Goal: Task Accomplishment & Management: Use online tool/utility

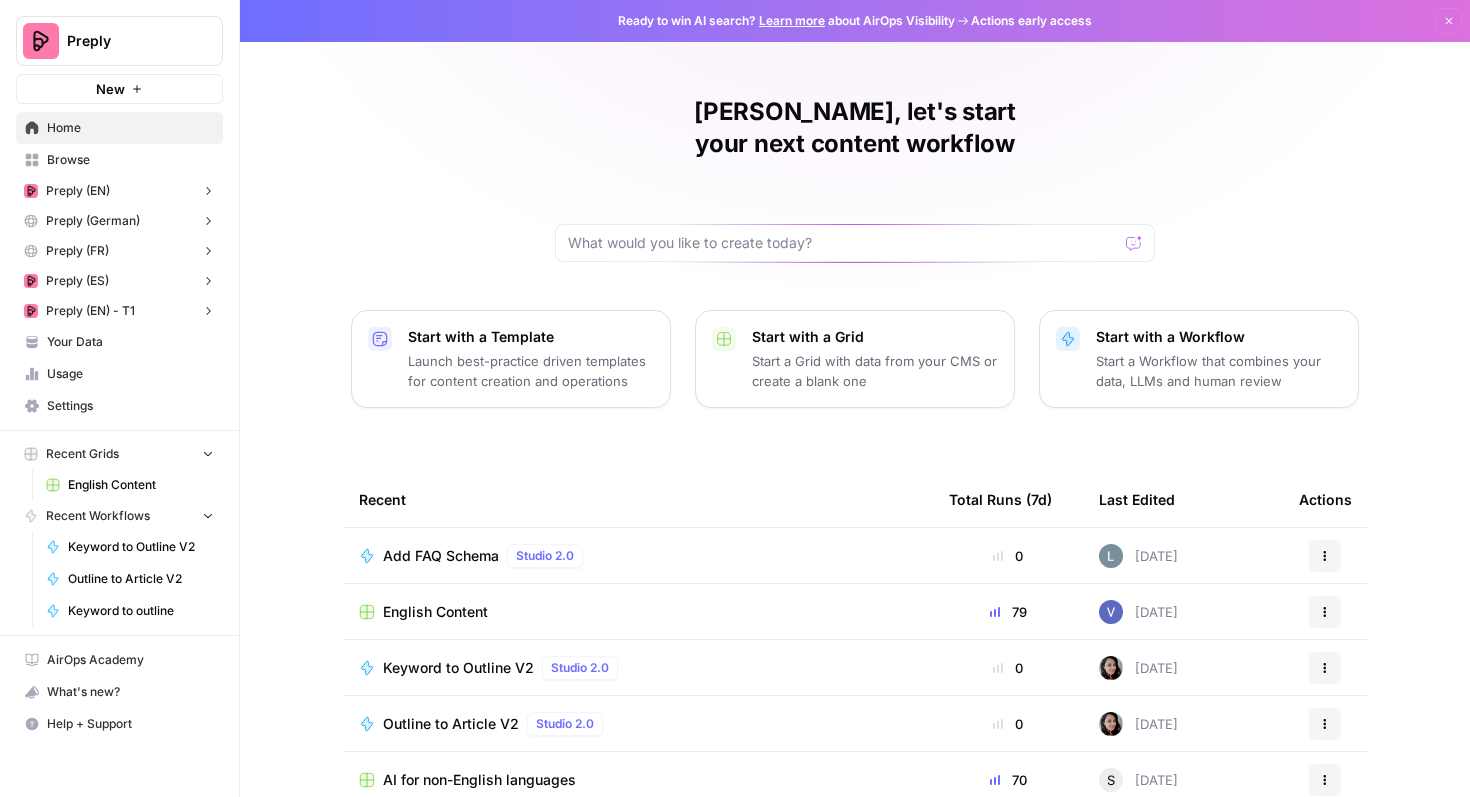
click at [126, 473] on link "English Content" at bounding box center [130, 485] width 186 height 32
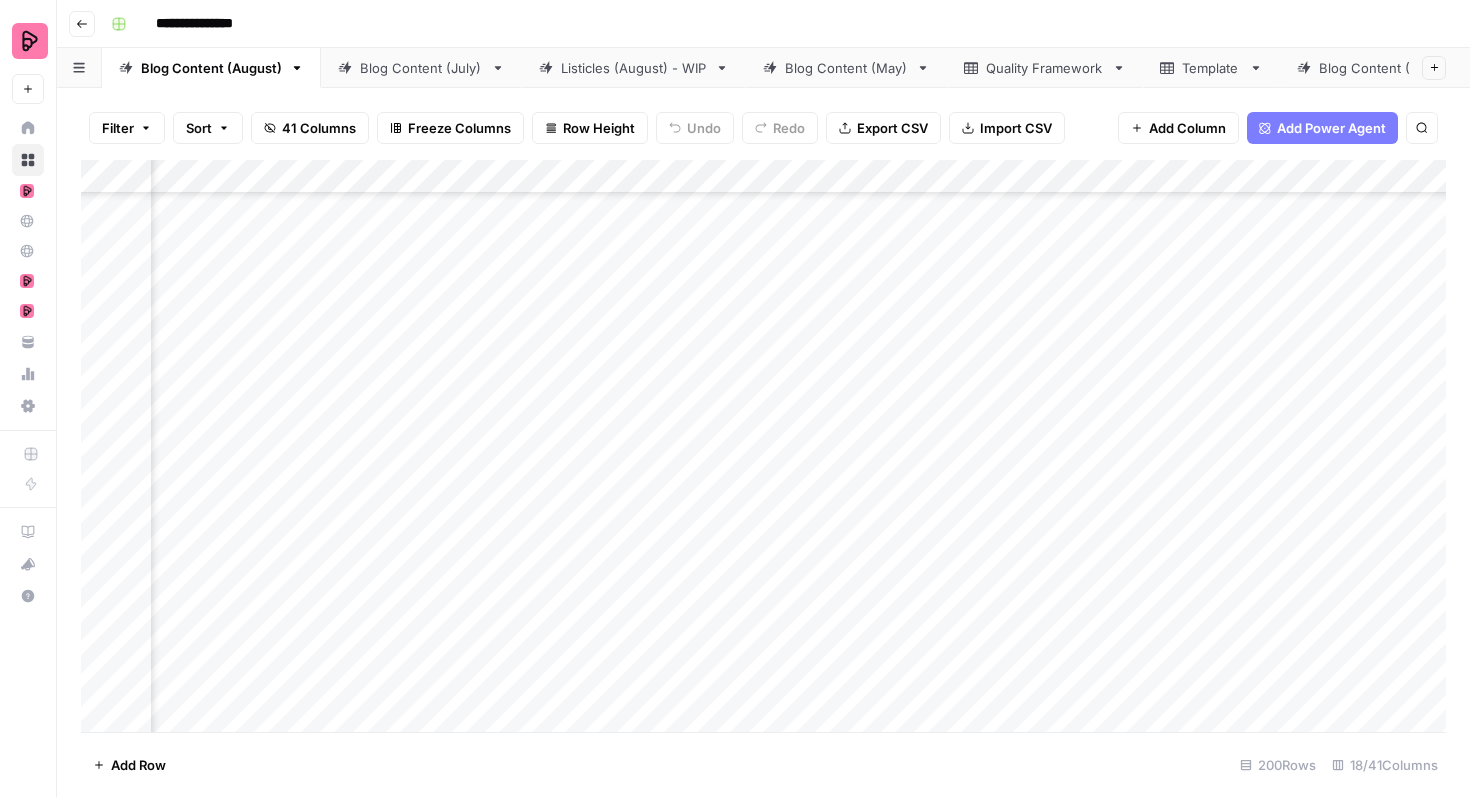
scroll to position [4153, 399]
click at [525, 371] on div "Add Column" at bounding box center [763, 446] width 1365 height 572
click at [522, 429] on div "Add Column" at bounding box center [763, 446] width 1365 height 572
click at [525, 483] on div "Add Column" at bounding box center [763, 446] width 1365 height 572
click at [524, 531] on div "Add Column" at bounding box center [763, 446] width 1365 height 572
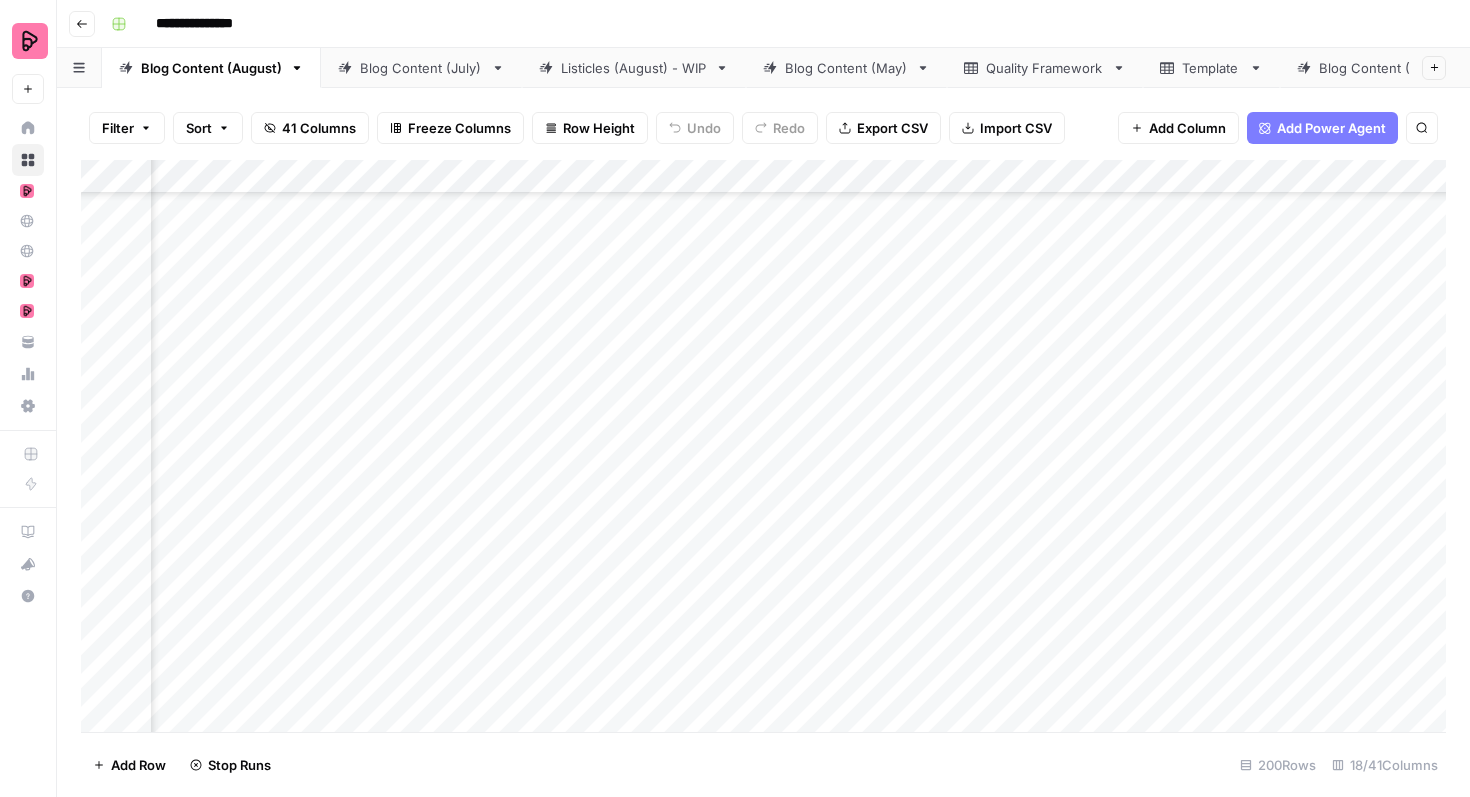
scroll to position [4304, 399]
click at [524, 427] on div "Add Column" at bounding box center [763, 446] width 1365 height 572
click at [523, 478] on div "Add Column" at bounding box center [763, 446] width 1365 height 572
click at [517, 534] on div "Add Column" at bounding box center [763, 446] width 1365 height 572
click at [393, 280] on div "Add Column" at bounding box center [763, 446] width 1365 height 572
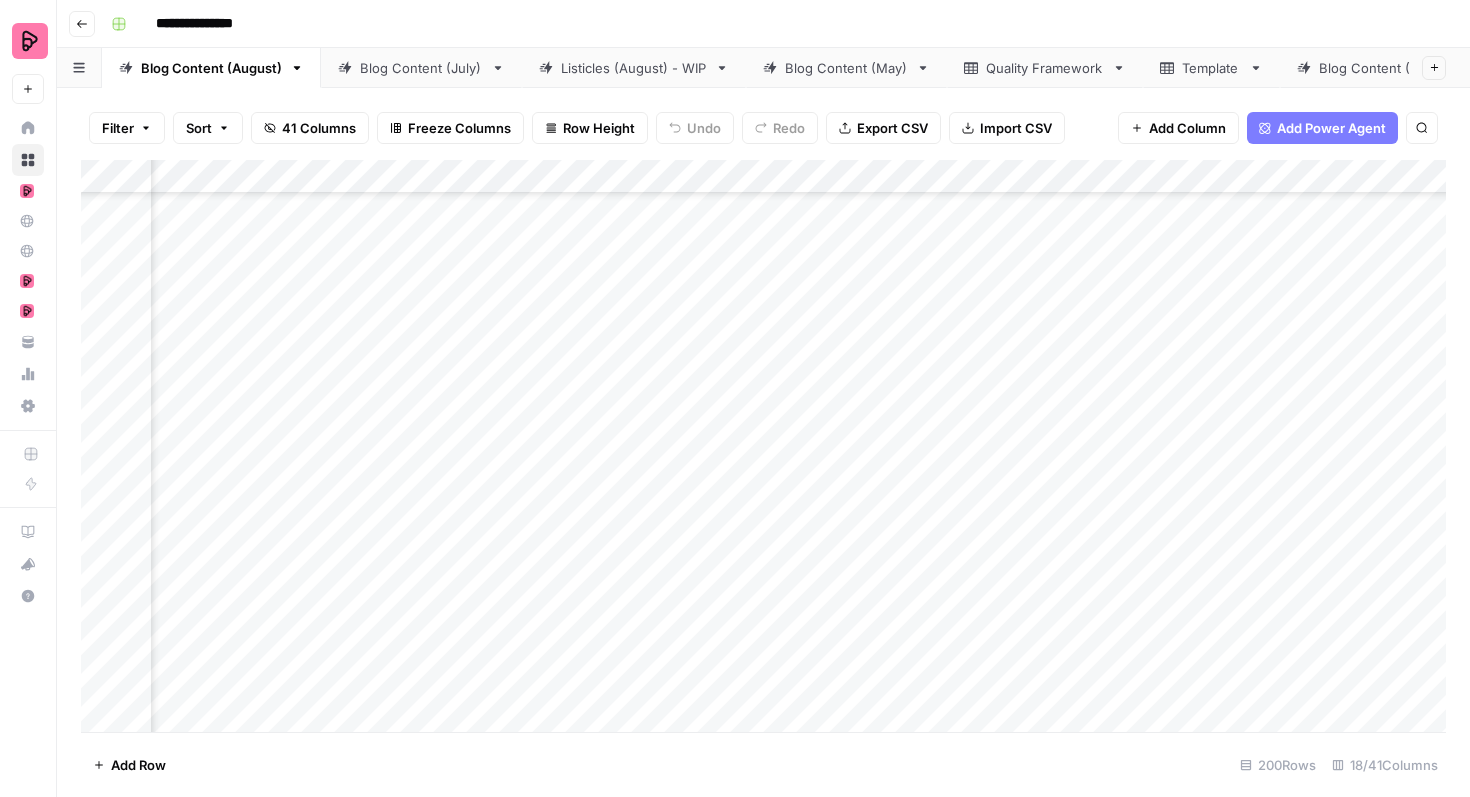
drag, startPoint x: 435, startPoint y: 306, endPoint x: 427, endPoint y: 545, distance: 239.1
click at [427, 545] on div "Add Column" at bounding box center [763, 446] width 1365 height 572
click at [1111, 451] on div "Add Column" at bounding box center [763, 446] width 1365 height 572
click at [1095, 449] on div "Add Column" at bounding box center [763, 446] width 1365 height 572
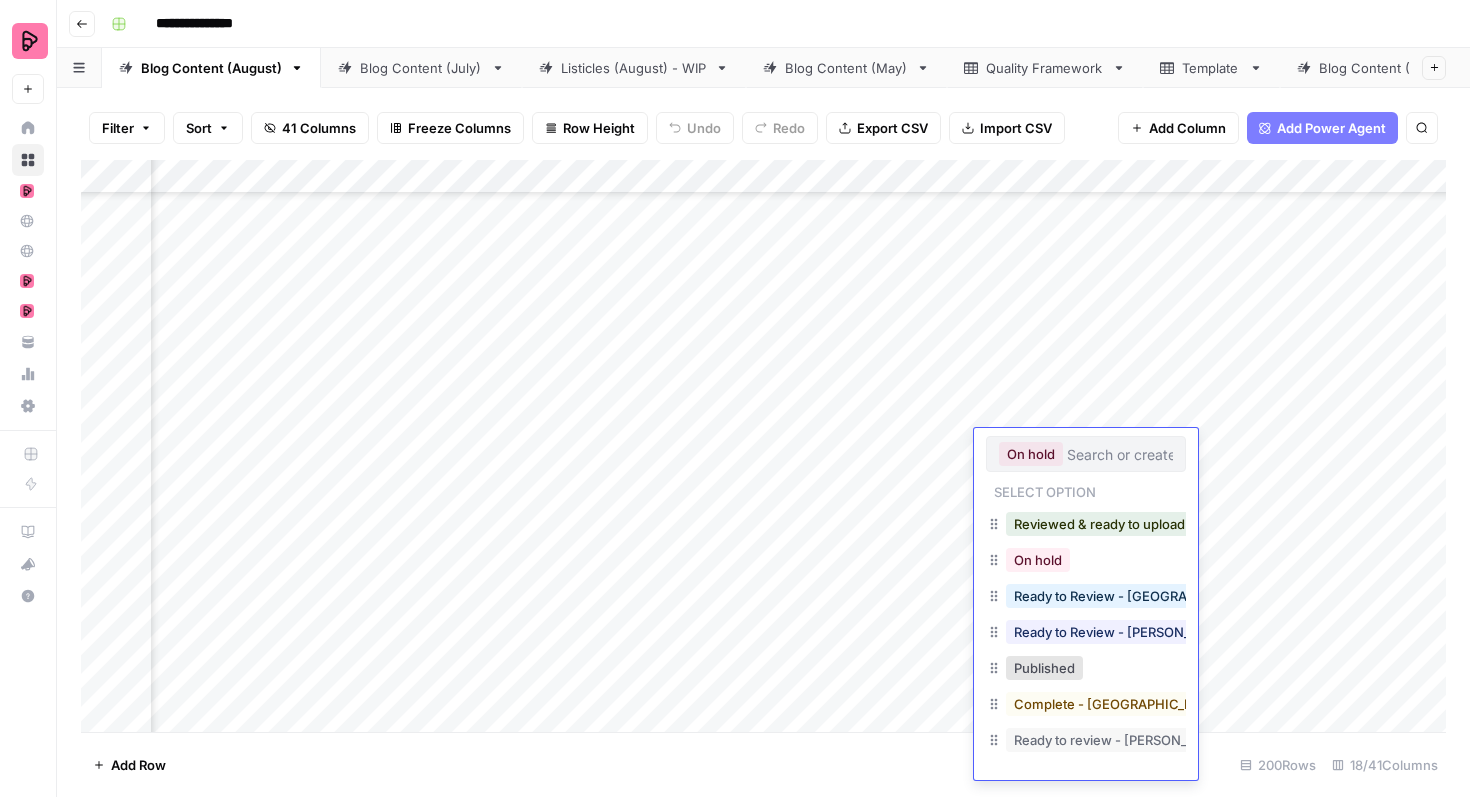
scroll to position [32, 0]
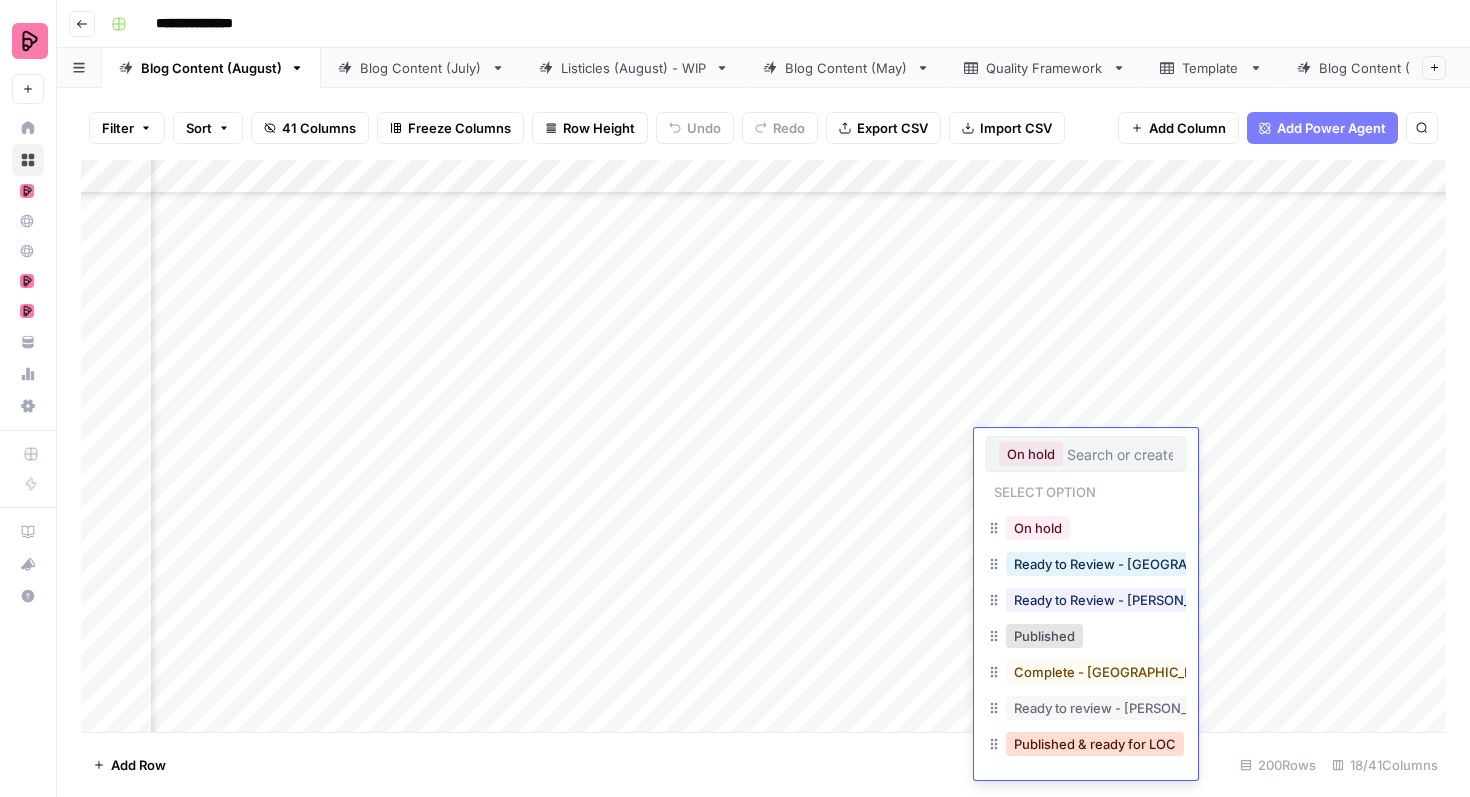
click at [1089, 744] on button "Published & ready for LOC" at bounding box center [1095, 744] width 178 height 24
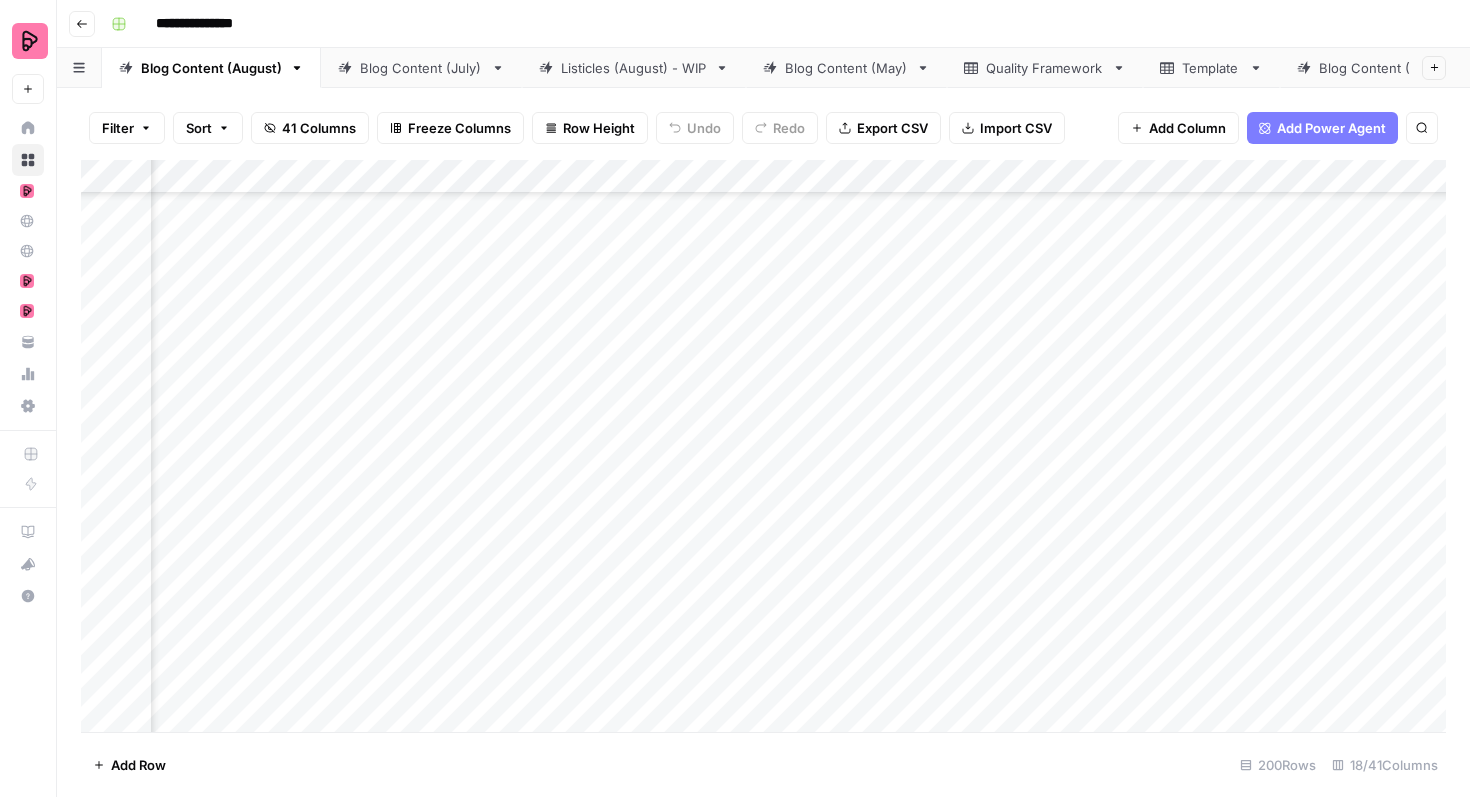
click at [143, 137] on button "Filter" at bounding box center [127, 128] width 76 height 32
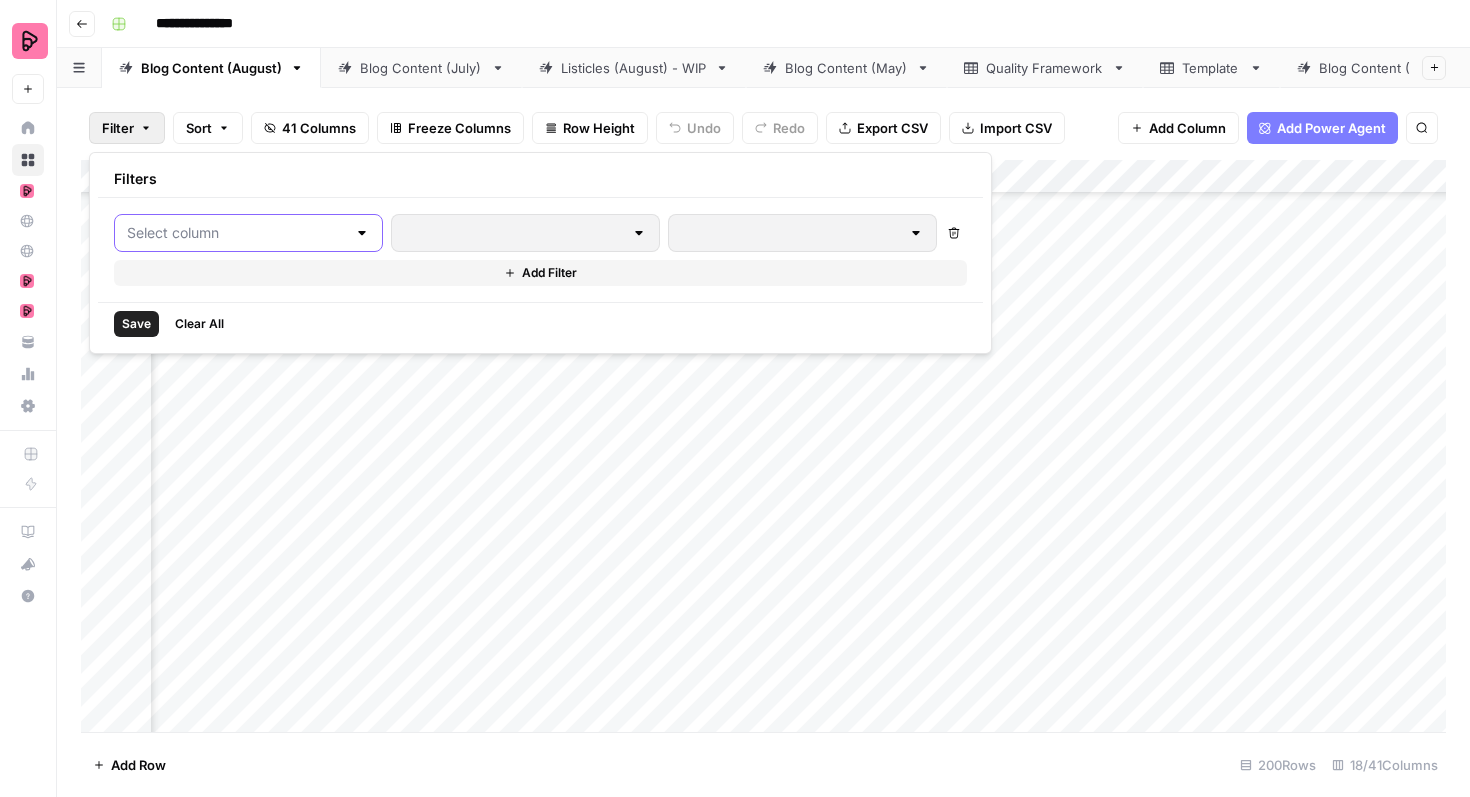
click at [224, 225] on input "text" at bounding box center [236, 233] width 219 height 20
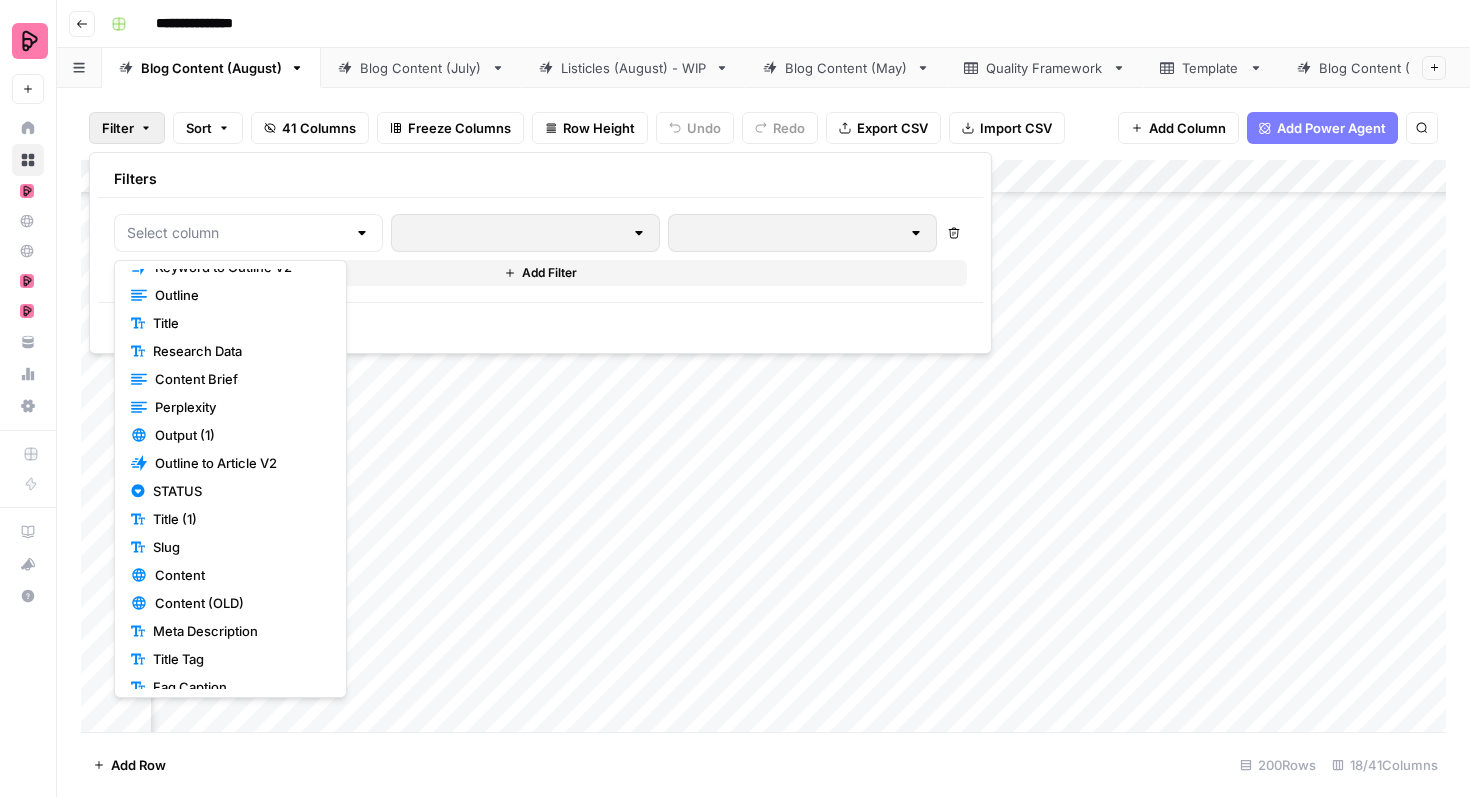
scroll to position [253, 0]
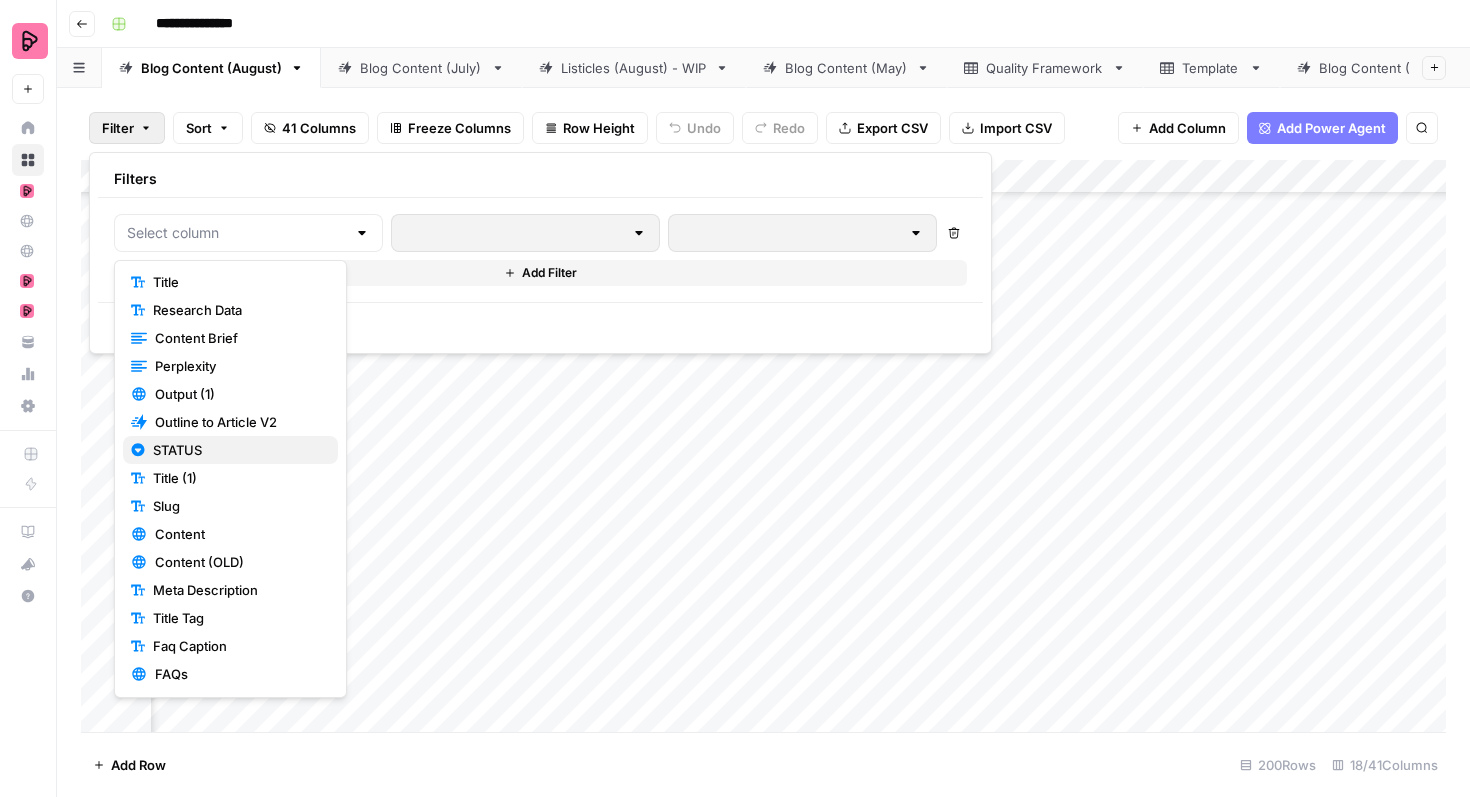
click at [220, 458] on span "STATUS" at bounding box center [237, 450] width 169 height 20
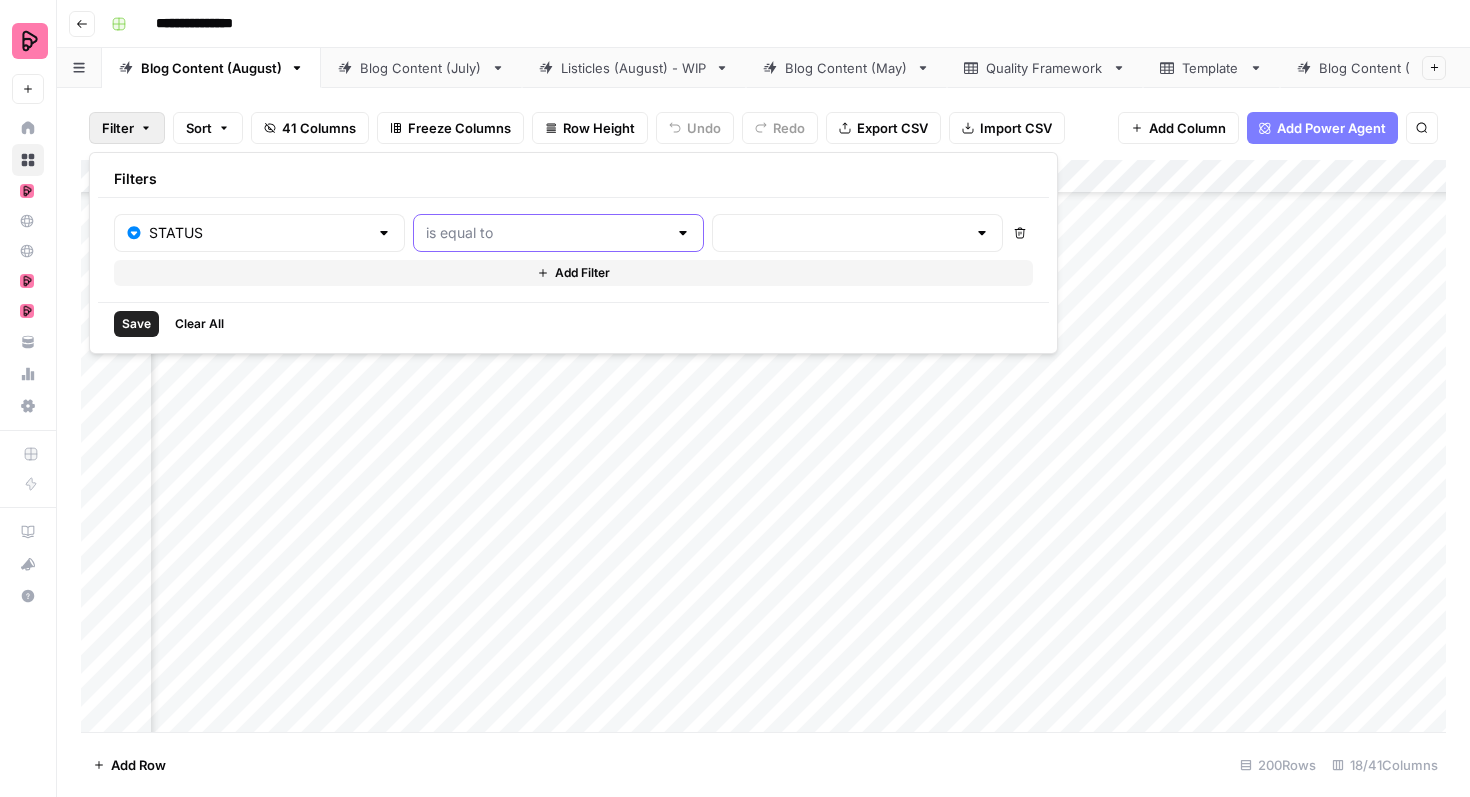
click at [510, 235] on input "text" at bounding box center [546, 233] width 241 height 20
click at [485, 271] on button "is equal to" at bounding box center [471, 283] width 215 height 28
type input "is equal to"
click at [712, 217] on div at bounding box center [857, 233] width 291 height 38
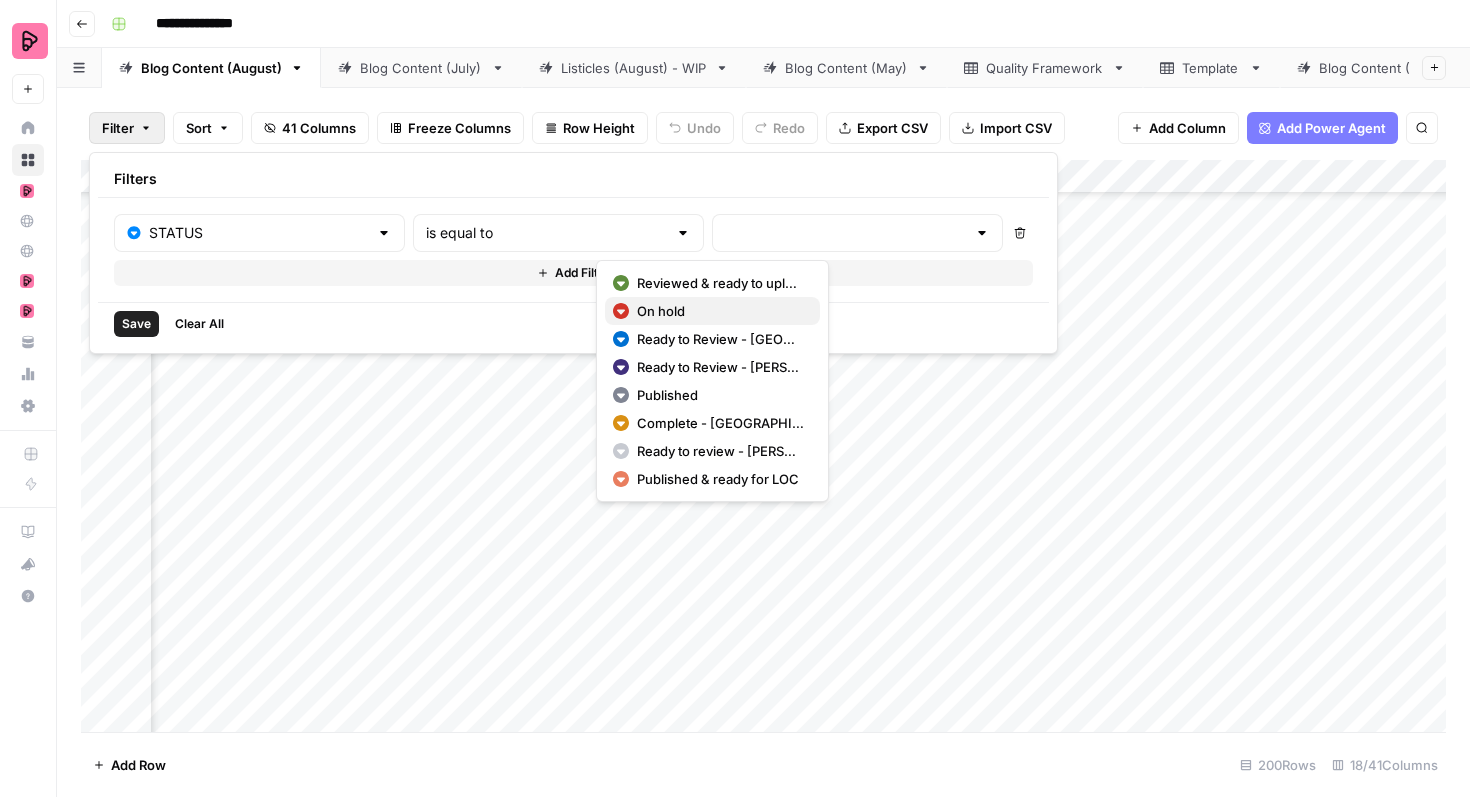
click at [672, 300] on button "On hold" at bounding box center [712, 311] width 215 height 28
type input "On hold"
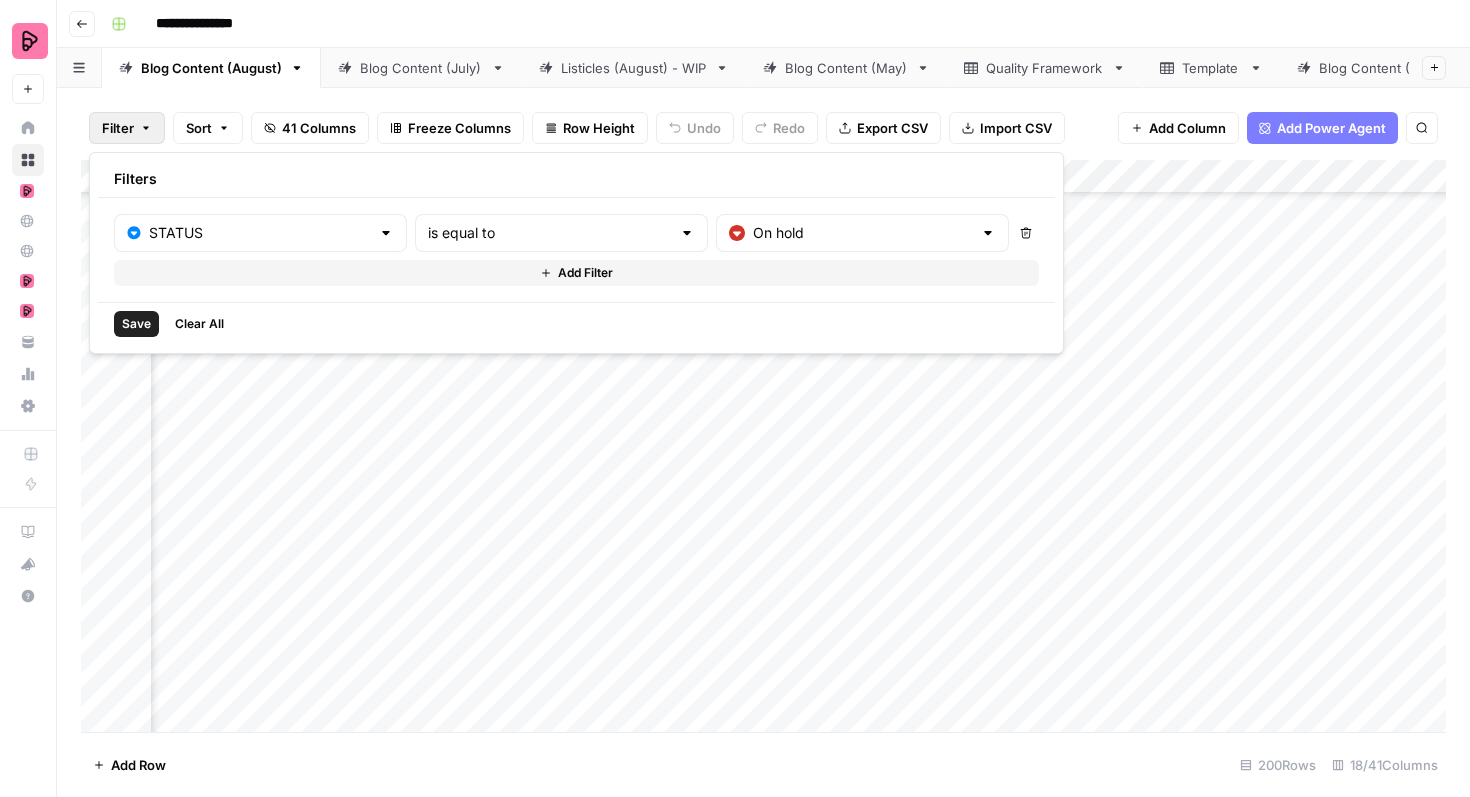
click at [146, 332] on span "Save" at bounding box center [136, 324] width 29 height 18
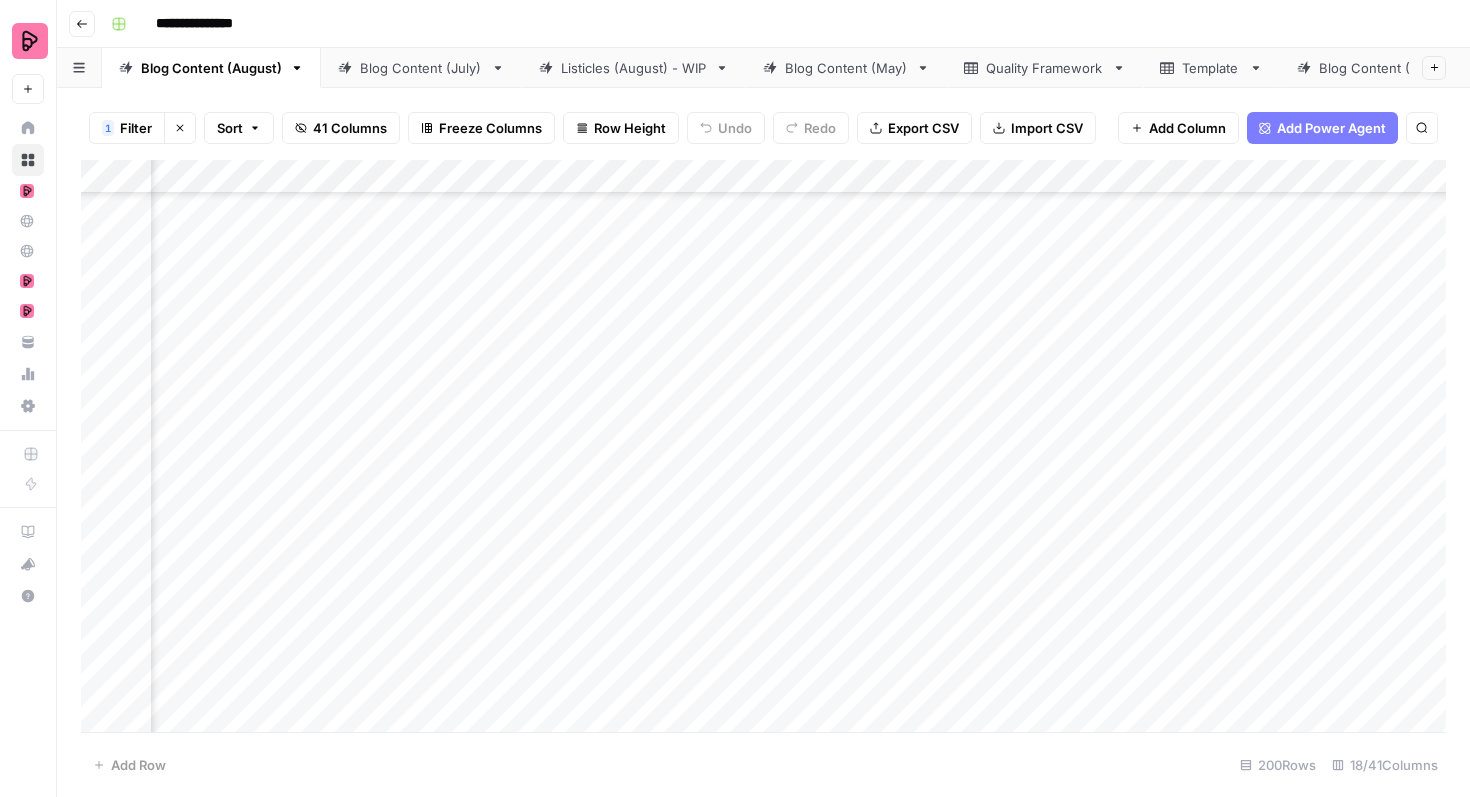
scroll to position [0, 399]
click at [1115, 215] on div "Add Column" at bounding box center [763, 401] width 1365 height 482
click at [1104, 219] on div "Add Column" at bounding box center [763, 401] width 1365 height 482
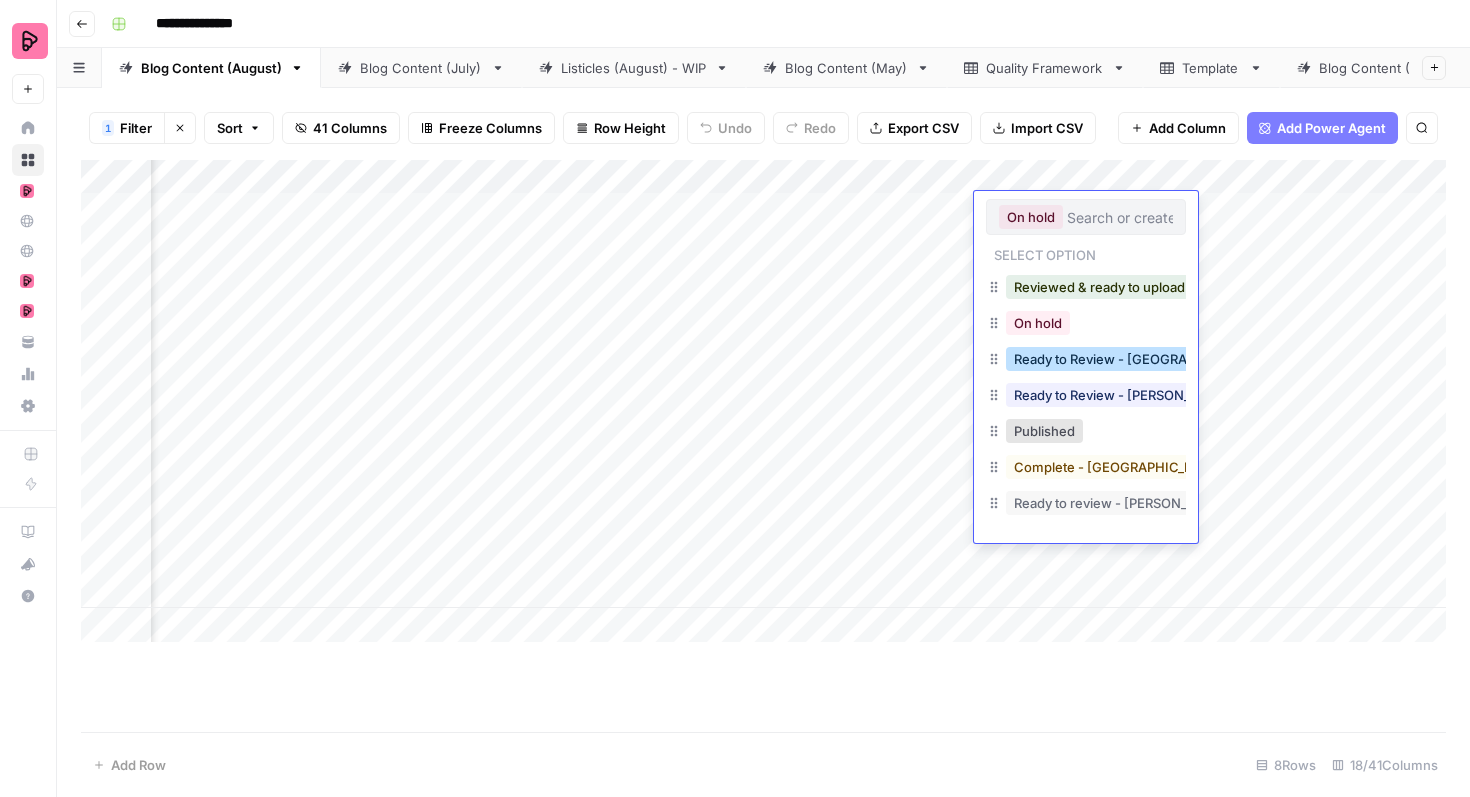
scroll to position [32, 0]
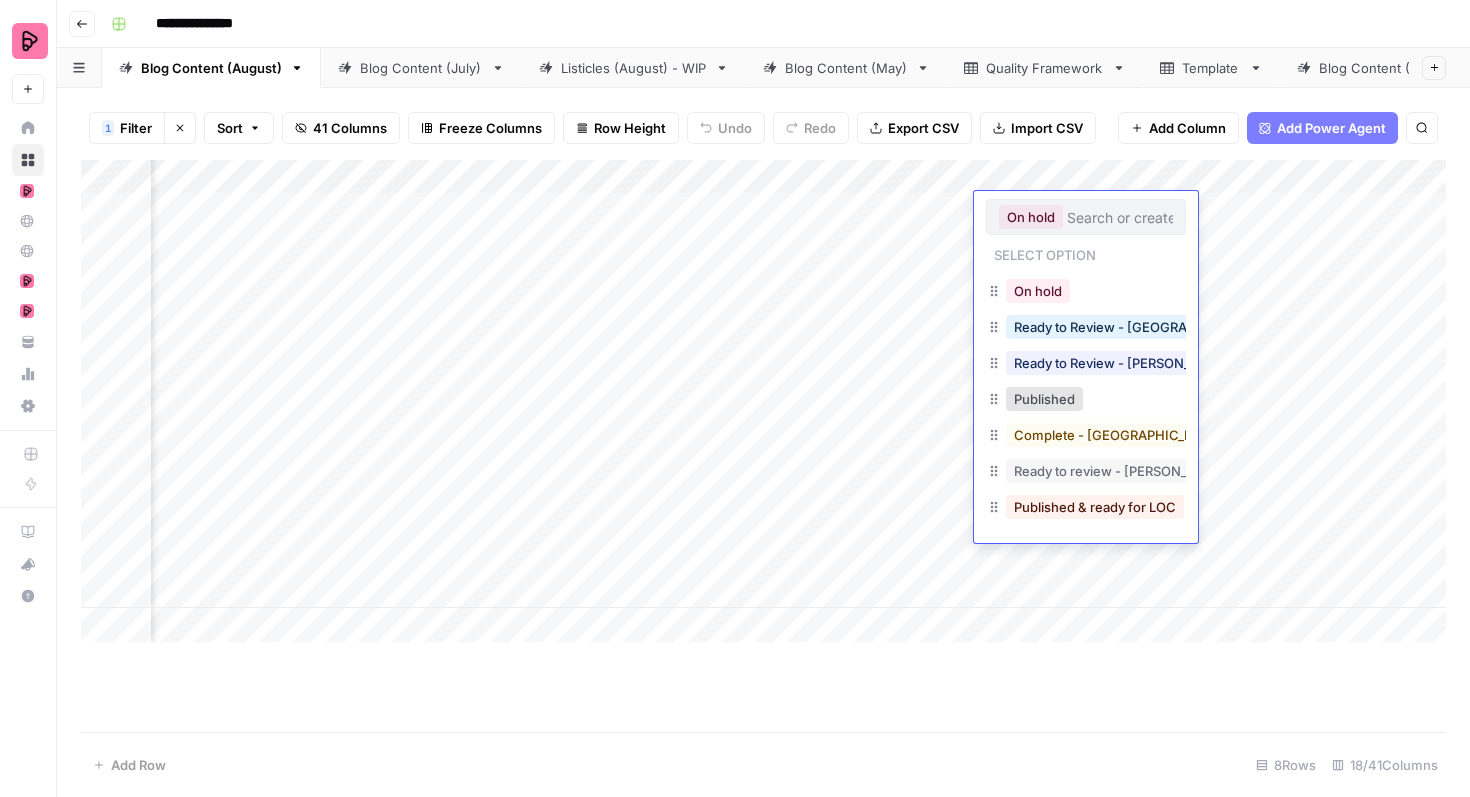
click at [1093, 514] on button "Published & ready for LOC" at bounding box center [1095, 507] width 178 height 24
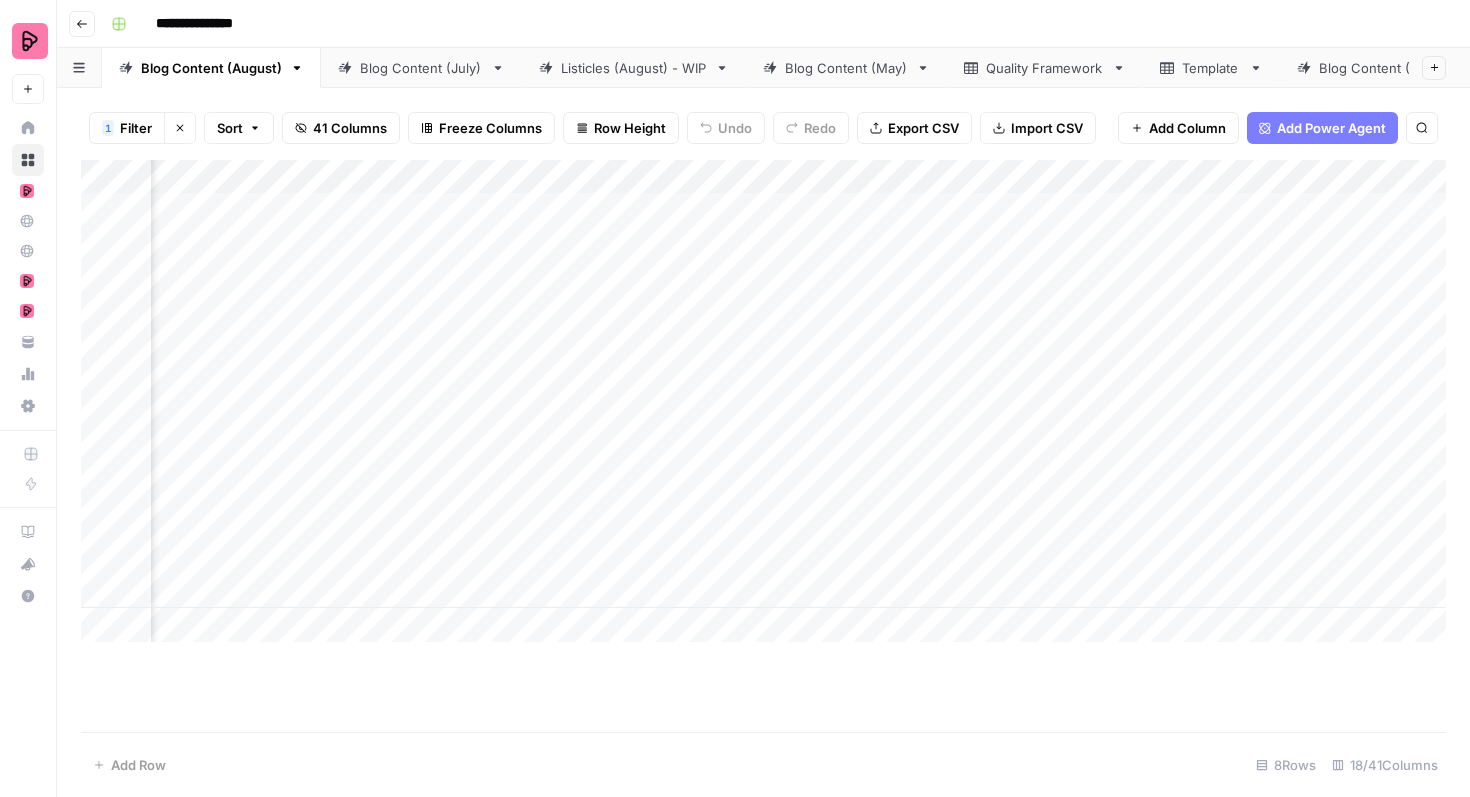
click at [1085, 261] on div "Add Column" at bounding box center [763, 401] width 1365 height 482
click at [1101, 259] on div "Add Column" at bounding box center [763, 401] width 1365 height 482
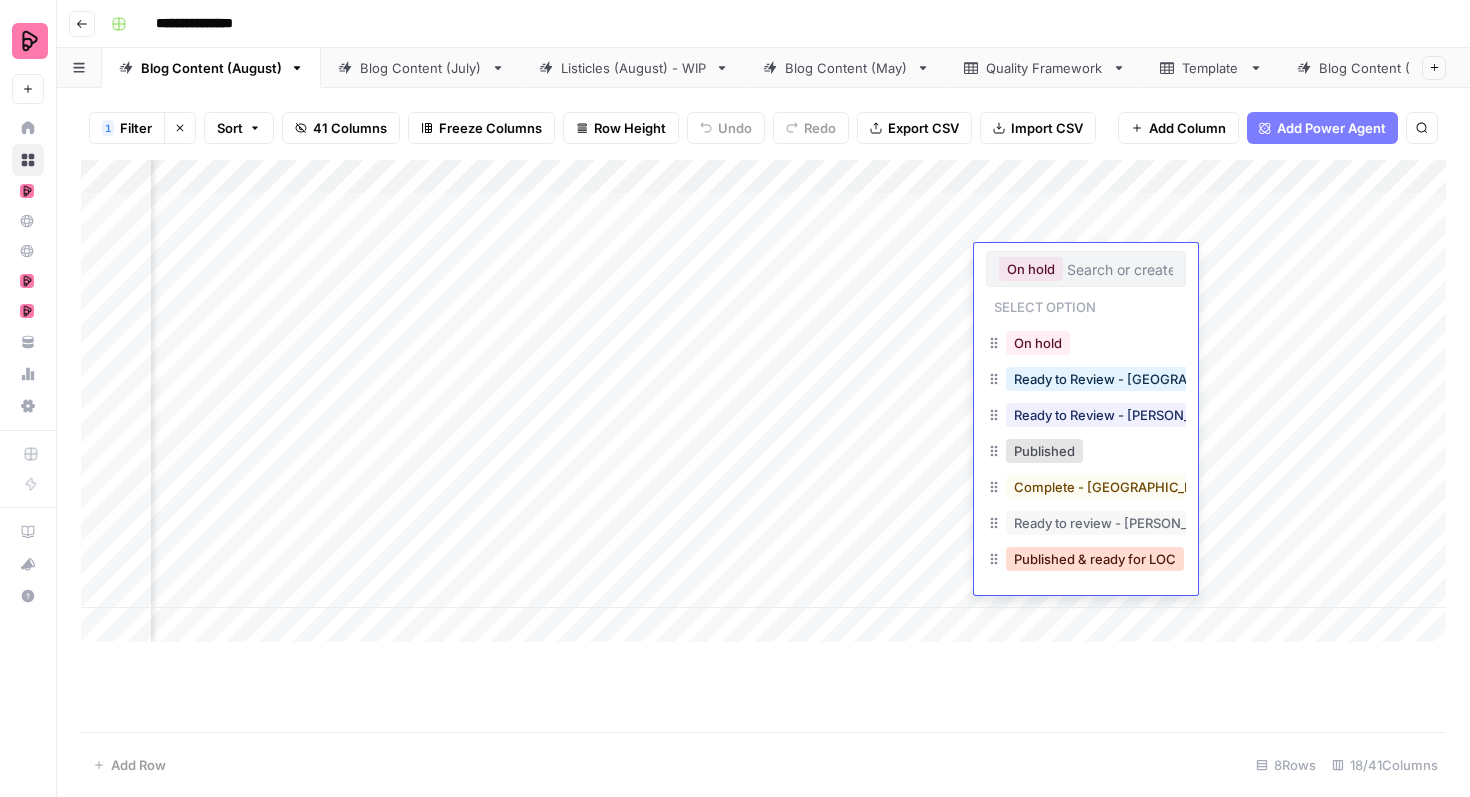
click at [1067, 561] on button "Published & ready for LOC" at bounding box center [1095, 559] width 178 height 24
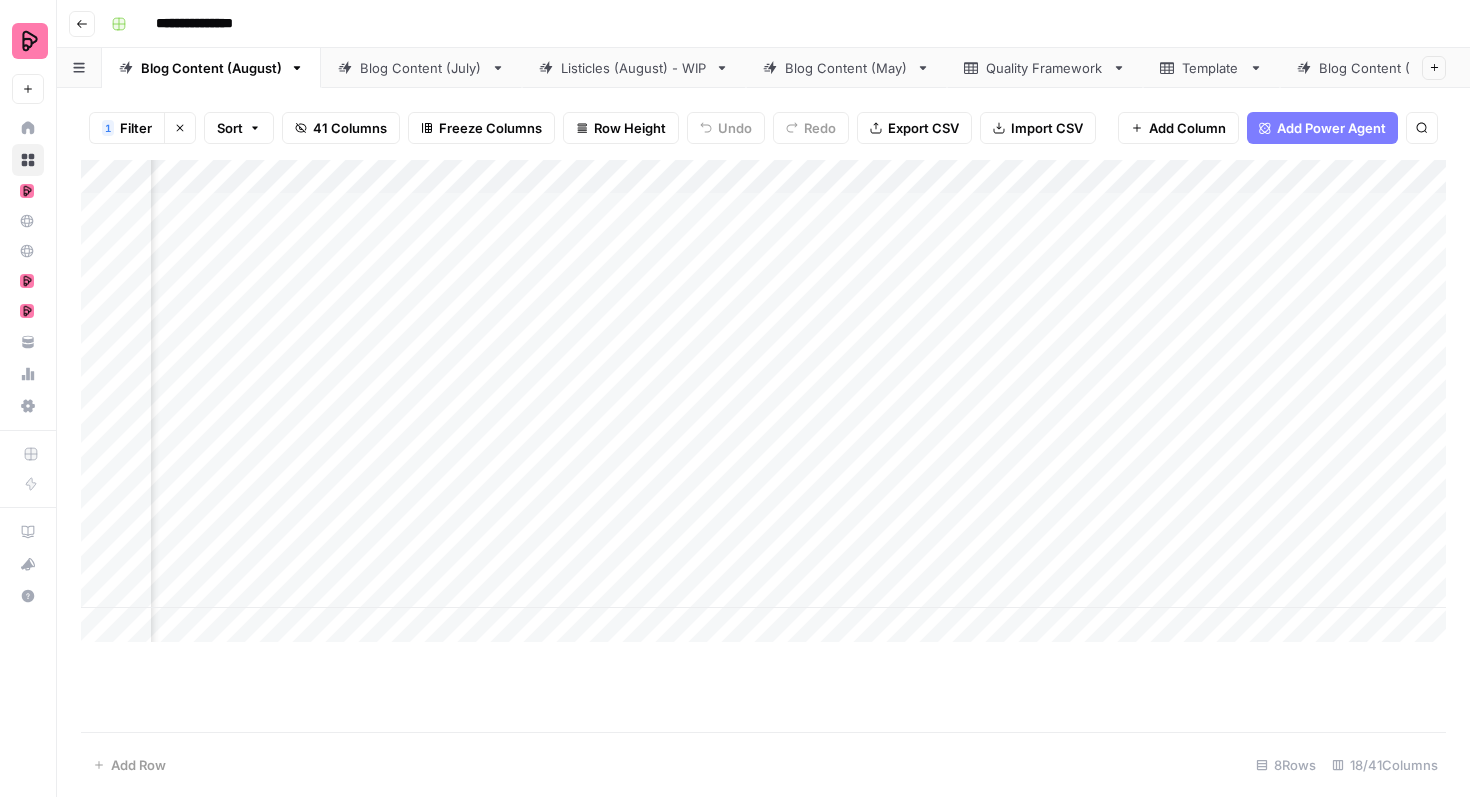
click at [1093, 325] on div "Add Column" at bounding box center [763, 401] width 1365 height 482
click at [1085, 309] on div "Add Column" at bounding box center [763, 401] width 1365 height 482
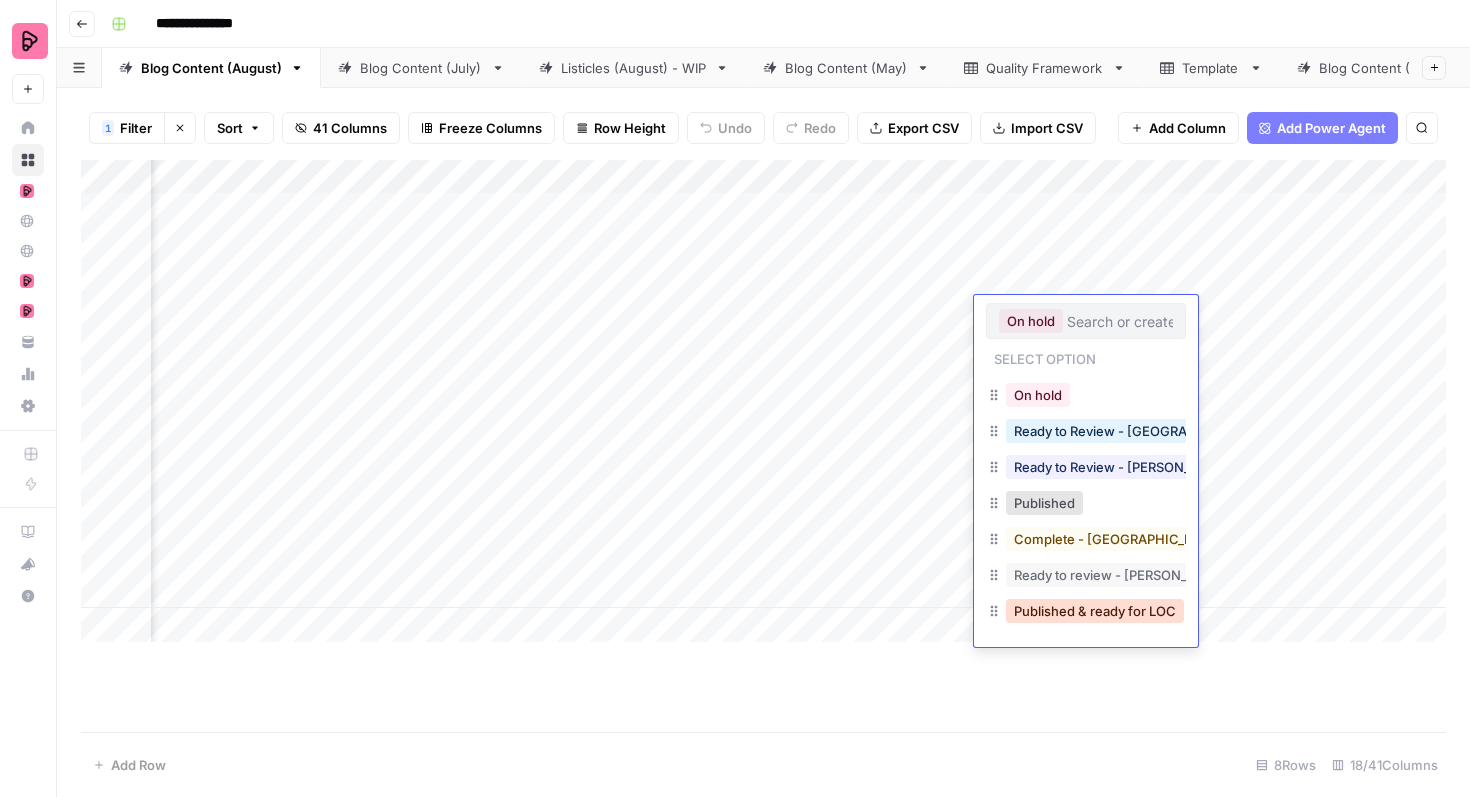
click at [1080, 612] on button "Published & ready for LOC" at bounding box center [1095, 611] width 178 height 24
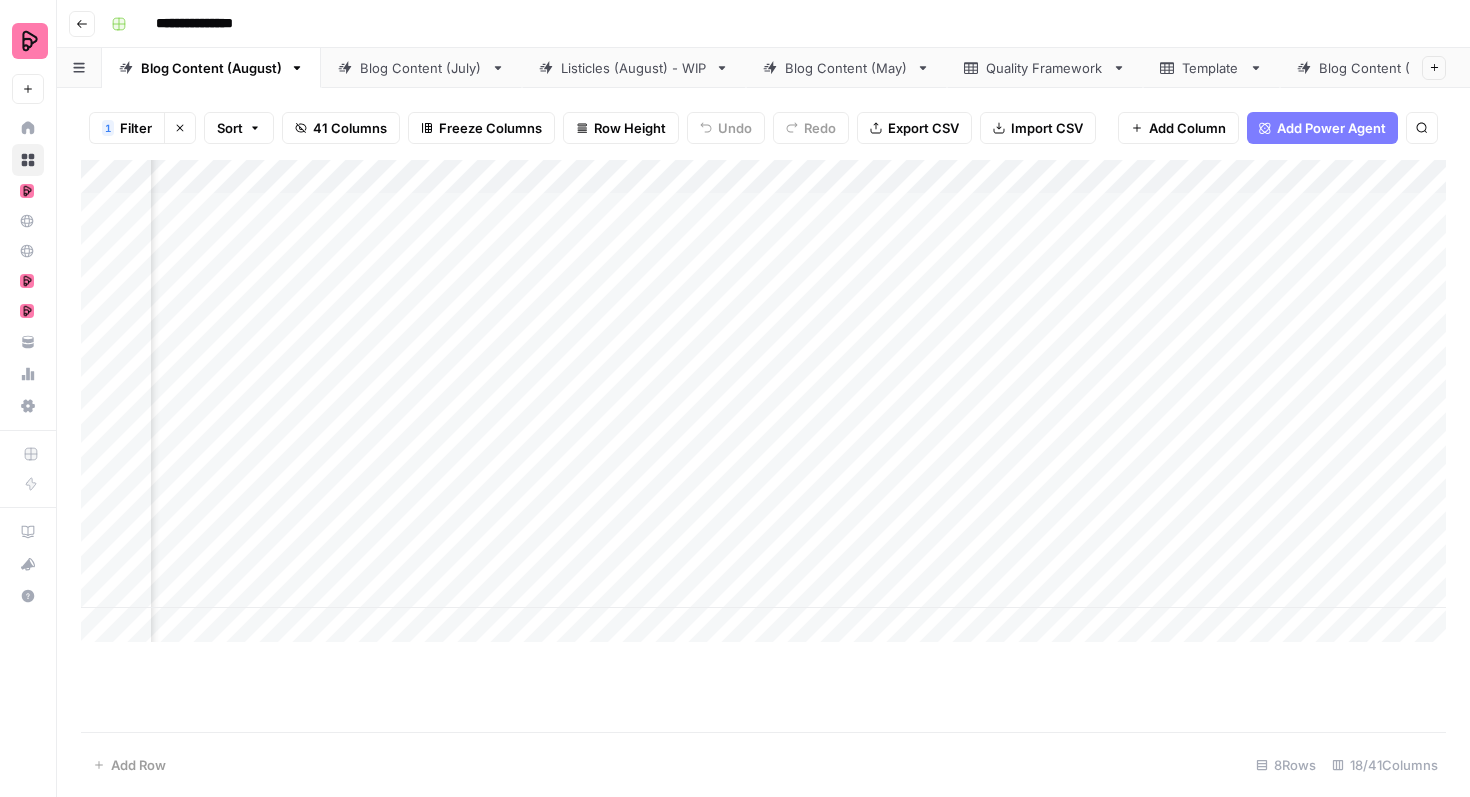
click at [1087, 387] on div "Add Column" at bounding box center [763, 401] width 1365 height 482
click at [1122, 372] on div "Add Column" at bounding box center [763, 401] width 1365 height 482
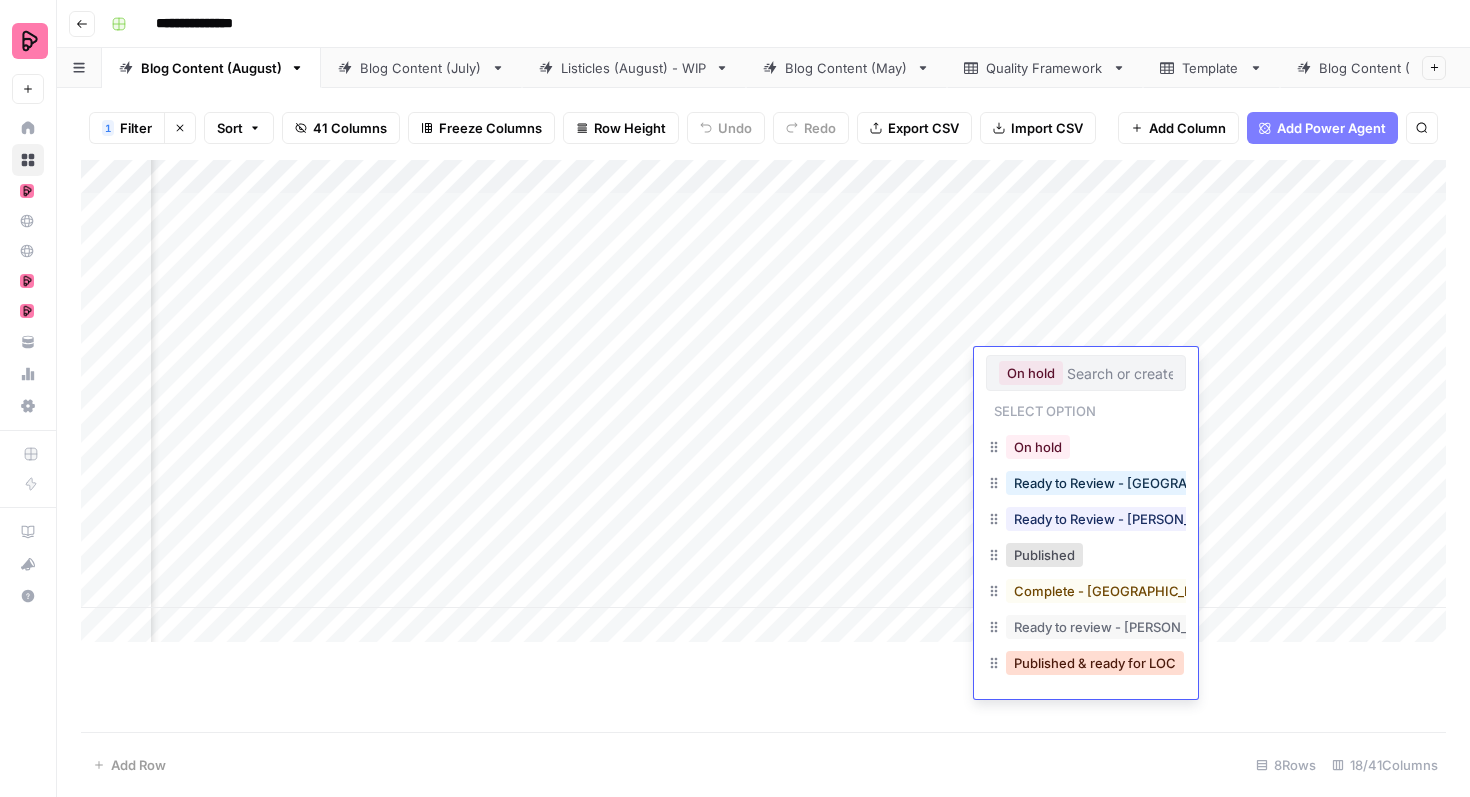
click at [1098, 657] on button "Published & ready for LOC" at bounding box center [1095, 663] width 178 height 24
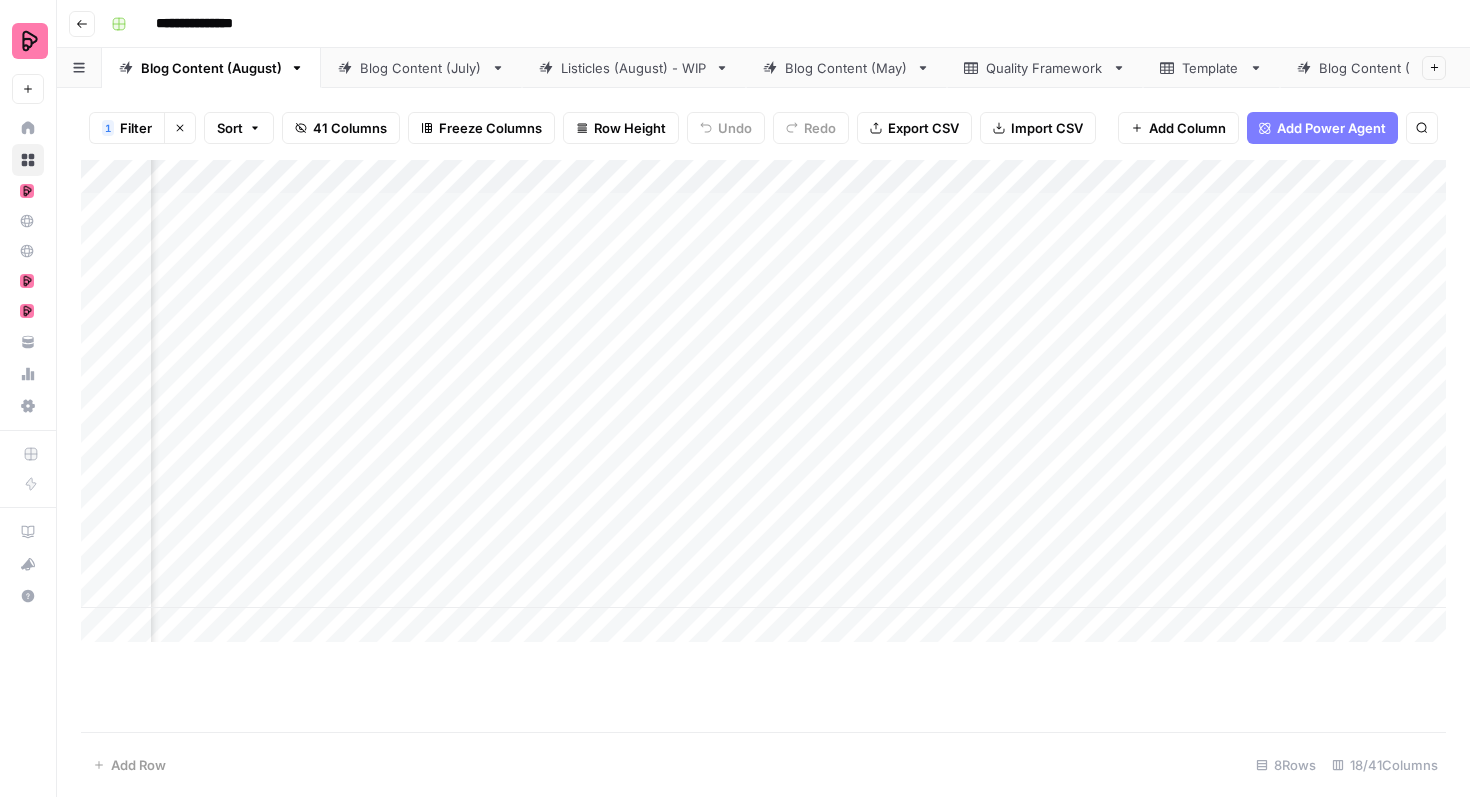
click at [1078, 428] on div "Add Column" at bounding box center [763, 401] width 1365 height 482
click at [1087, 418] on div "Add Column" at bounding box center [763, 401] width 1365 height 482
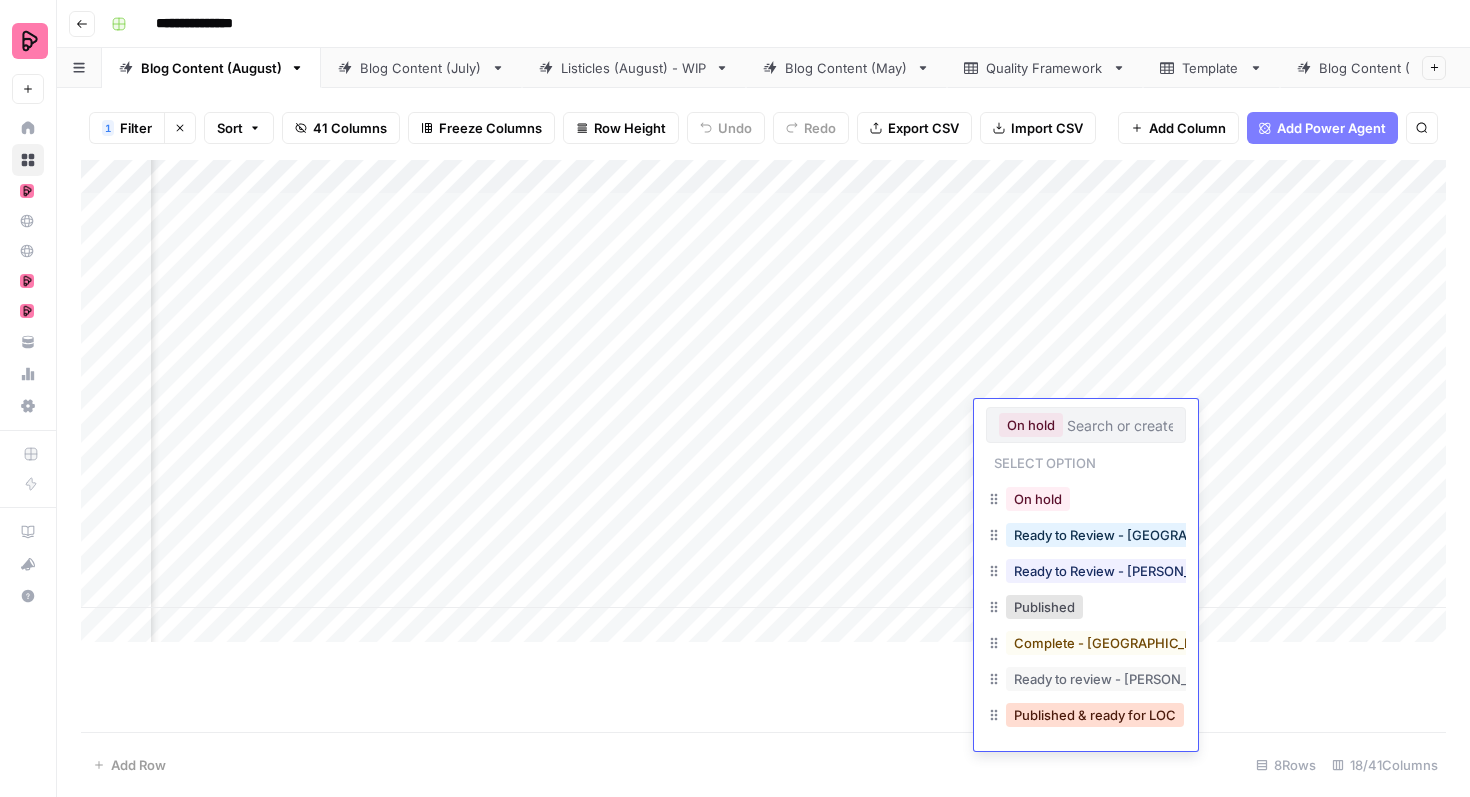
click at [1076, 720] on button "Published & ready for LOC" at bounding box center [1095, 715] width 178 height 24
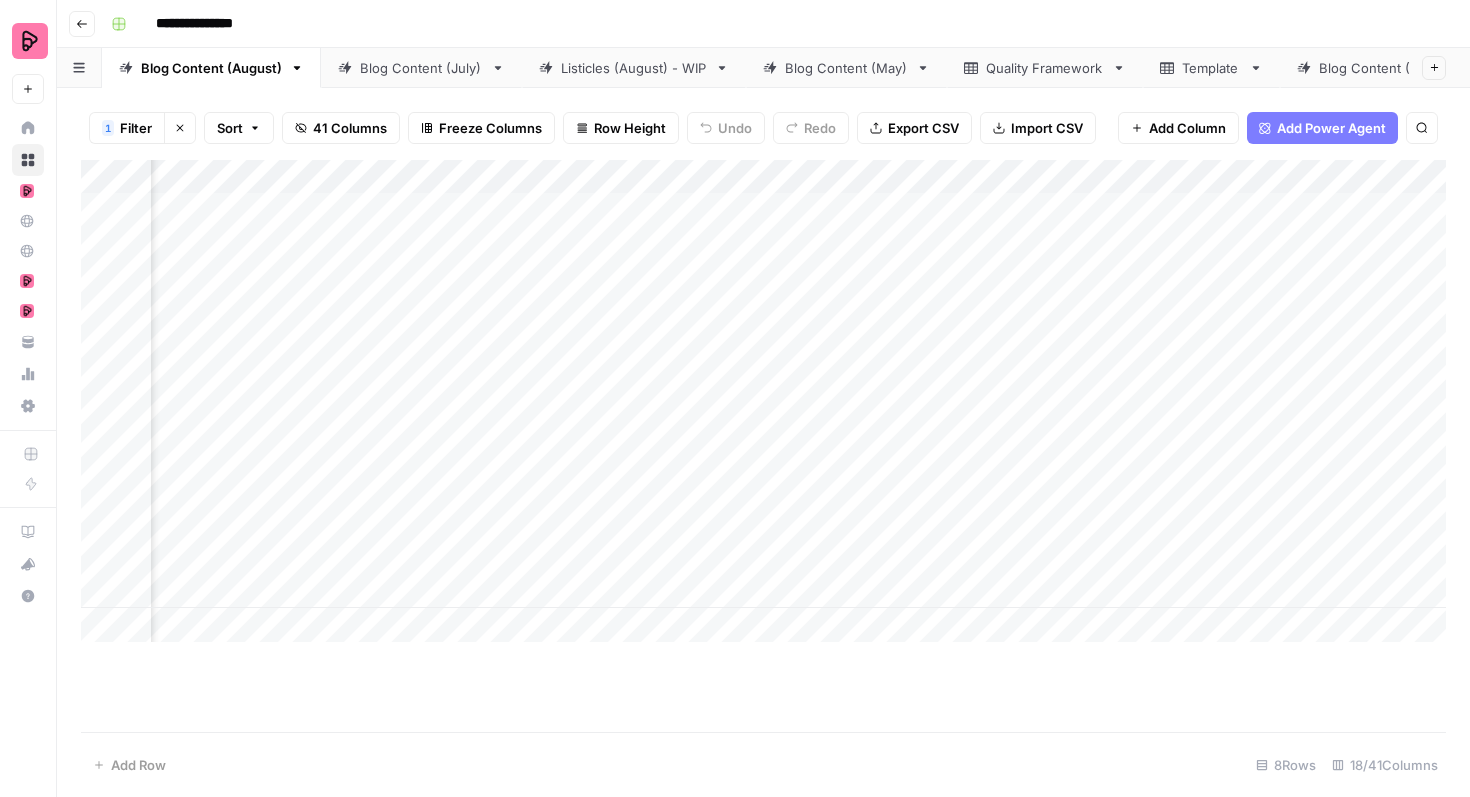
click at [1084, 482] on div "Add Column" at bounding box center [763, 401] width 1365 height 482
click at [1094, 458] on div "Add Column" at bounding box center [763, 401] width 1365 height 482
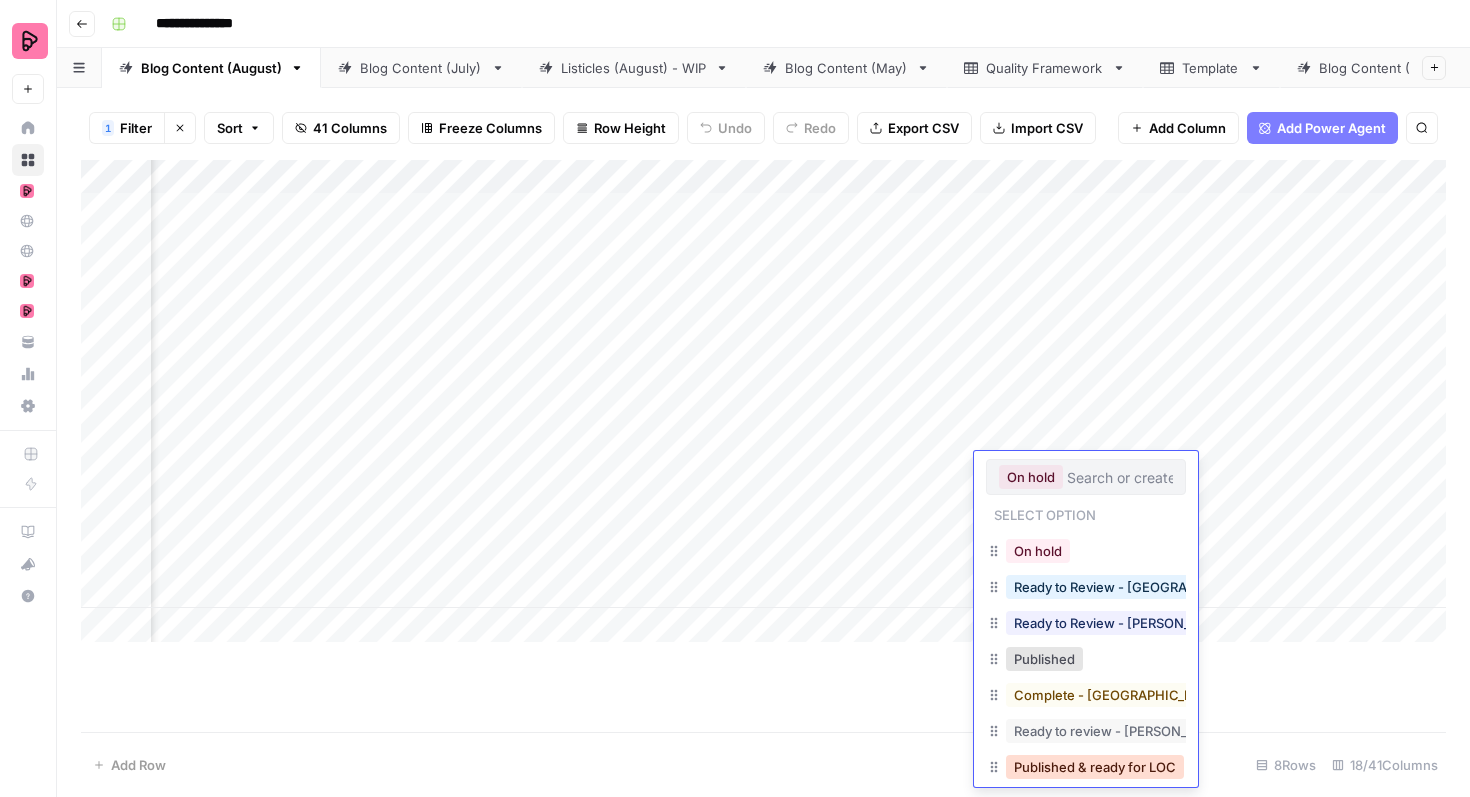
click at [1071, 761] on button "Published & ready for LOC" at bounding box center [1095, 767] width 178 height 24
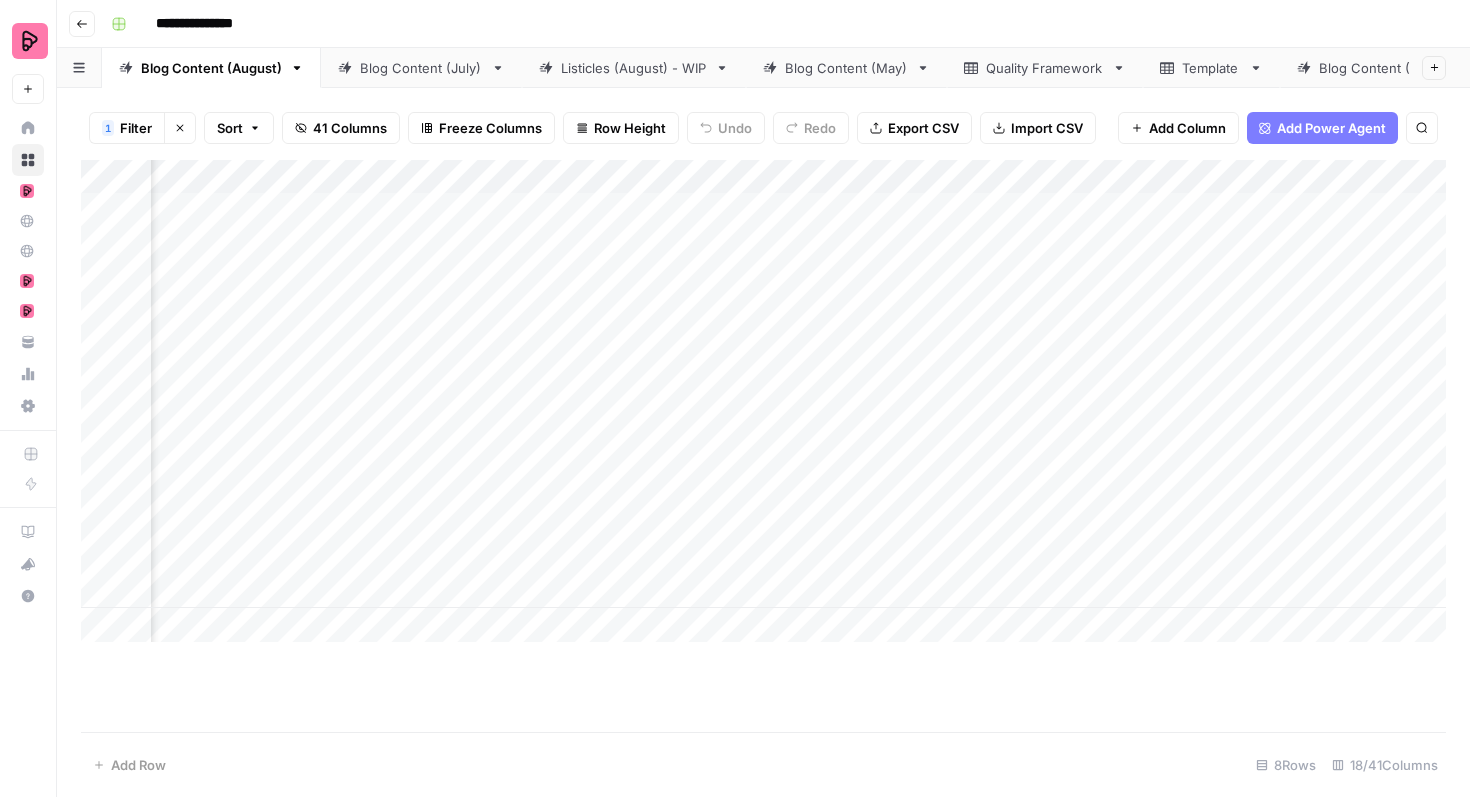
click at [1081, 531] on div "Add Column" at bounding box center [763, 401] width 1365 height 482
click at [1112, 649] on div "Add Column" at bounding box center [763, 446] width 1365 height 572
click at [176, 124] on icon "button" at bounding box center [180, 128] width 12 height 12
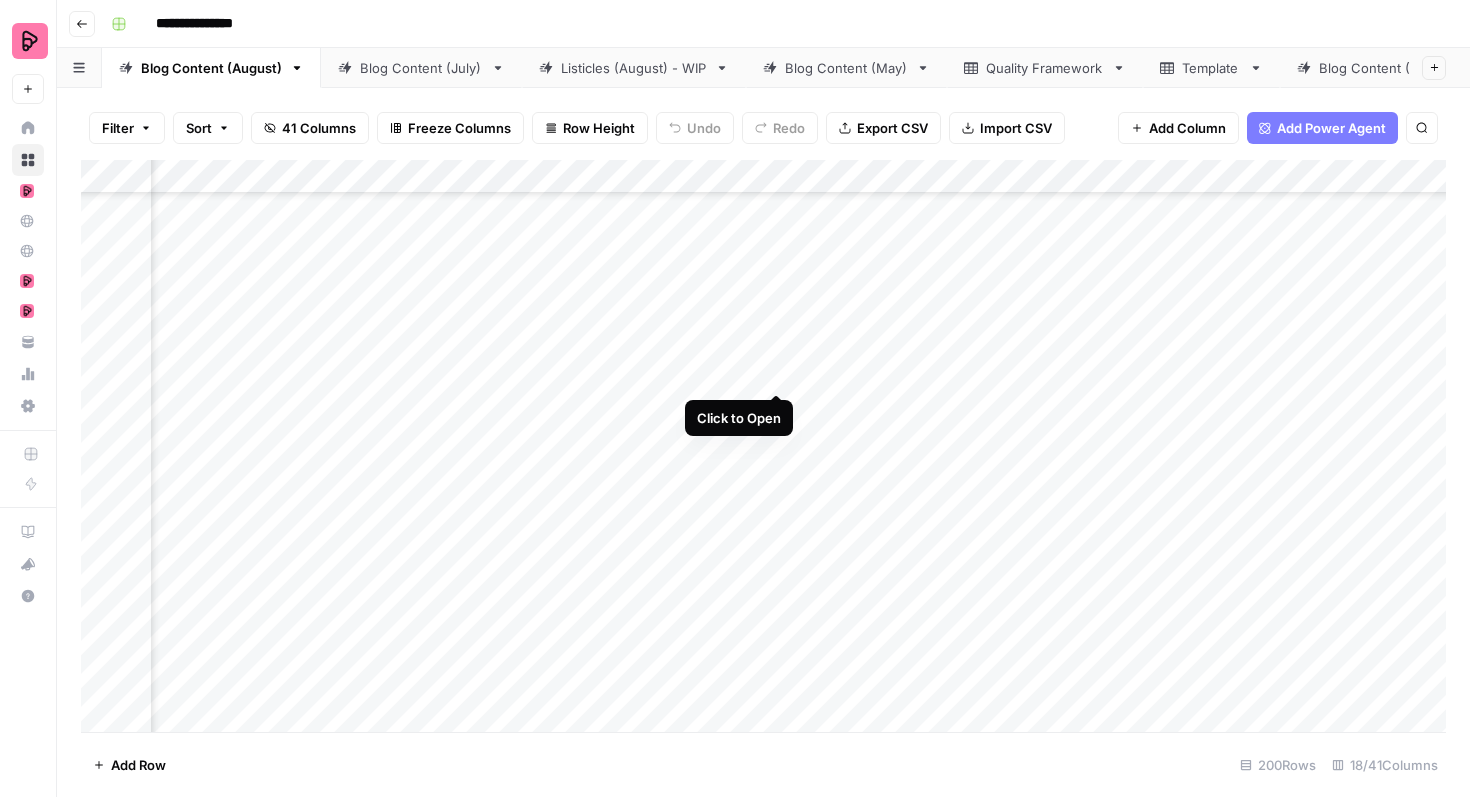
click at [775, 354] on div "Add Column" at bounding box center [763, 446] width 1365 height 572
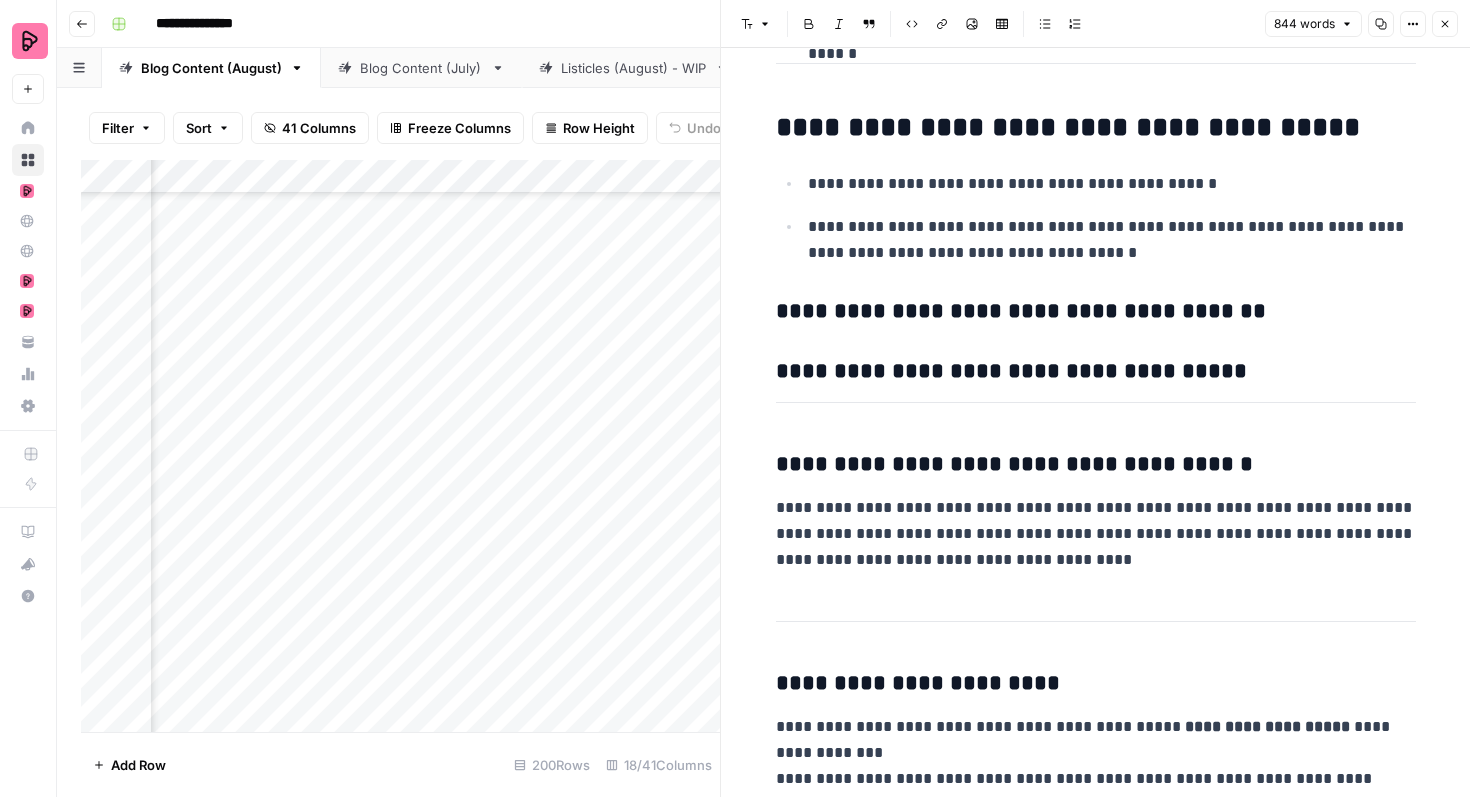
scroll to position [4749, 0]
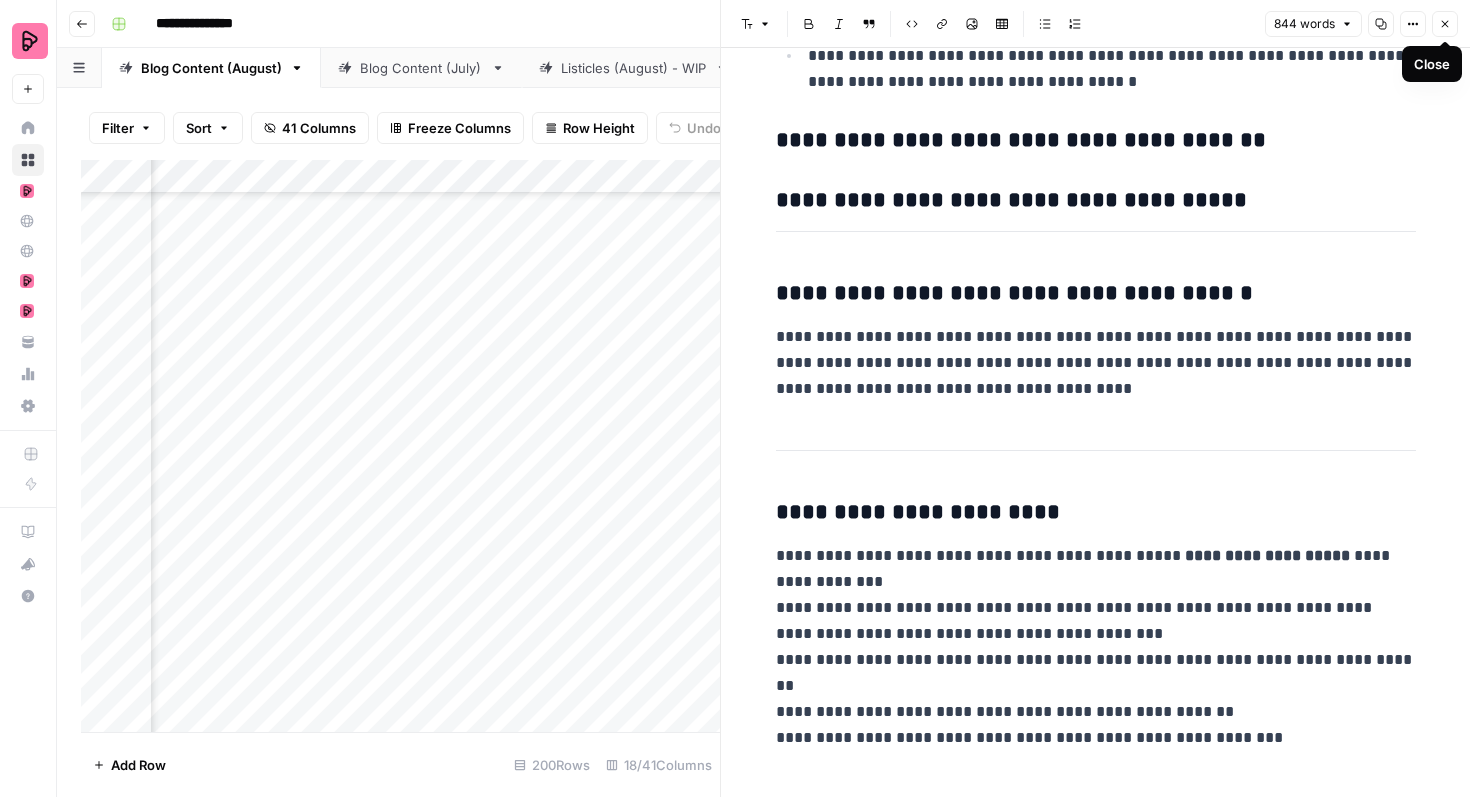
click at [1441, 20] on icon "button" at bounding box center [1445, 24] width 12 height 12
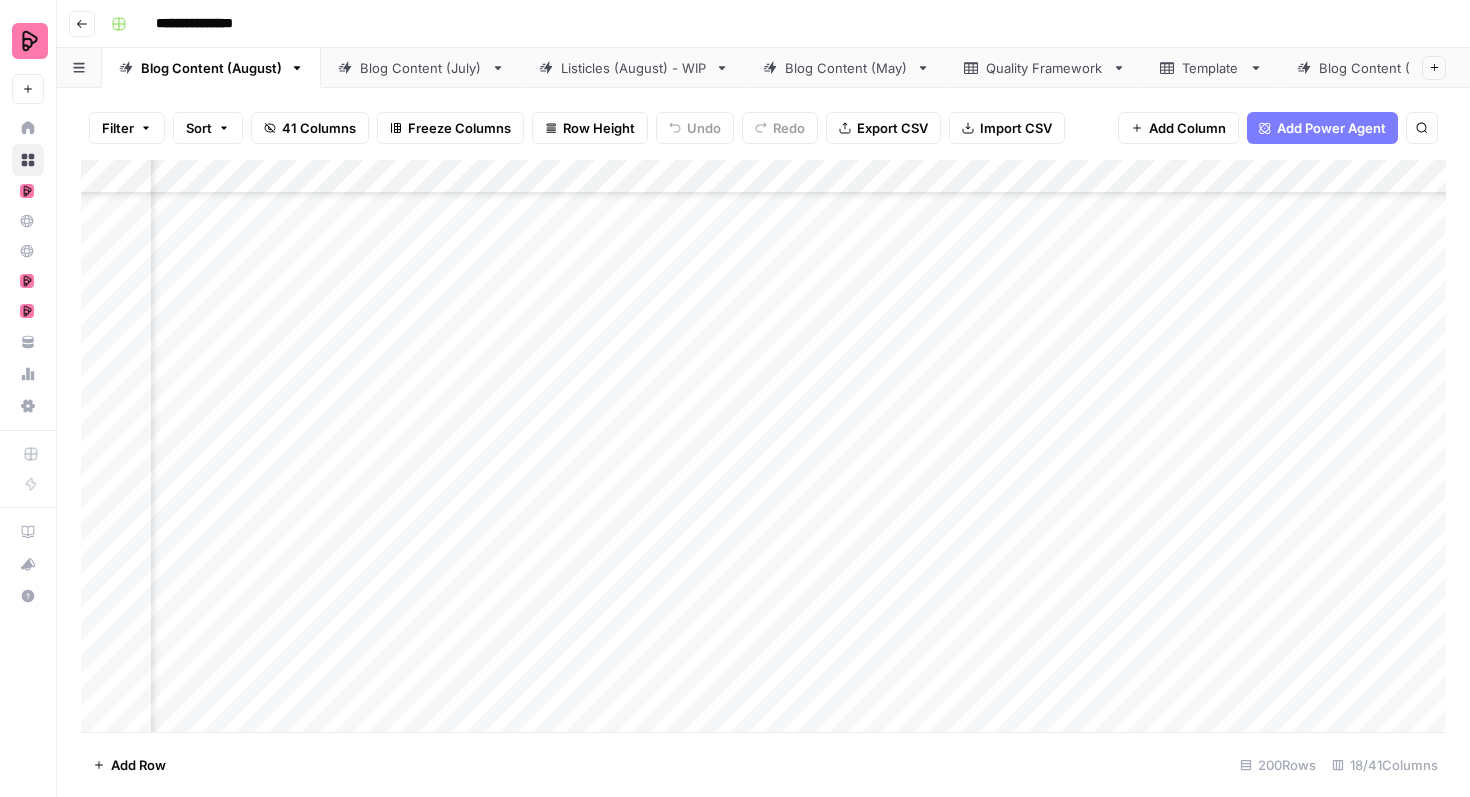
click at [883, 356] on div "Add Column" at bounding box center [763, 446] width 1365 height 572
click at [779, 409] on div "Add Column" at bounding box center [763, 446] width 1365 height 572
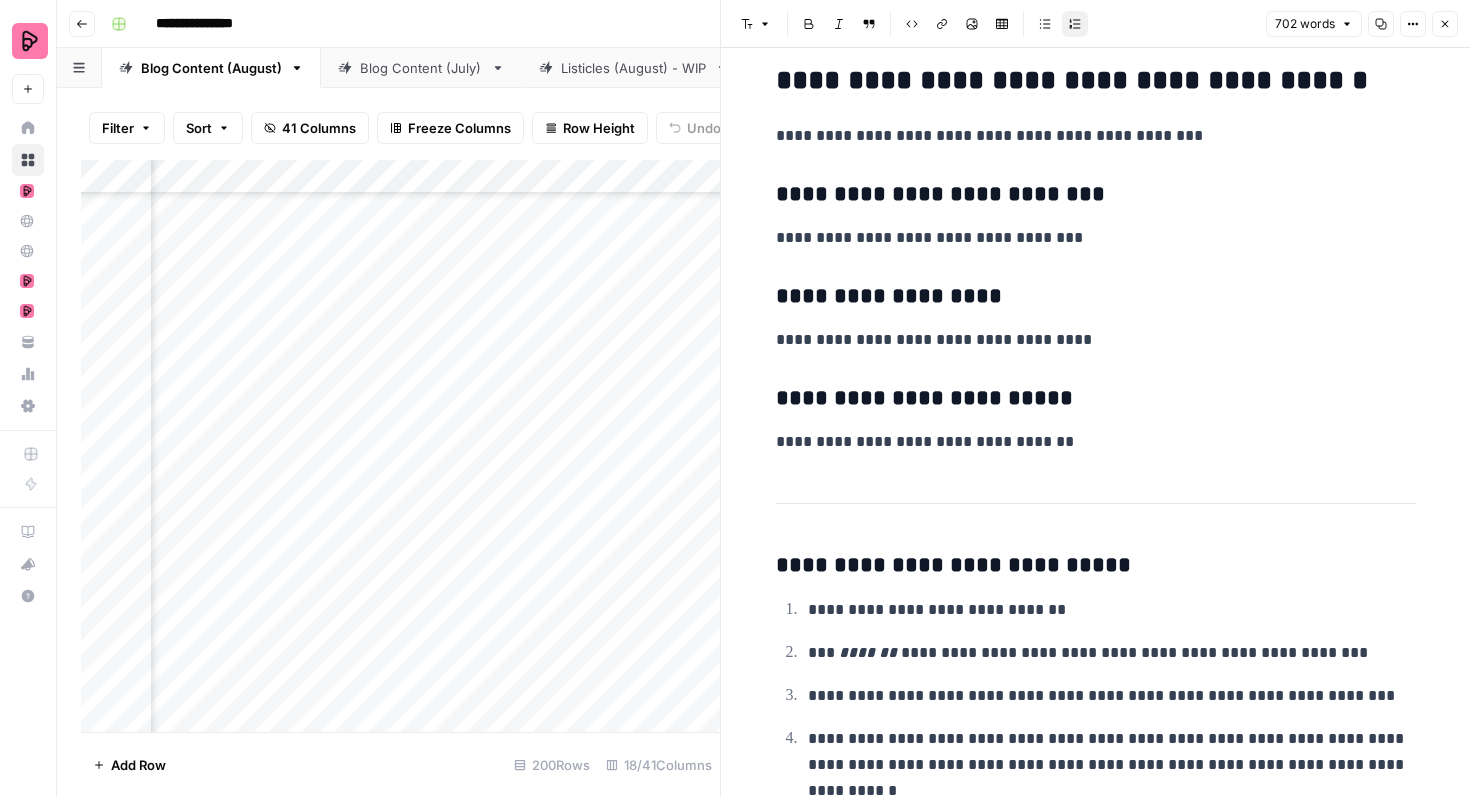
scroll to position [3878, 0]
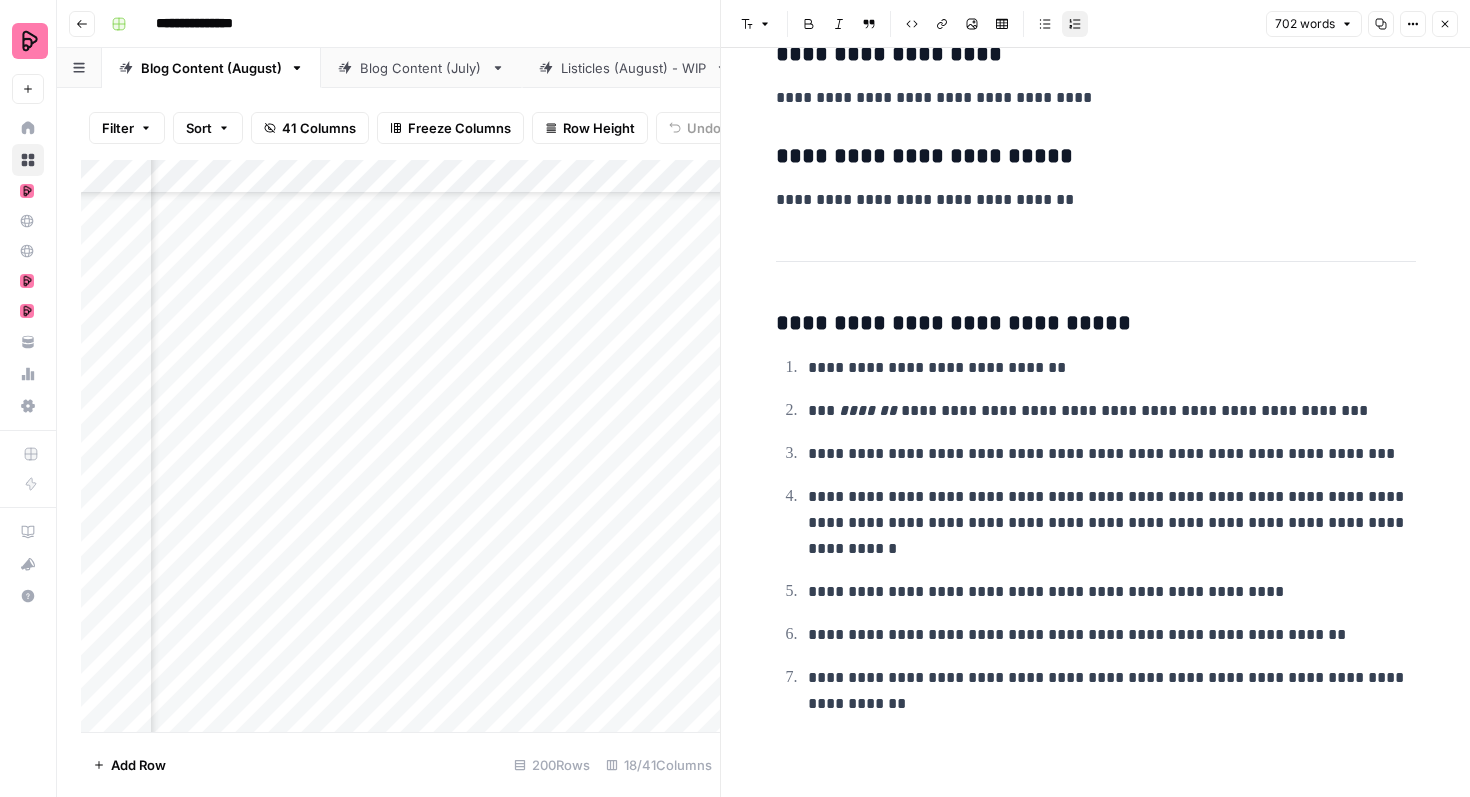
click at [1442, 27] on icon "button" at bounding box center [1445, 24] width 12 height 12
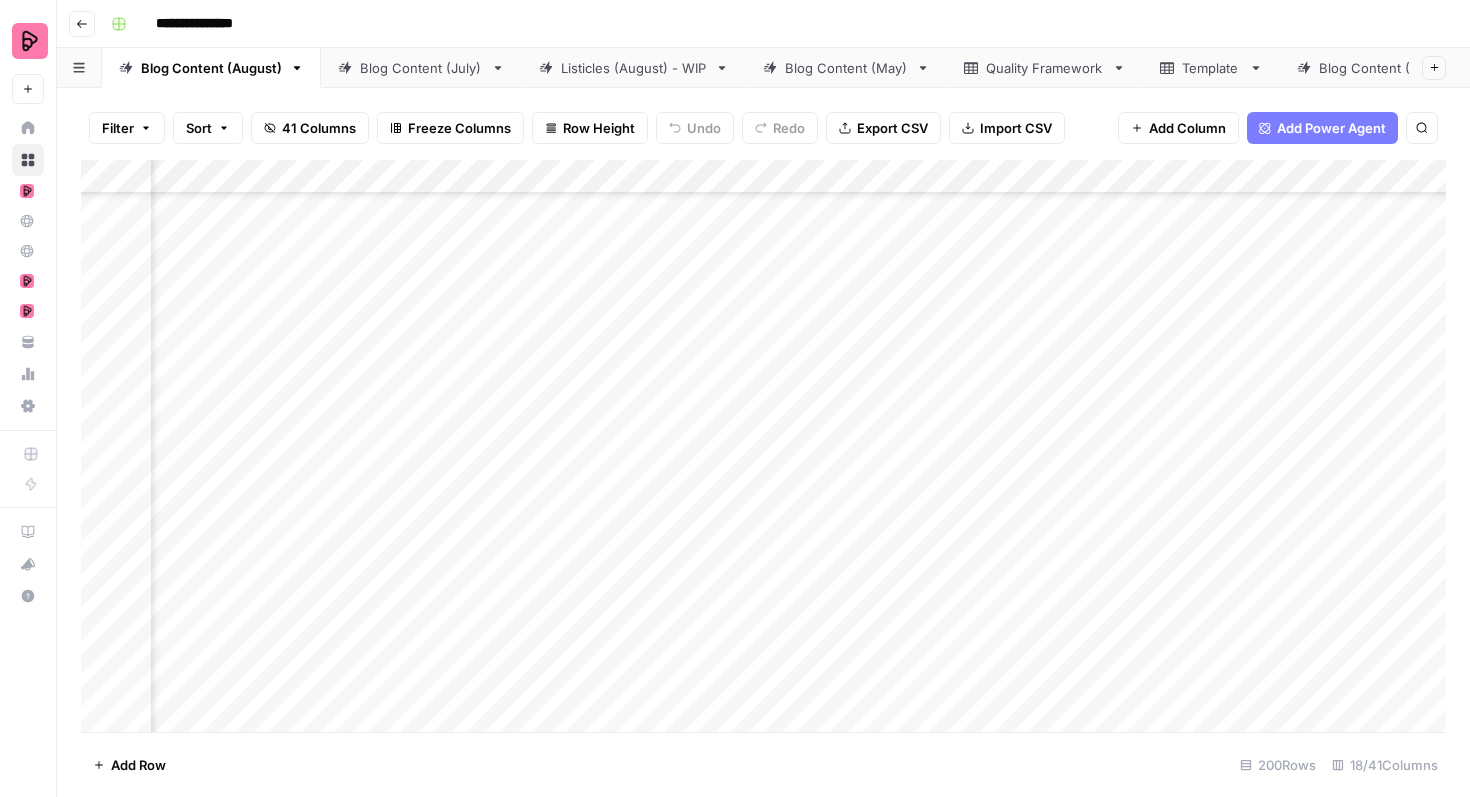
click at [878, 413] on div "Add Column" at bounding box center [763, 446] width 1365 height 572
click at [774, 461] on div "Add Column" at bounding box center [763, 446] width 1365 height 572
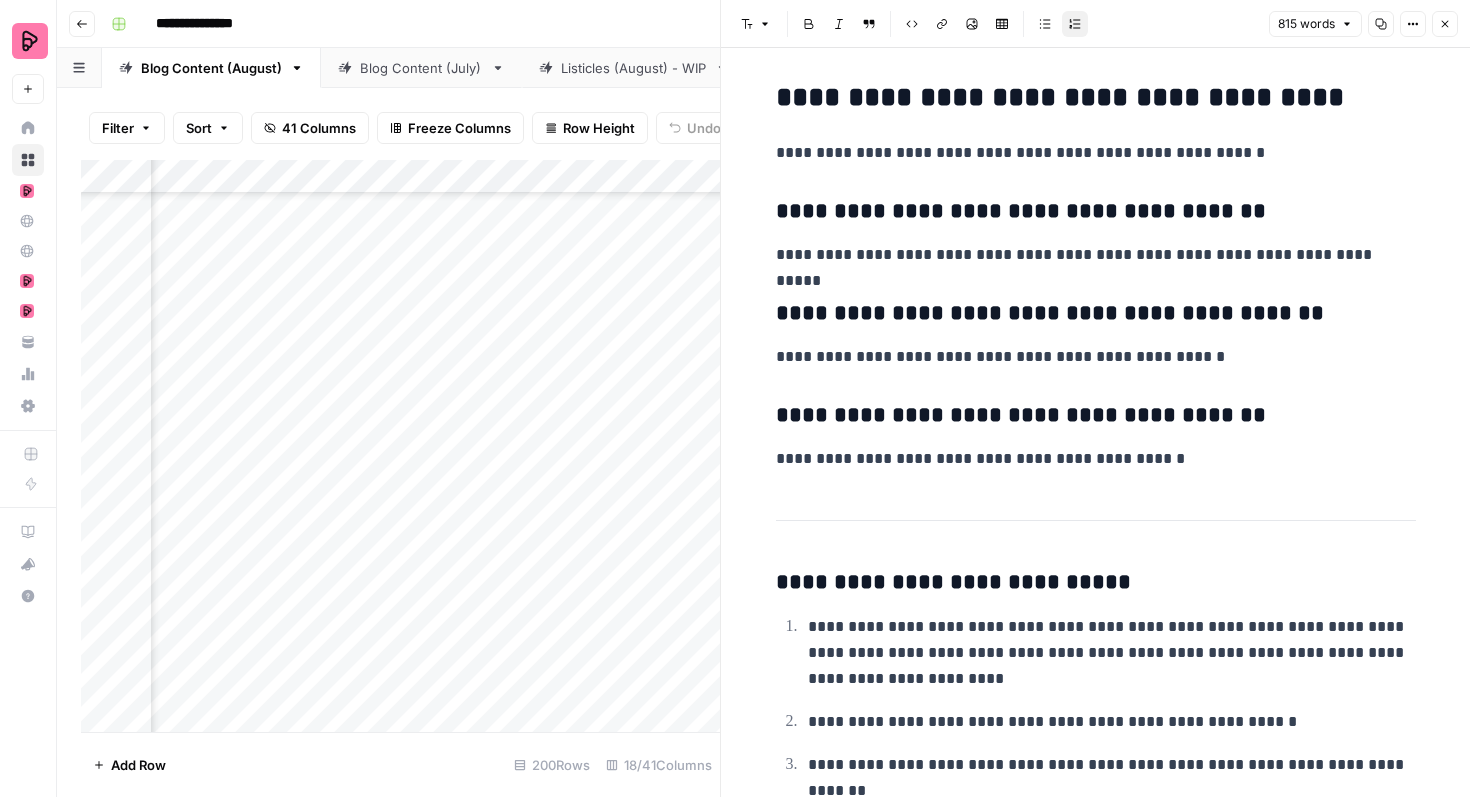
scroll to position [4026, 0]
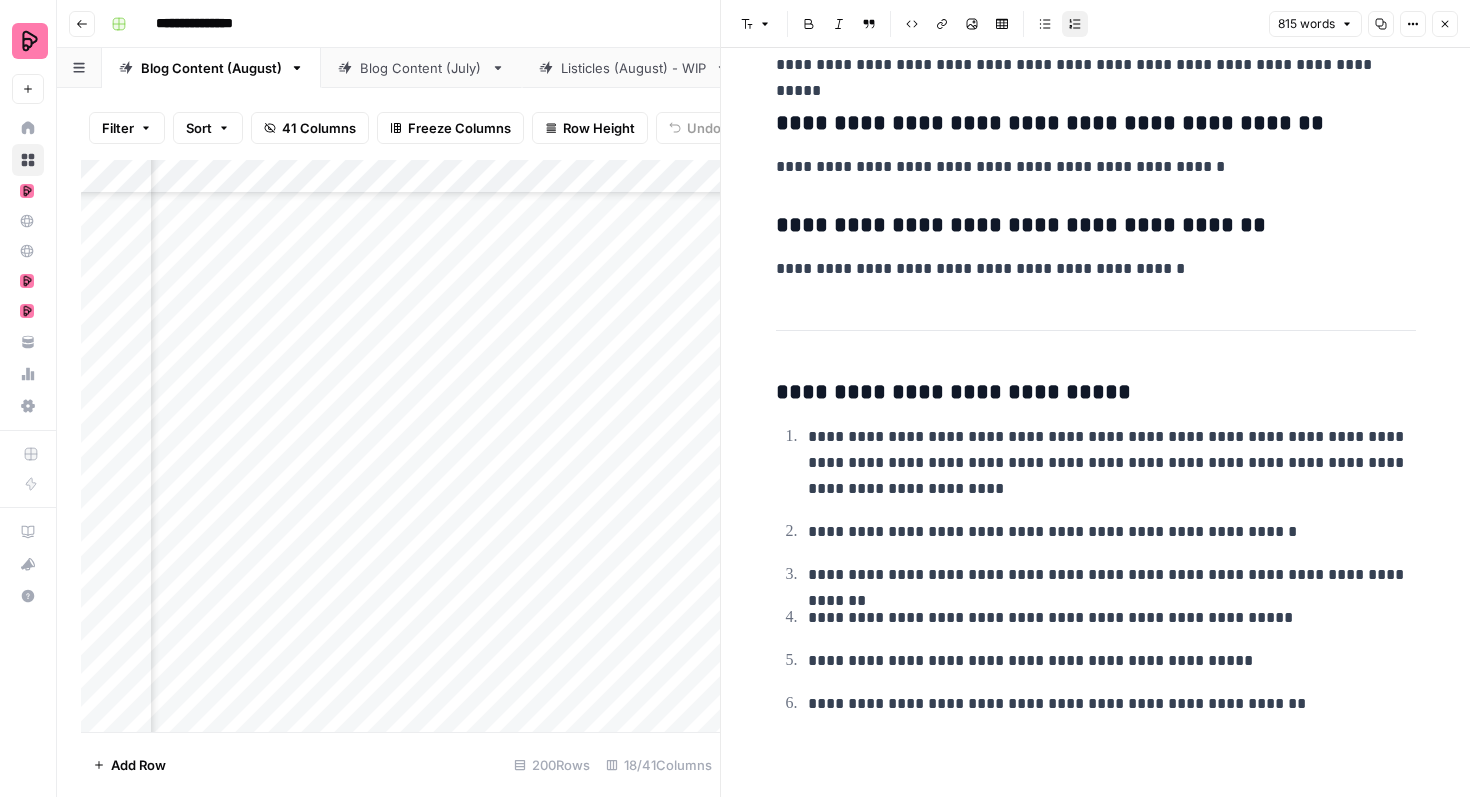
click at [1440, 20] on icon "button" at bounding box center [1445, 24] width 12 height 12
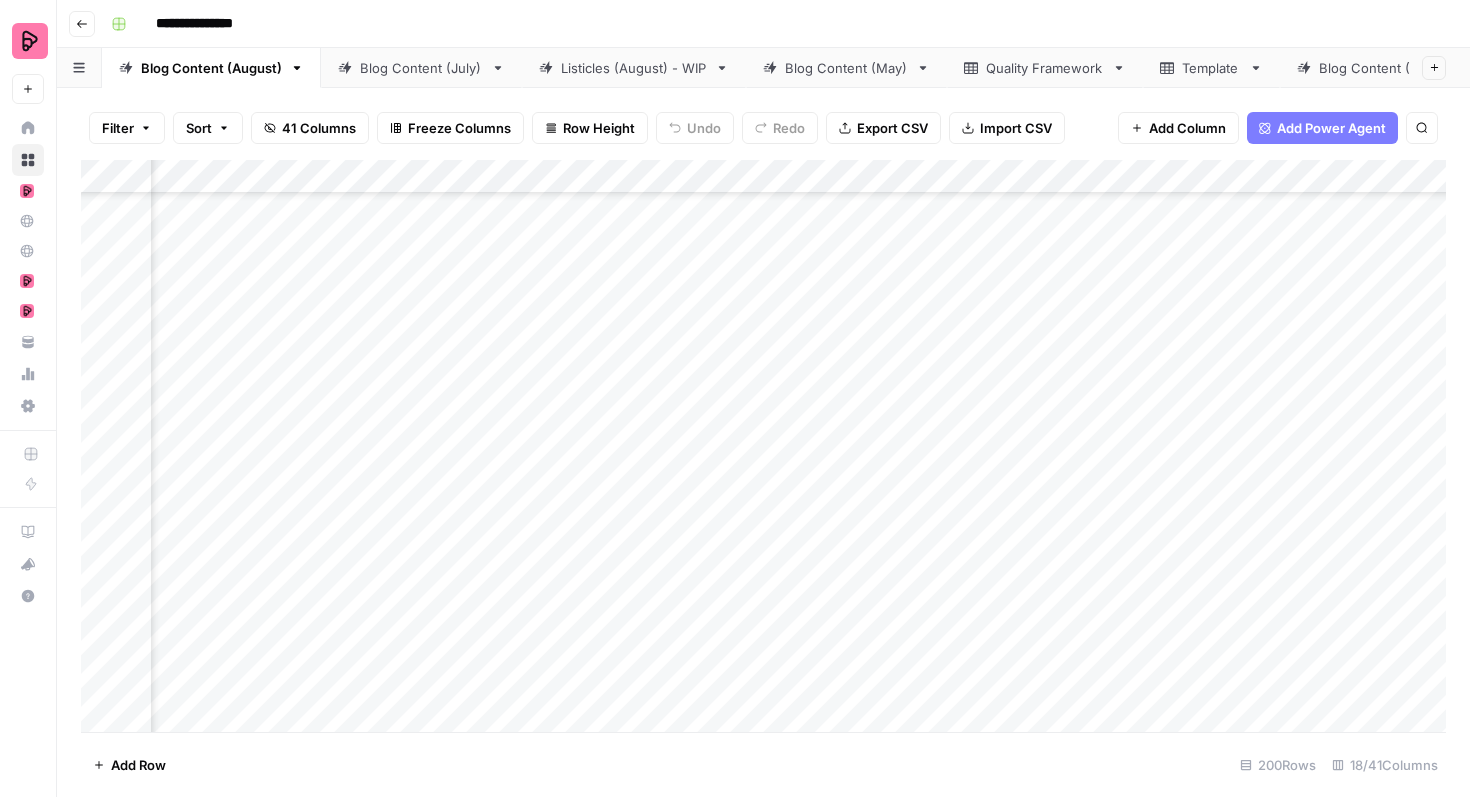
click at [885, 458] on div "Add Column" at bounding box center [763, 446] width 1365 height 572
click at [779, 512] on div "Add Column" at bounding box center [763, 446] width 1365 height 572
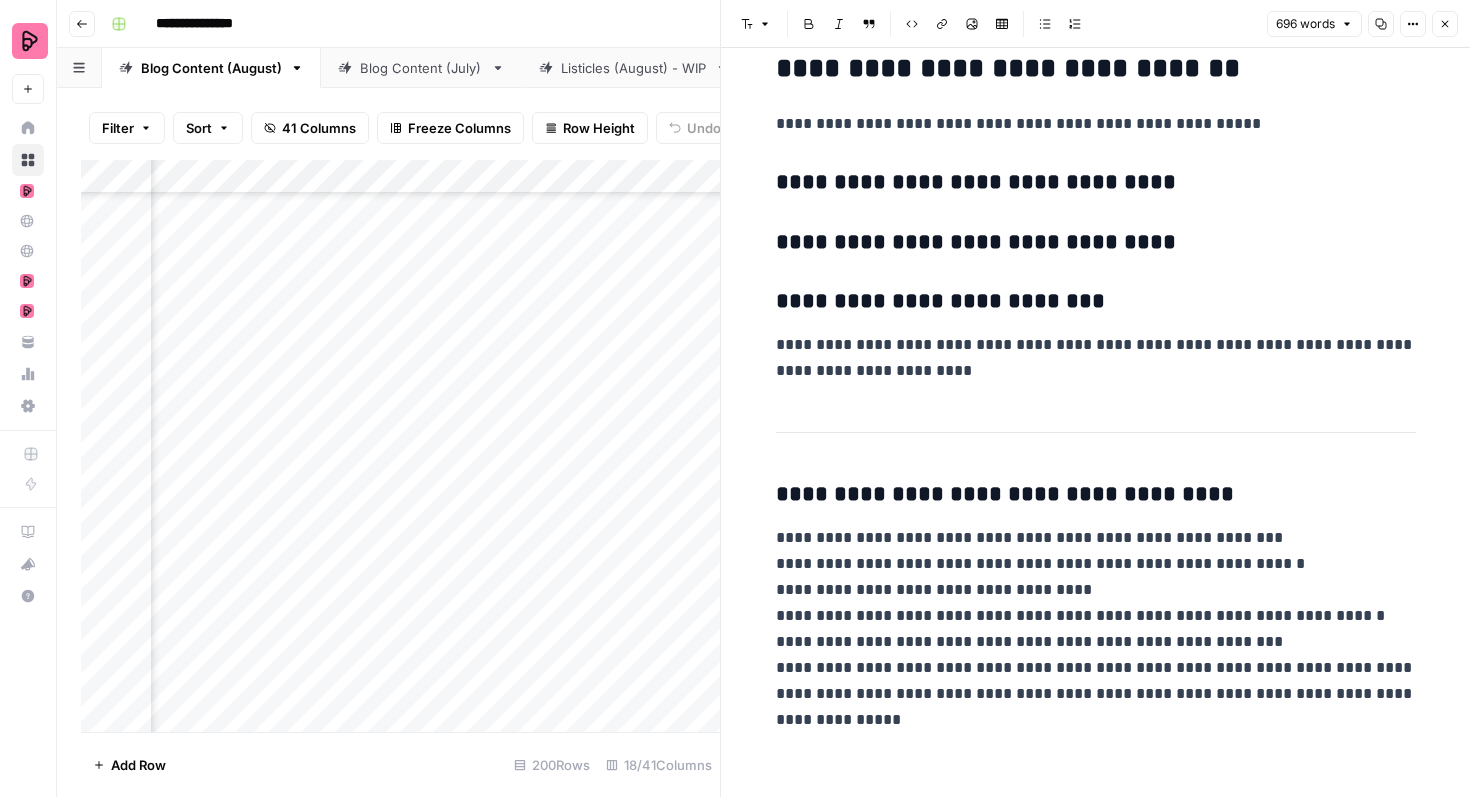
scroll to position [4129, 0]
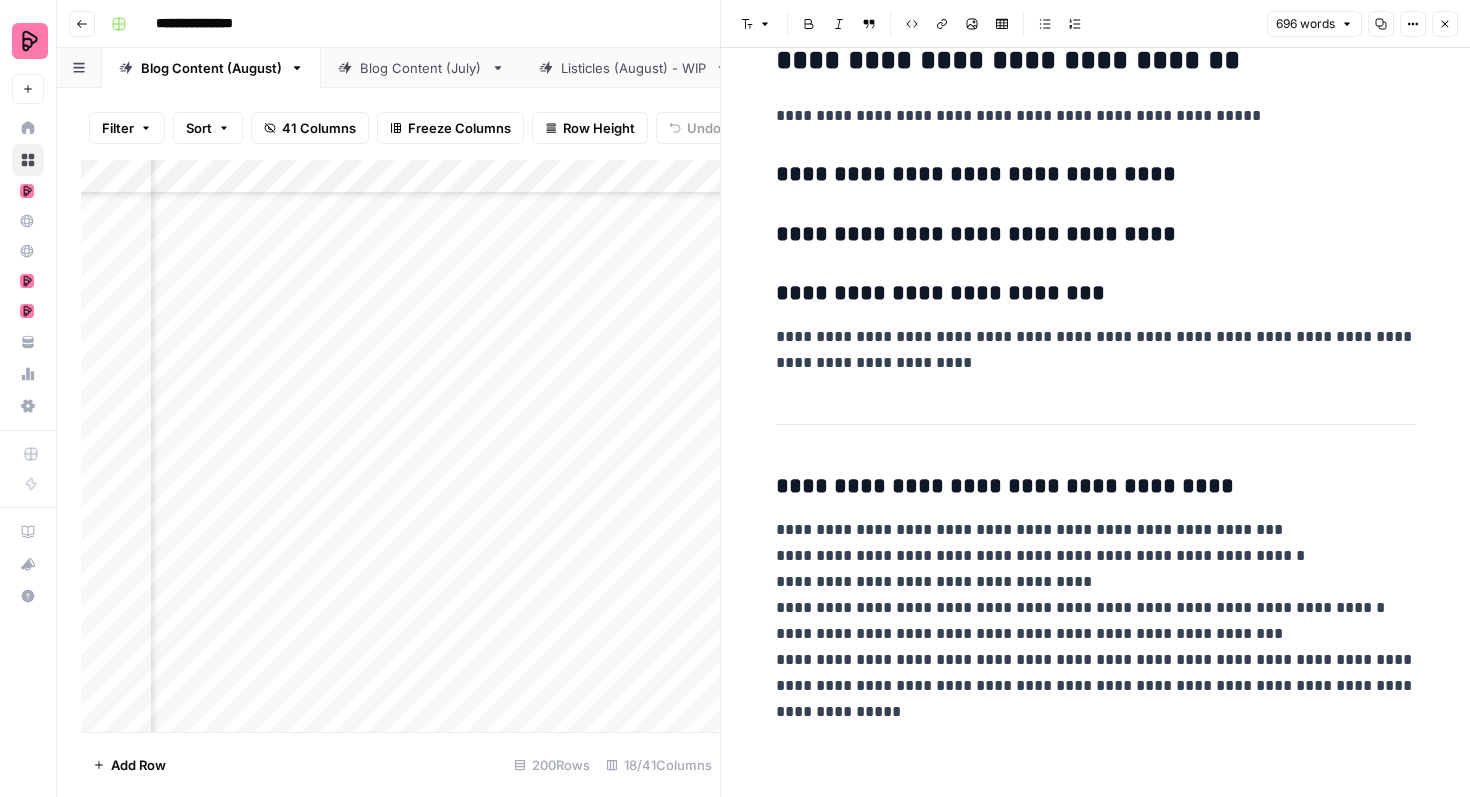
click at [1445, 23] on icon "button" at bounding box center [1445, 24] width 7 height 7
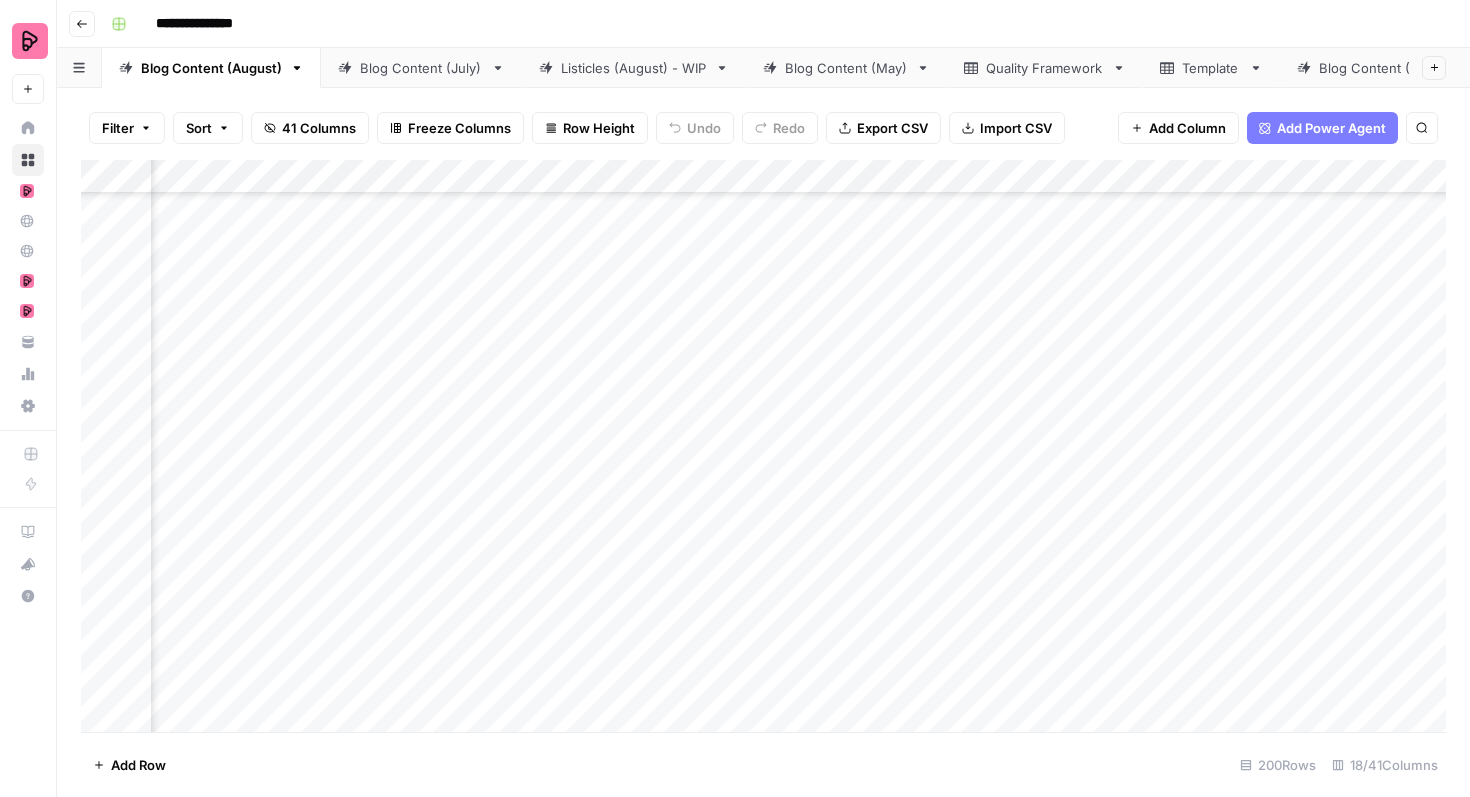
click at [882, 512] on div "Add Column" at bounding box center [763, 446] width 1365 height 572
click at [779, 480] on div "Add Column" at bounding box center [763, 446] width 1365 height 572
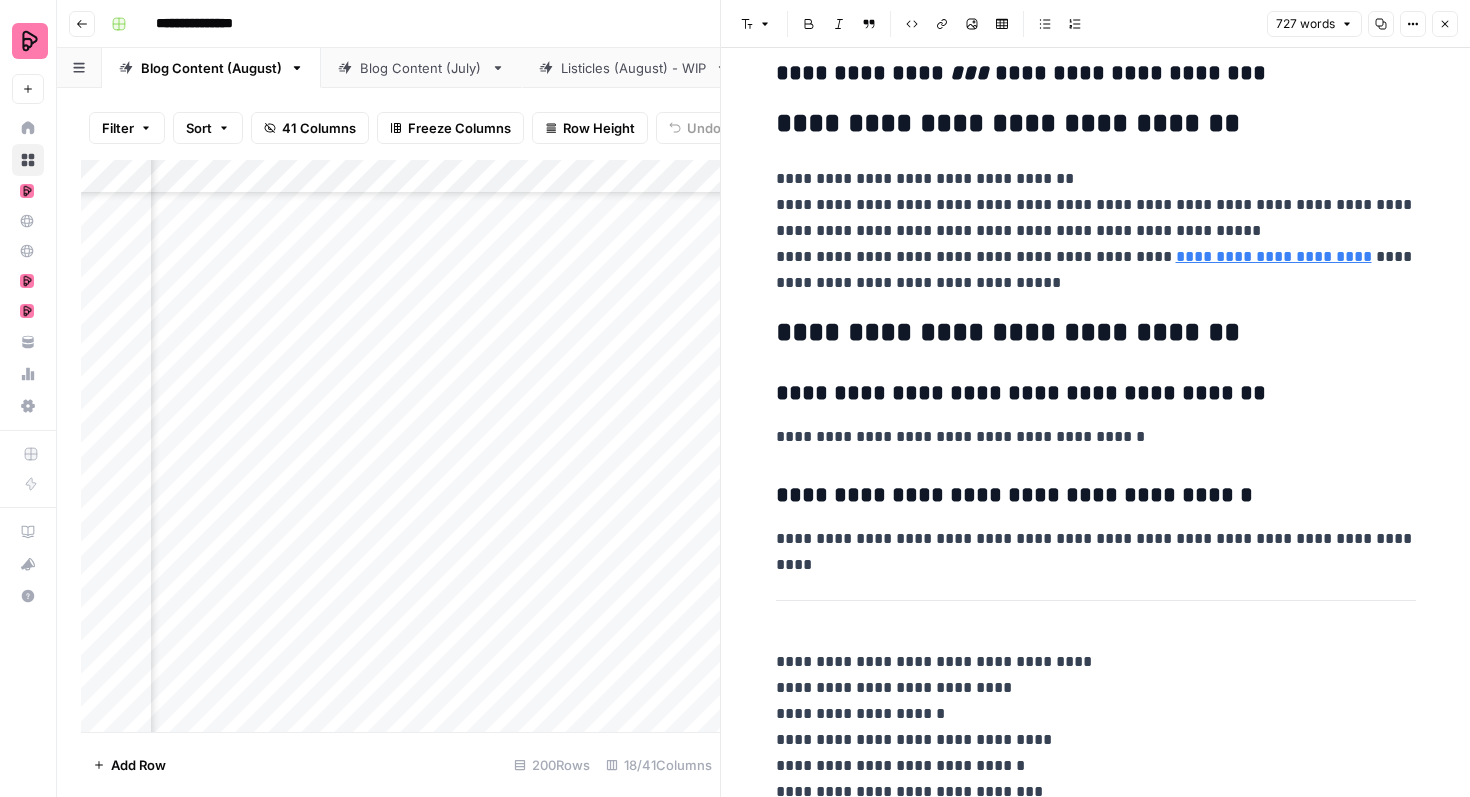
scroll to position [3091, 0]
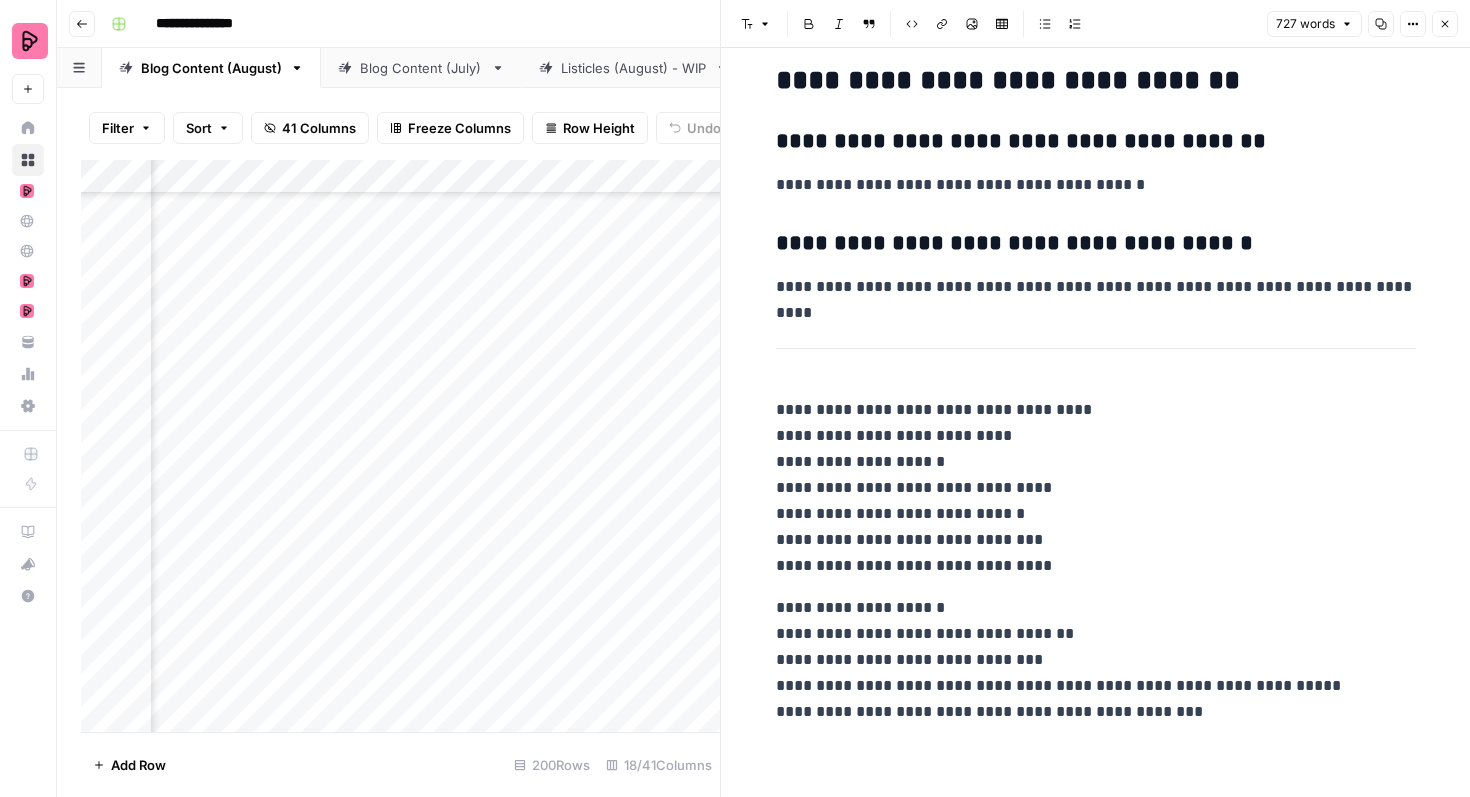
click at [1446, 30] on button "Close" at bounding box center [1445, 24] width 26 height 26
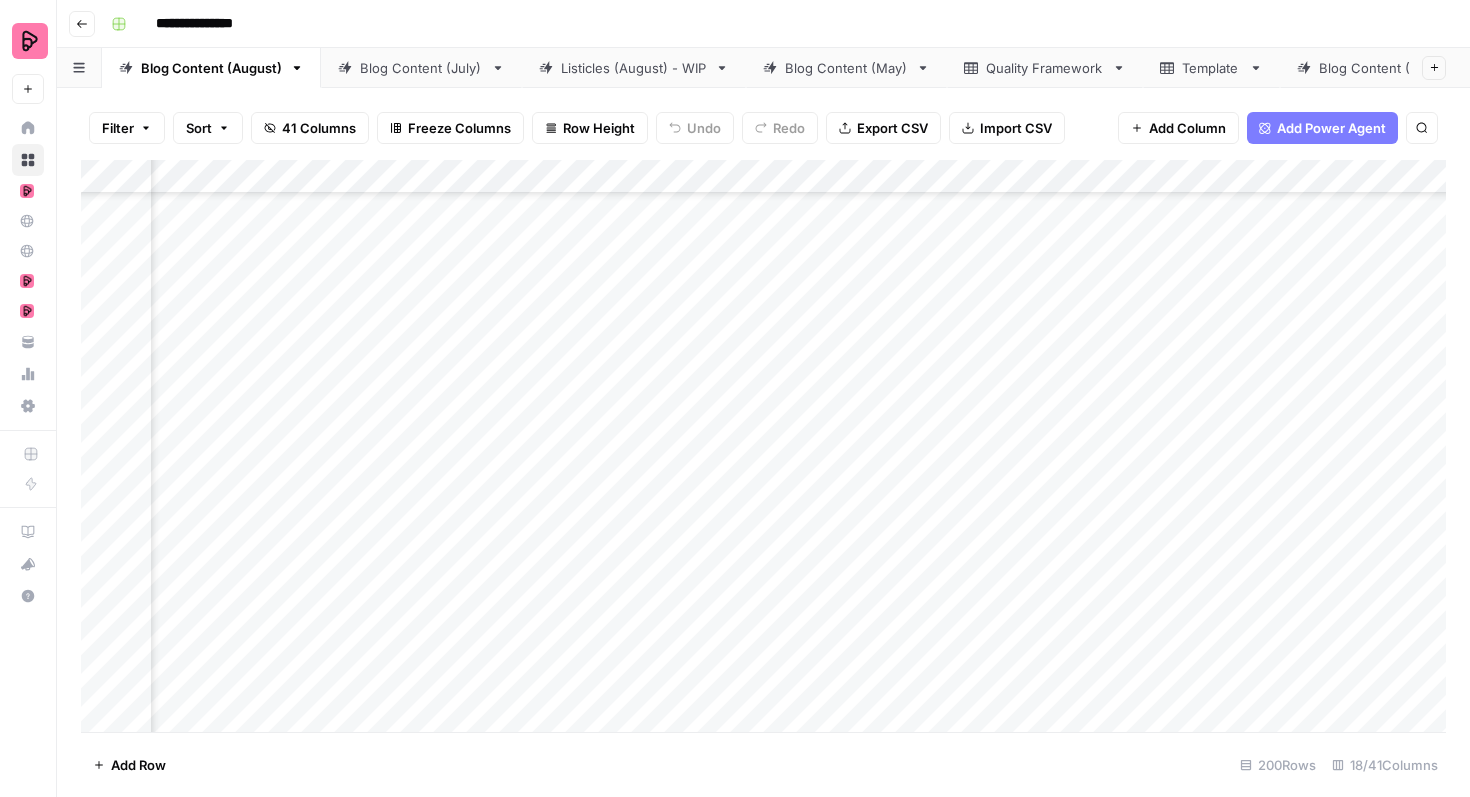
click at [885, 478] on div "Add Column" at bounding box center [763, 446] width 1365 height 572
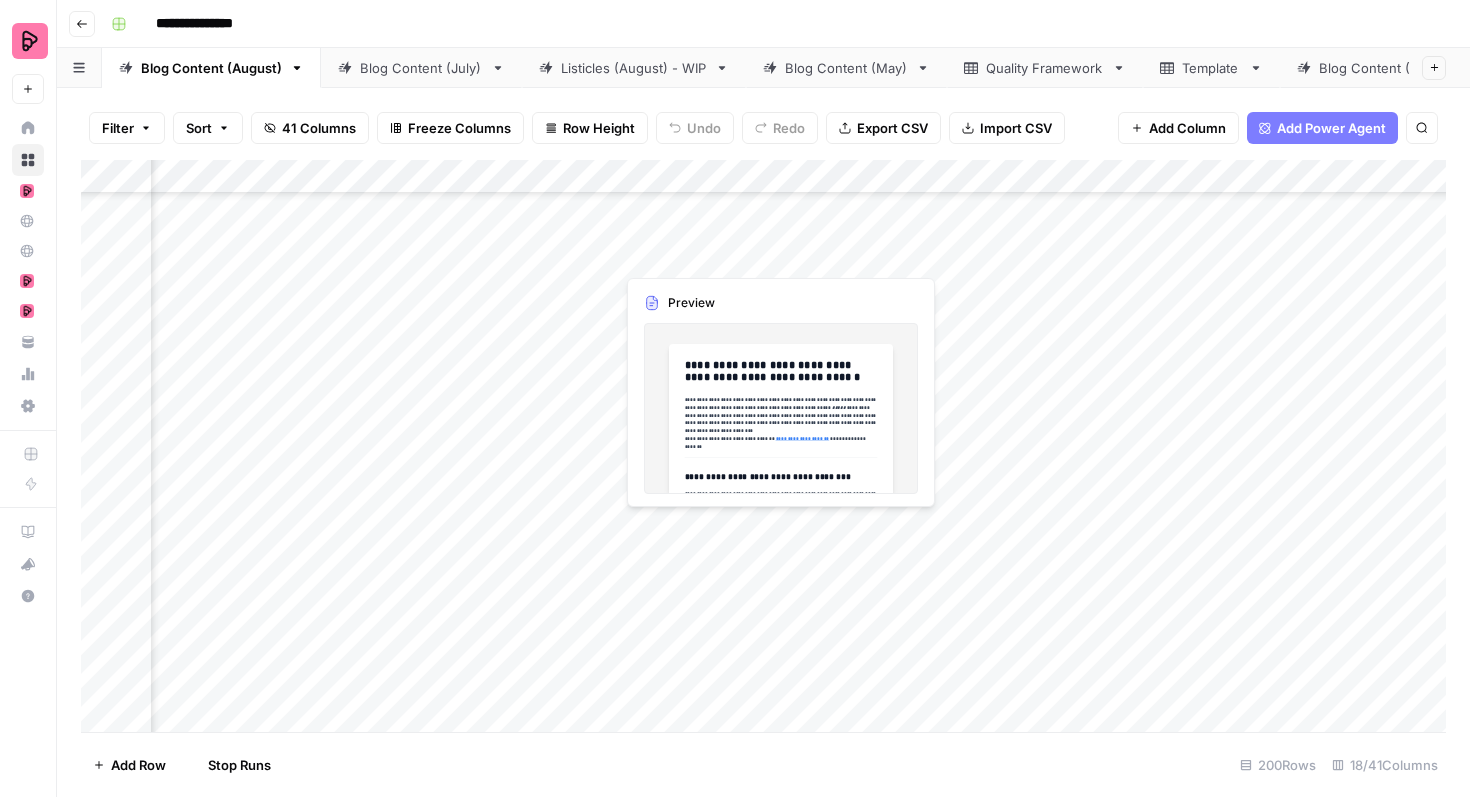
click at [774, 531] on div "Add Column" at bounding box center [763, 446] width 1365 height 572
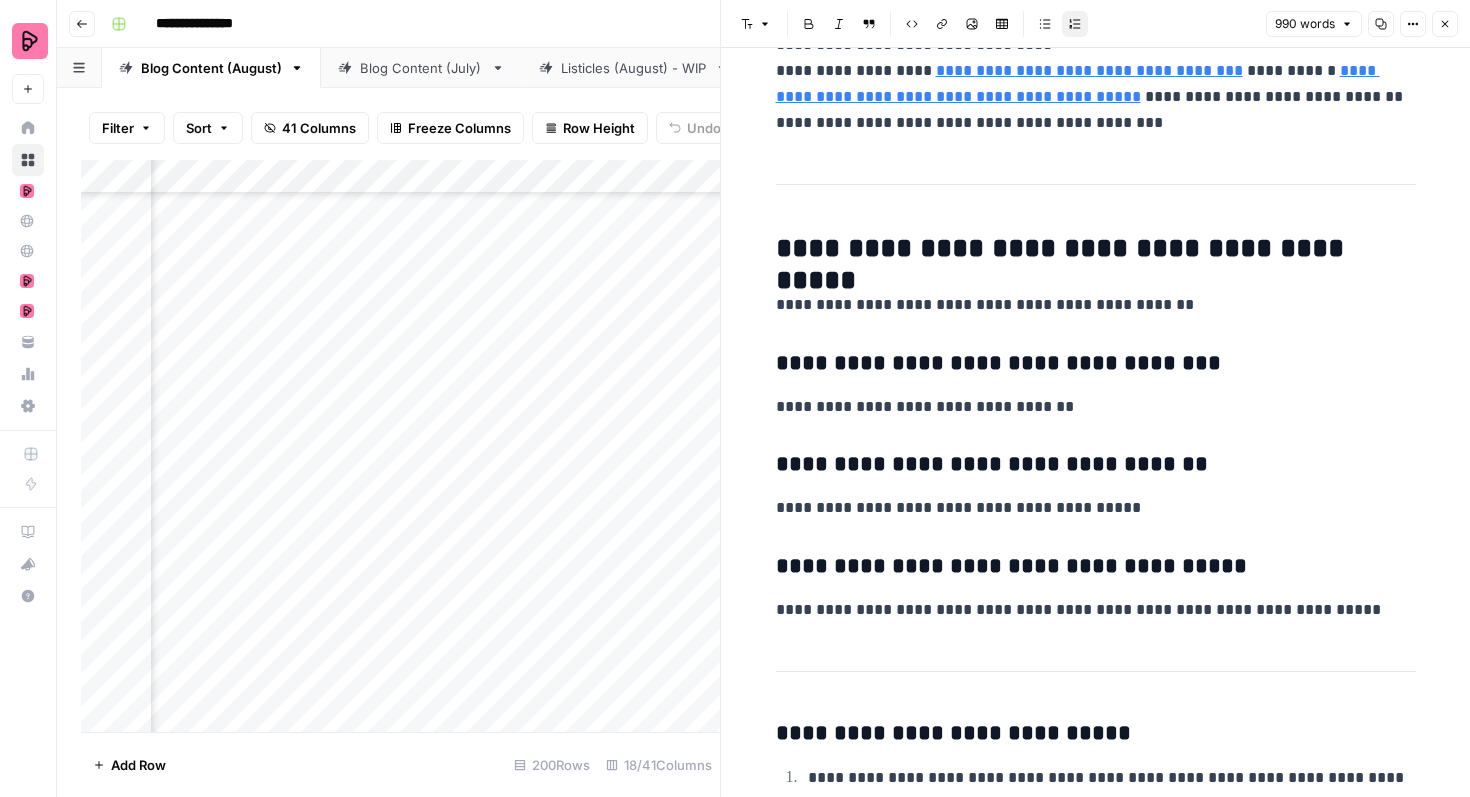
scroll to position [5278, 0]
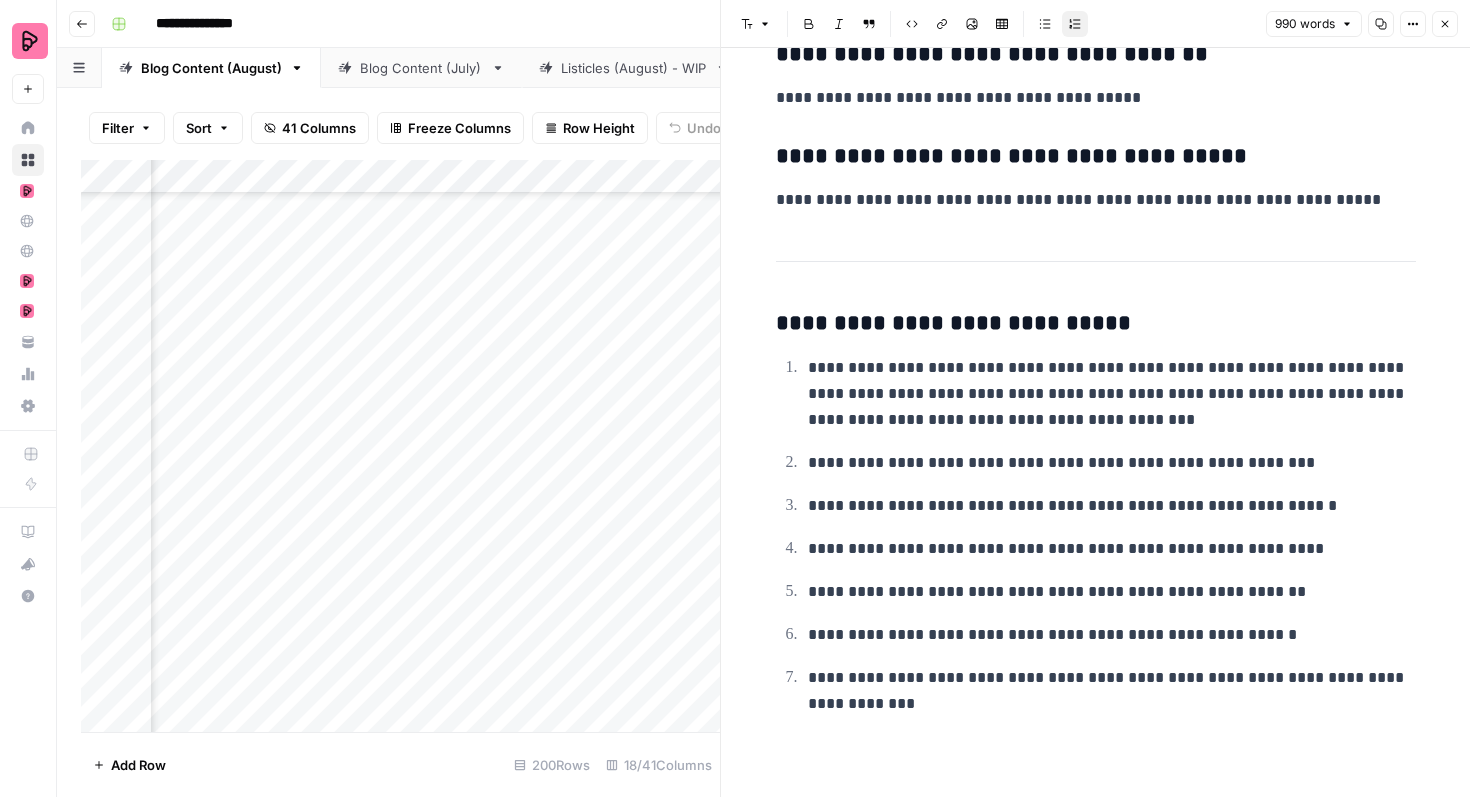
click at [1437, 16] on button "Close" at bounding box center [1445, 24] width 26 height 26
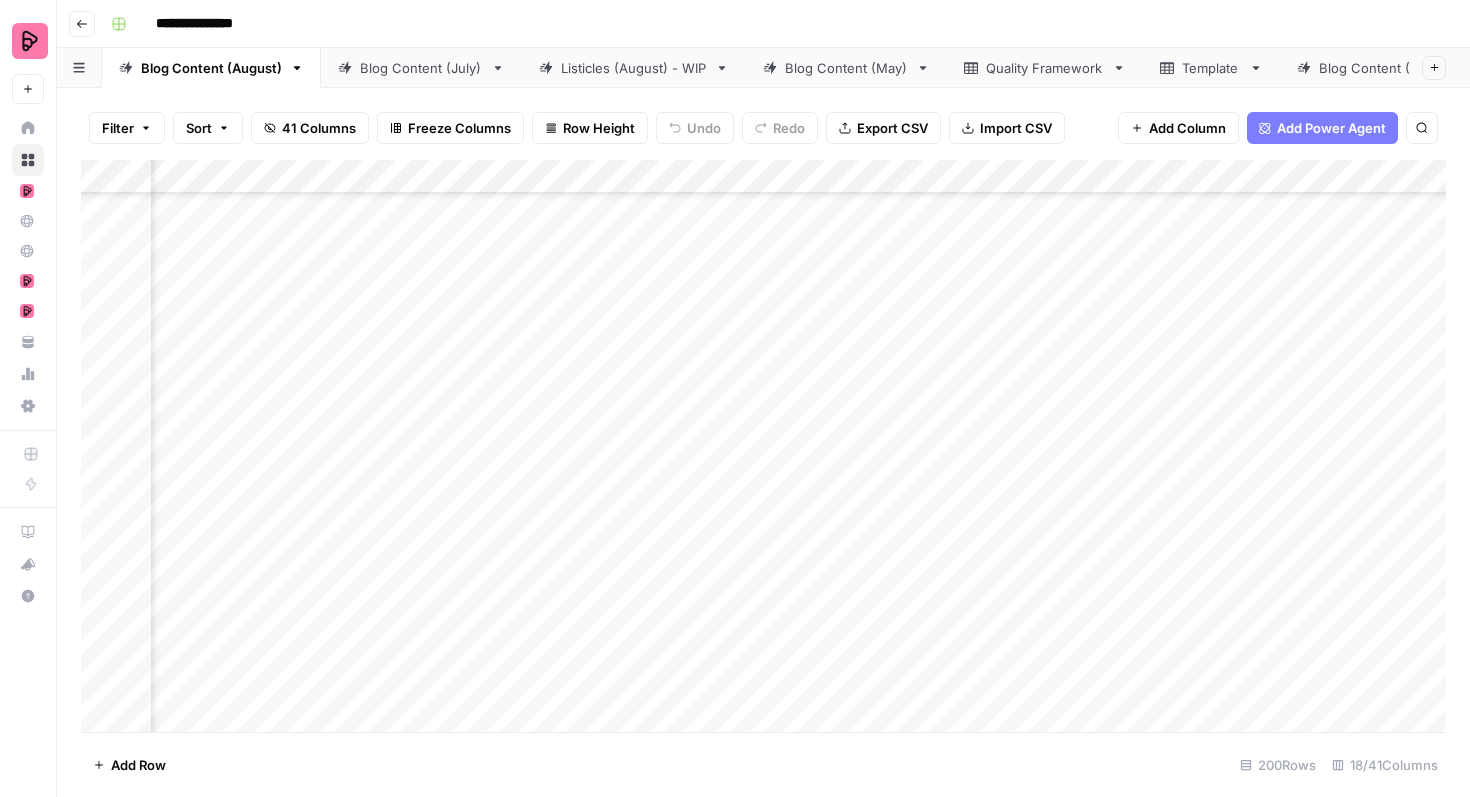
click at [888, 529] on div "Add Column" at bounding box center [763, 446] width 1365 height 572
click at [777, 582] on div "Add Column" at bounding box center [763, 446] width 1365 height 572
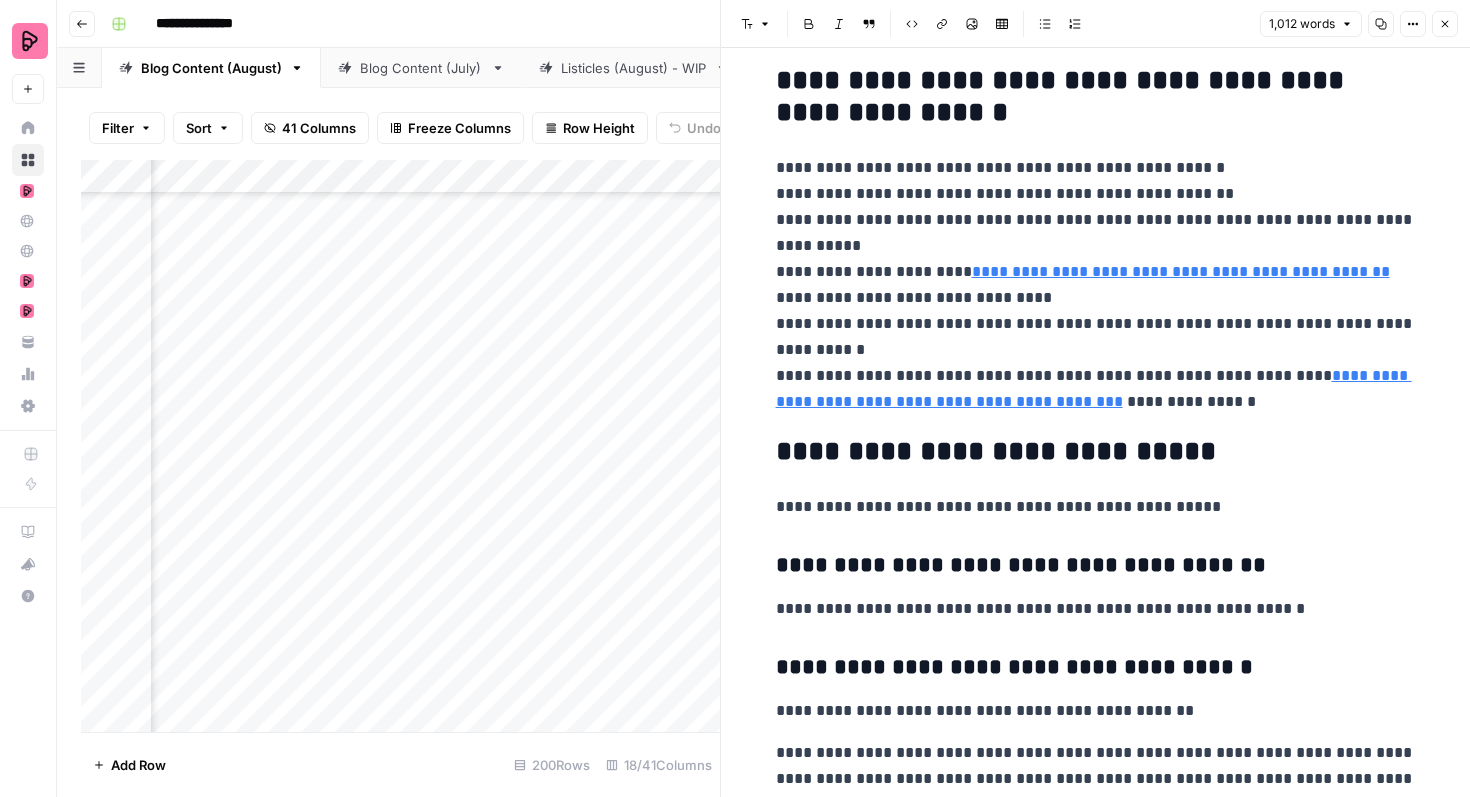
scroll to position [4393, 0]
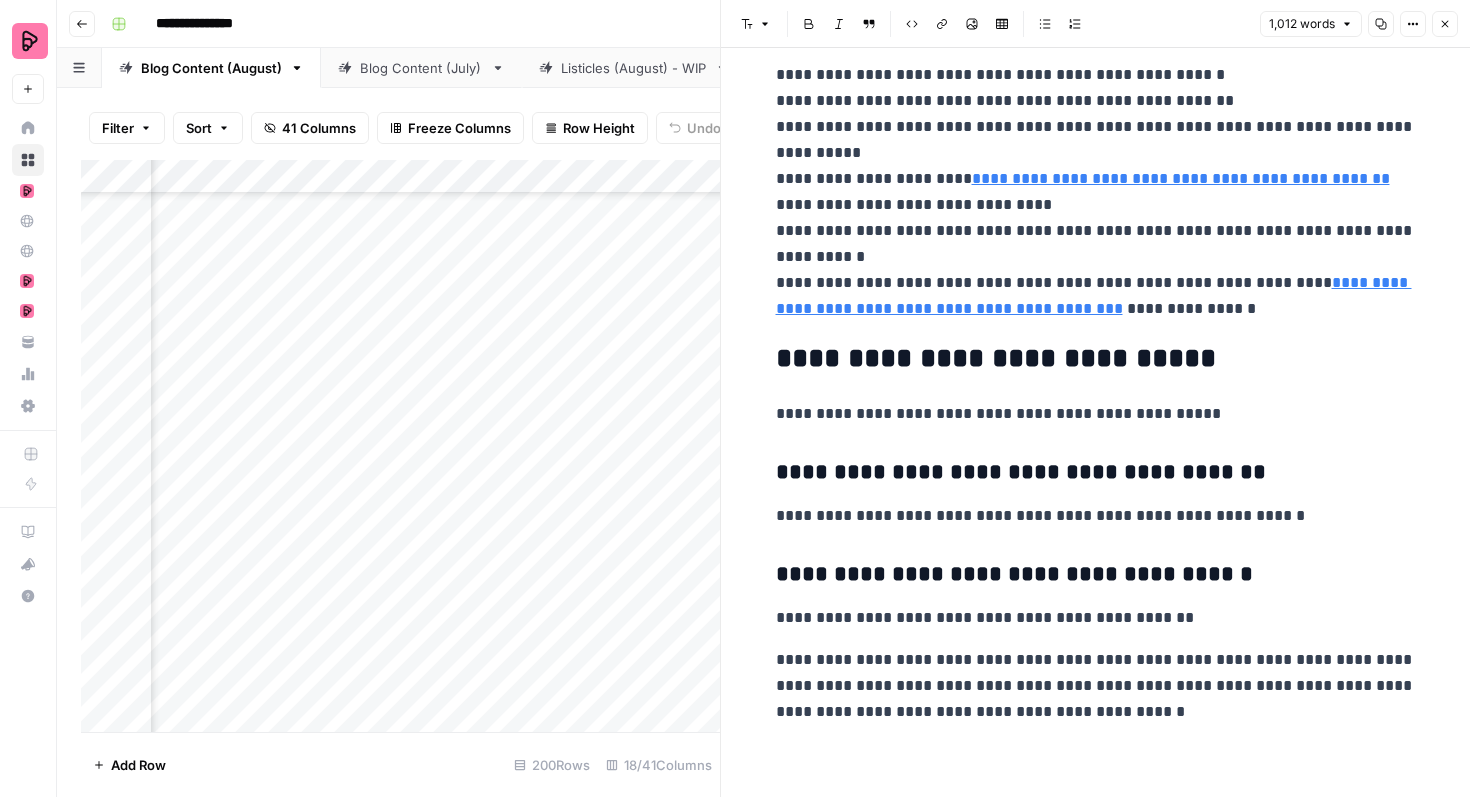
click at [1442, 28] on icon "button" at bounding box center [1445, 24] width 12 height 12
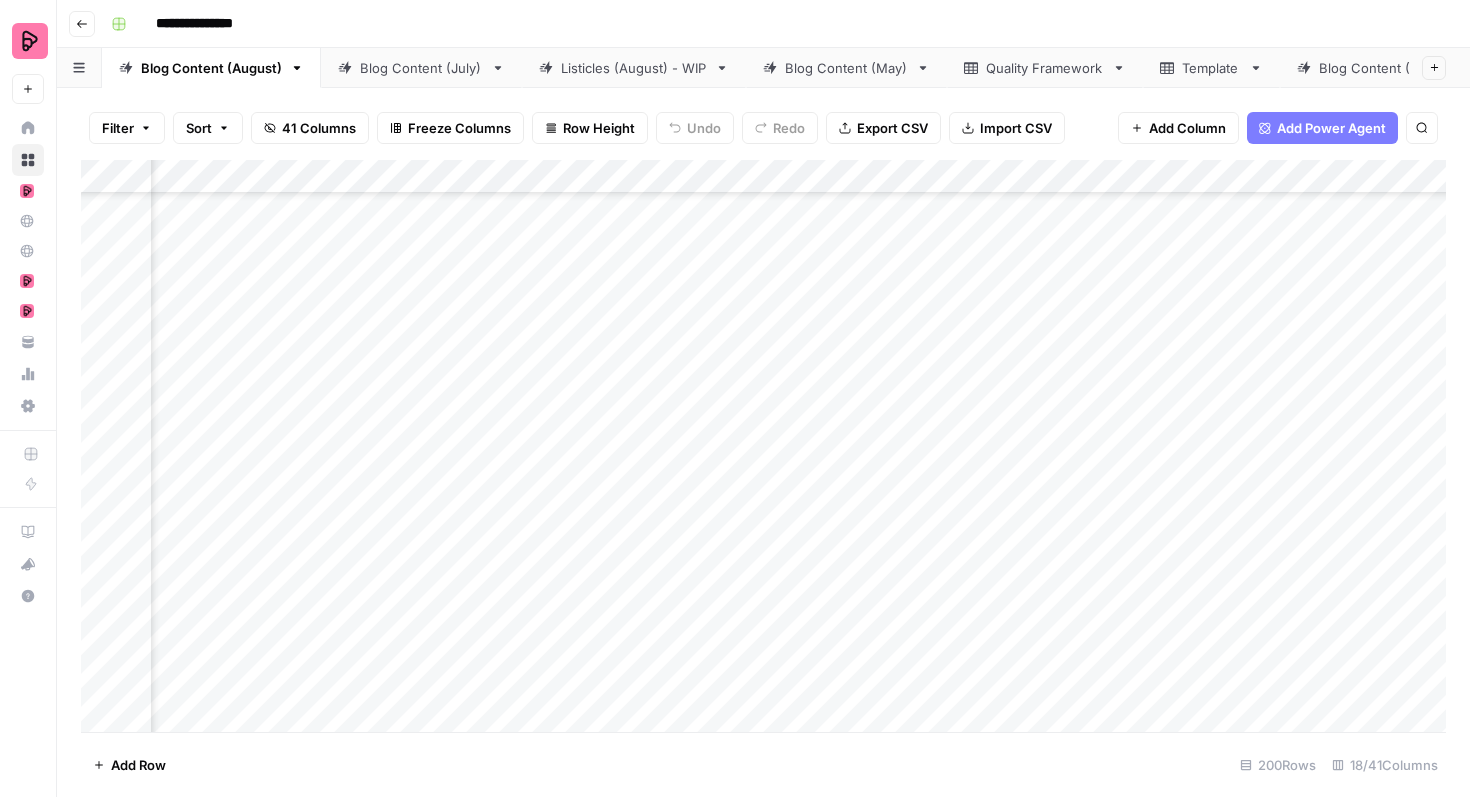
click at [877, 582] on div "Add Column" at bounding box center [763, 446] width 1365 height 572
click at [775, 634] on div "Add Column" at bounding box center [763, 446] width 1365 height 572
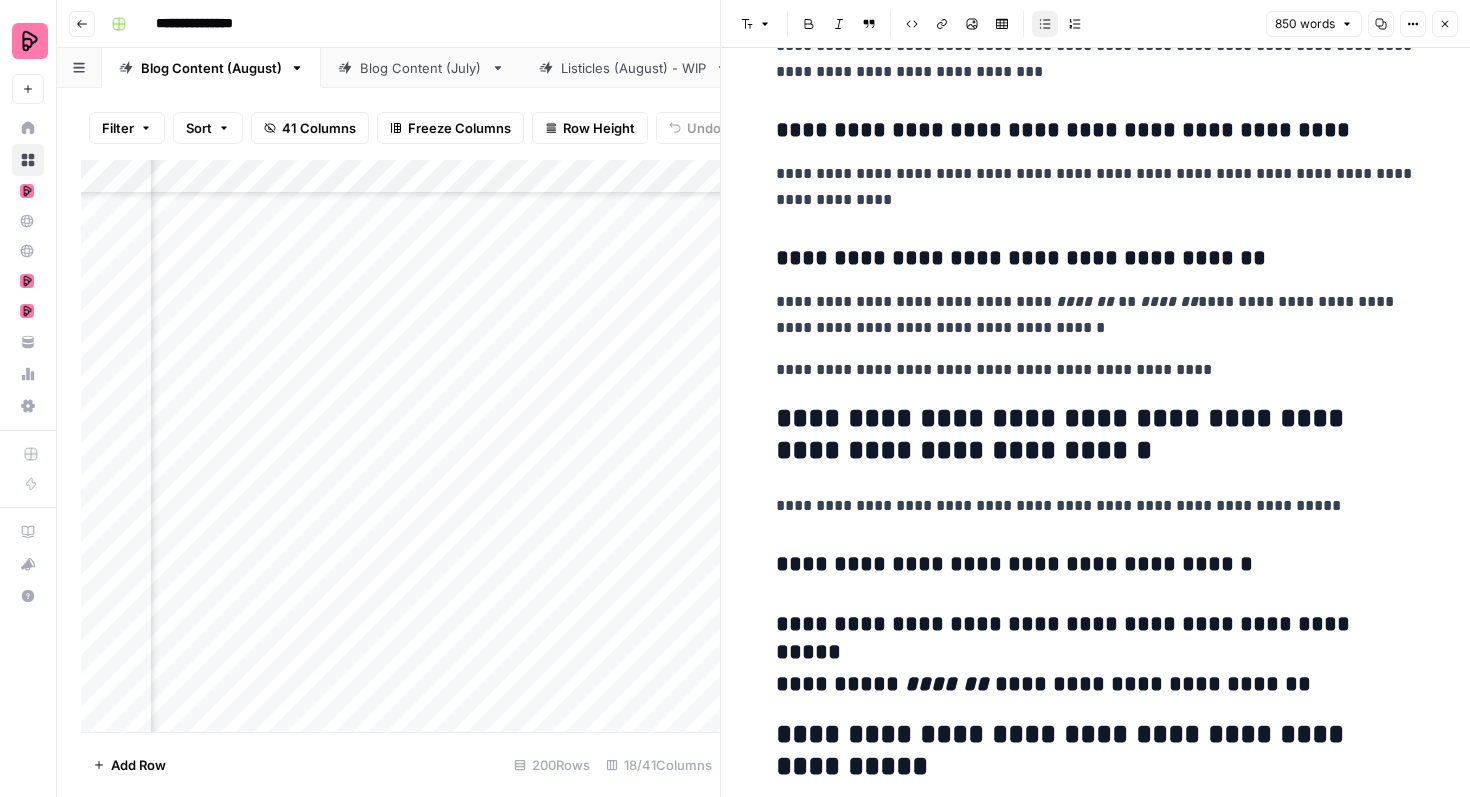
scroll to position [3568, 0]
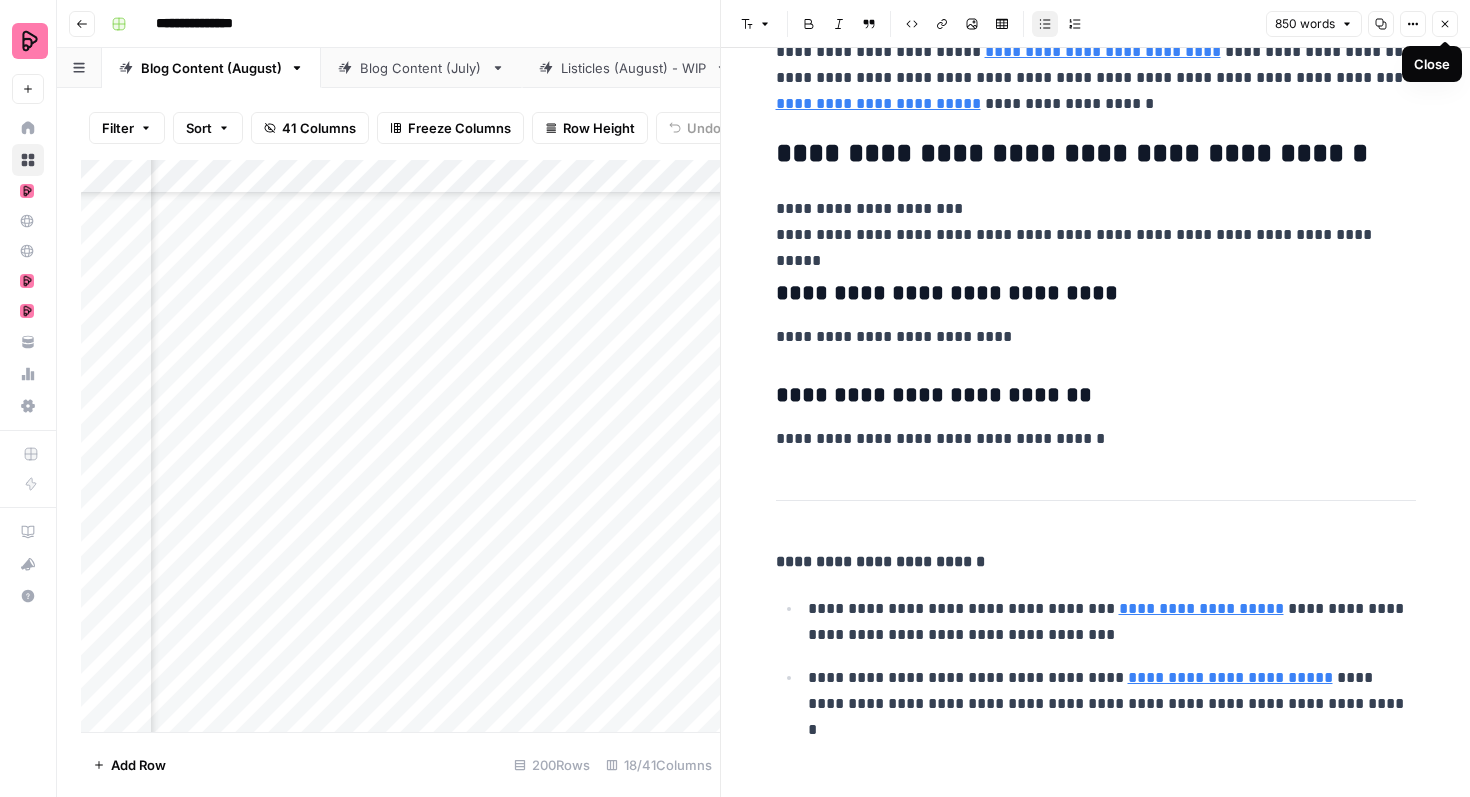
click at [1435, 29] on button "Close" at bounding box center [1445, 24] width 26 height 26
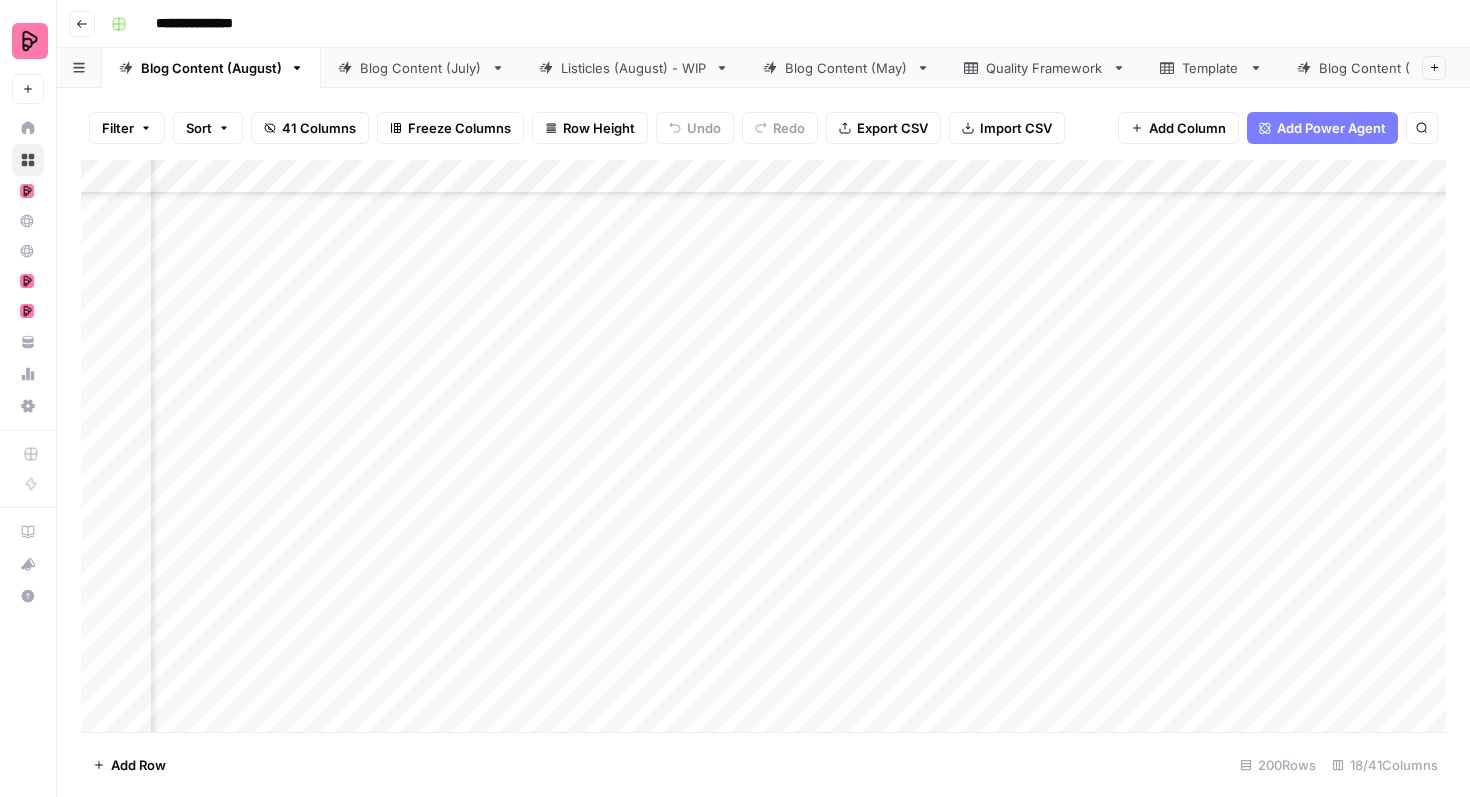
click at [880, 633] on div "Add Column" at bounding box center [763, 446] width 1365 height 572
click at [1104, 458] on div "Add Column" at bounding box center [763, 446] width 1365 height 572
click at [1298, 537] on div "Add Column" at bounding box center [763, 446] width 1365 height 572
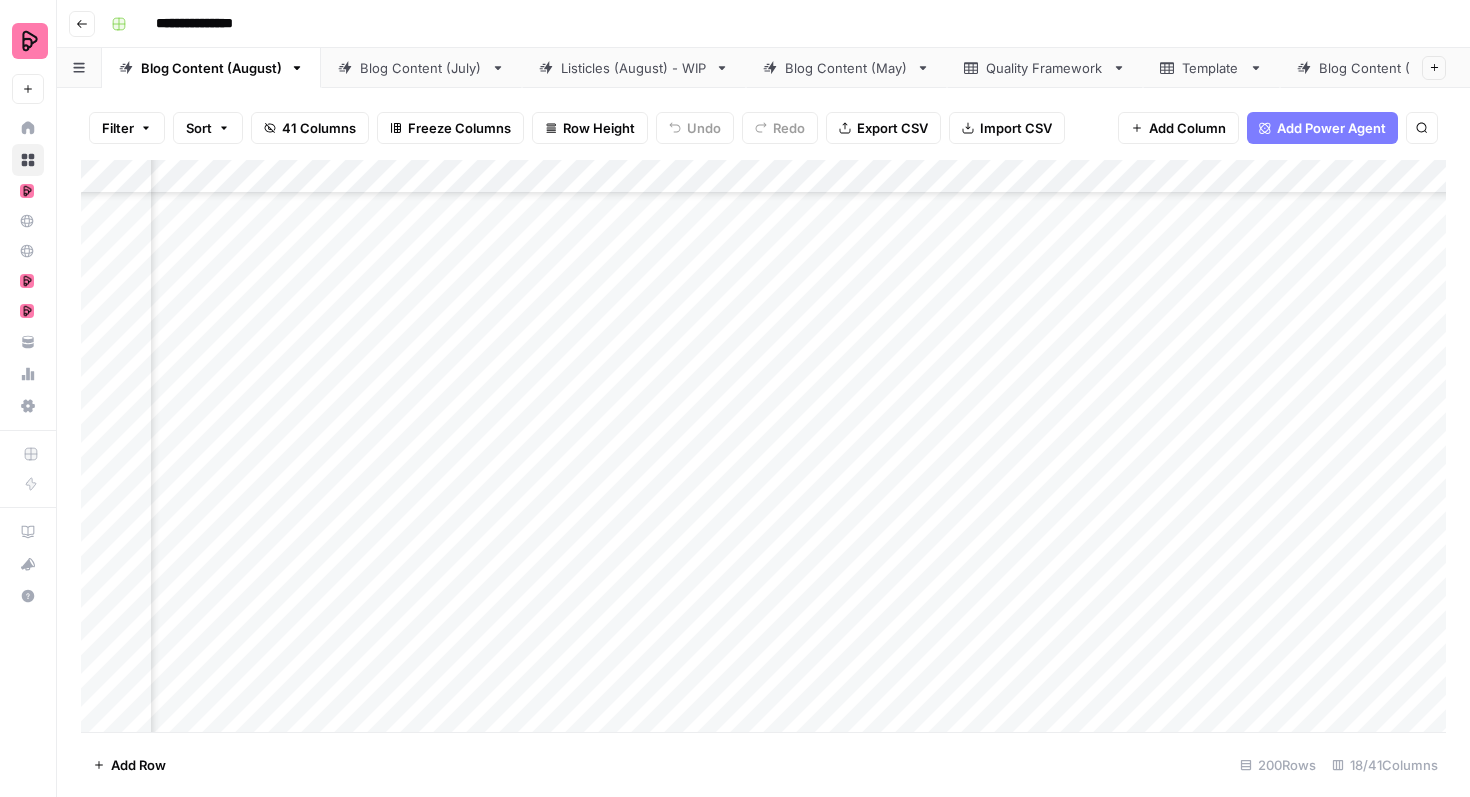
scroll to position [4100, 785]
click at [1314, 529] on div "Add Column" at bounding box center [763, 446] width 1365 height 572
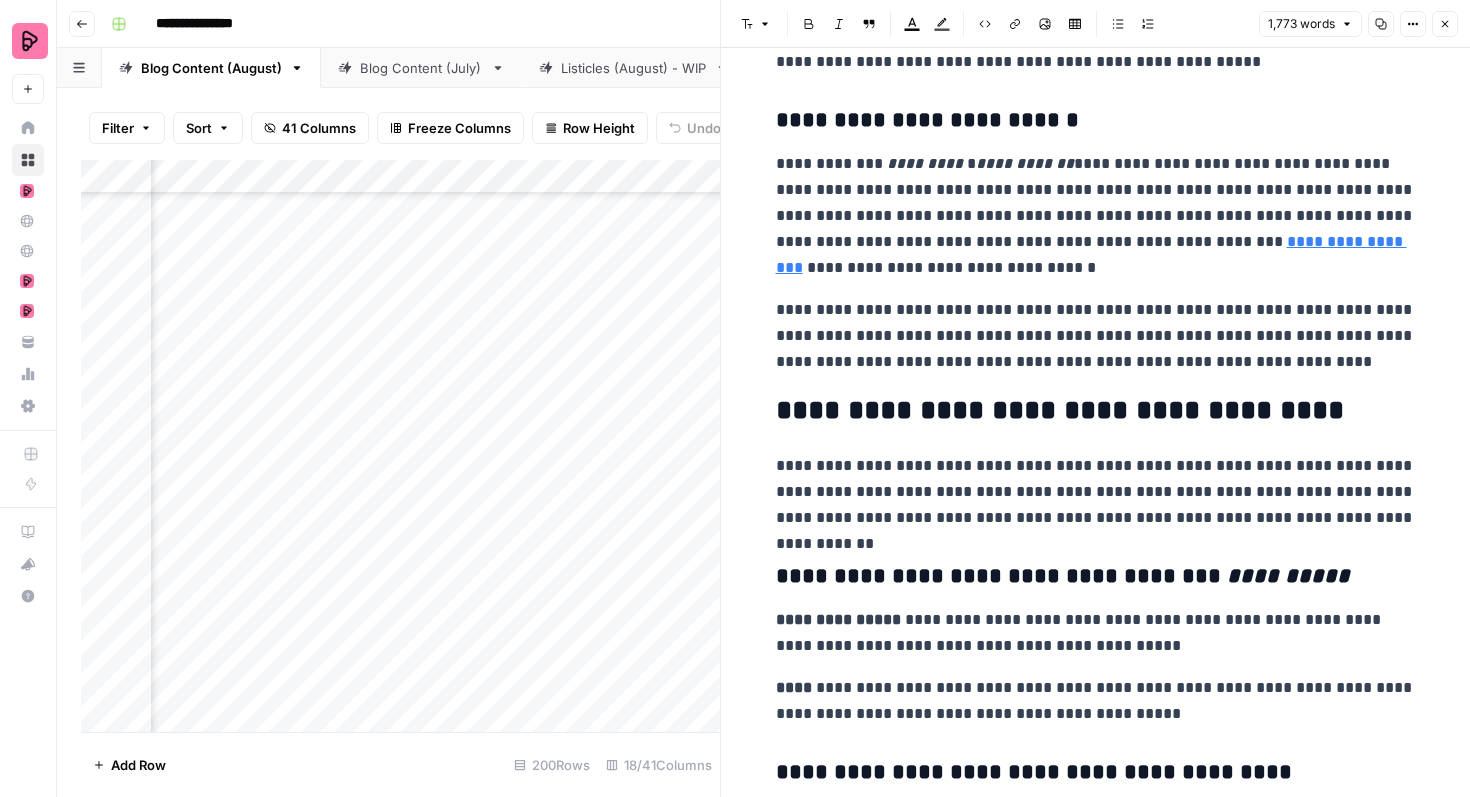
scroll to position [1484, 0]
click at [1179, 244] on link "**********" at bounding box center [1091, 253] width 631 height 41
click at [1157, 243] on link "**********" at bounding box center [1091, 253] width 631 height 41
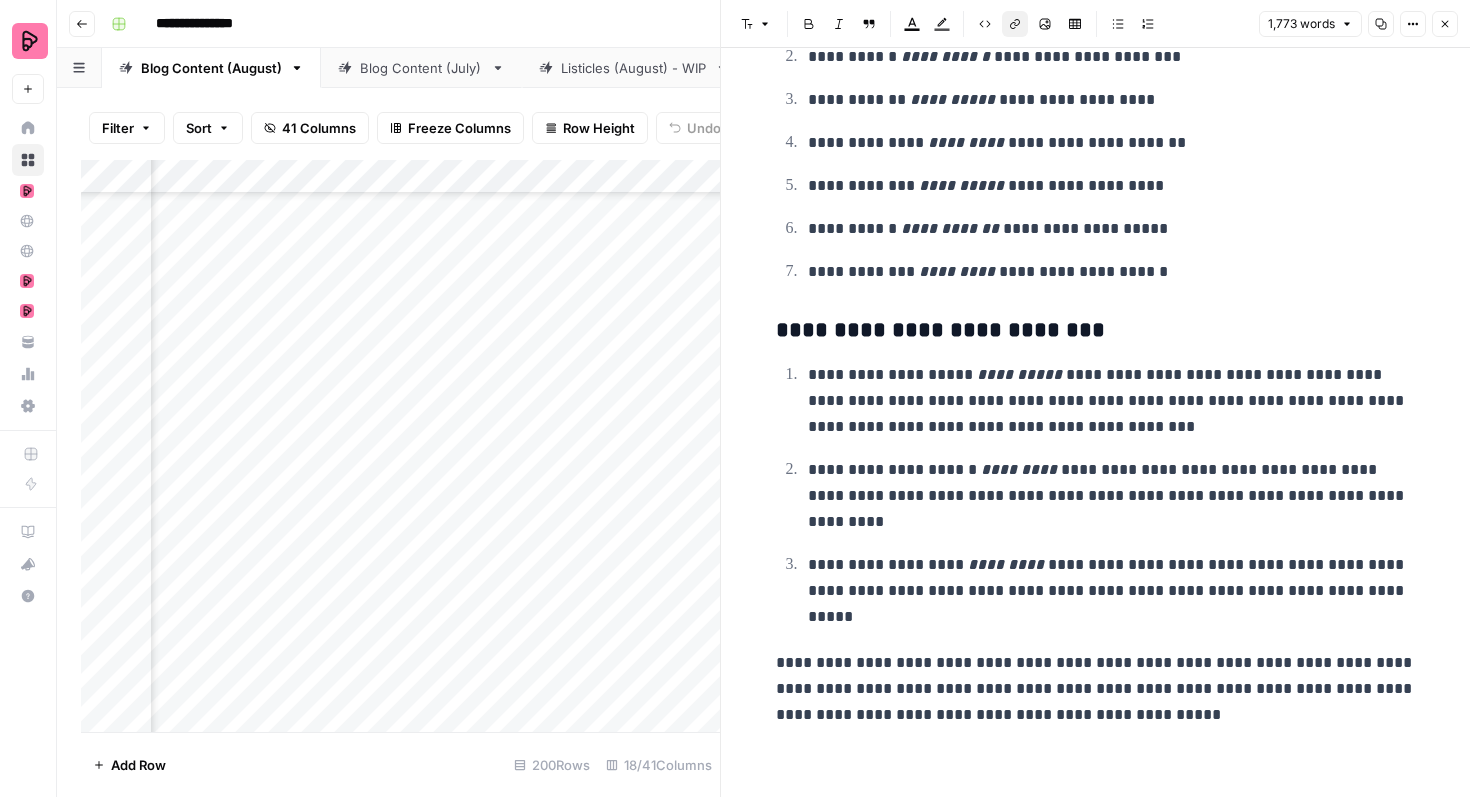
scroll to position [6912, 0]
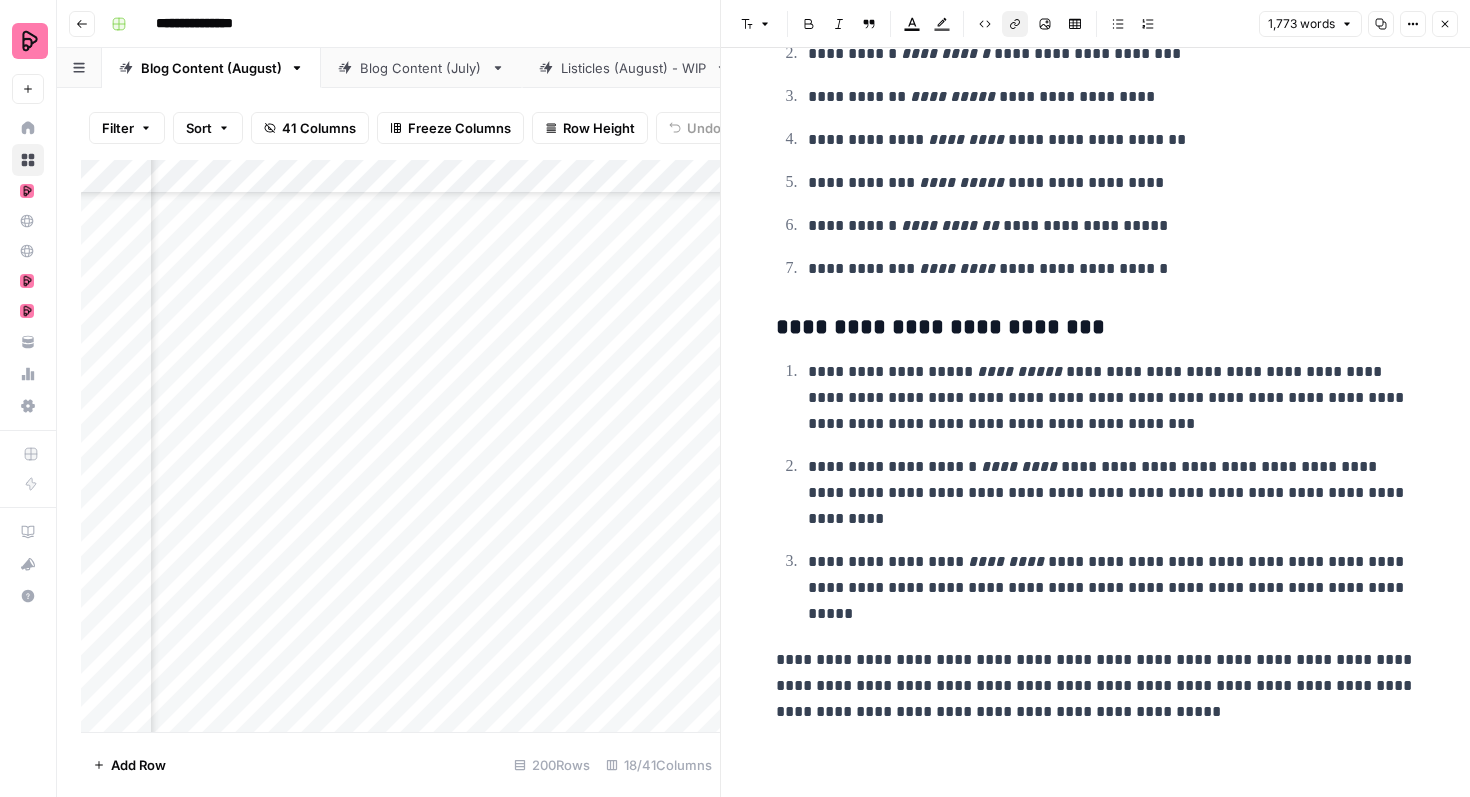
click at [1445, 24] on icon "button" at bounding box center [1445, 24] width 7 height 7
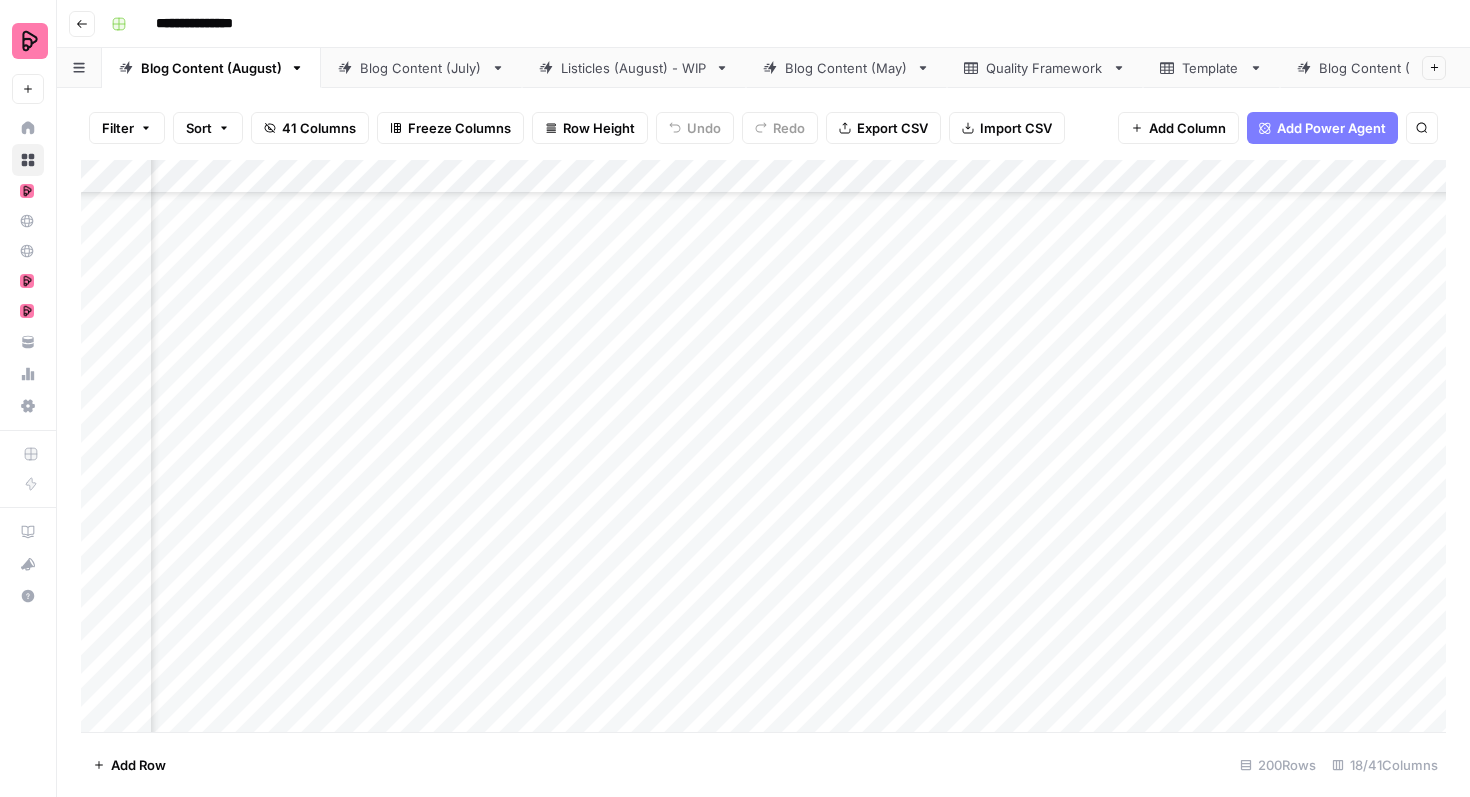
click at [620, 531] on div "Add Column" at bounding box center [763, 446] width 1365 height 572
click at [659, 534] on div "Add Column" at bounding box center [763, 446] width 1365 height 572
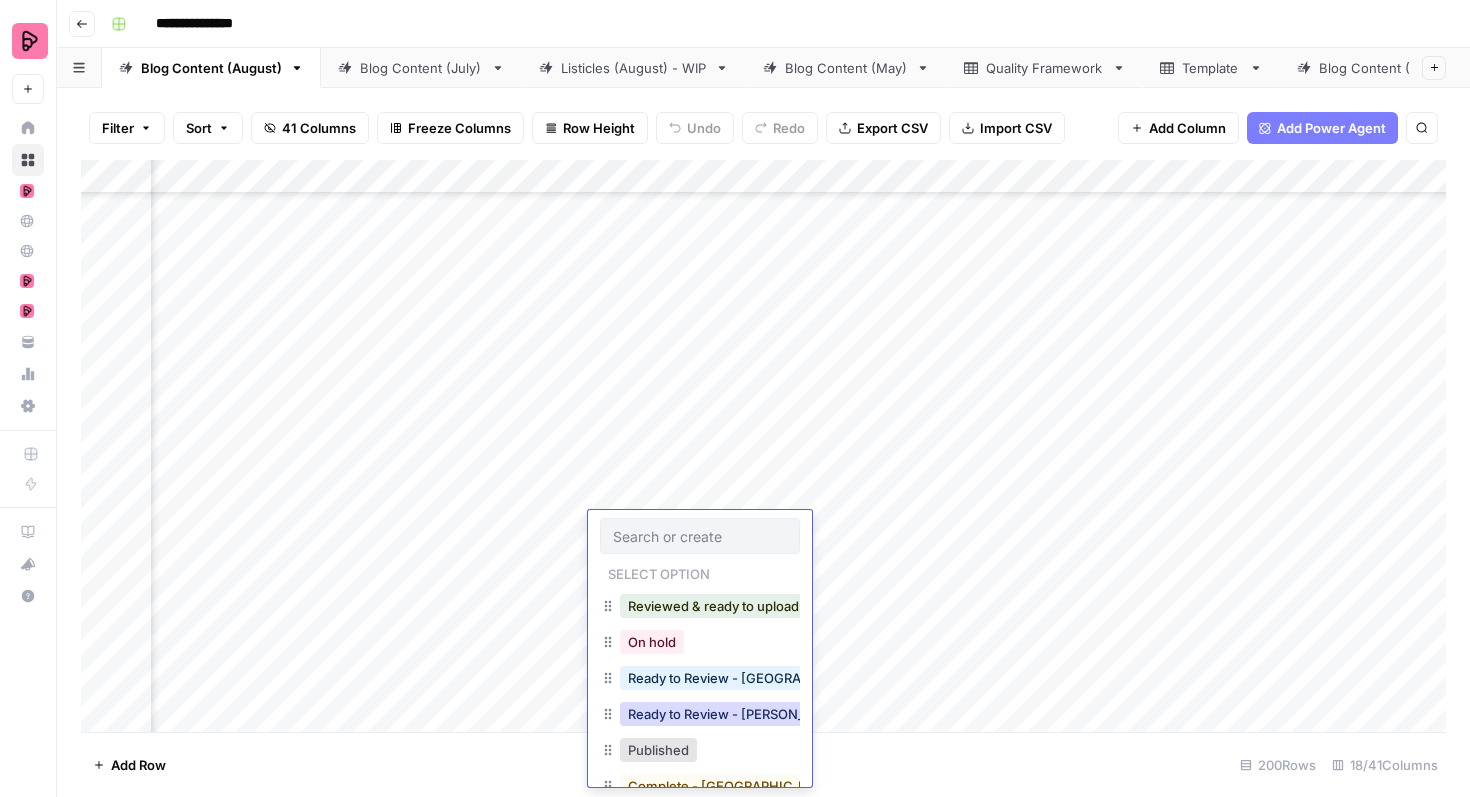
click at [688, 718] on button "Ready to Review - [PERSON_NAME]" at bounding box center [738, 714] width 236 height 24
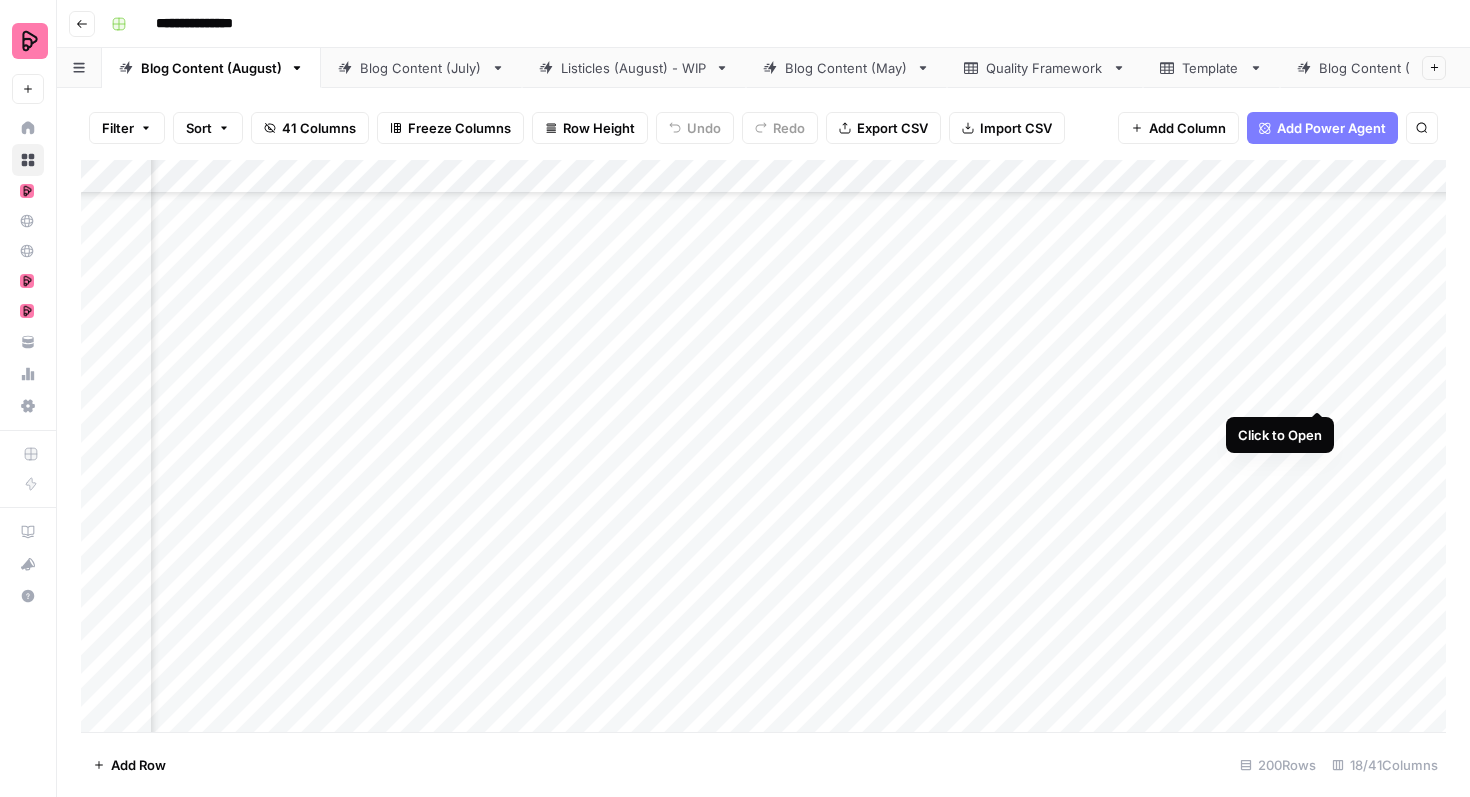
click at [1315, 364] on div "Add Column" at bounding box center [763, 446] width 1365 height 572
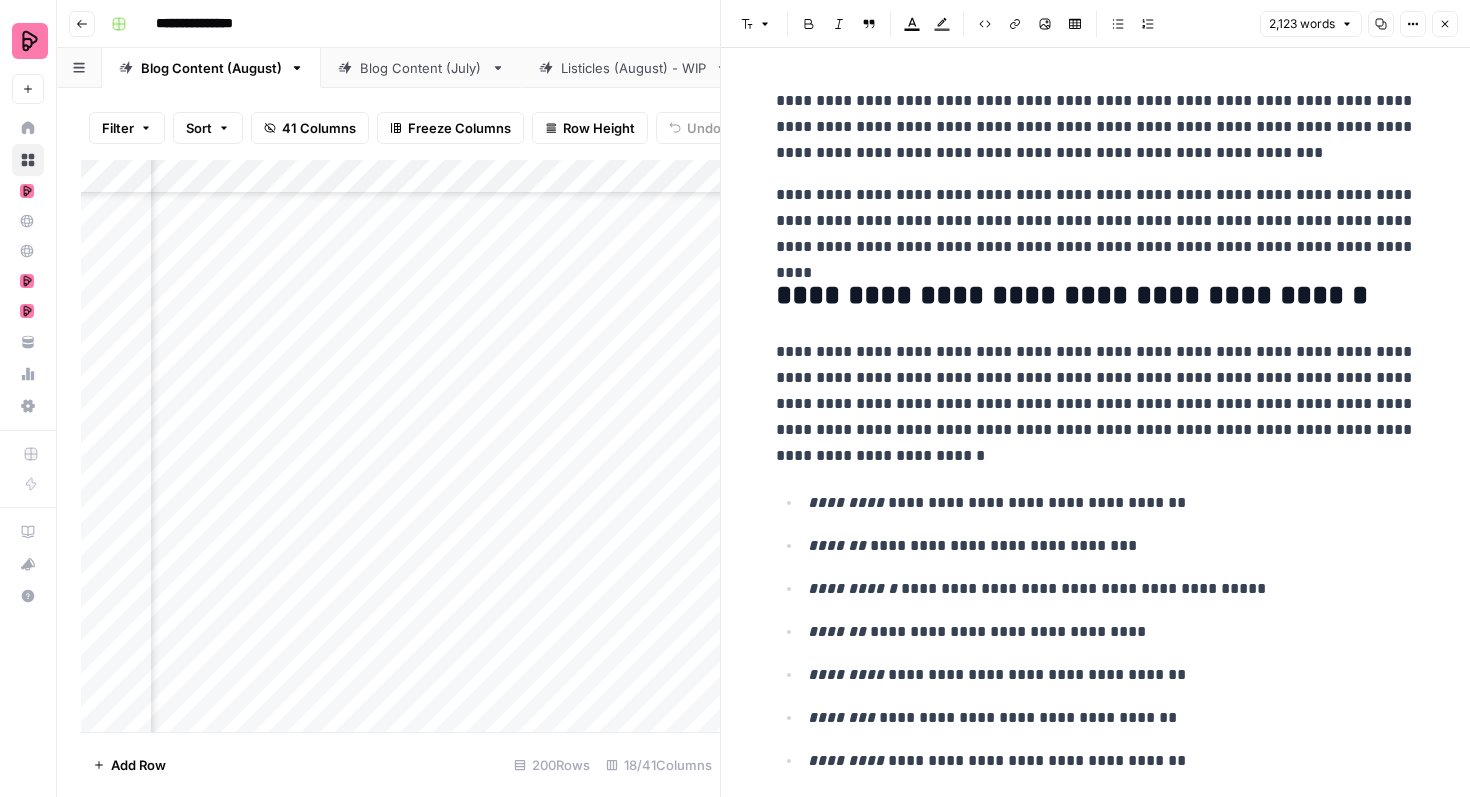
click at [1438, 28] on button "Close" at bounding box center [1445, 24] width 26 height 26
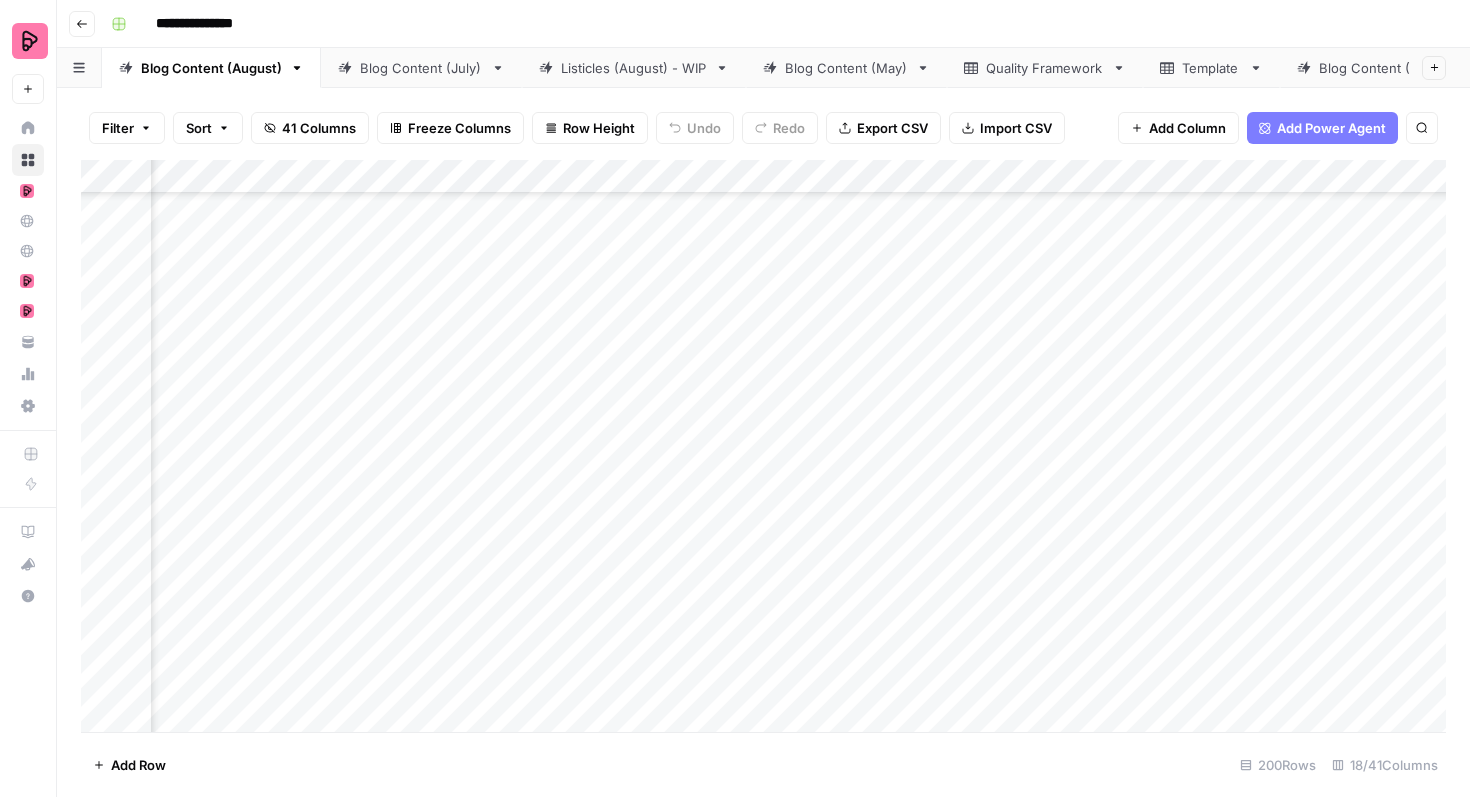
click at [666, 374] on div "Add Column" at bounding box center [763, 446] width 1365 height 572
click at [707, 383] on div "Add Column" at bounding box center [763, 446] width 1365 height 572
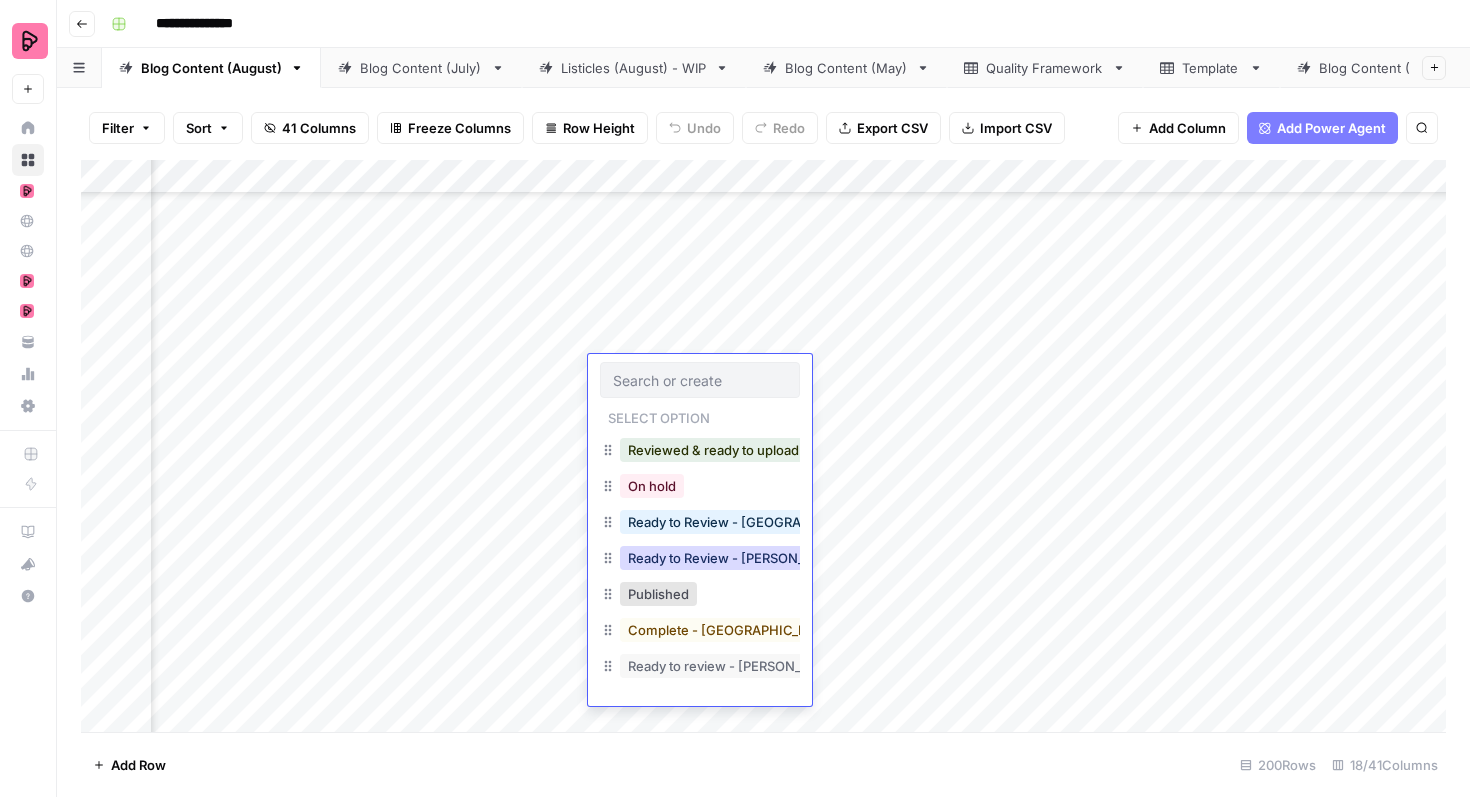
click at [724, 559] on button "Ready to Review - [PERSON_NAME]" at bounding box center [738, 558] width 236 height 24
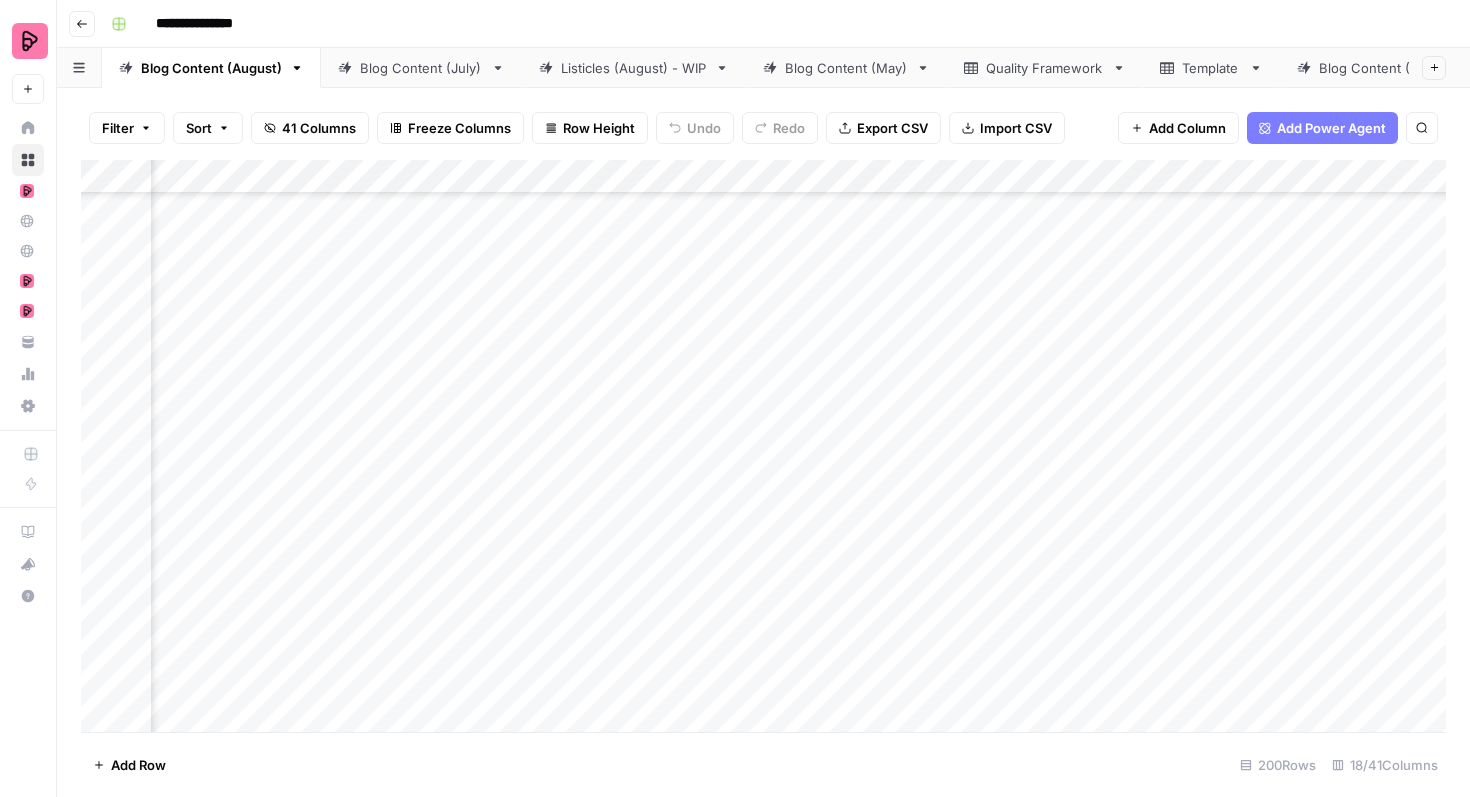
click at [724, 443] on div "Add Column" at bounding box center [763, 446] width 1365 height 572
click at [1314, 418] on div "Add Column" at bounding box center [763, 446] width 1365 height 572
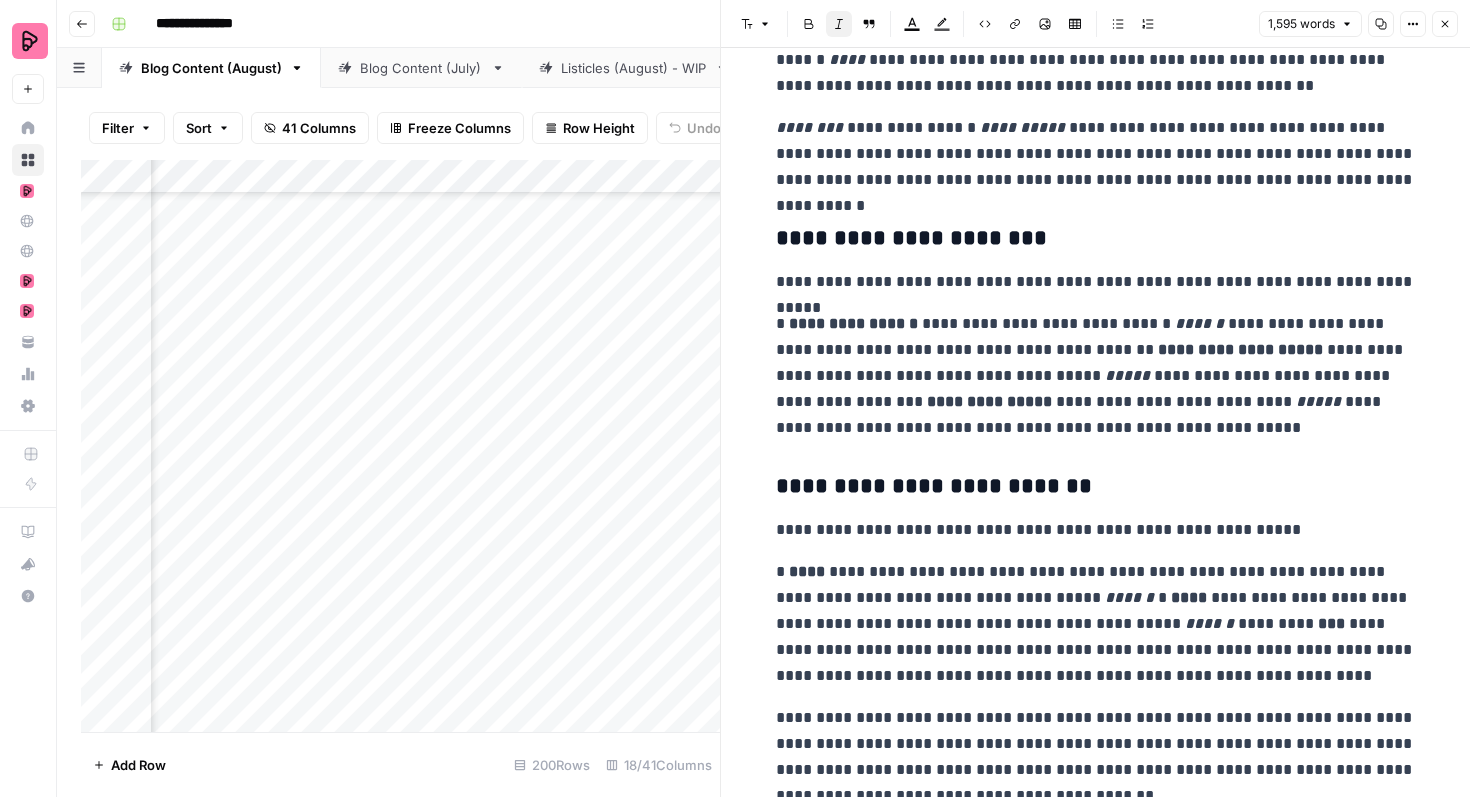
scroll to position [1247, 0]
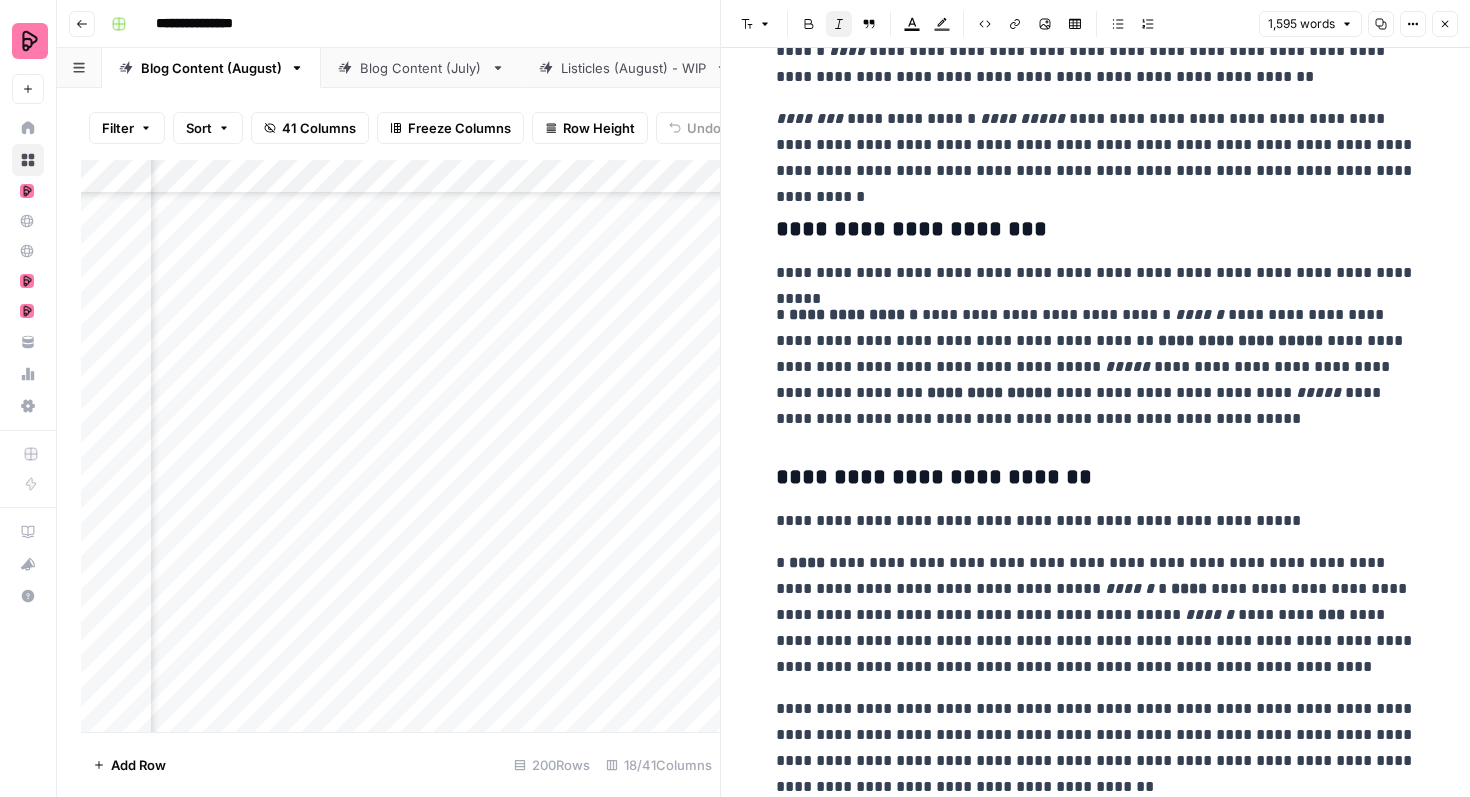
click at [1006, 344] on p "**********" at bounding box center [1096, 367] width 640 height 130
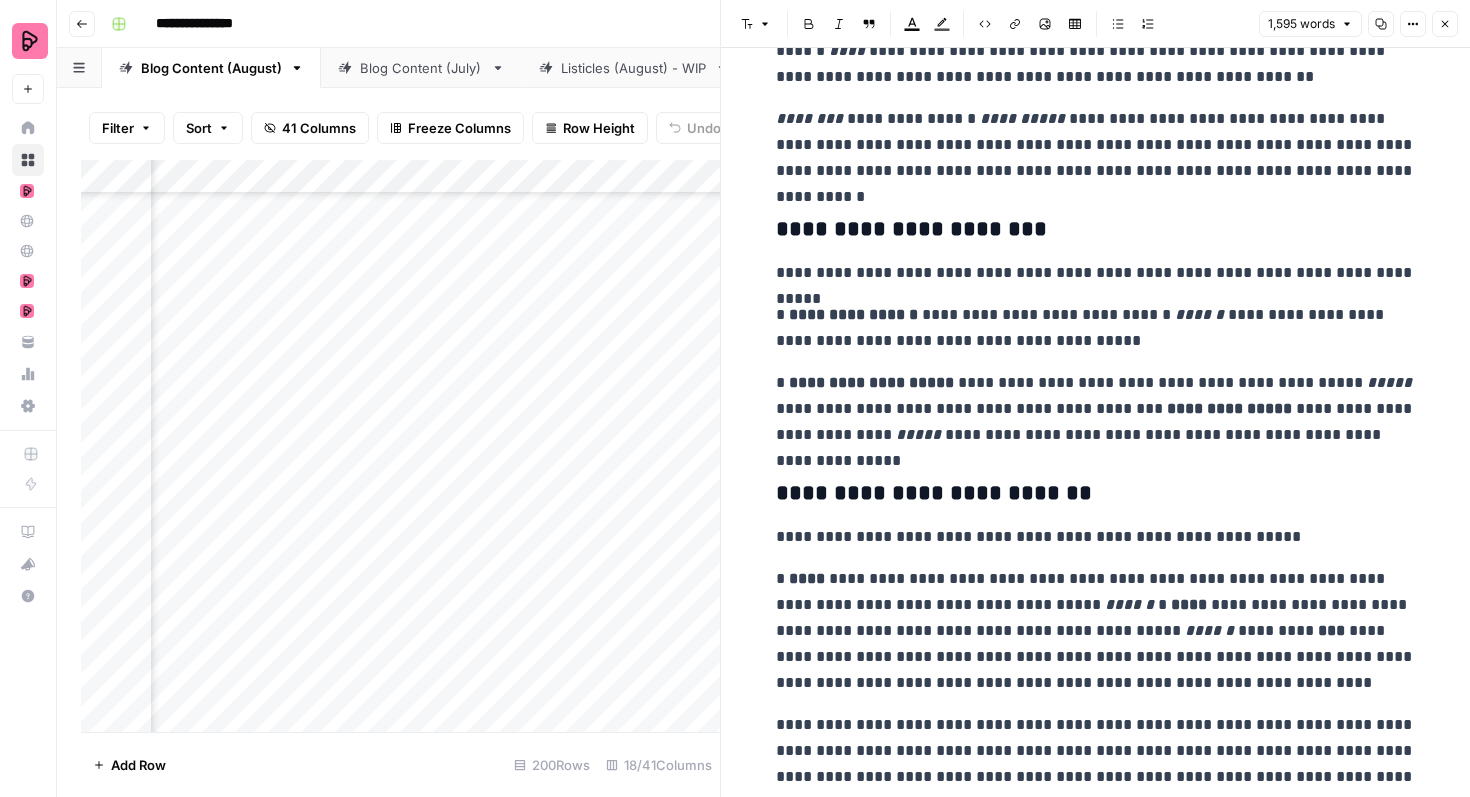
click at [1079, 407] on p "**********" at bounding box center [1096, 409] width 640 height 78
click at [1073, 408] on p "**********" at bounding box center [1096, 409] width 640 height 78
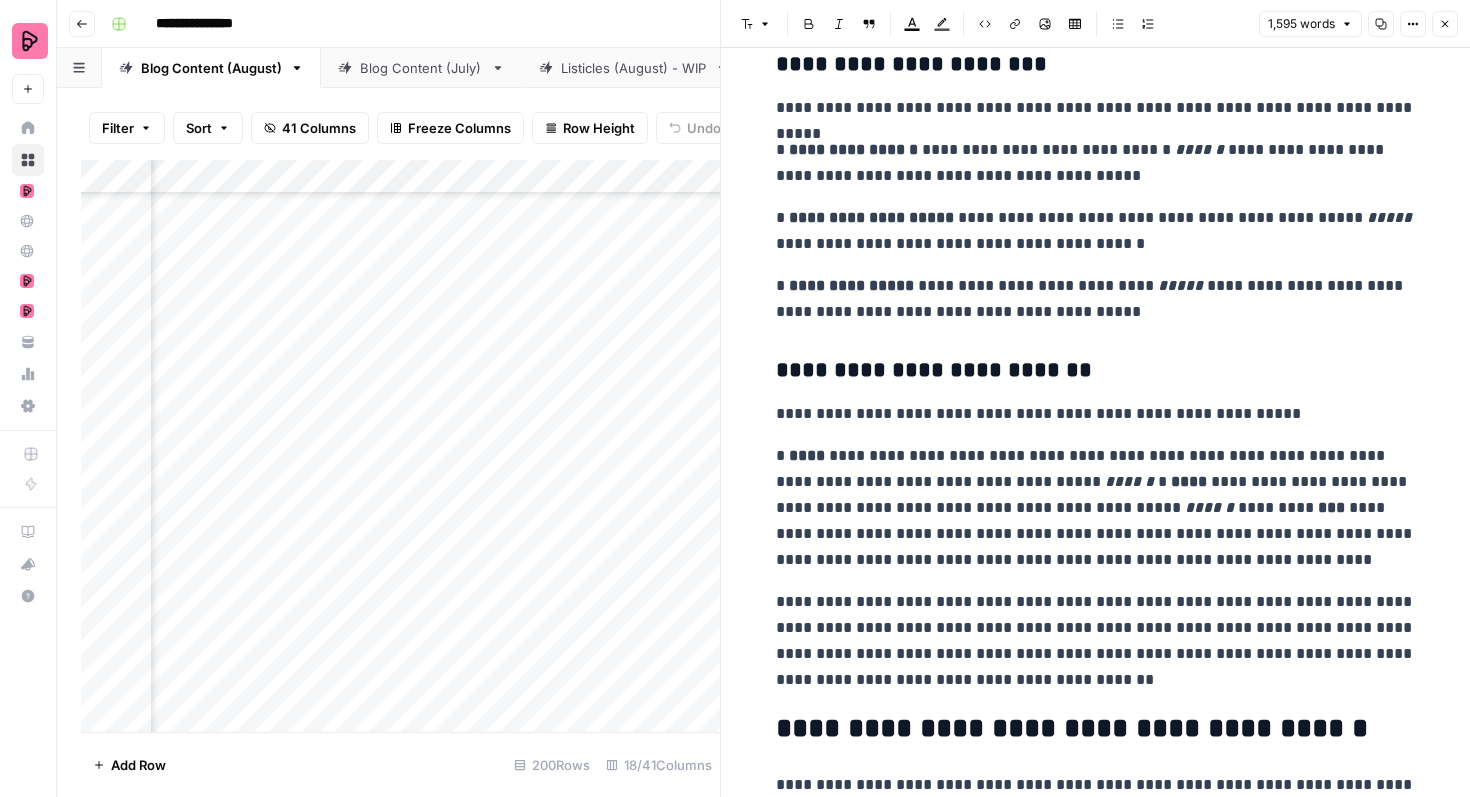
scroll to position [1432, 0]
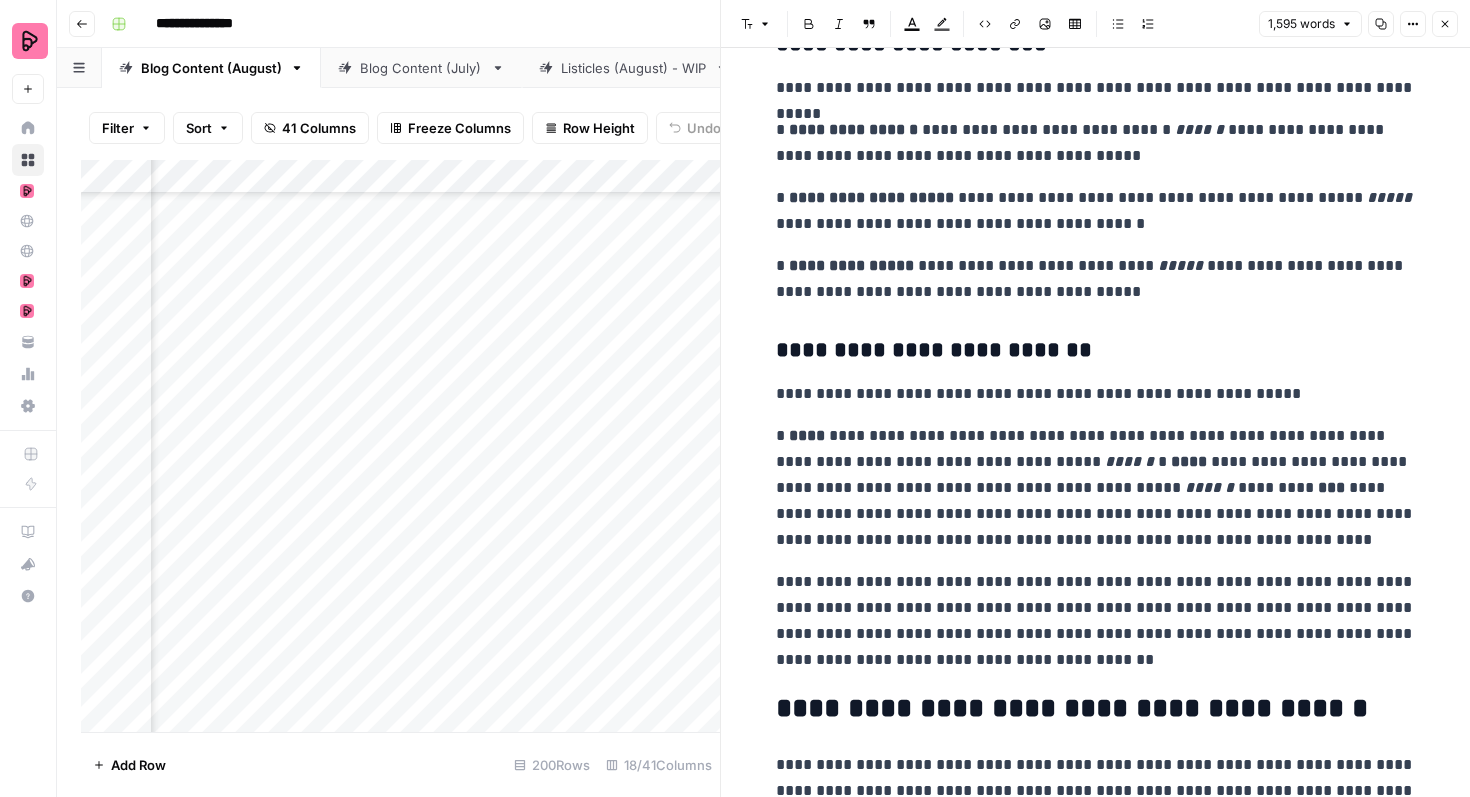
click at [1012, 465] on p "**********" at bounding box center [1096, 488] width 640 height 130
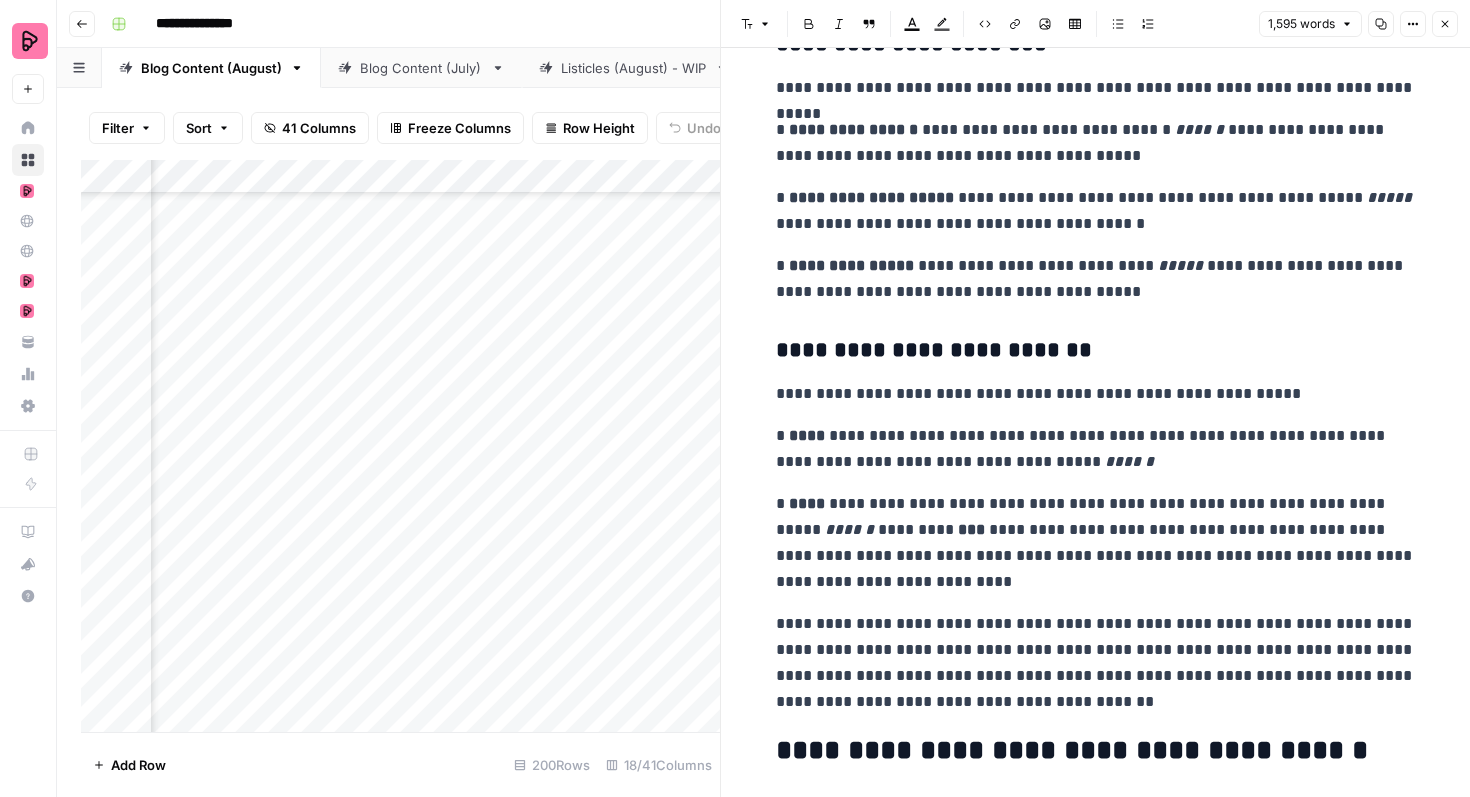
click at [881, 528] on p "**********" at bounding box center [1096, 543] width 640 height 104
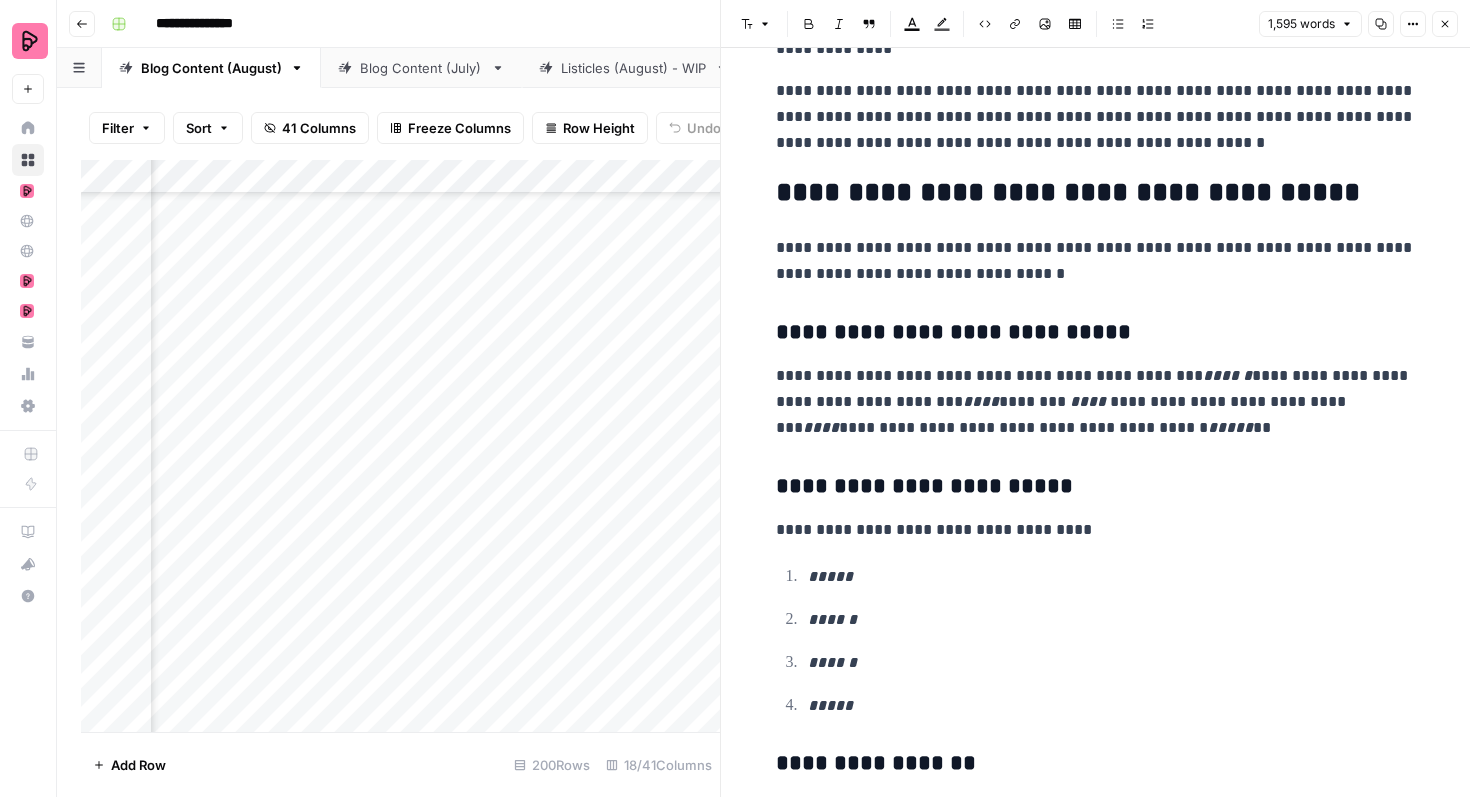
scroll to position [3243, 0]
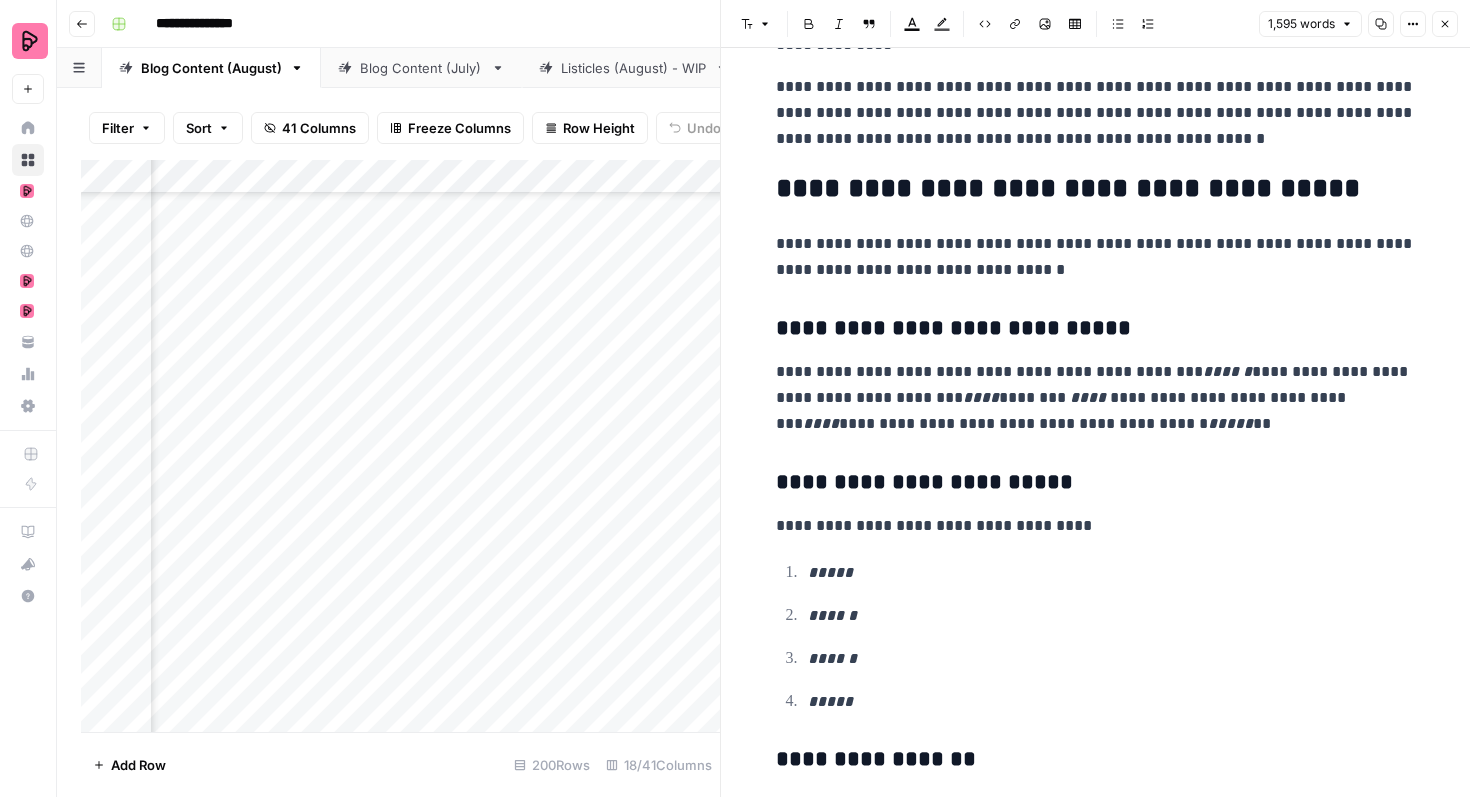
click at [1202, 371] on p "**********" at bounding box center [1096, 398] width 640 height 78
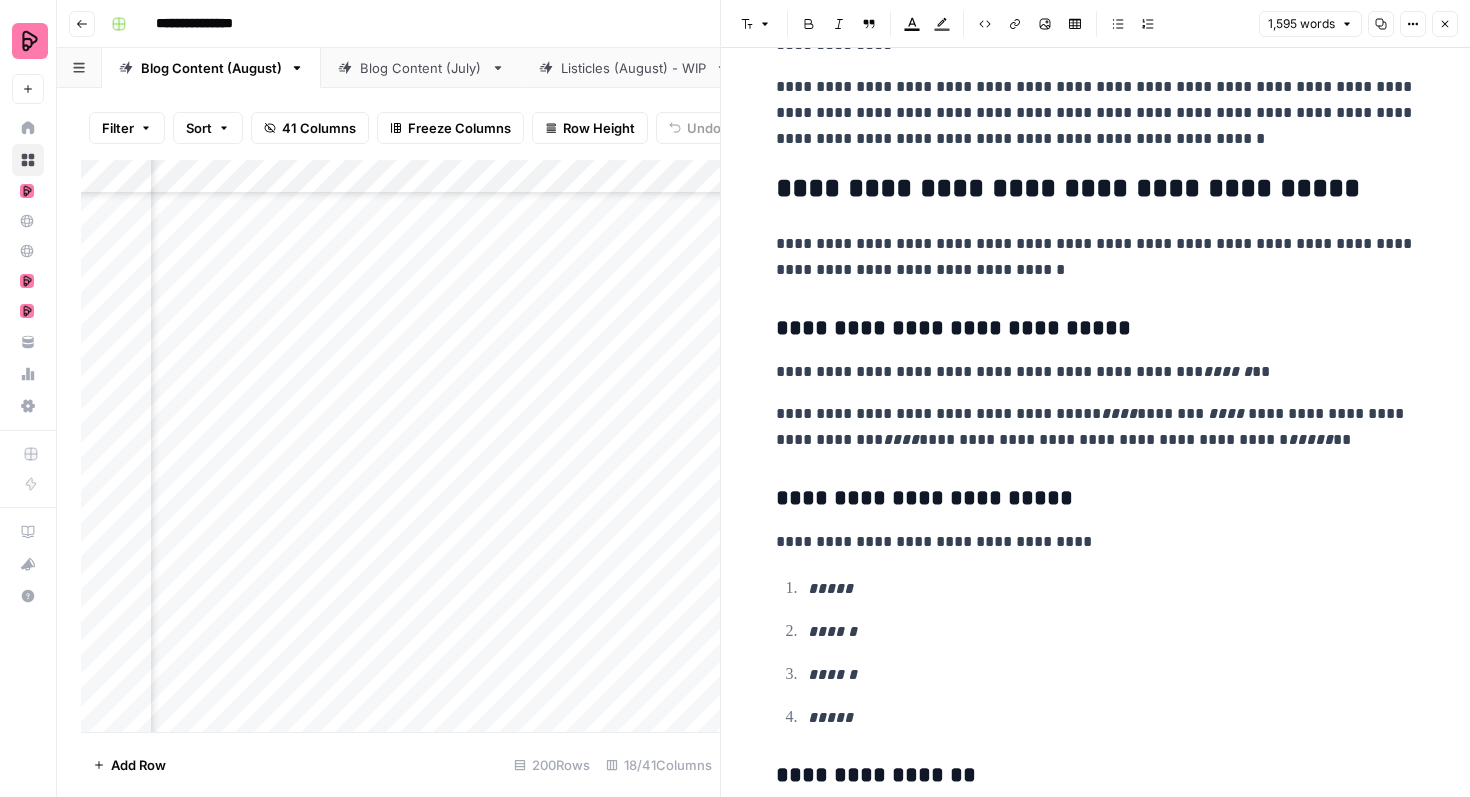
click at [1118, 409] on p "**********" at bounding box center [1096, 427] width 640 height 52
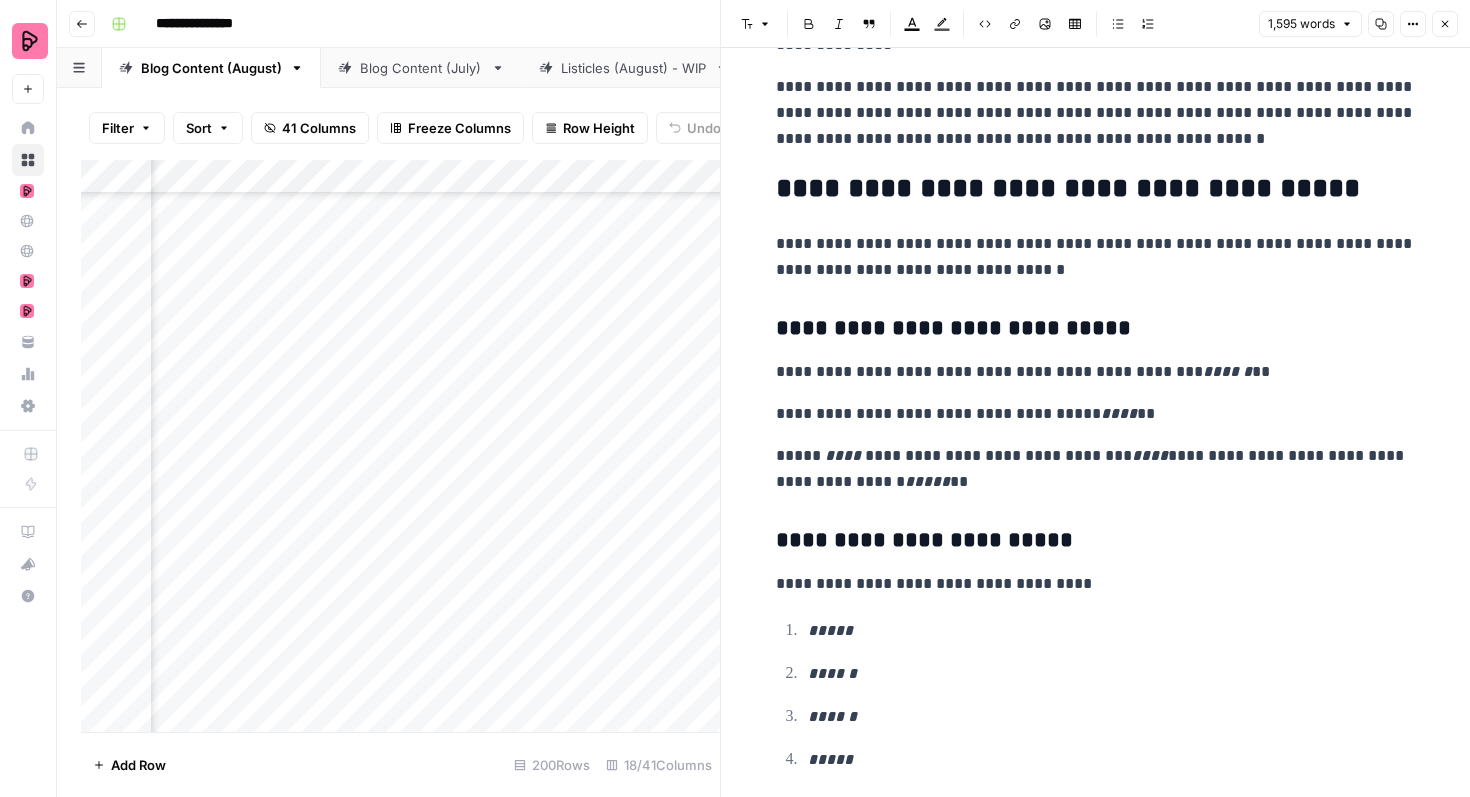
click at [1130, 455] on p "**********" at bounding box center [1096, 469] width 640 height 52
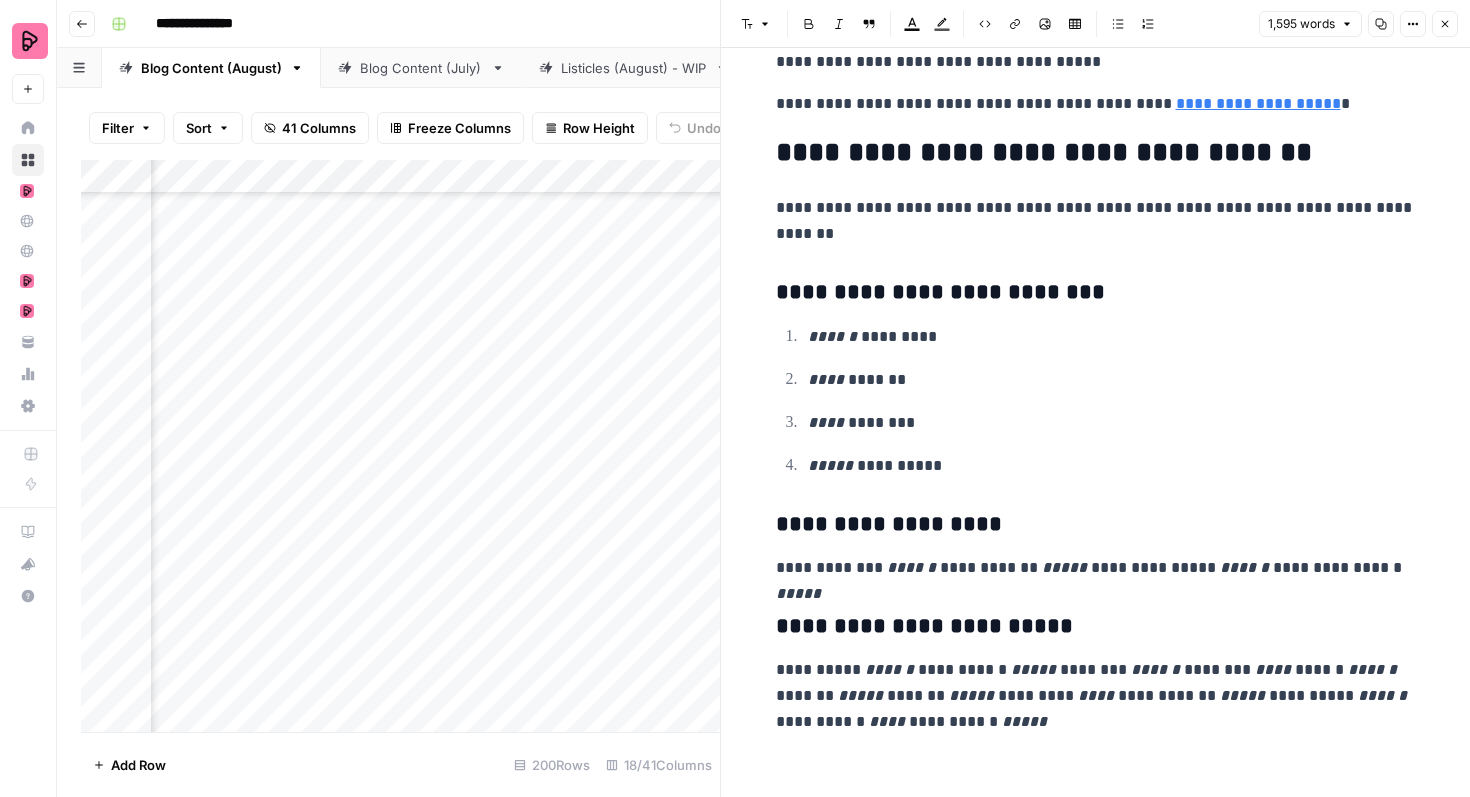
scroll to position [5971, 0]
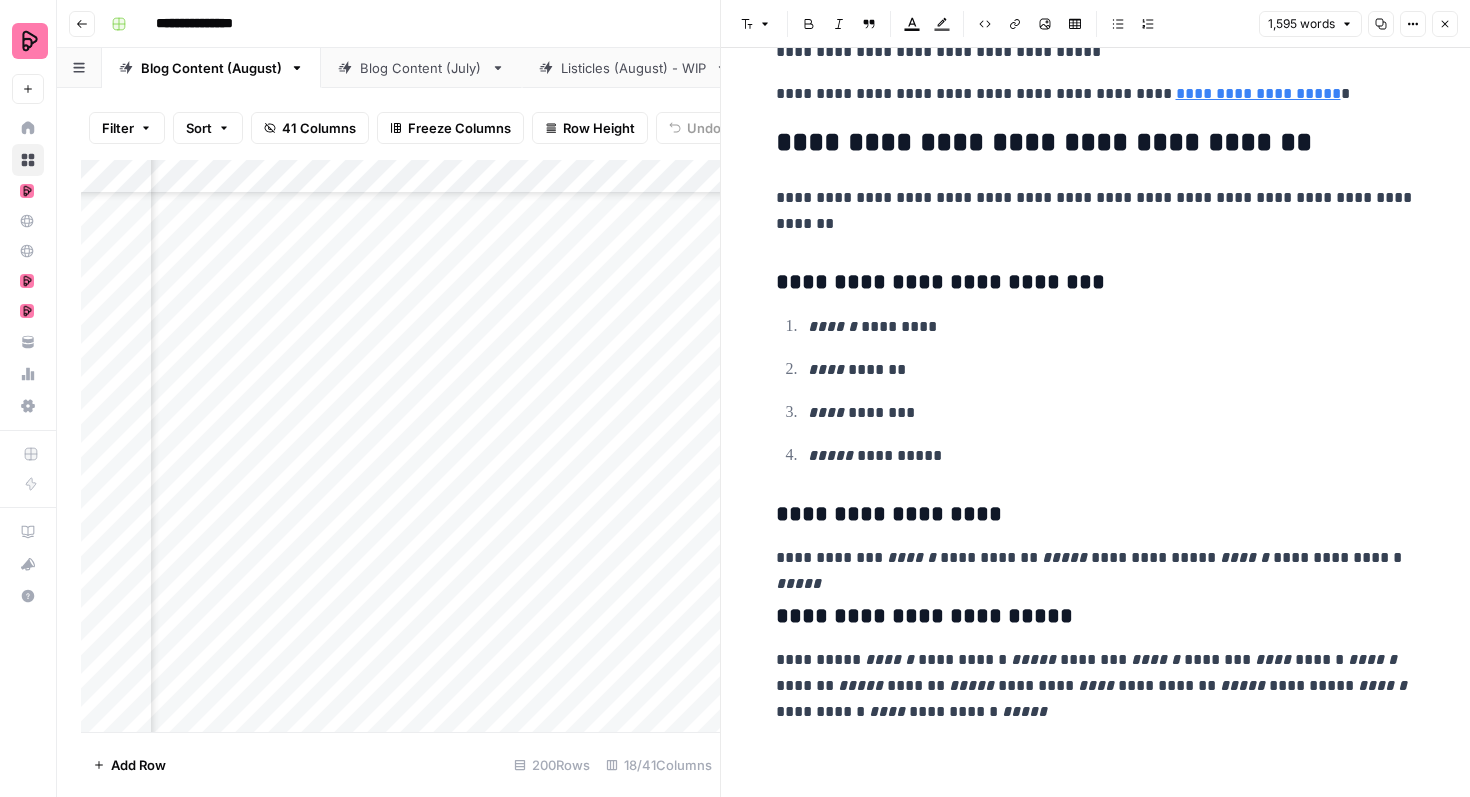
click at [898, 656] on p "**********" at bounding box center [1096, 686] width 640 height 78
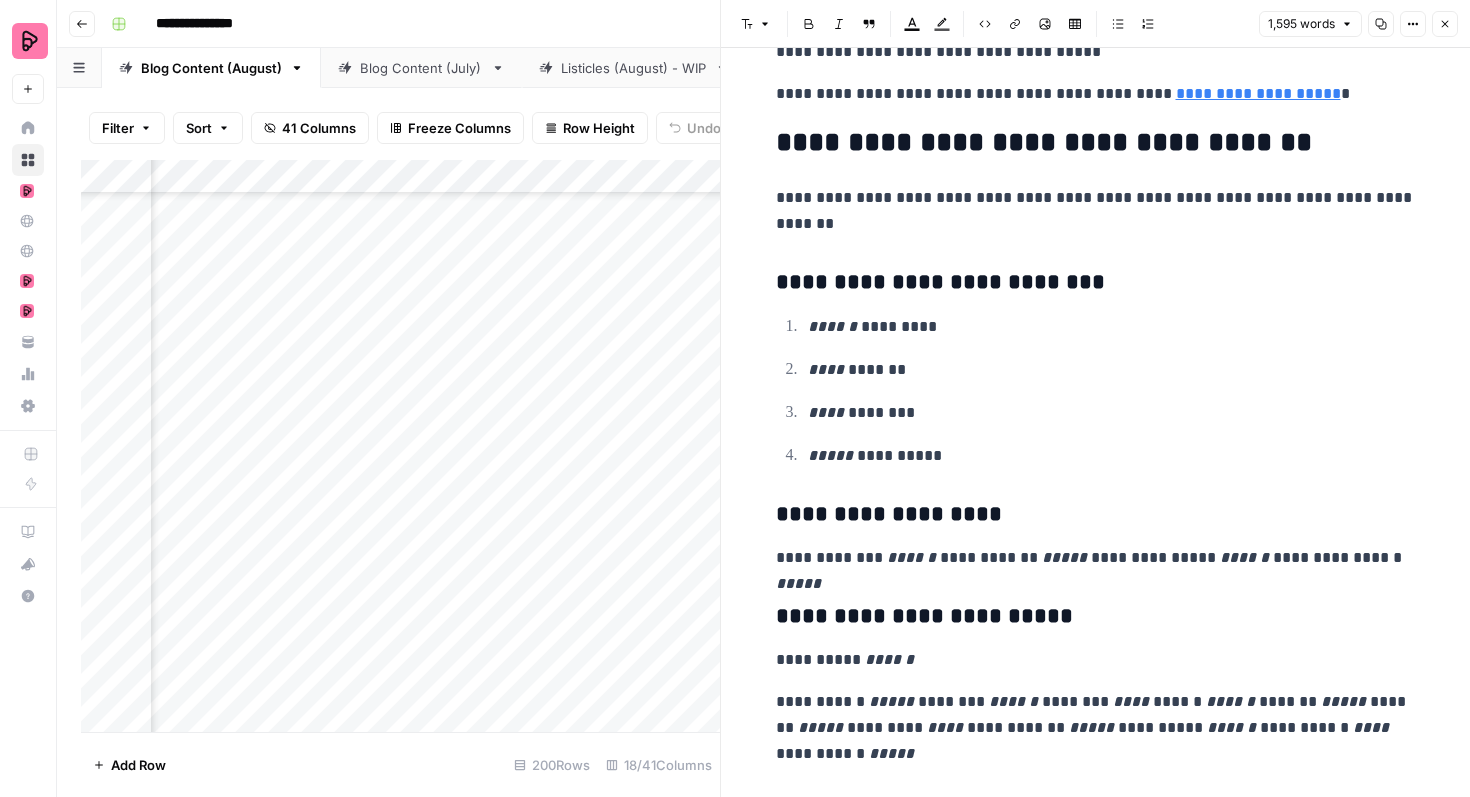
click at [906, 702] on p "**********" at bounding box center [1096, 728] width 640 height 78
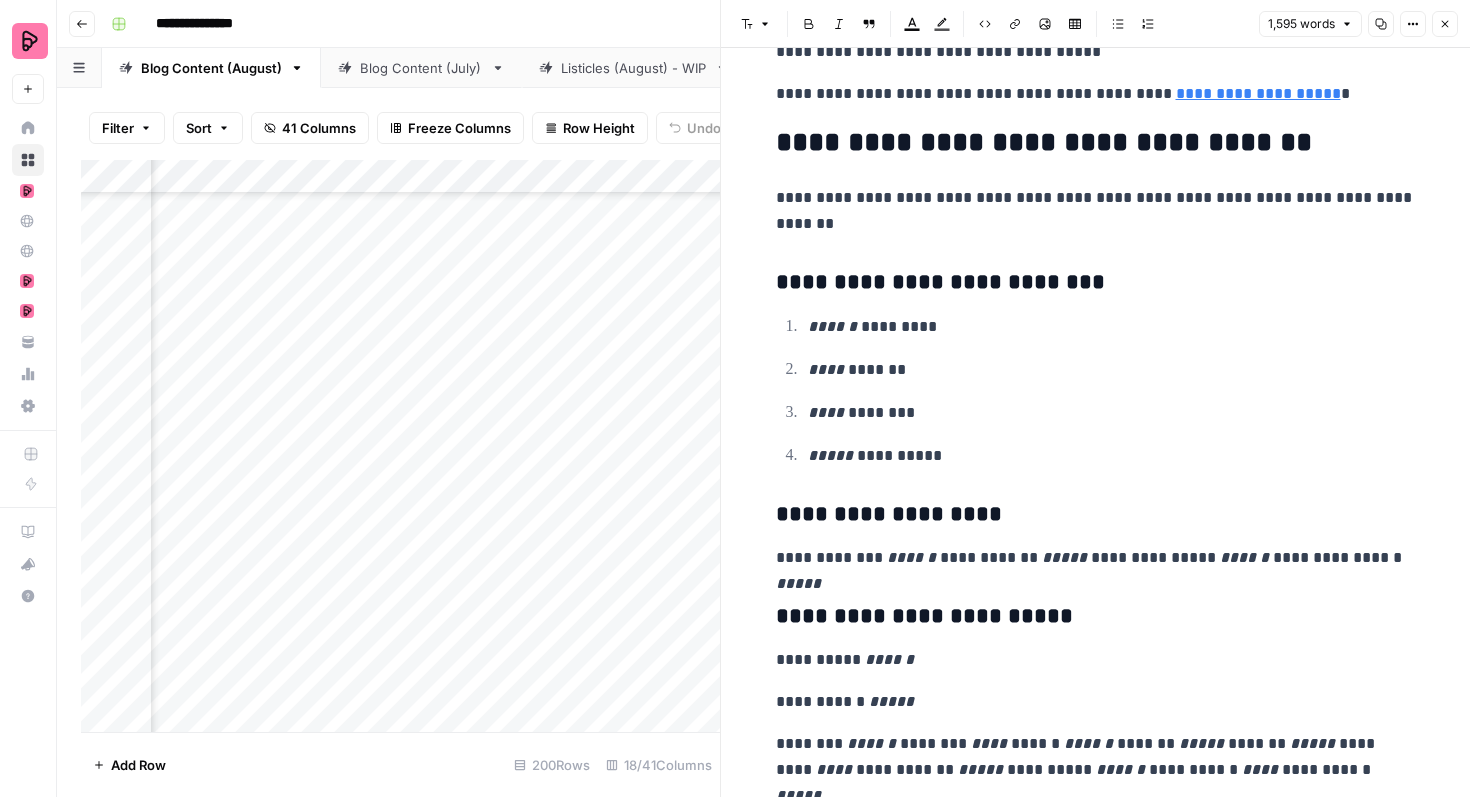
scroll to position [6029, 0]
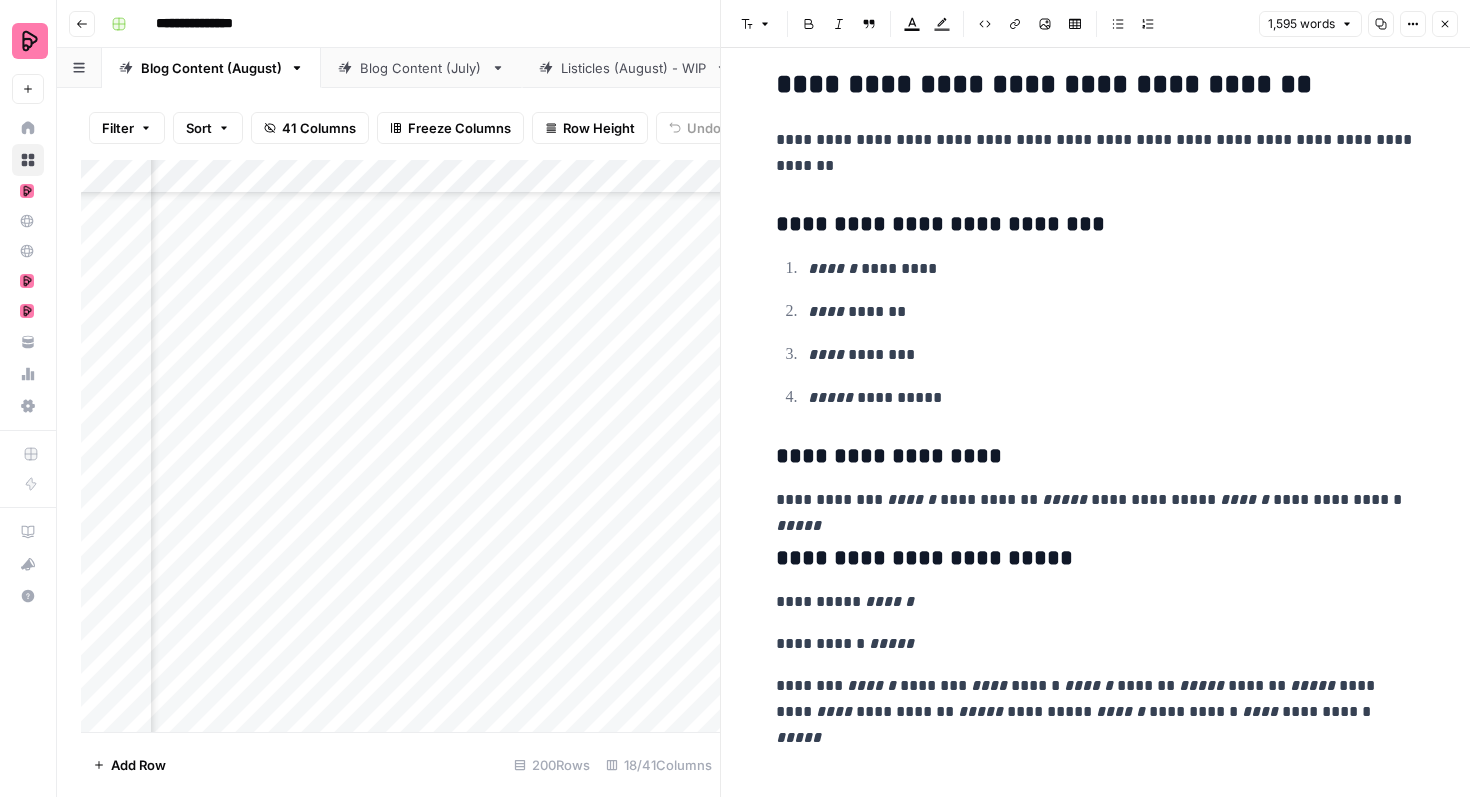
click at [987, 687] on p "**********" at bounding box center [1096, 699] width 640 height 52
click at [983, 688] on p "**********" at bounding box center [1096, 699] width 640 height 52
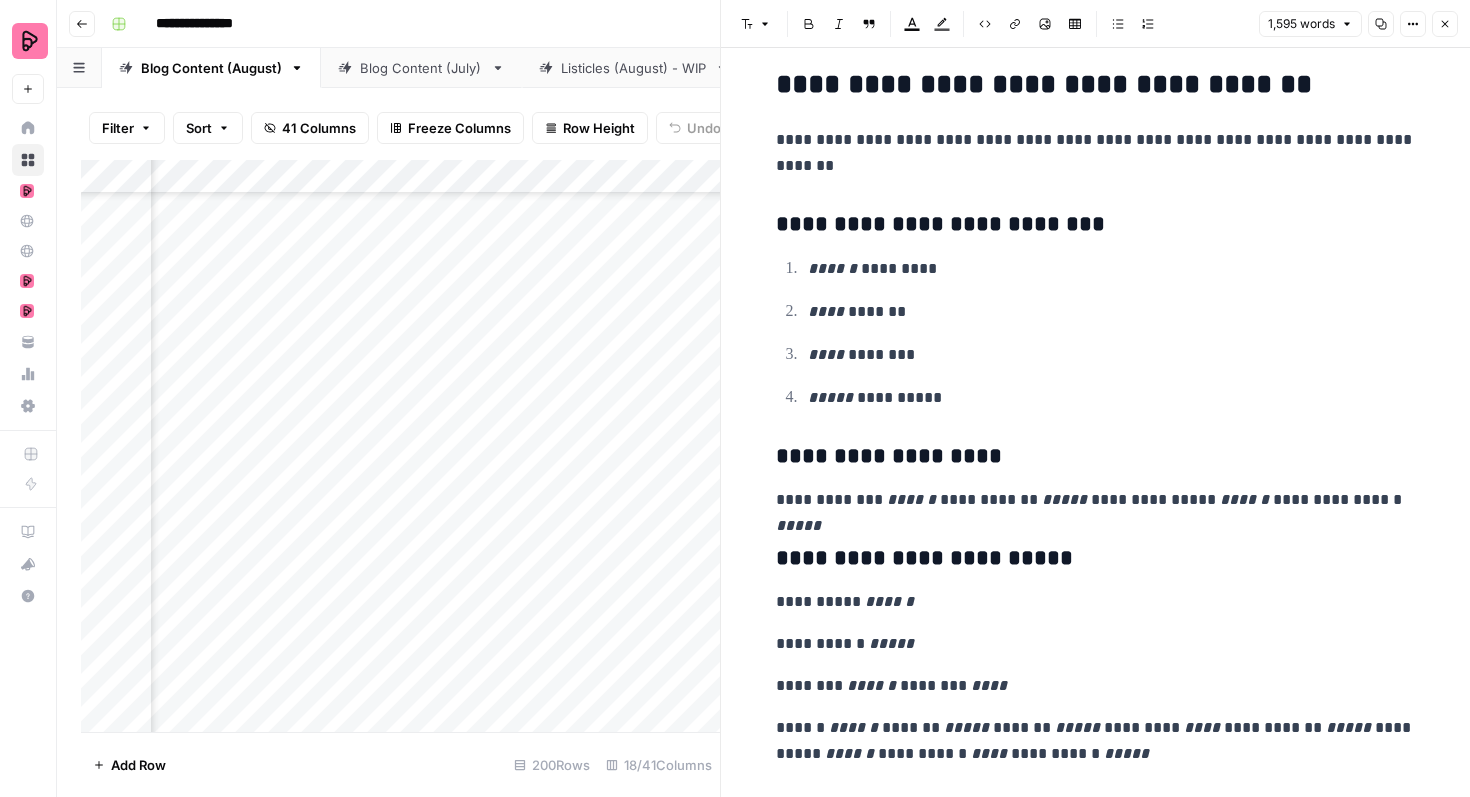
click at [870, 729] on p "**********" at bounding box center [1096, 741] width 640 height 52
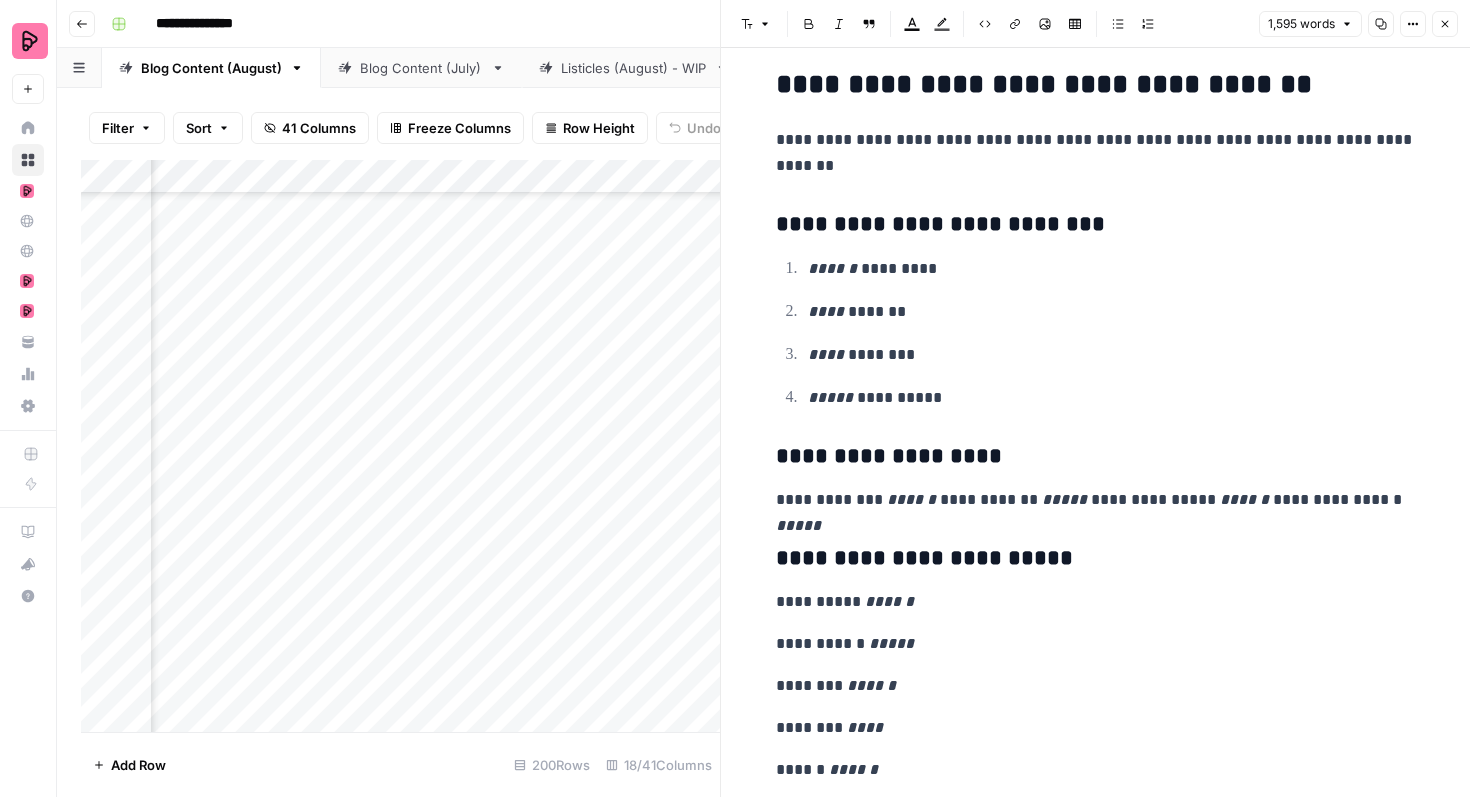
scroll to position [6155, 0]
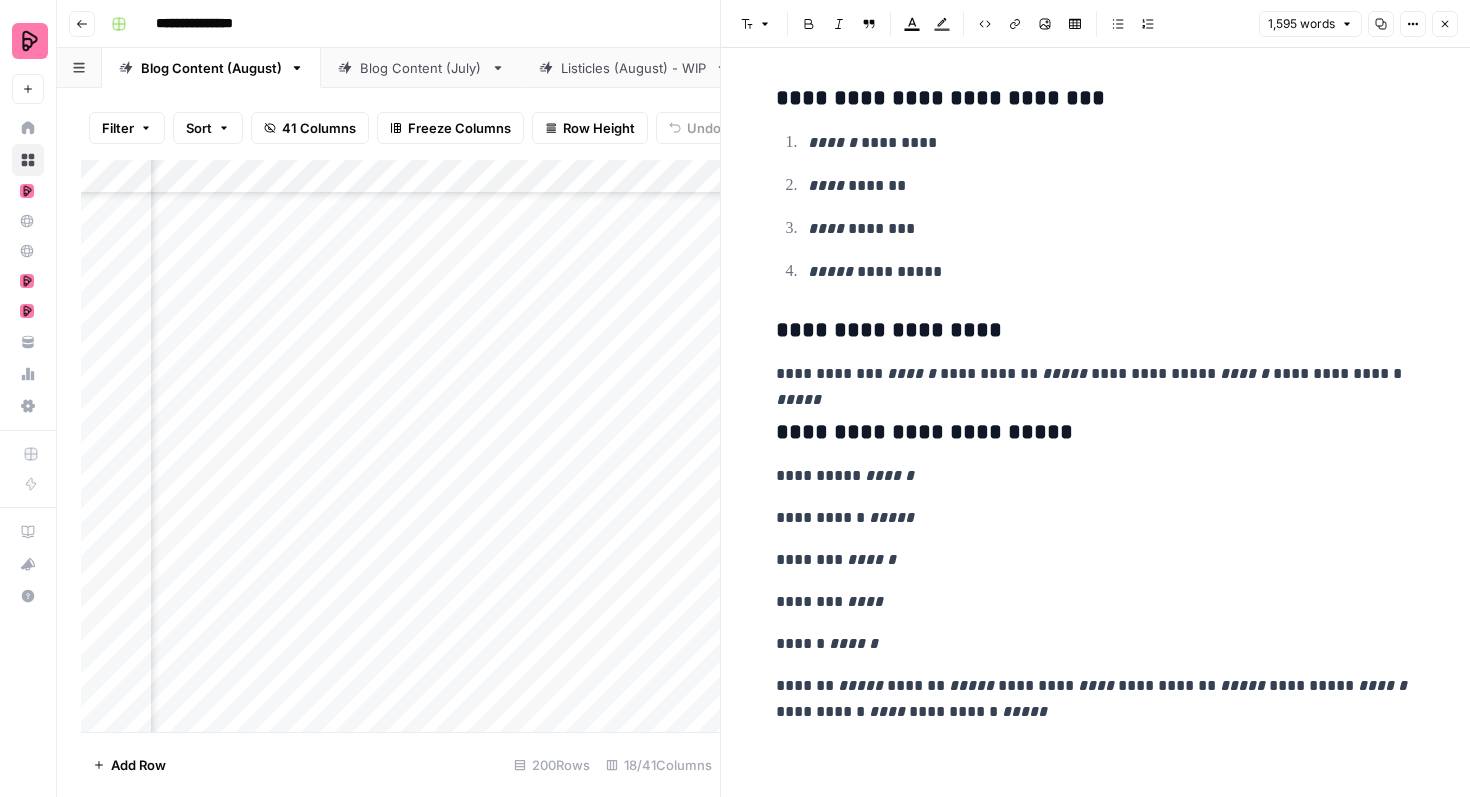
click at [888, 686] on p "**********" at bounding box center [1096, 699] width 640 height 52
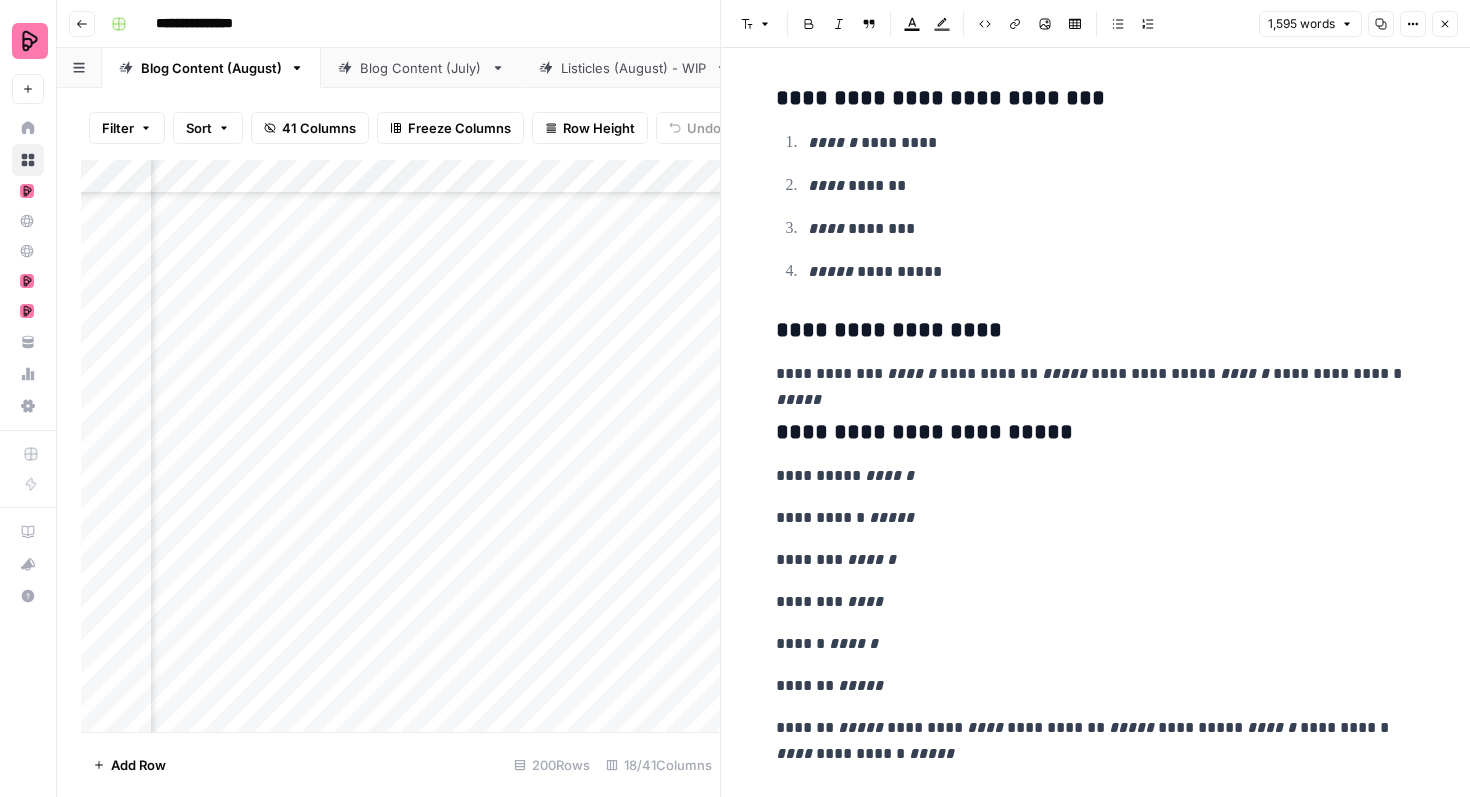
click at [888, 726] on p "**********" at bounding box center [1096, 741] width 640 height 52
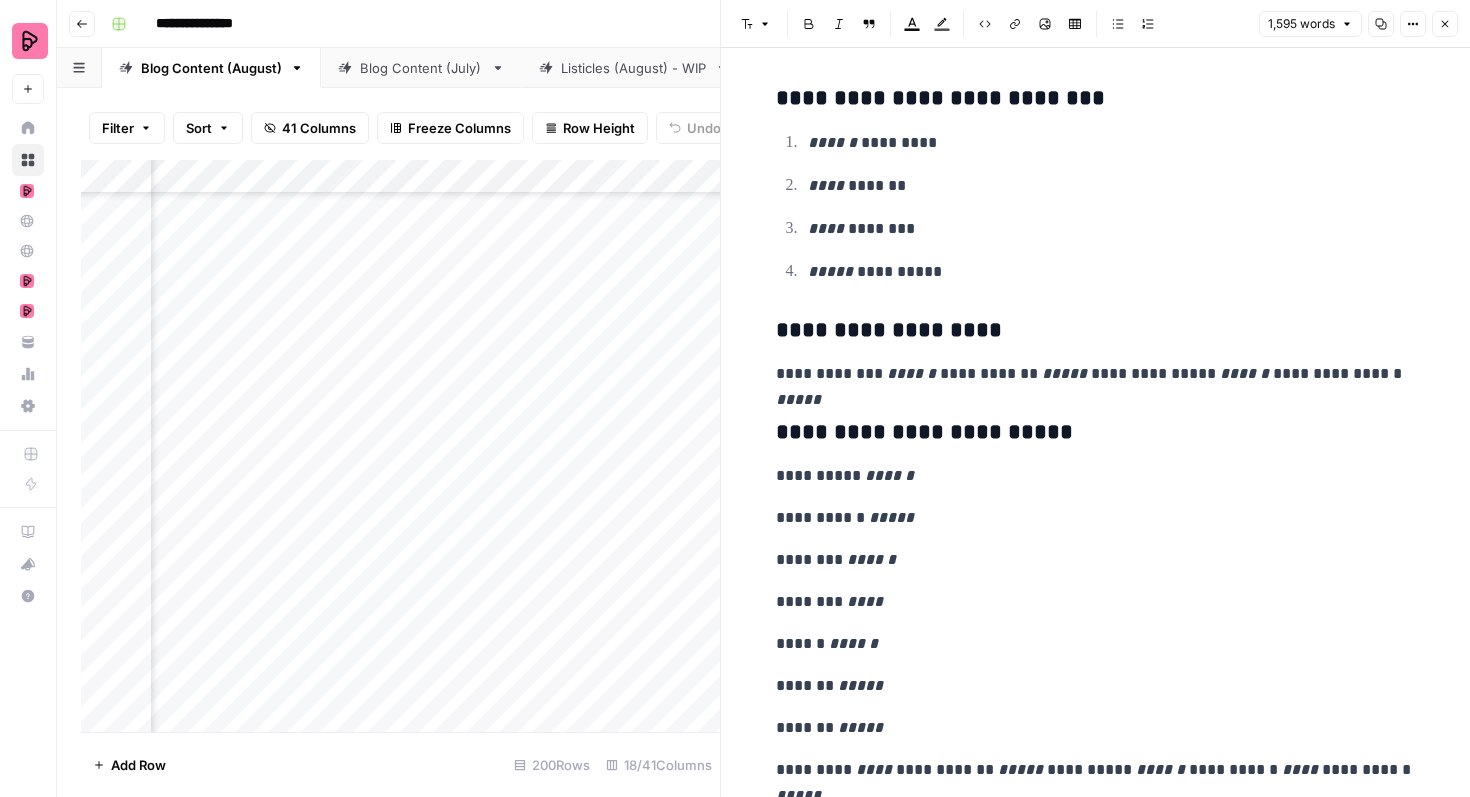
click at [895, 770] on p "**********" at bounding box center [1096, 783] width 640 height 52
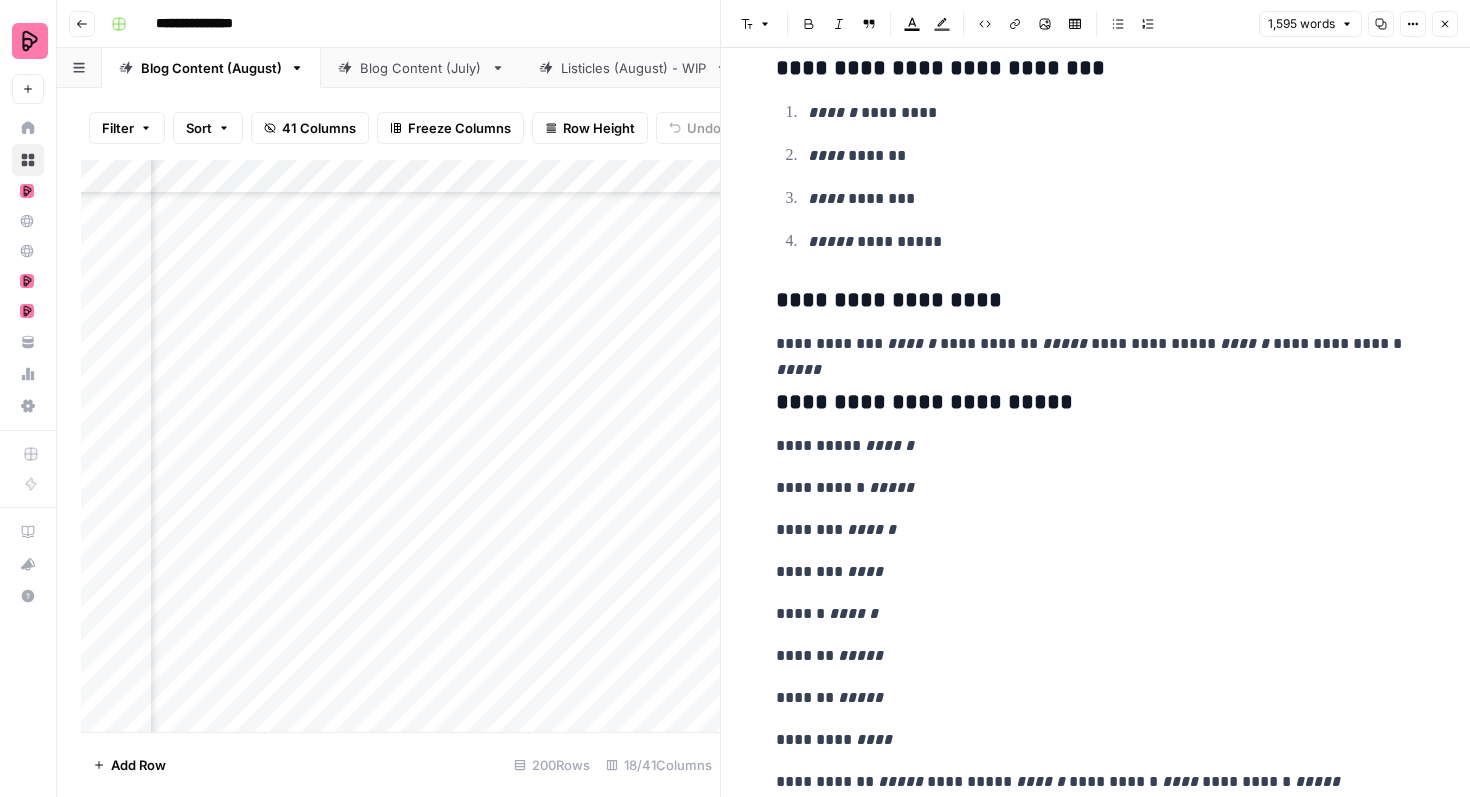
scroll to position [6255, 0]
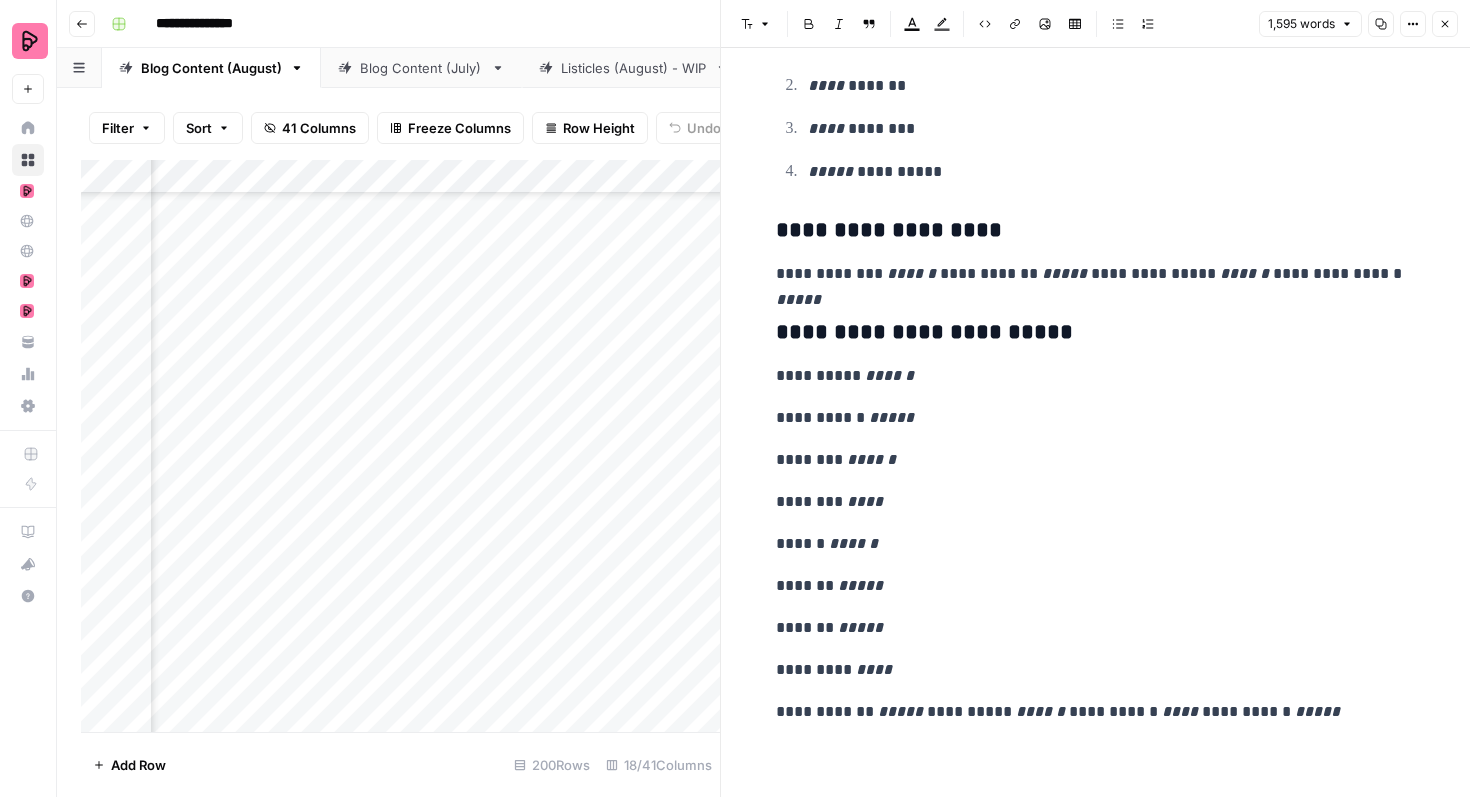
click at [937, 716] on p "**********" at bounding box center [1096, 712] width 640 height 26
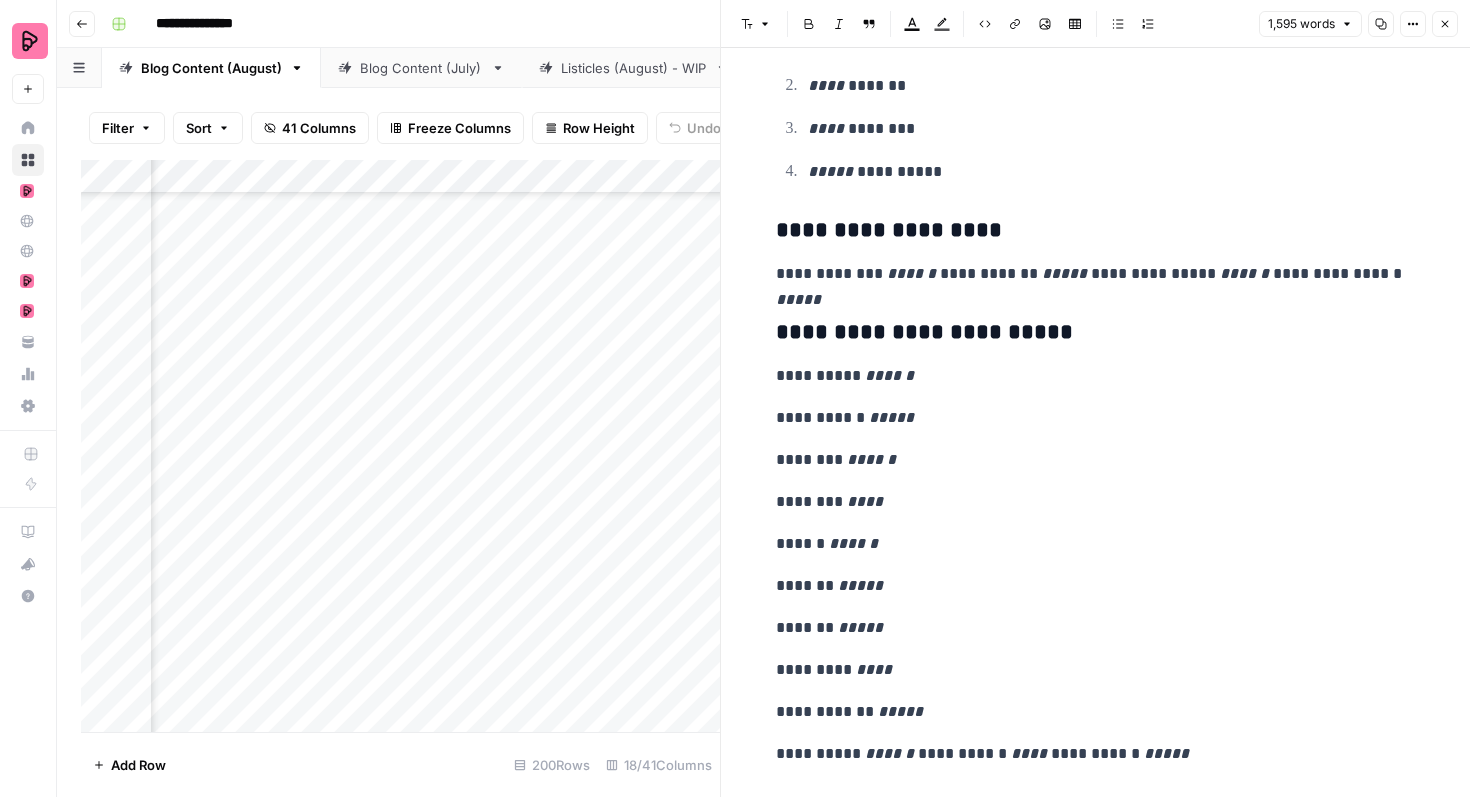
click at [911, 754] on p "**********" at bounding box center [1096, 754] width 640 height 26
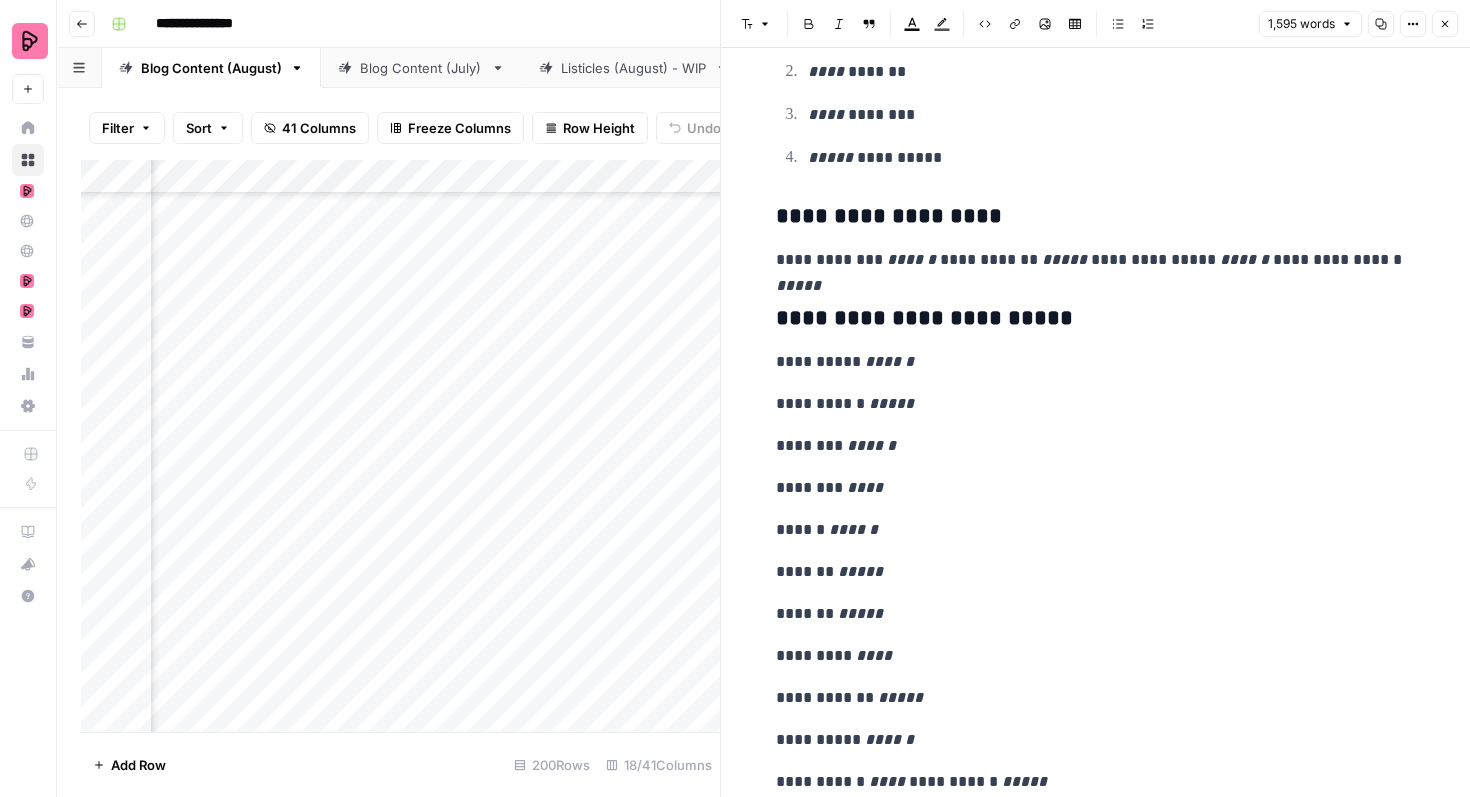
click at [912, 783] on p "**********" at bounding box center [1096, 782] width 640 height 26
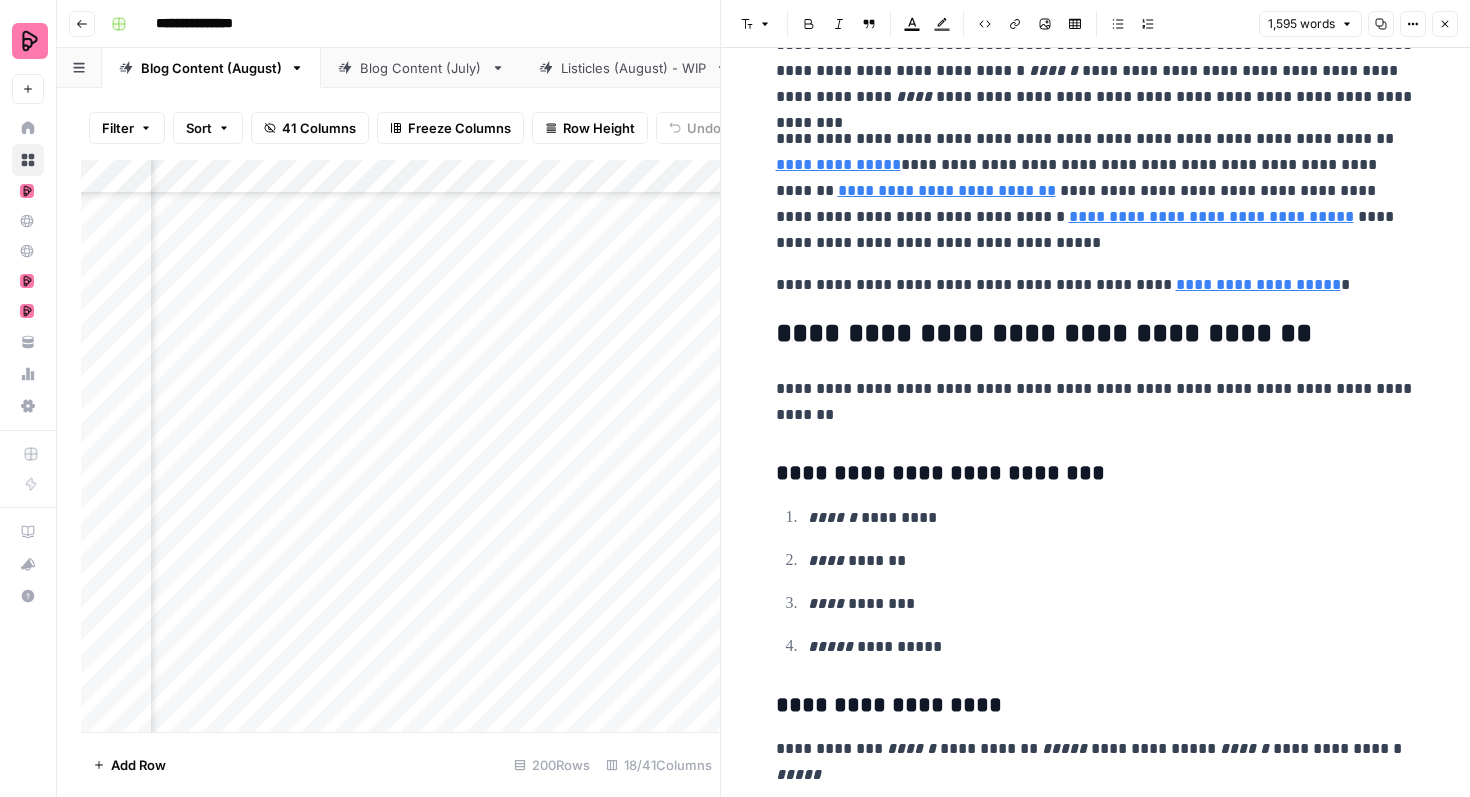
scroll to position [5776, 0]
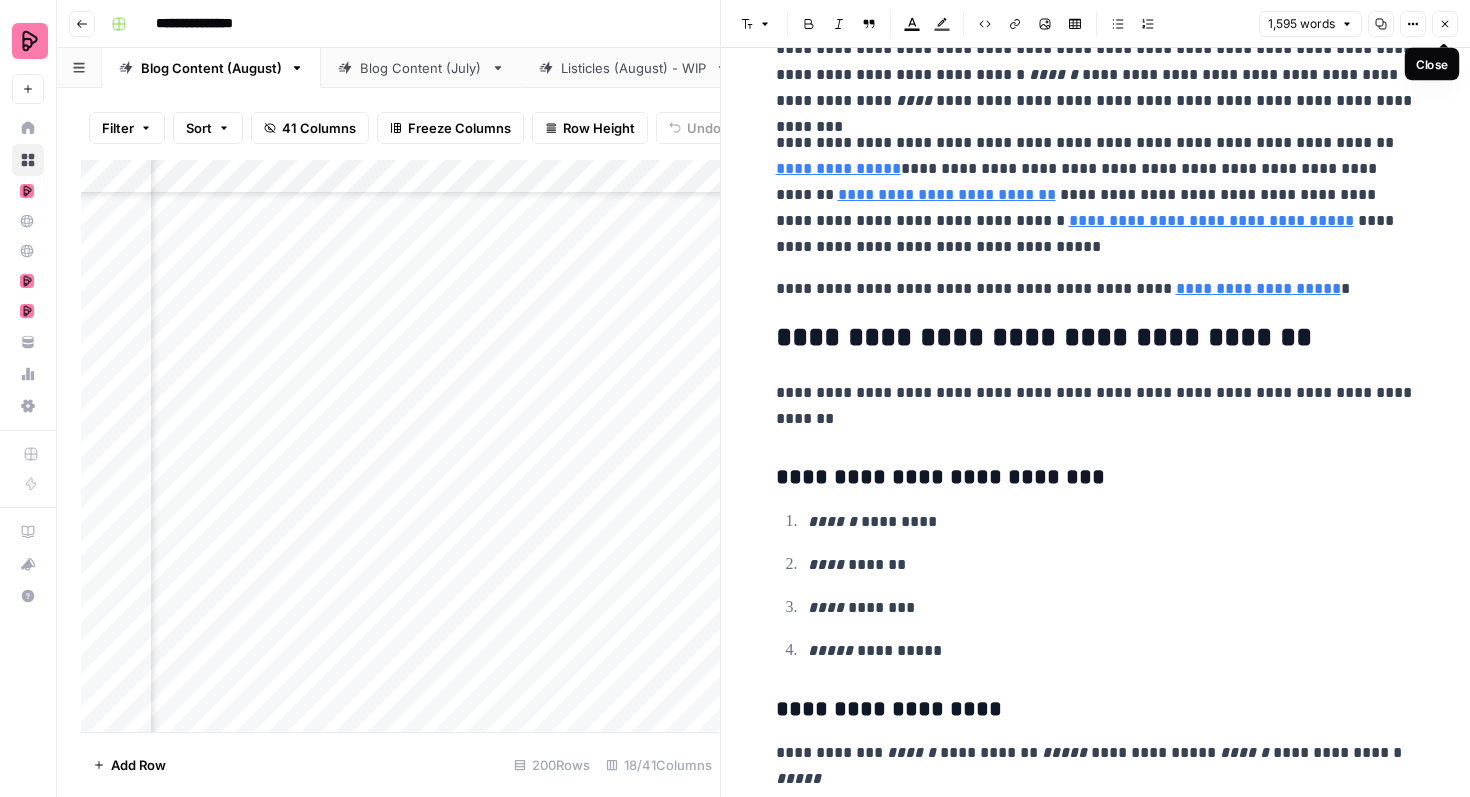
click at [1445, 23] on icon "button" at bounding box center [1445, 24] width 7 height 7
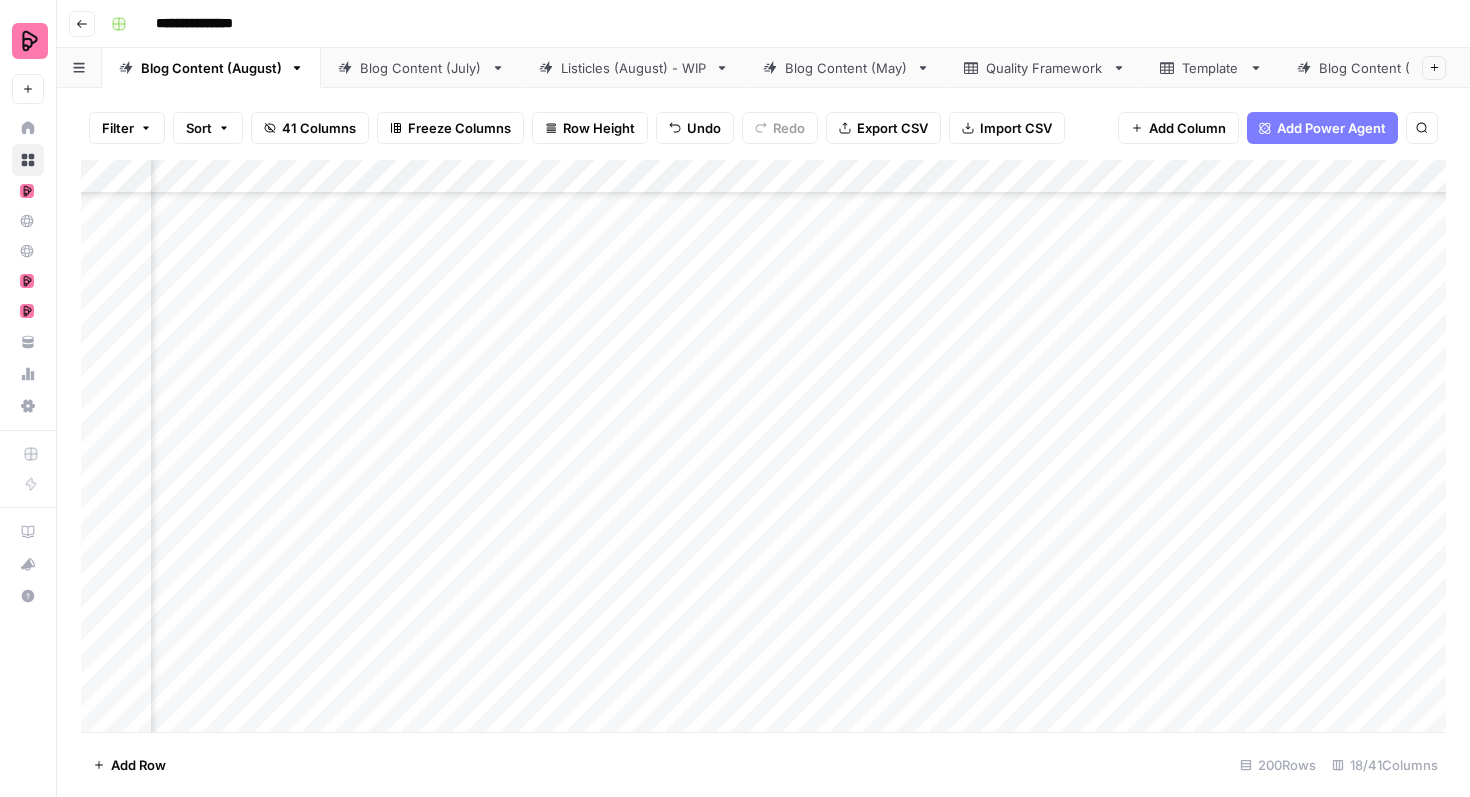
click at [729, 433] on div "Add Column" at bounding box center [763, 446] width 1365 height 572
click at [716, 438] on div "Add Column" at bounding box center [763, 446] width 1365 height 572
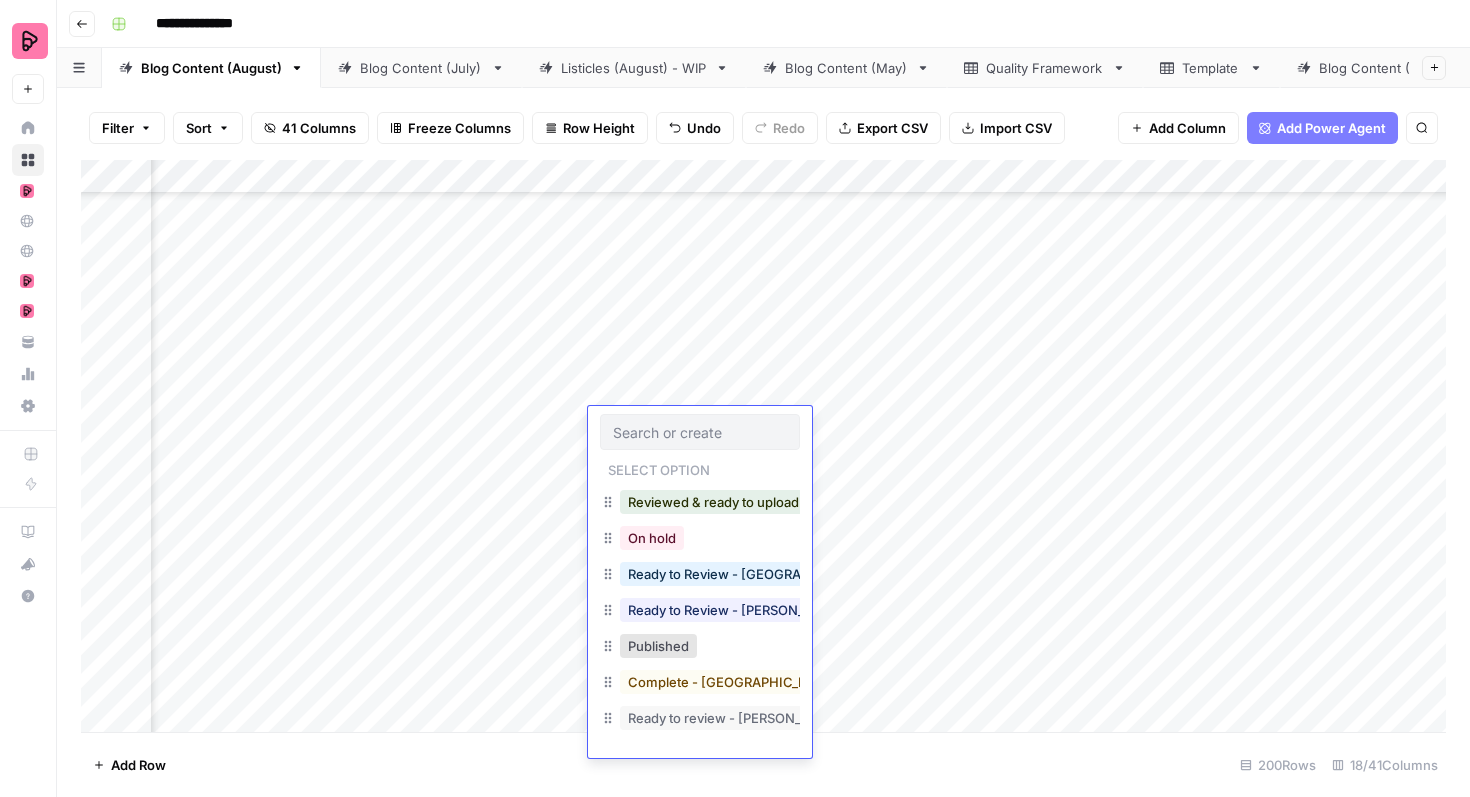
click at [732, 622] on div "Ready to Review - [PERSON_NAME]" at bounding box center [738, 610] width 244 height 28
click at [728, 614] on button "Ready to Review - [PERSON_NAME]" at bounding box center [738, 610] width 236 height 24
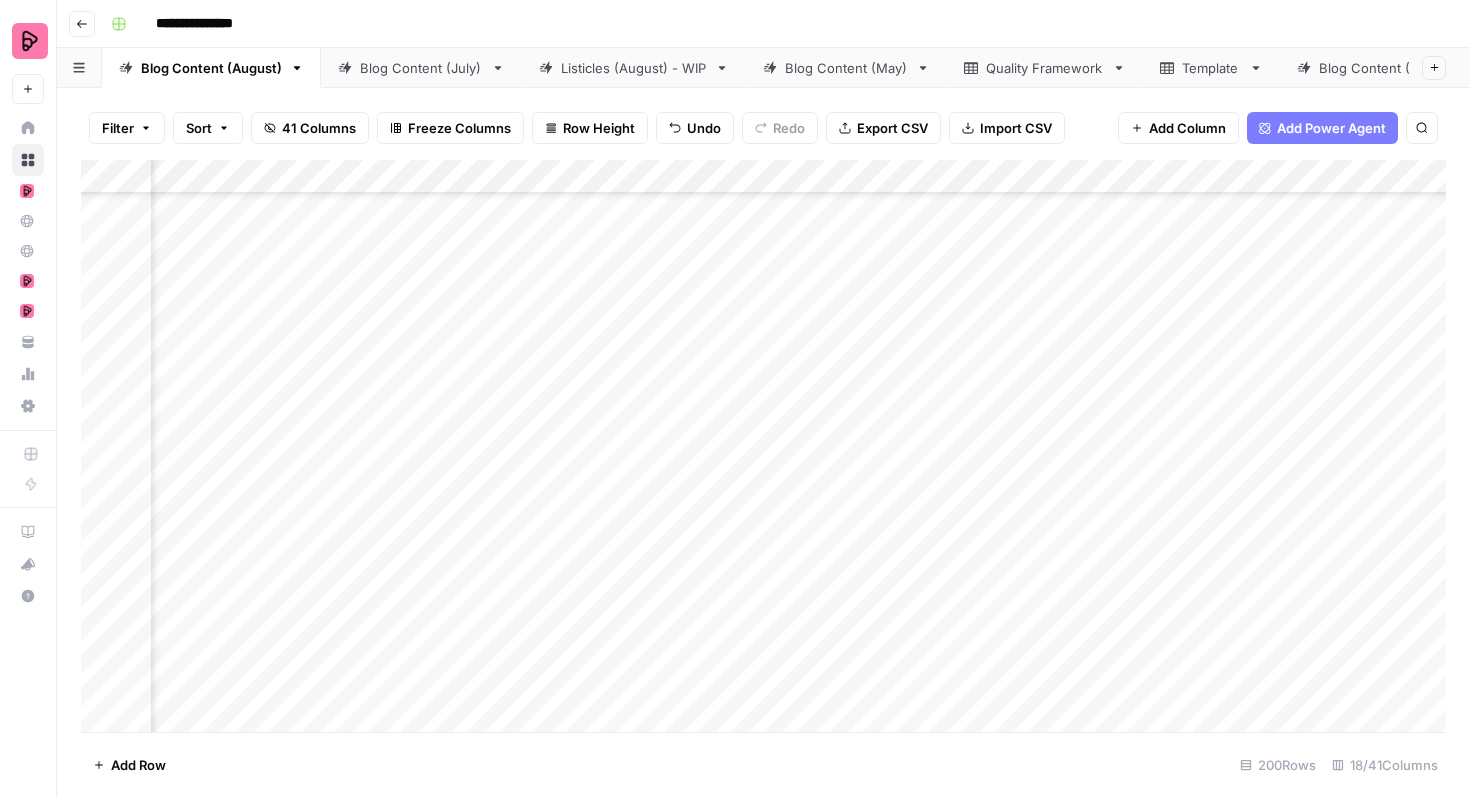
click at [1231, 476] on div "Add Column" at bounding box center [763, 446] width 1365 height 572
click at [1313, 477] on div "Add Column" at bounding box center [763, 446] width 1365 height 572
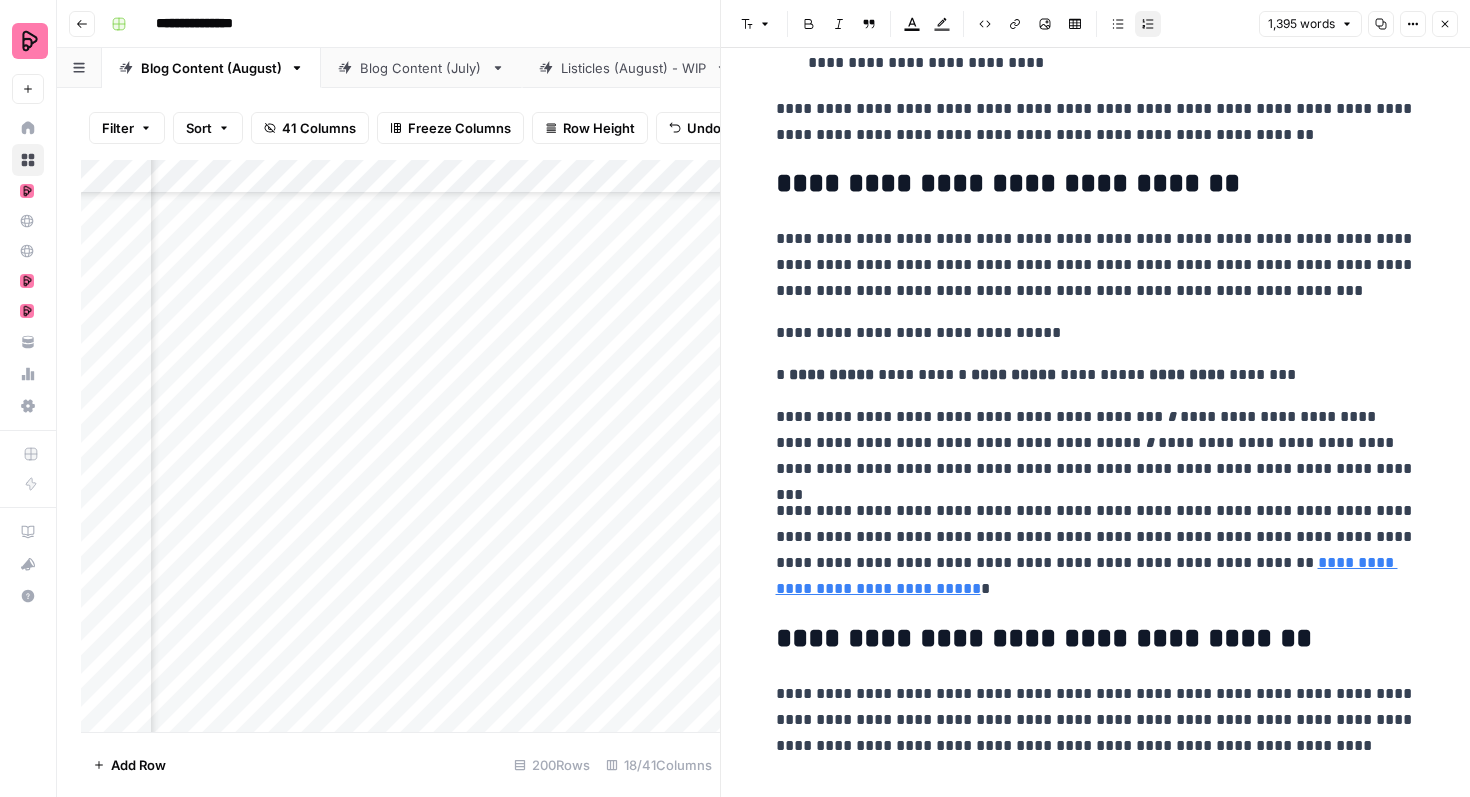
scroll to position [769, 0]
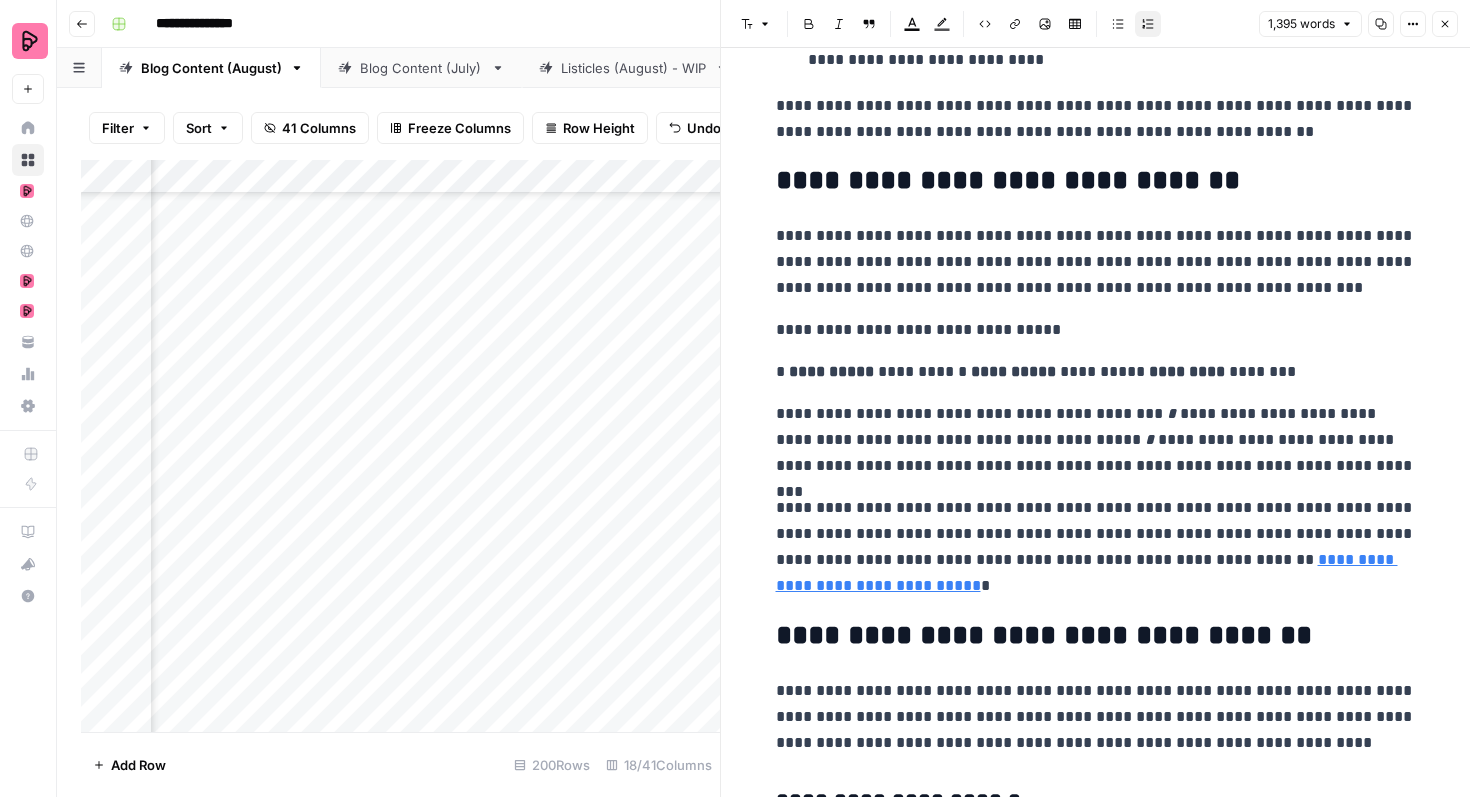
click at [933, 371] on p "**********" at bounding box center [1096, 372] width 640 height 26
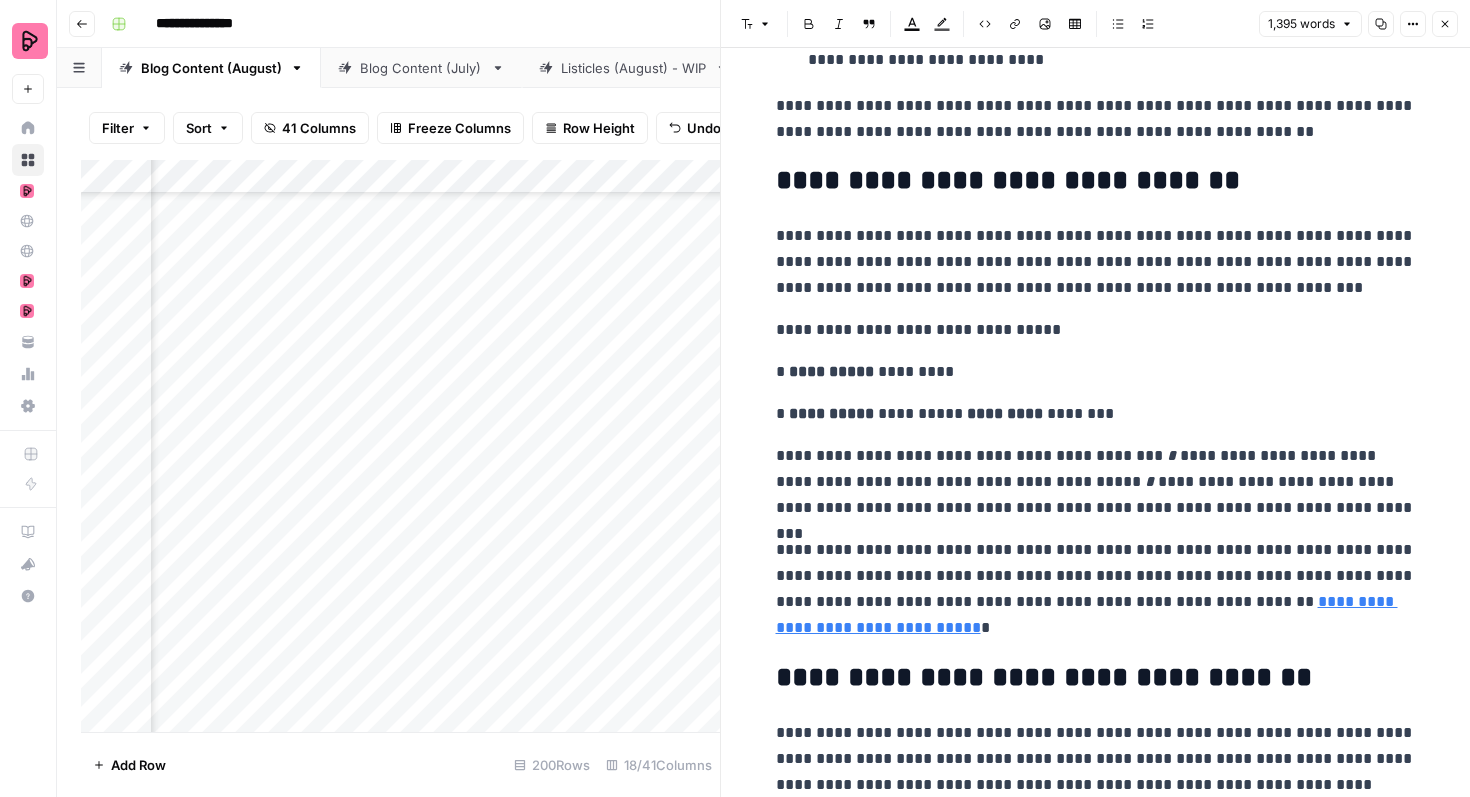
click at [929, 416] on p "**********" at bounding box center [1096, 414] width 640 height 26
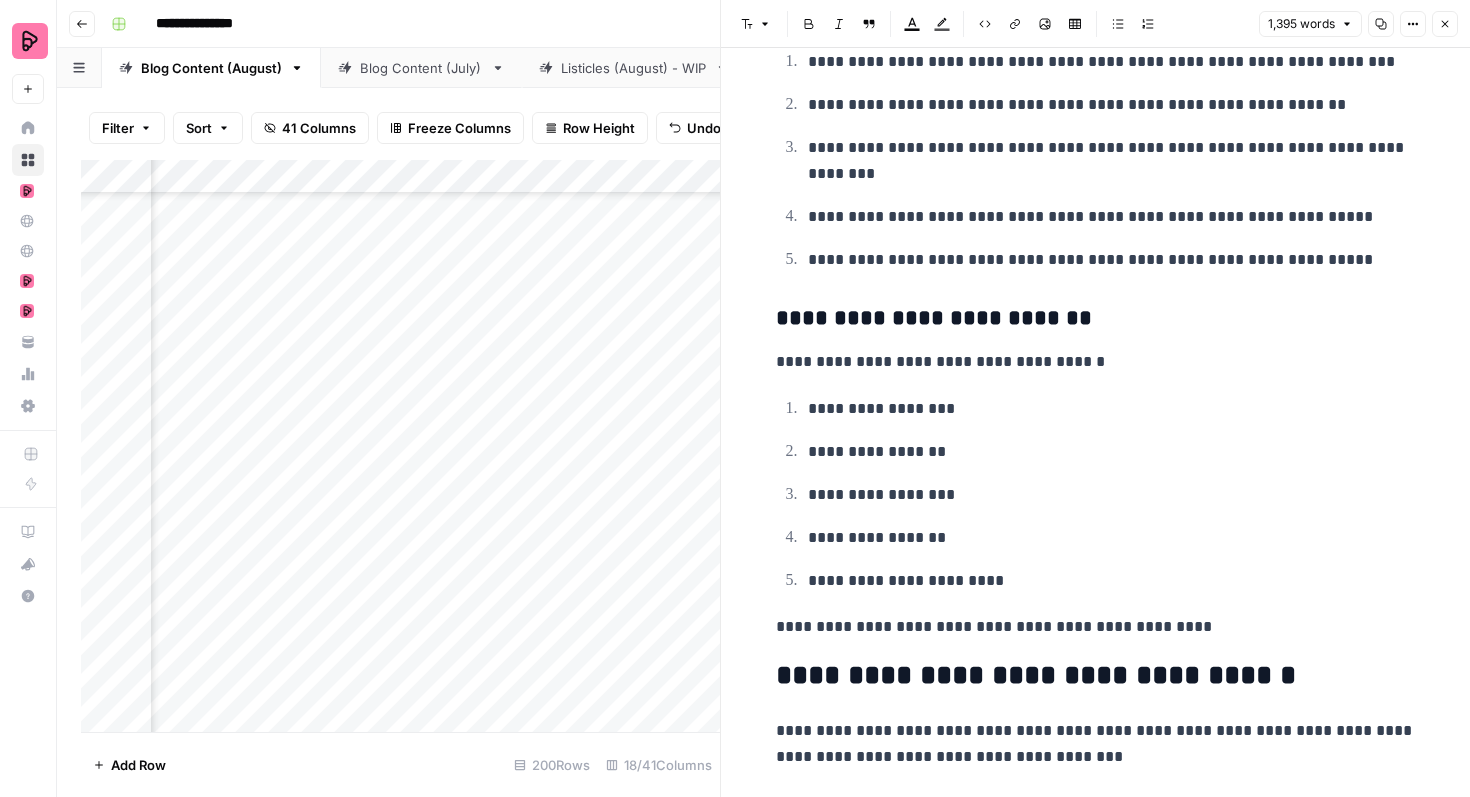
scroll to position [1918, 0]
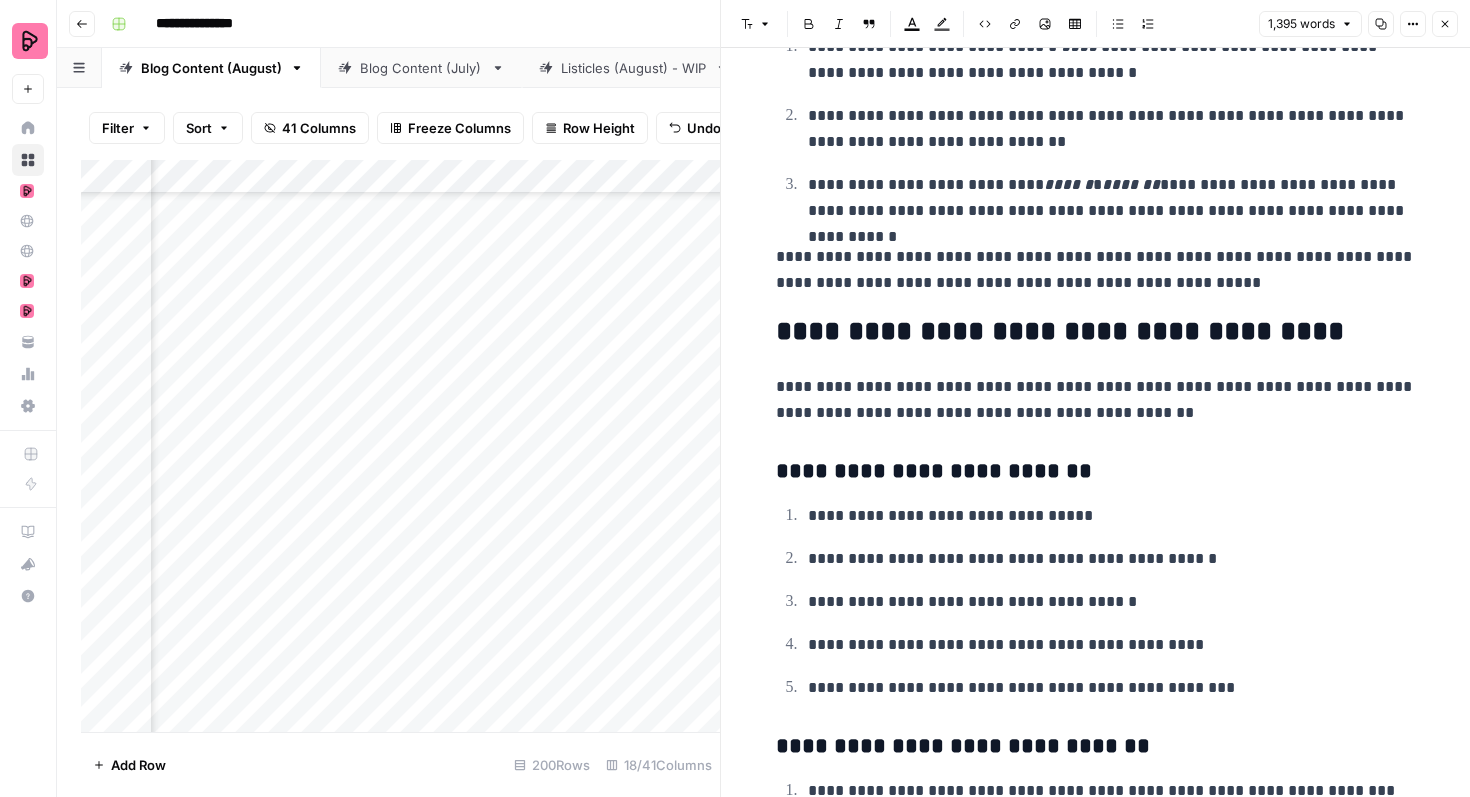
click at [1445, 31] on button "Close" at bounding box center [1445, 24] width 26 height 26
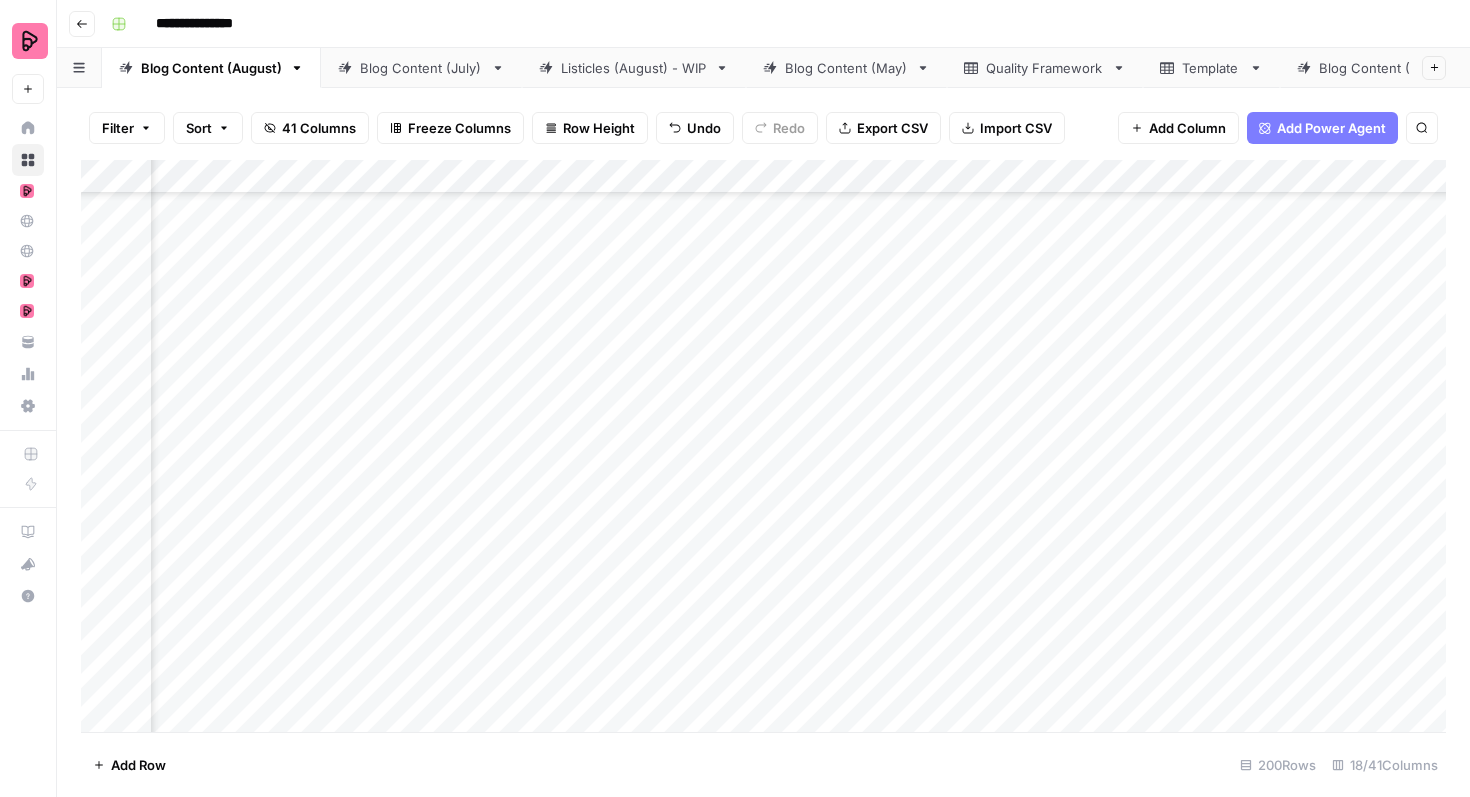
click at [733, 476] on div "Add Column" at bounding box center [763, 446] width 1365 height 572
click at [697, 487] on div "Add Column" at bounding box center [763, 446] width 1365 height 572
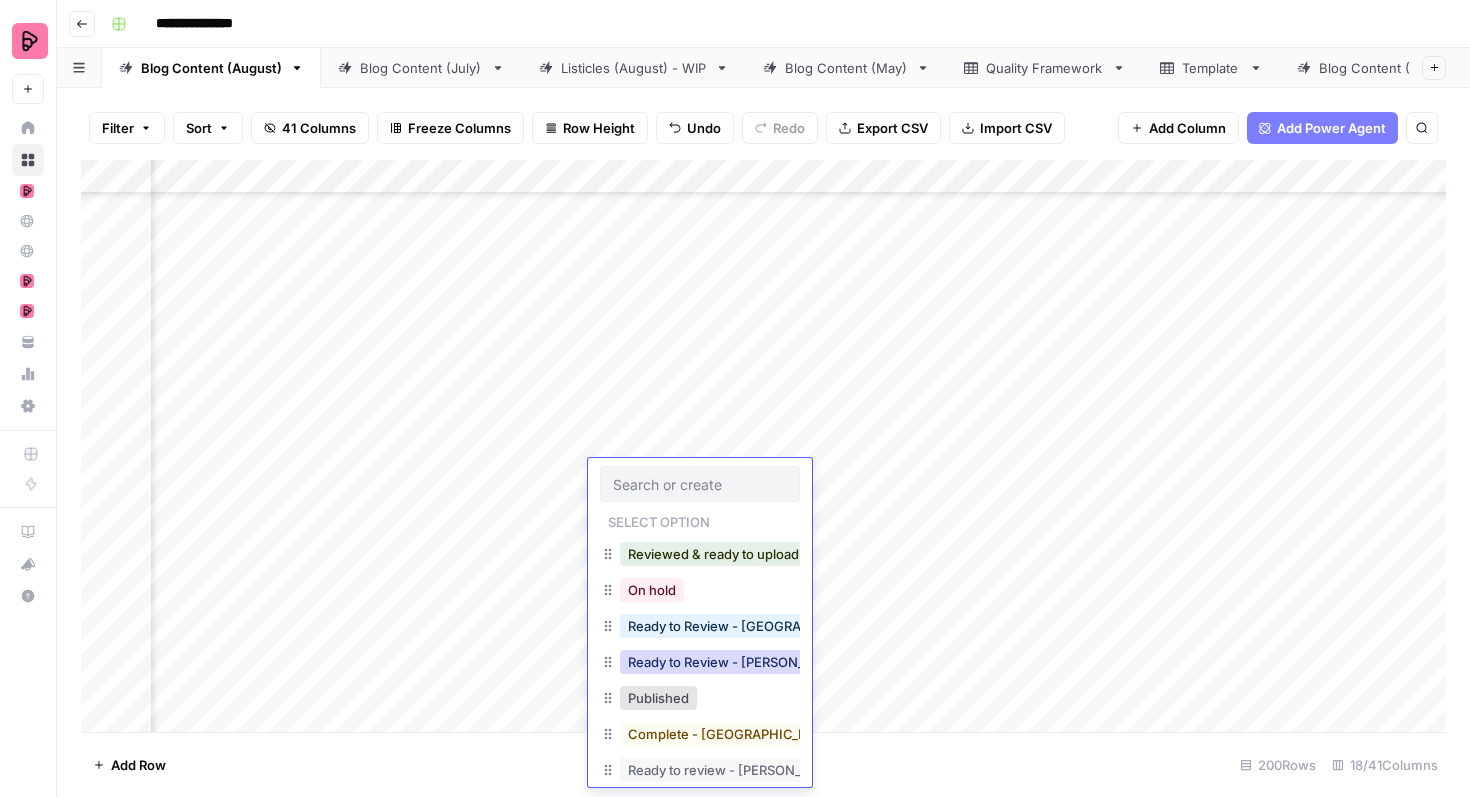
click at [698, 664] on button "Ready to Review - [PERSON_NAME]" at bounding box center [738, 662] width 236 height 24
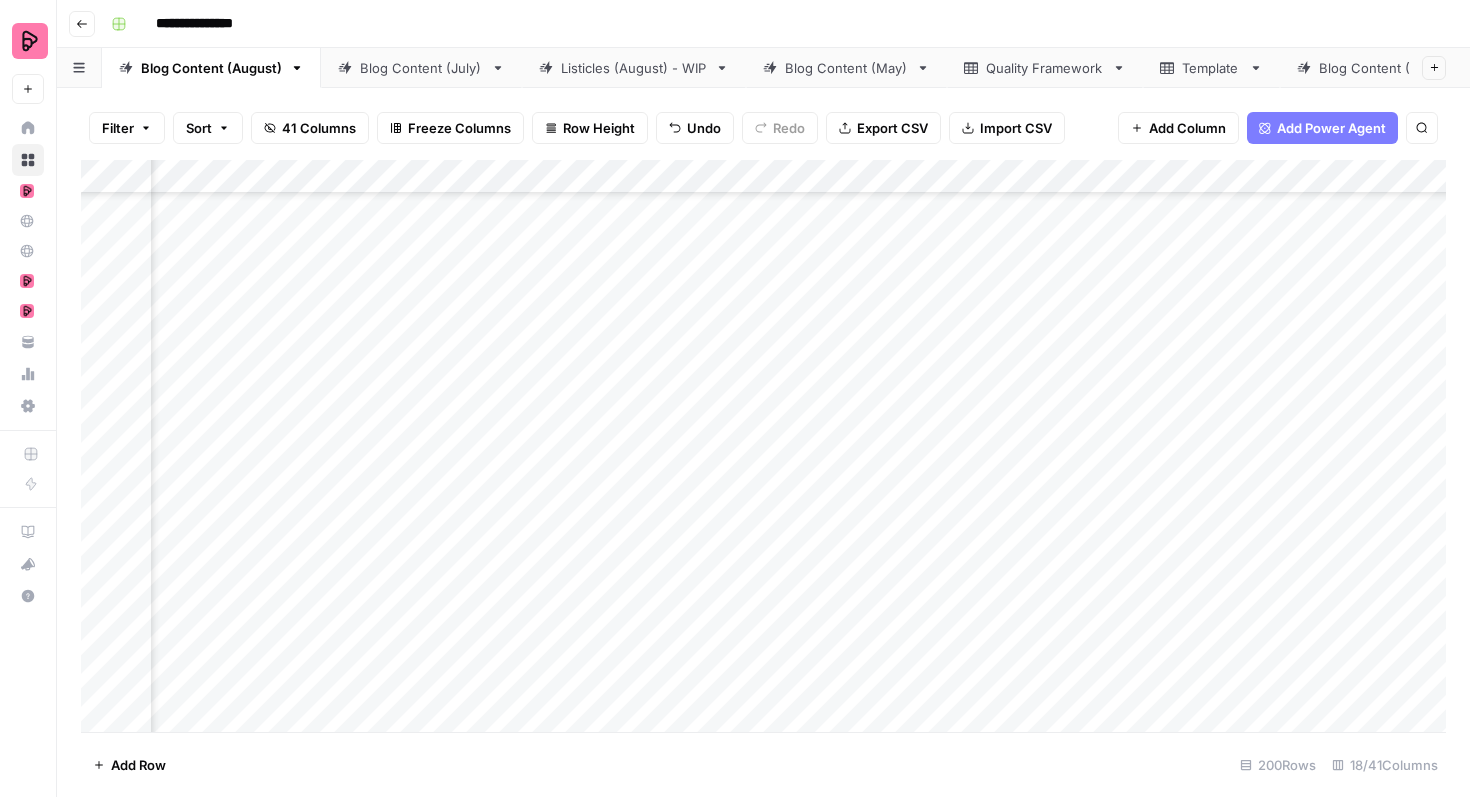
click at [698, 664] on div "Add Column" at bounding box center [763, 446] width 1365 height 572
click at [1354, 469] on div "Add Column" at bounding box center [763, 446] width 1365 height 572
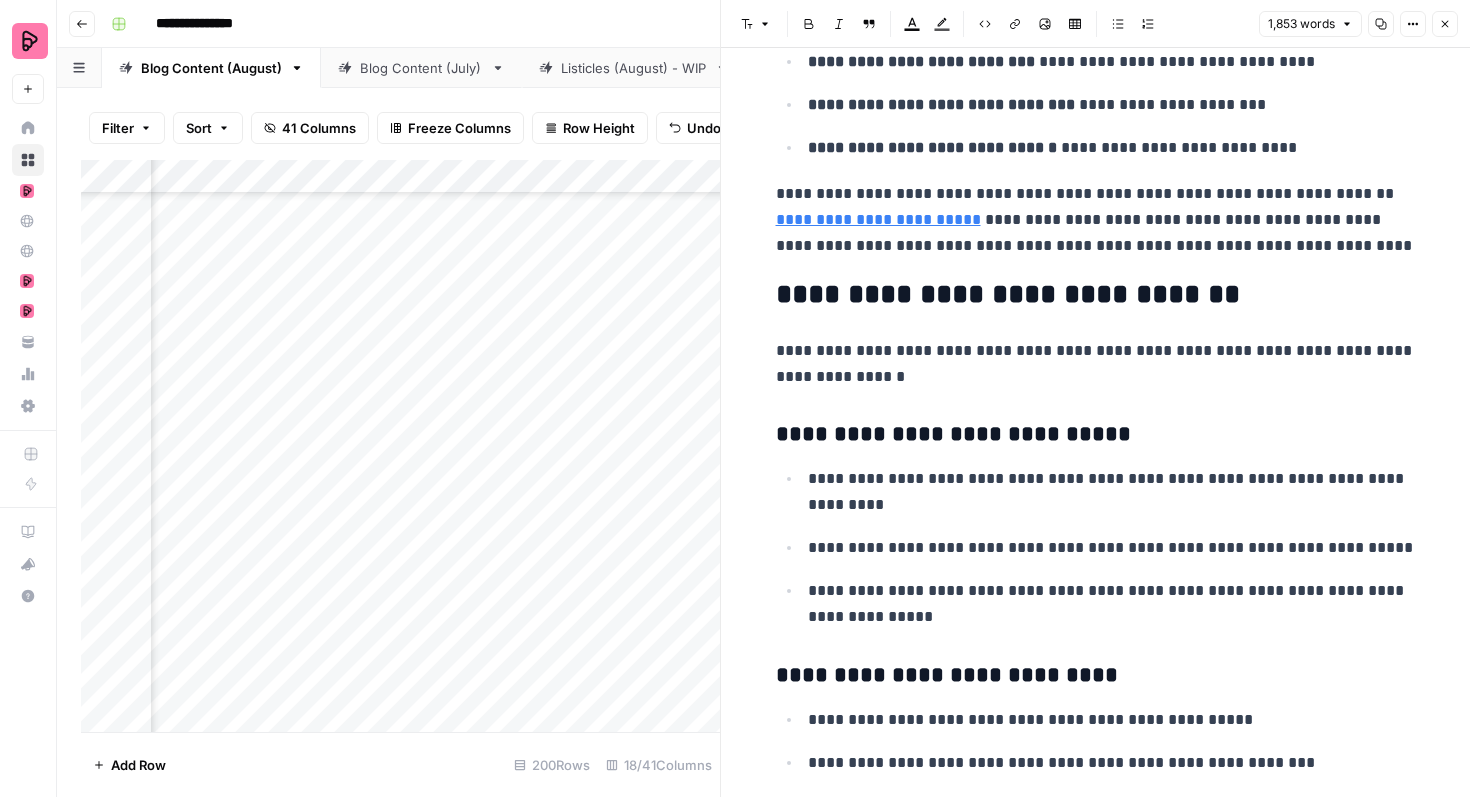
scroll to position [2730, 0]
click at [1003, 365] on p "**********" at bounding box center [1096, 363] width 640 height 52
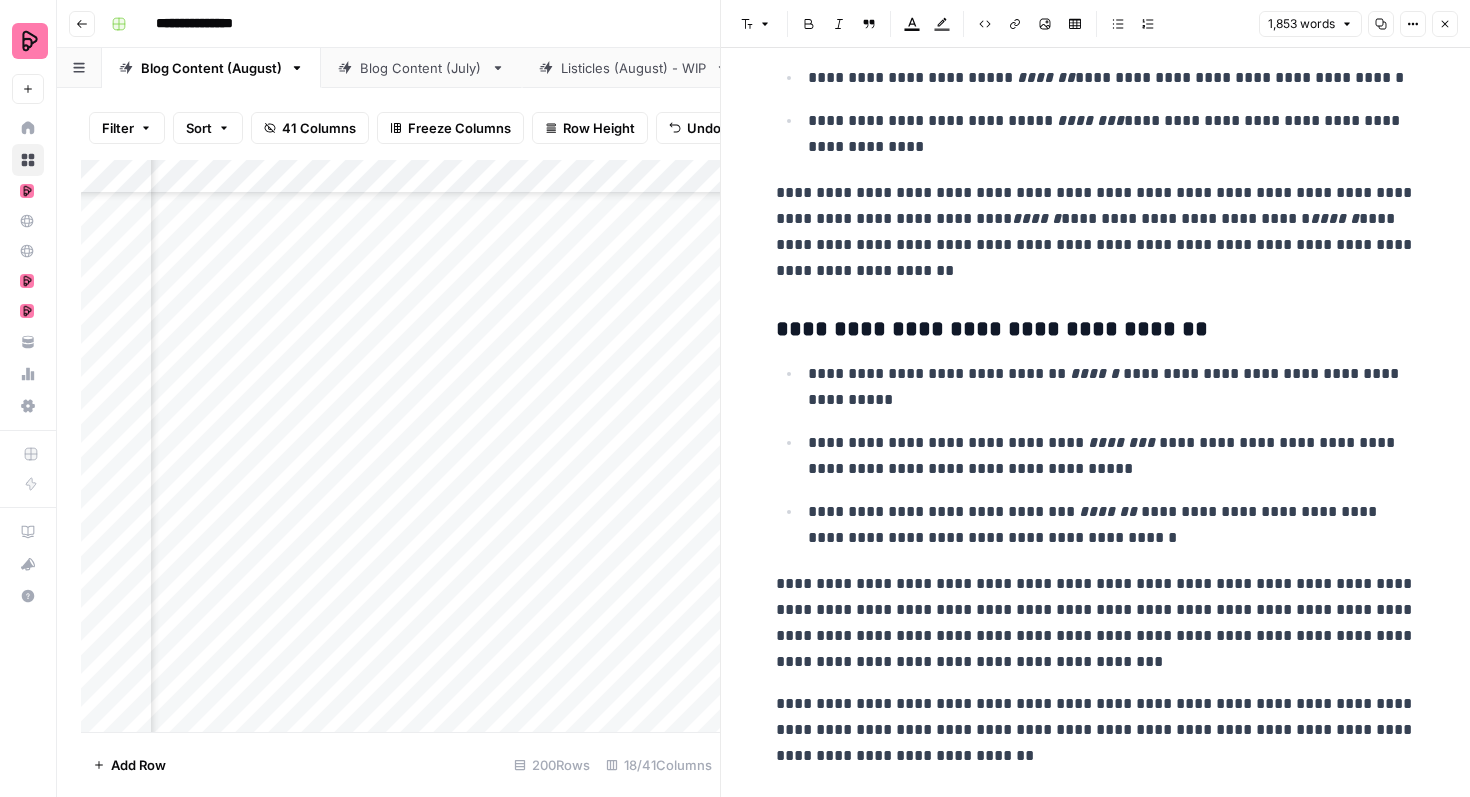
scroll to position [5836, 0]
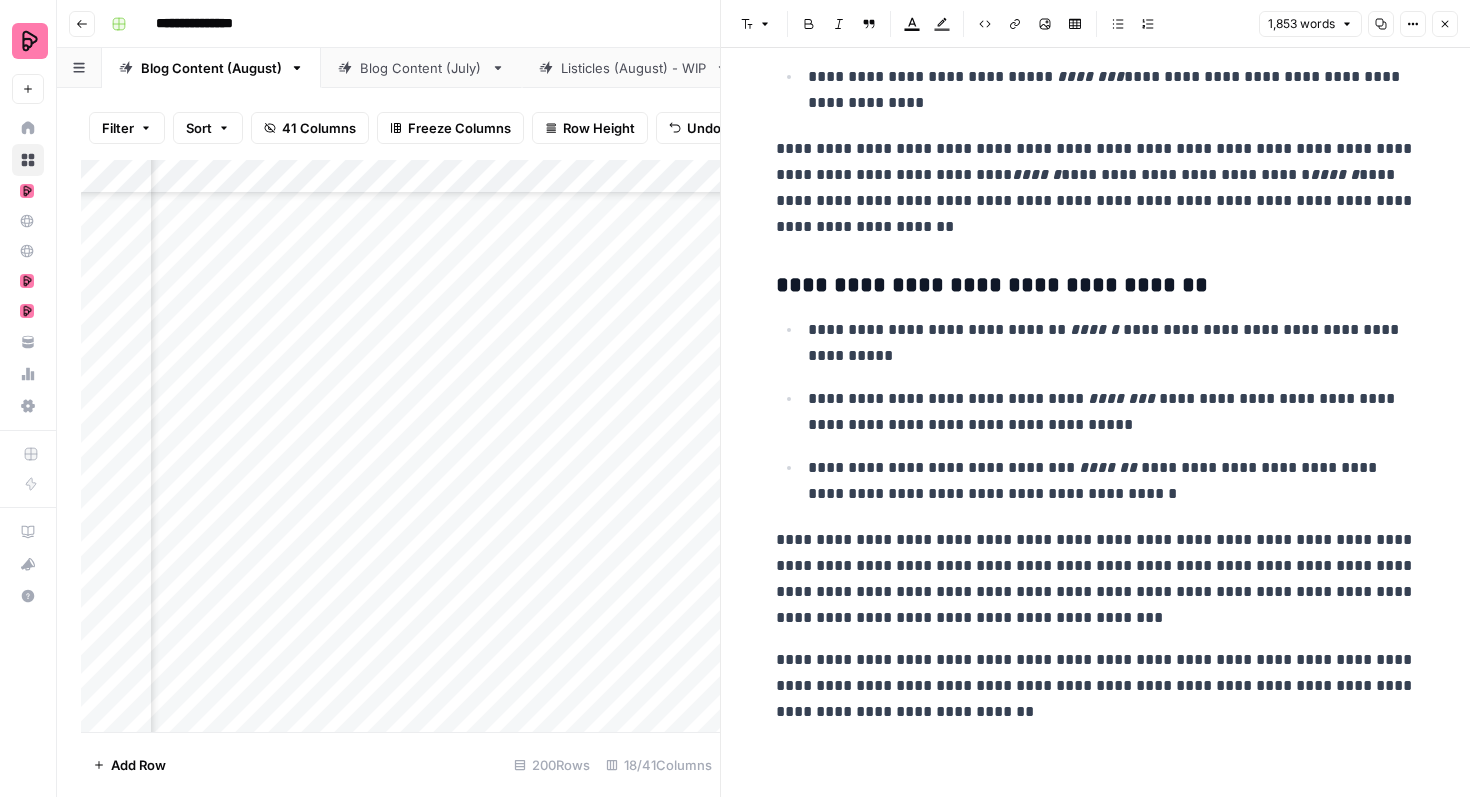
click at [1441, 31] on button "Close" at bounding box center [1445, 24] width 26 height 26
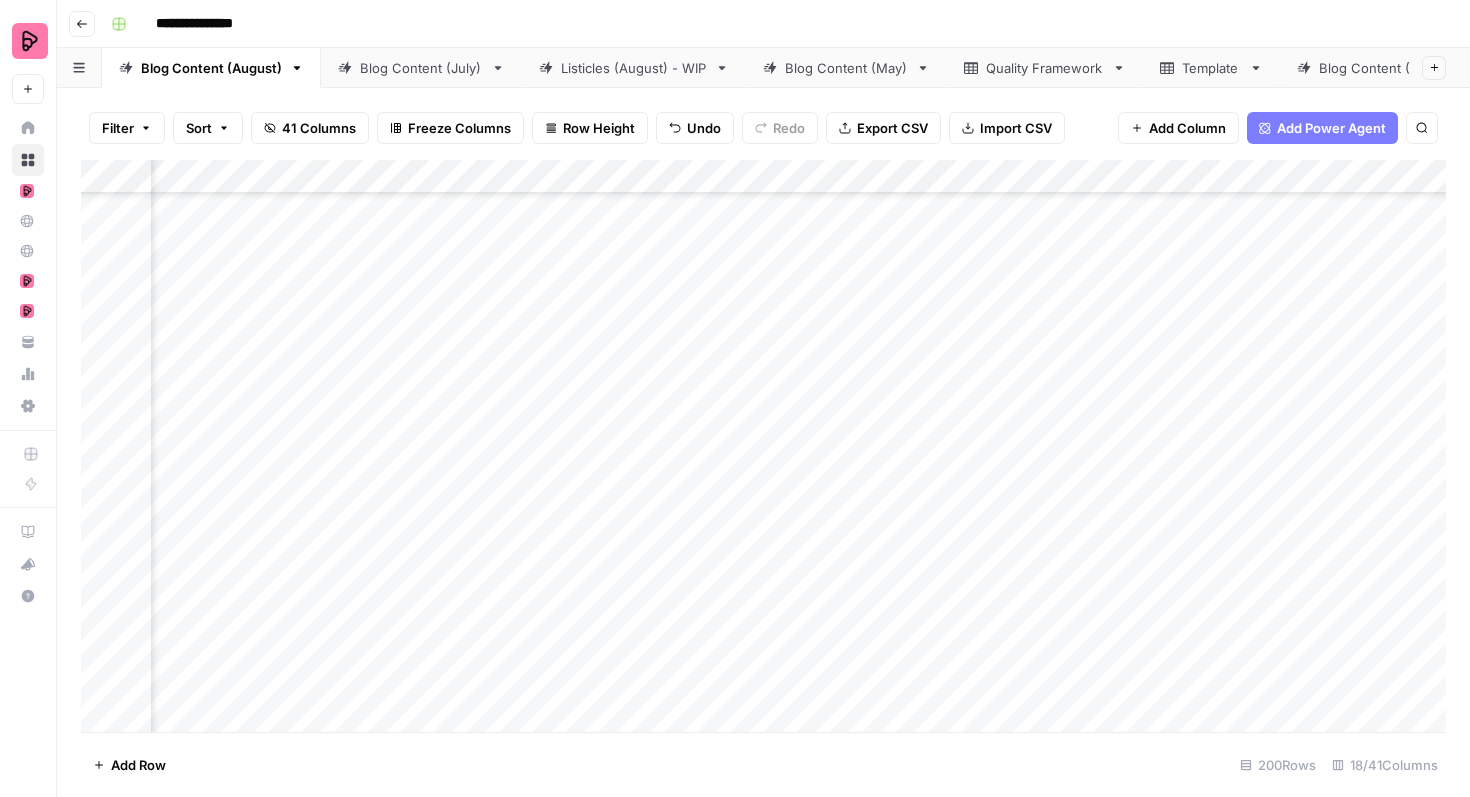
click at [747, 477] on div "Add Column" at bounding box center [763, 446] width 1365 height 572
click at [713, 480] on div "Add Column" at bounding box center [763, 446] width 1365 height 572
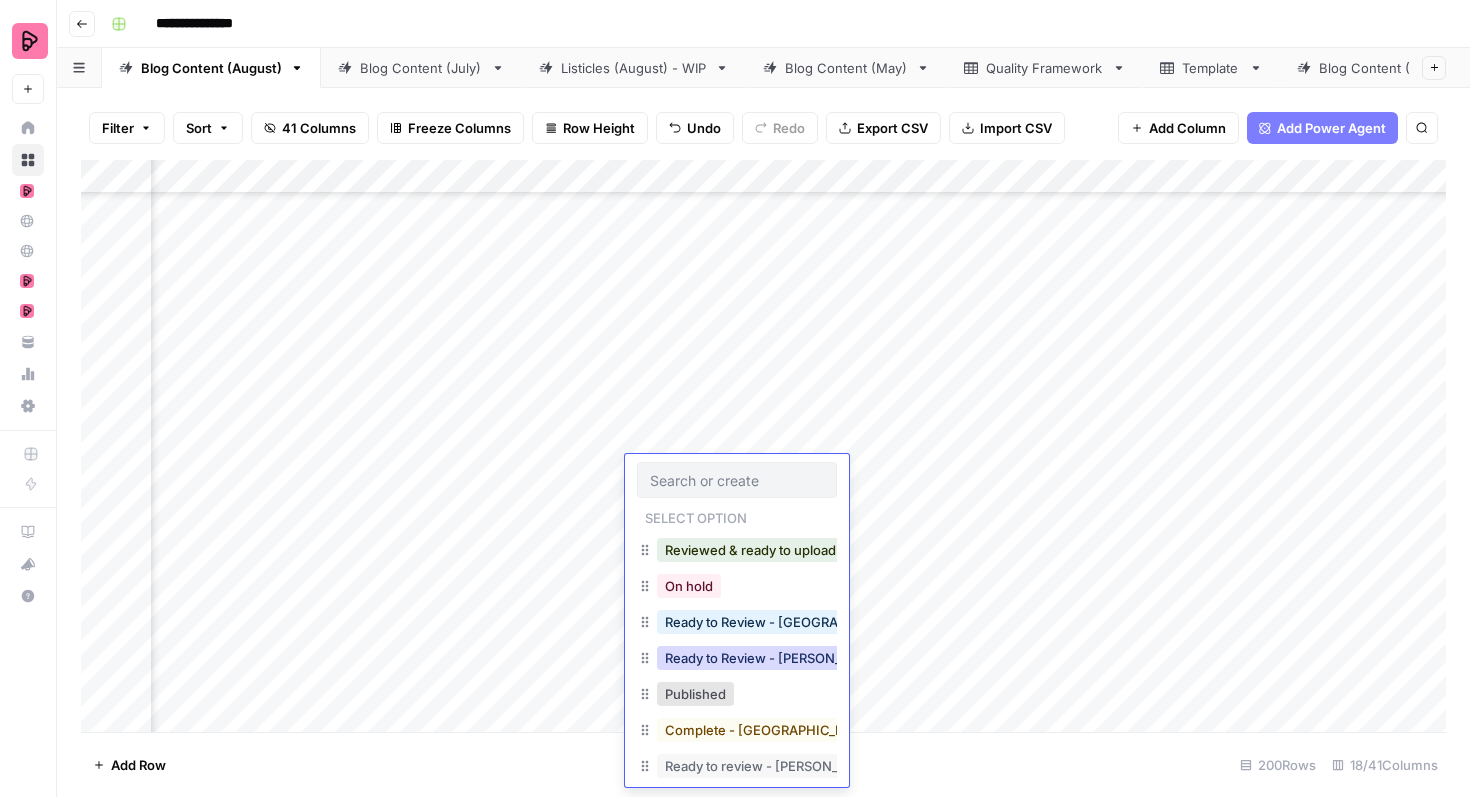
click at [706, 657] on button "Ready to Review - [PERSON_NAME]" at bounding box center [775, 658] width 236 height 24
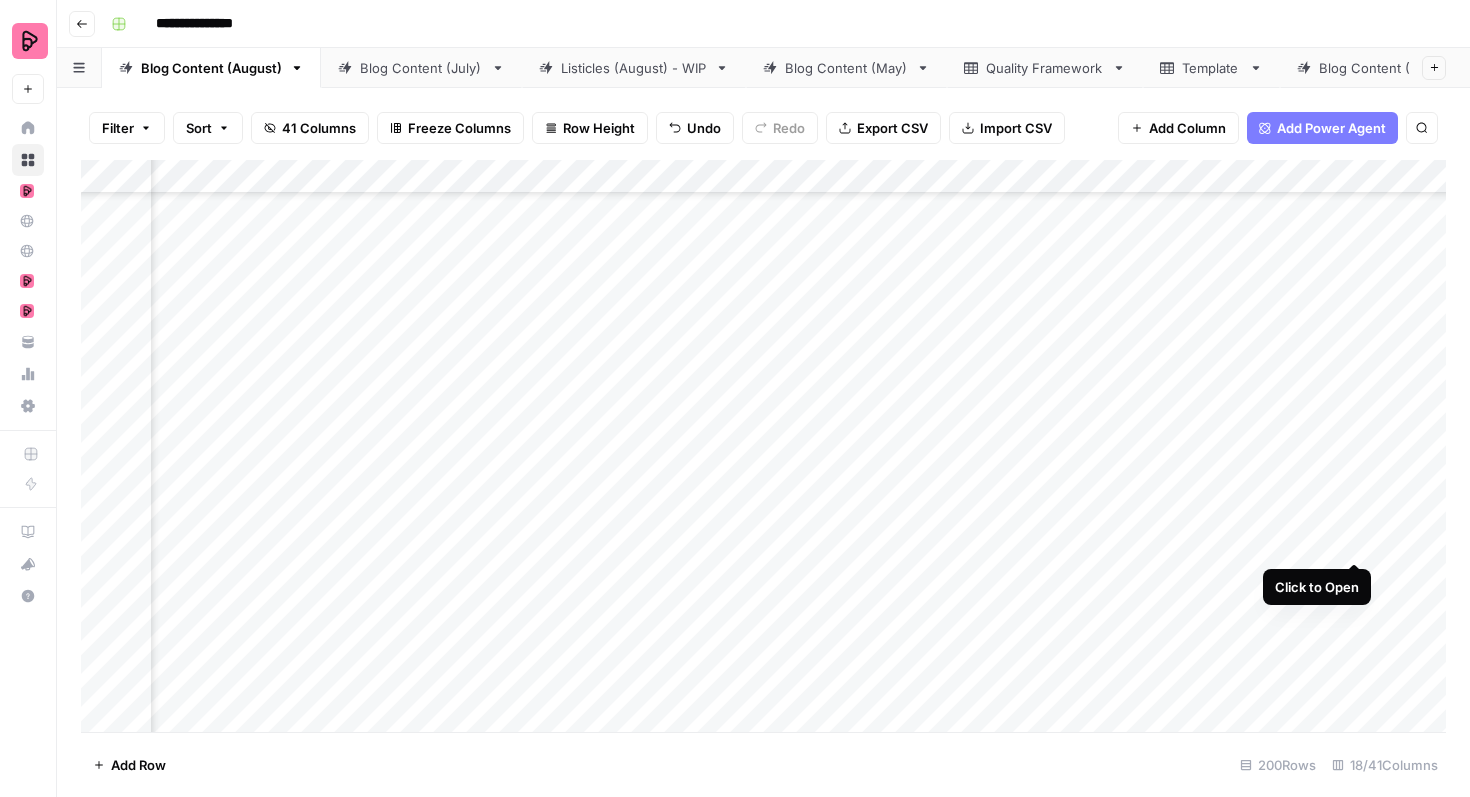
click at [1350, 521] on div "Add Column" at bounding box center [763, 446] width 1365 height 572
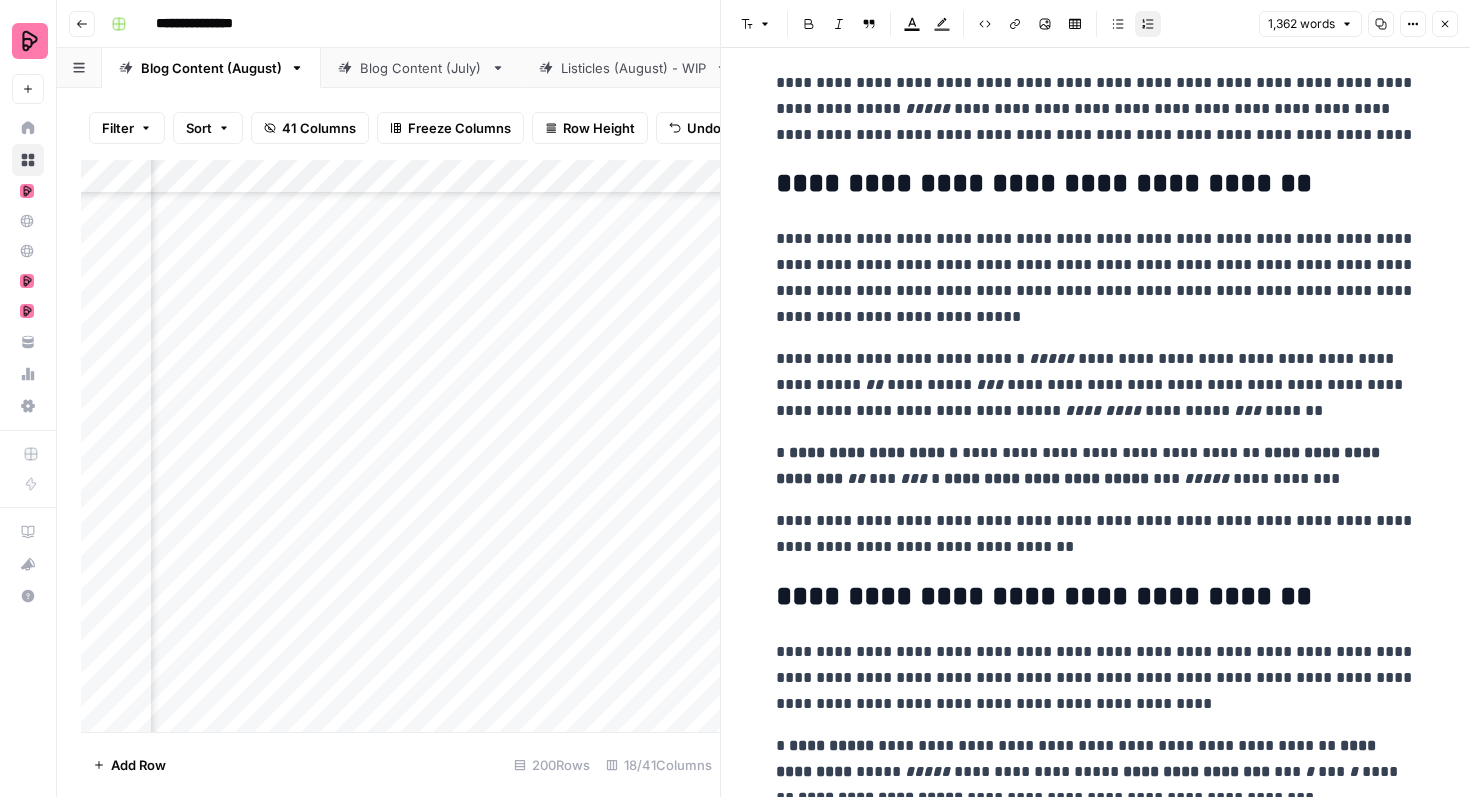
scroll to position [1033, 0]
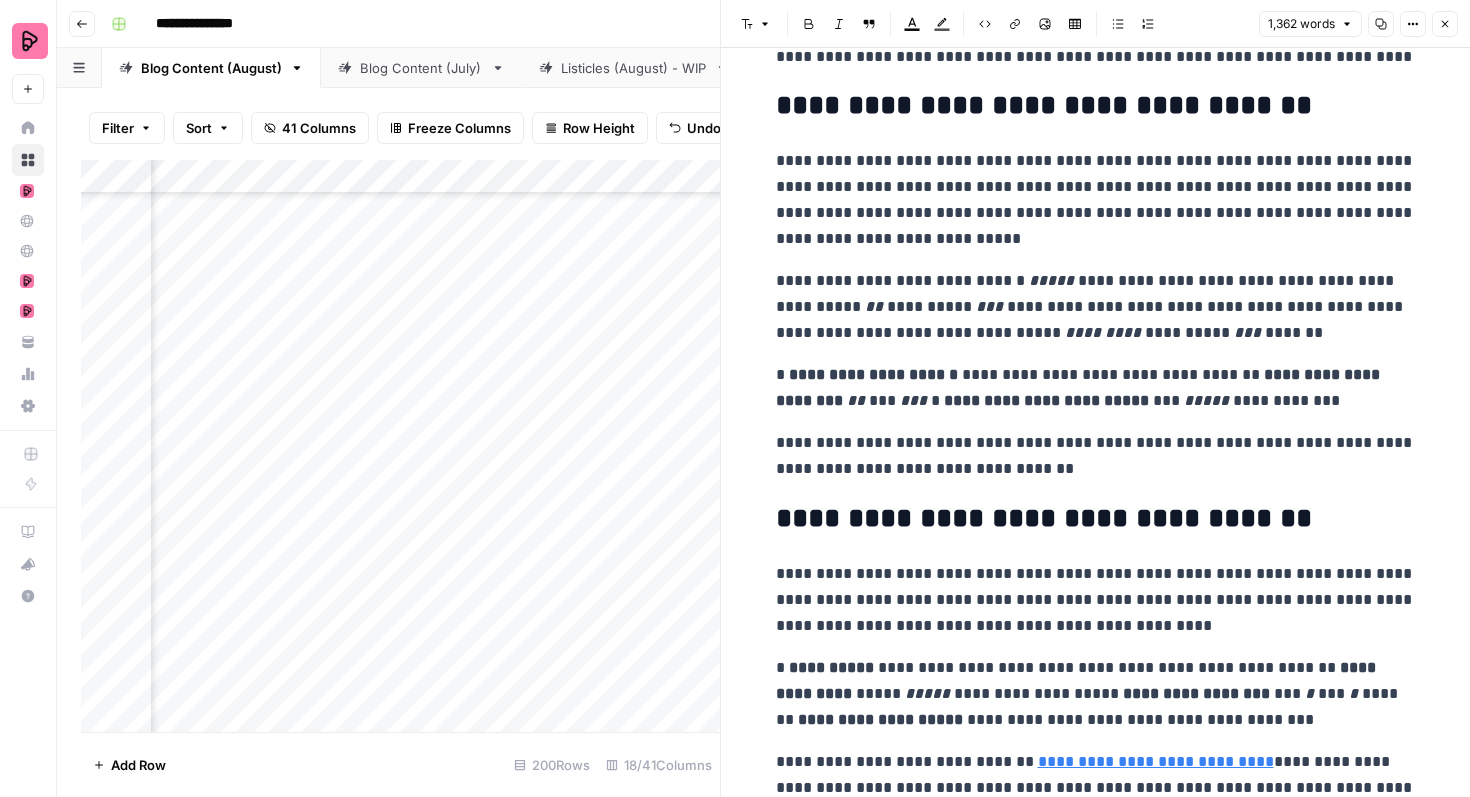
click at [1238, 368] on p "**********" at bounding box center [1096, 388] width 640 height 52
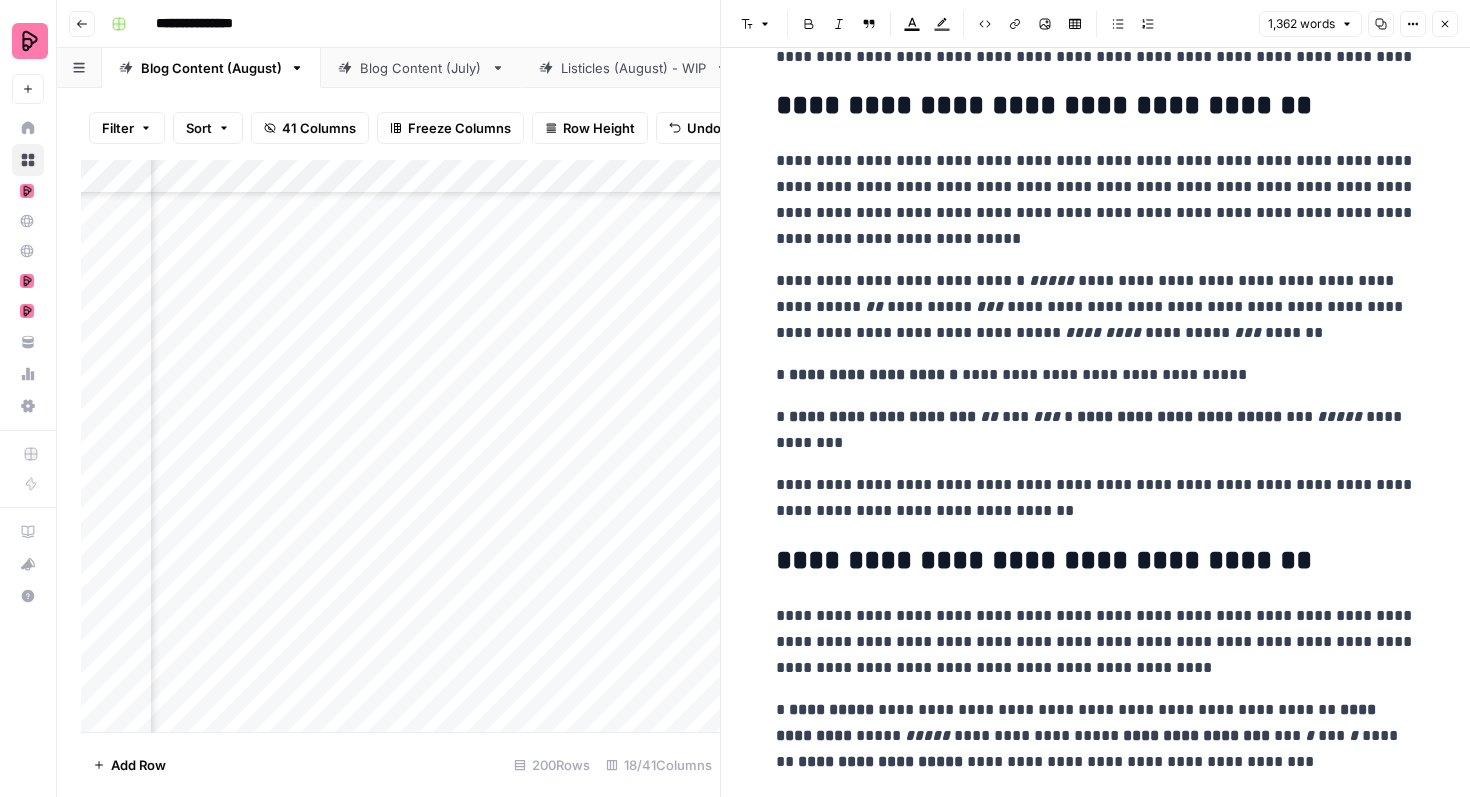
click at [1065, 417] on p "**********" at bounding box center [1096, 430] width 640 height 52
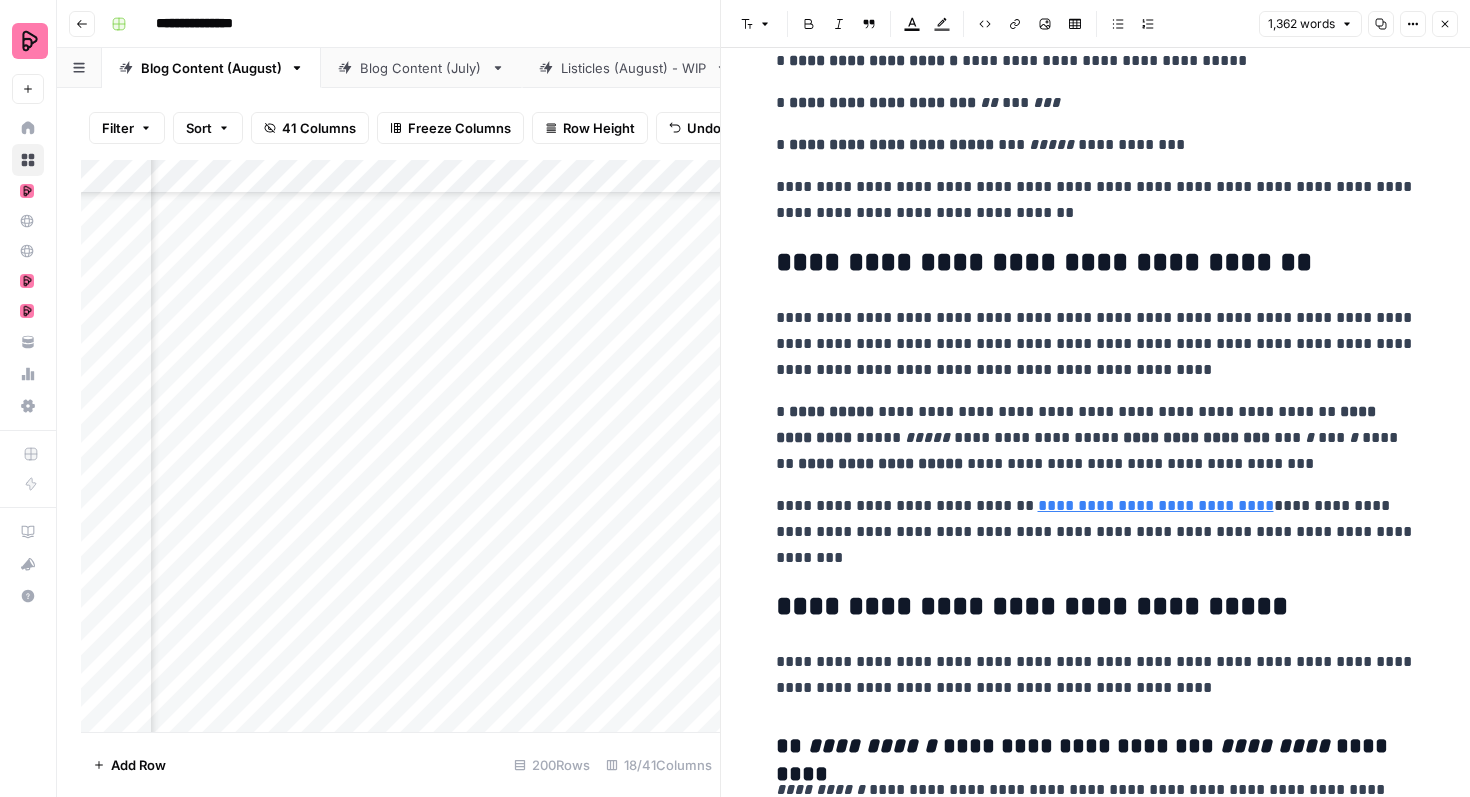
scroll to position [1349, 0]
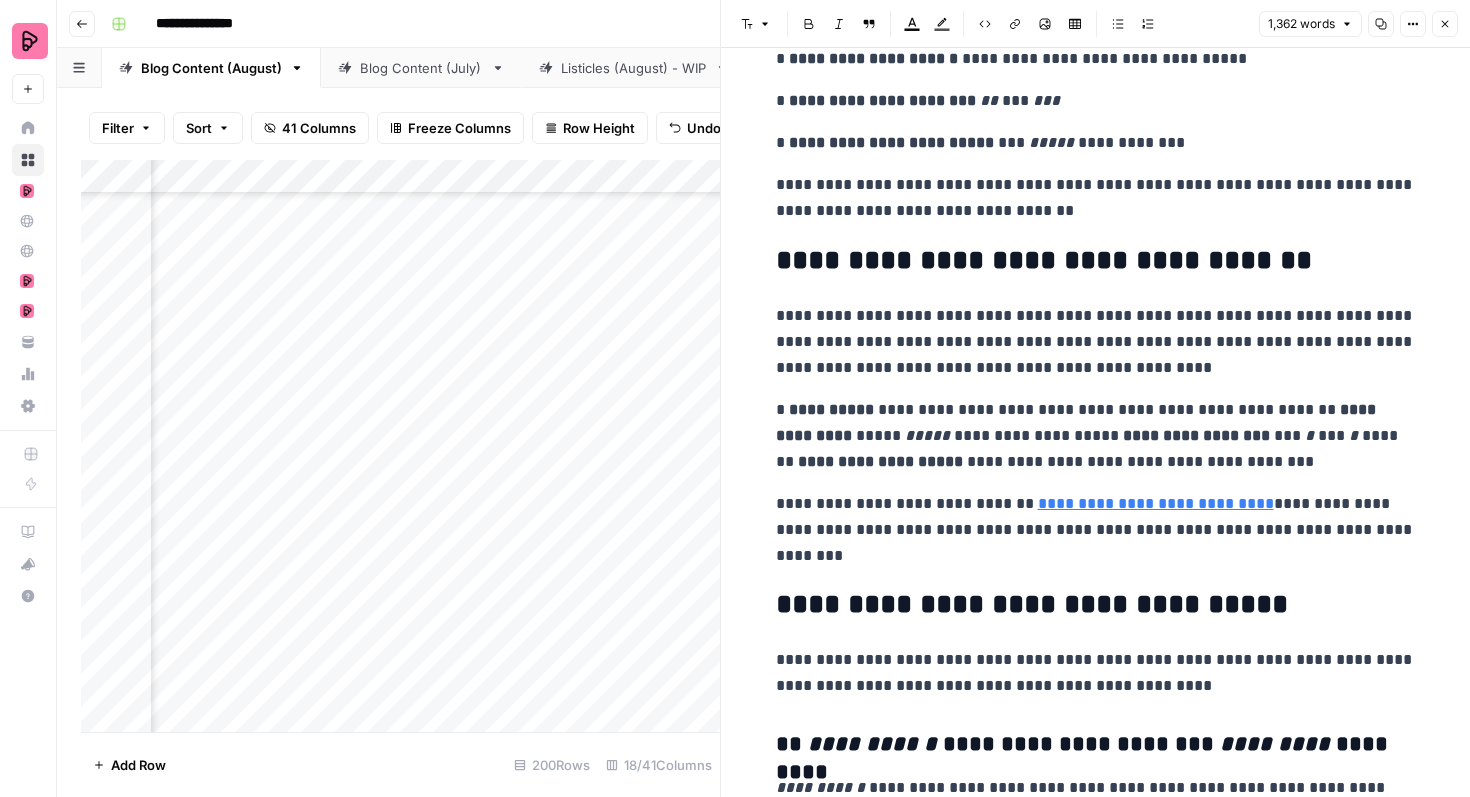
click at [1248, 409] on p "**********" at bounding box center [1096, 436] width 640 height 78
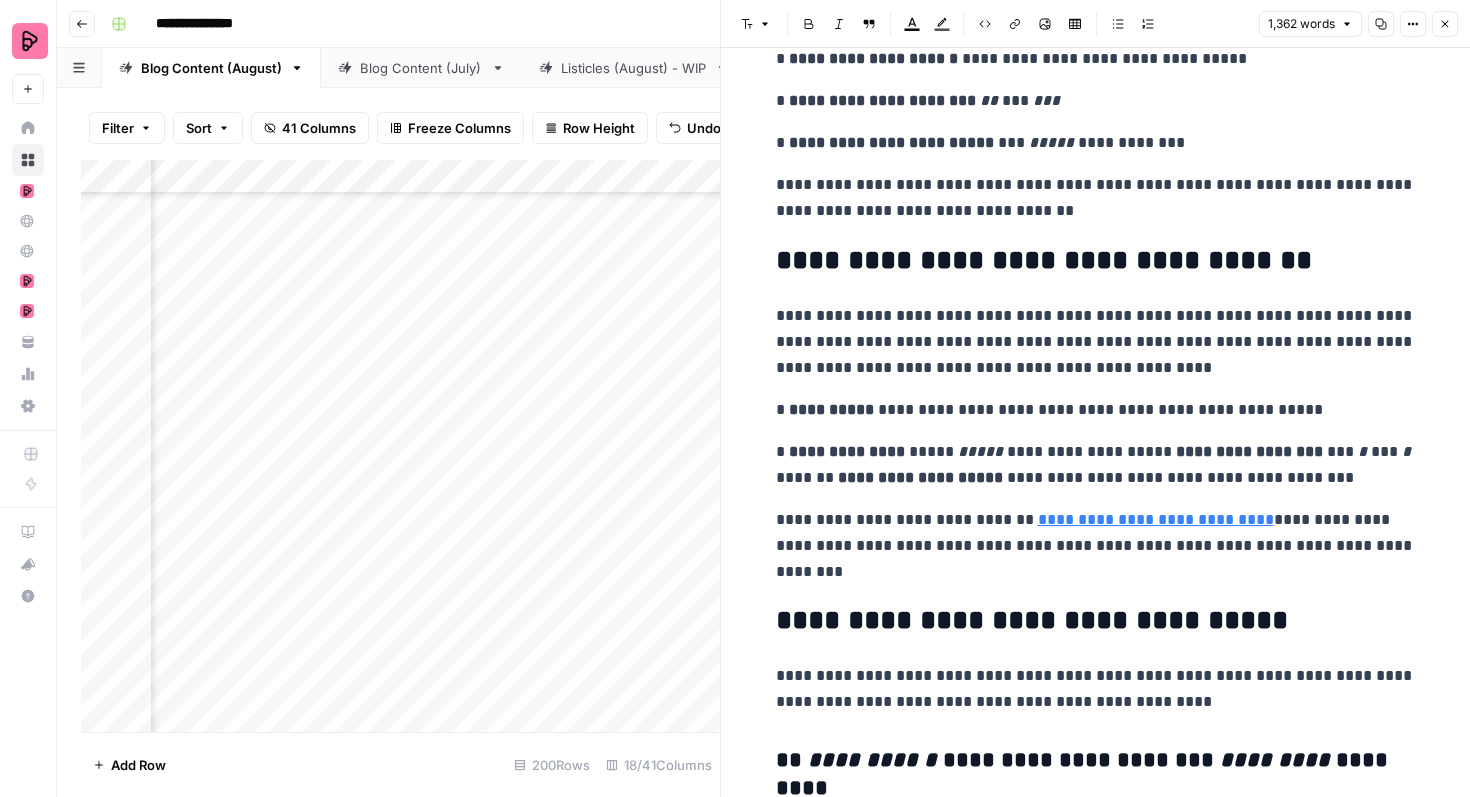
click at [1112, 453] on p "**********" at bounding box center [1096, 465] width 640 height 52
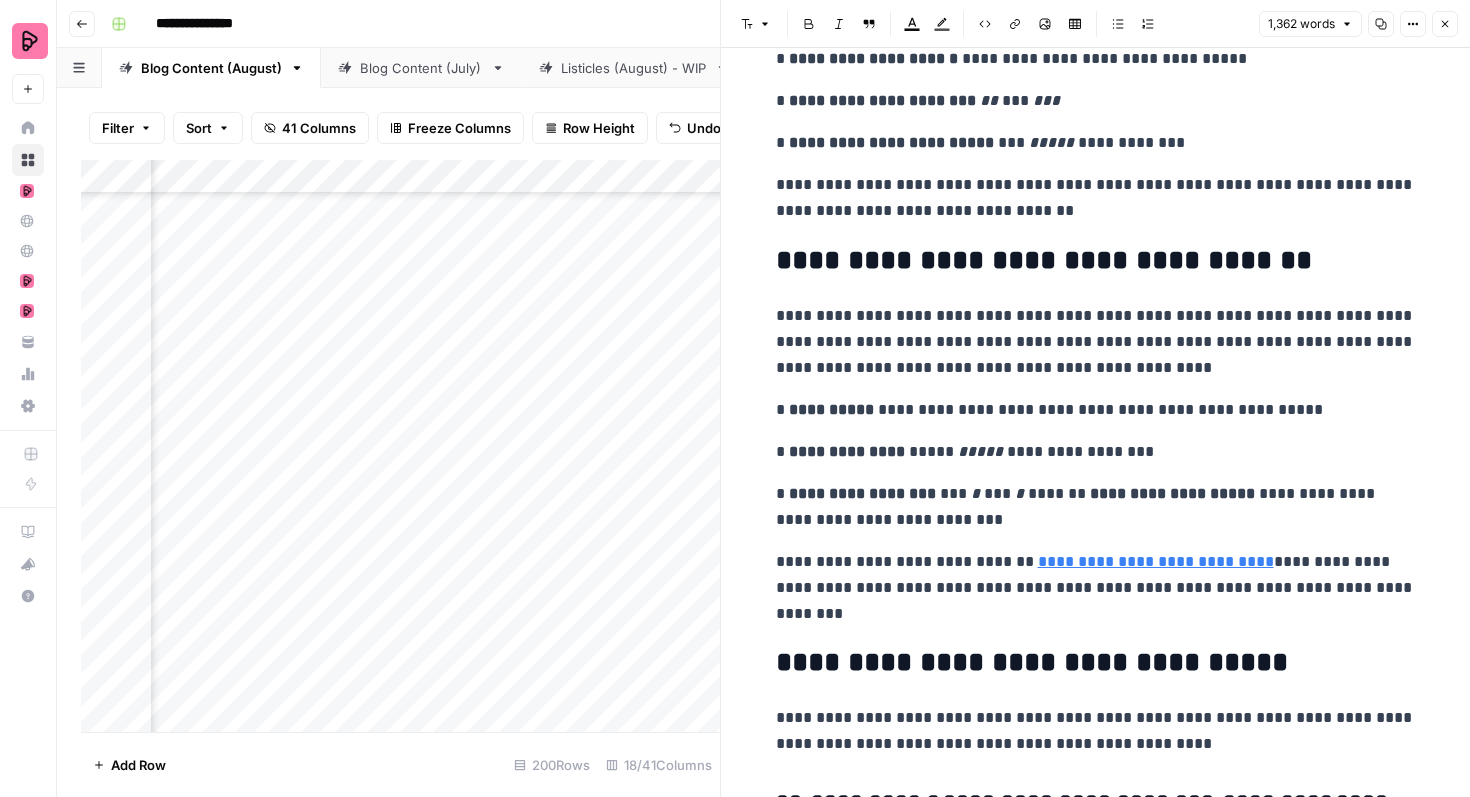
click at [1050, 497] on p "**********" at bounding box center [1096, 507] width 640 height 52
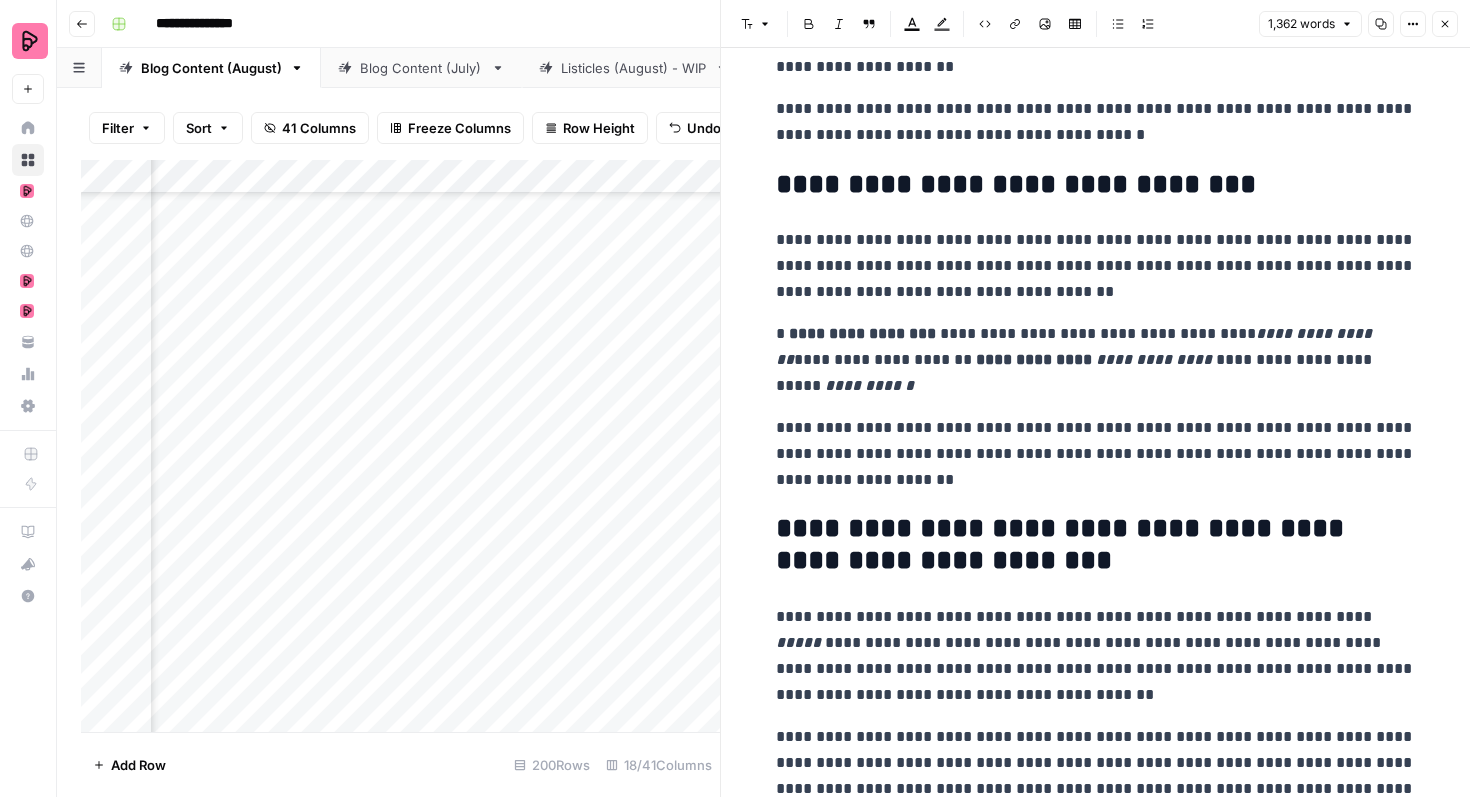
scroll to position [4135, 0]
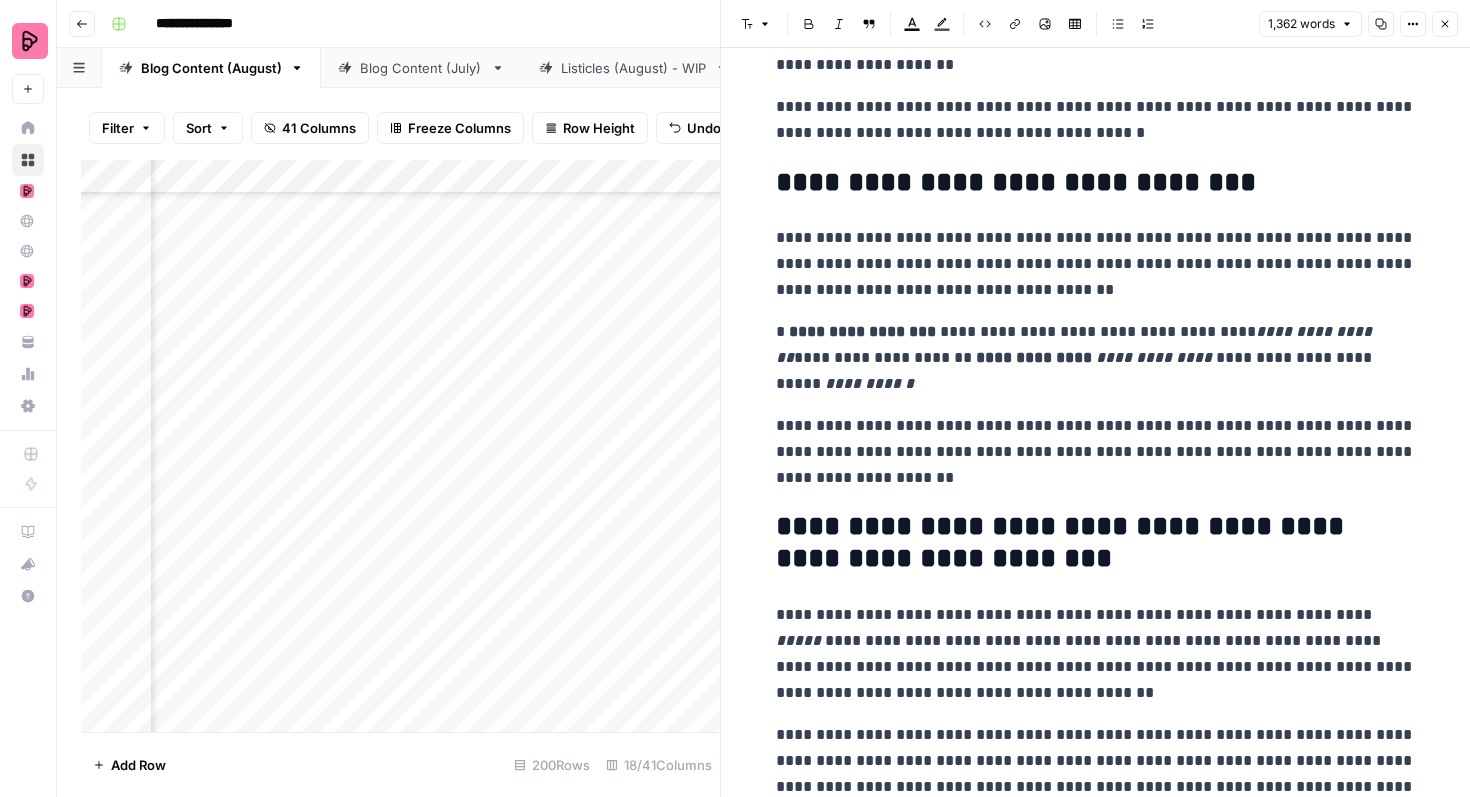
click at [897, 358] on p "**********" at bounding box center [1096, 358] width 640 height 78
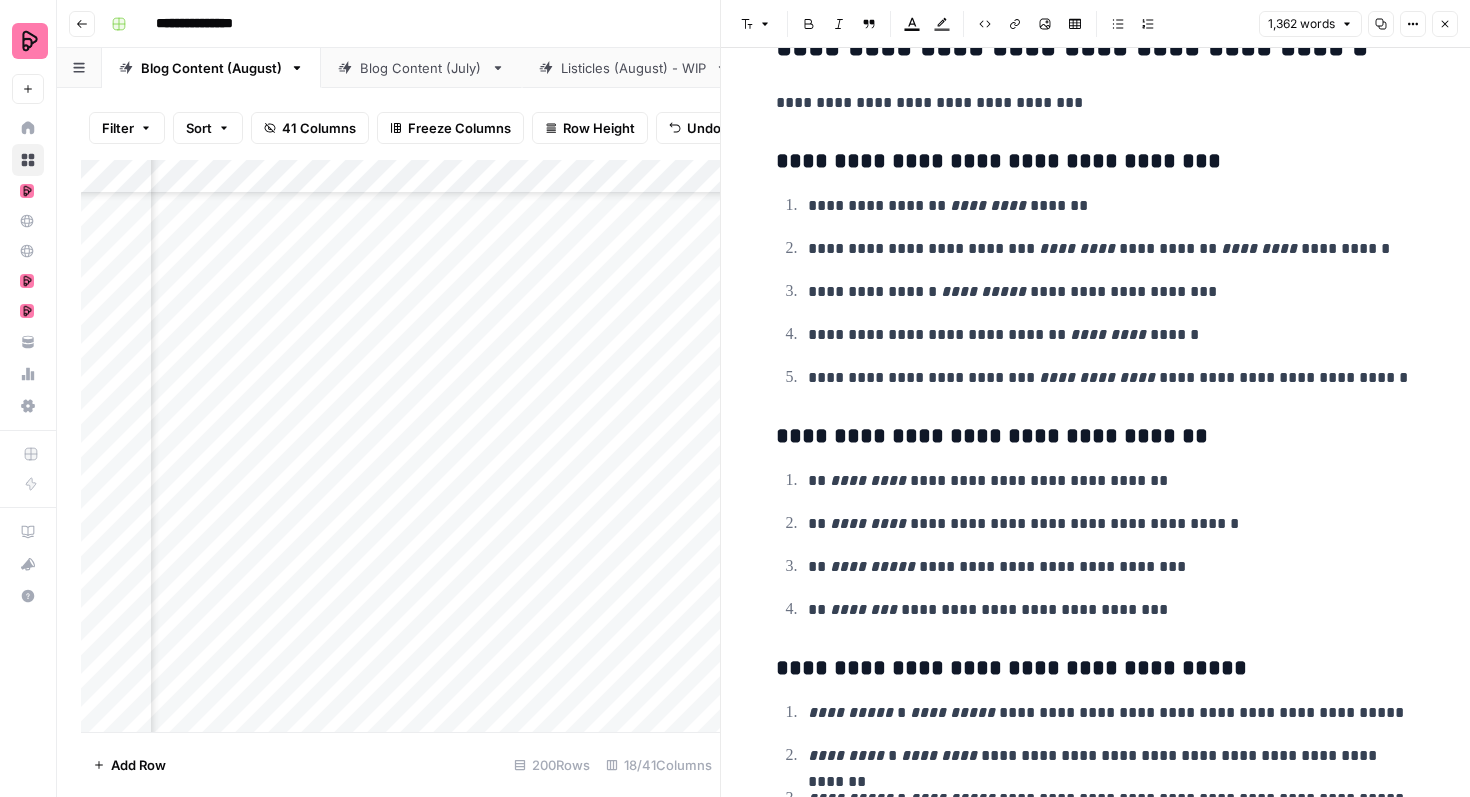
scroll to position [5063, 0]
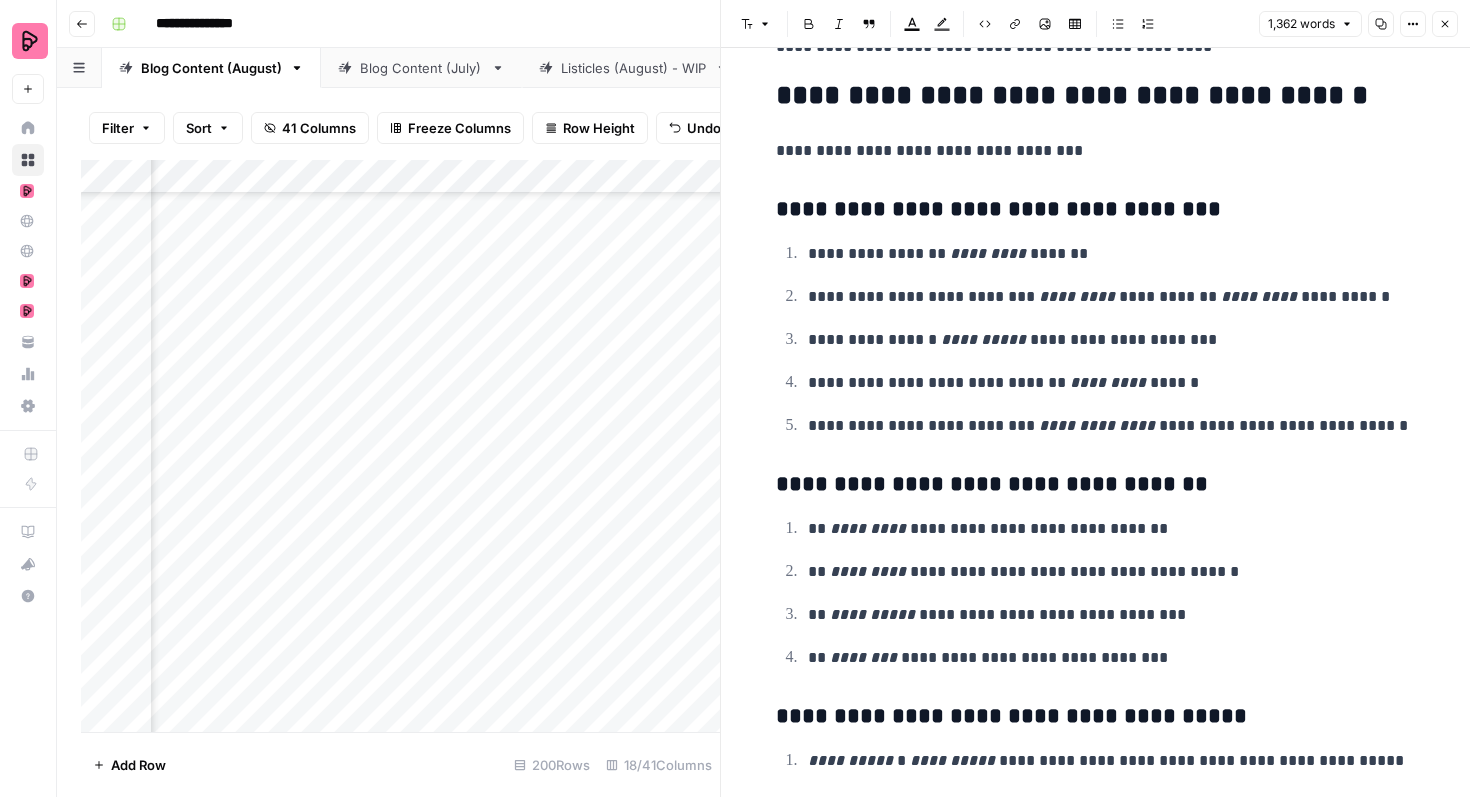
click at [1452, 15] on button "Close" at bounding box center [1445, 24] width 26 height 26
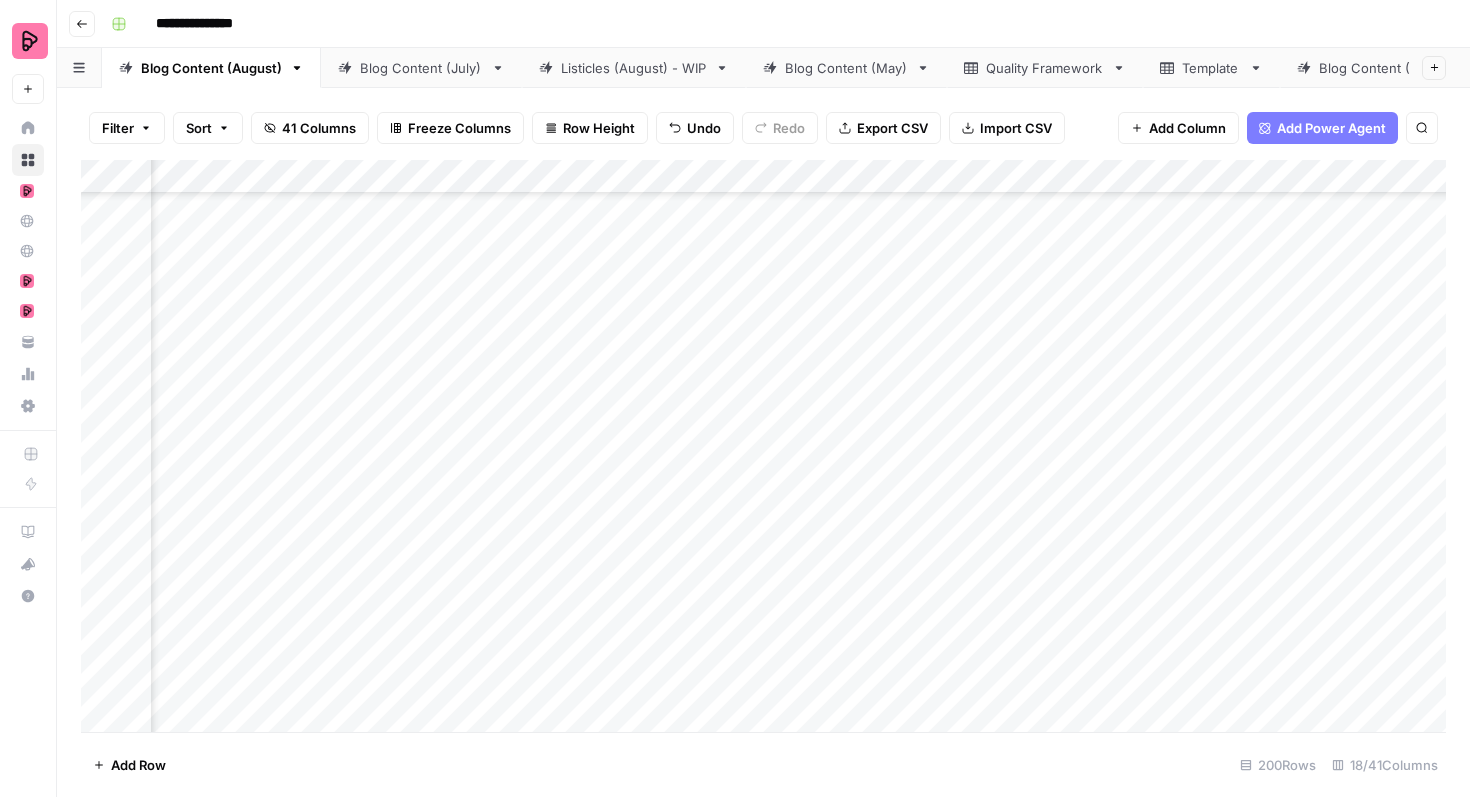
click at [756, 523] on div "Add Column" at bounding box center [763, 446] width 1365 height 572
click at [738, 524] on div "Add Column" at bounding box center [763, 446] width 1365 height 572
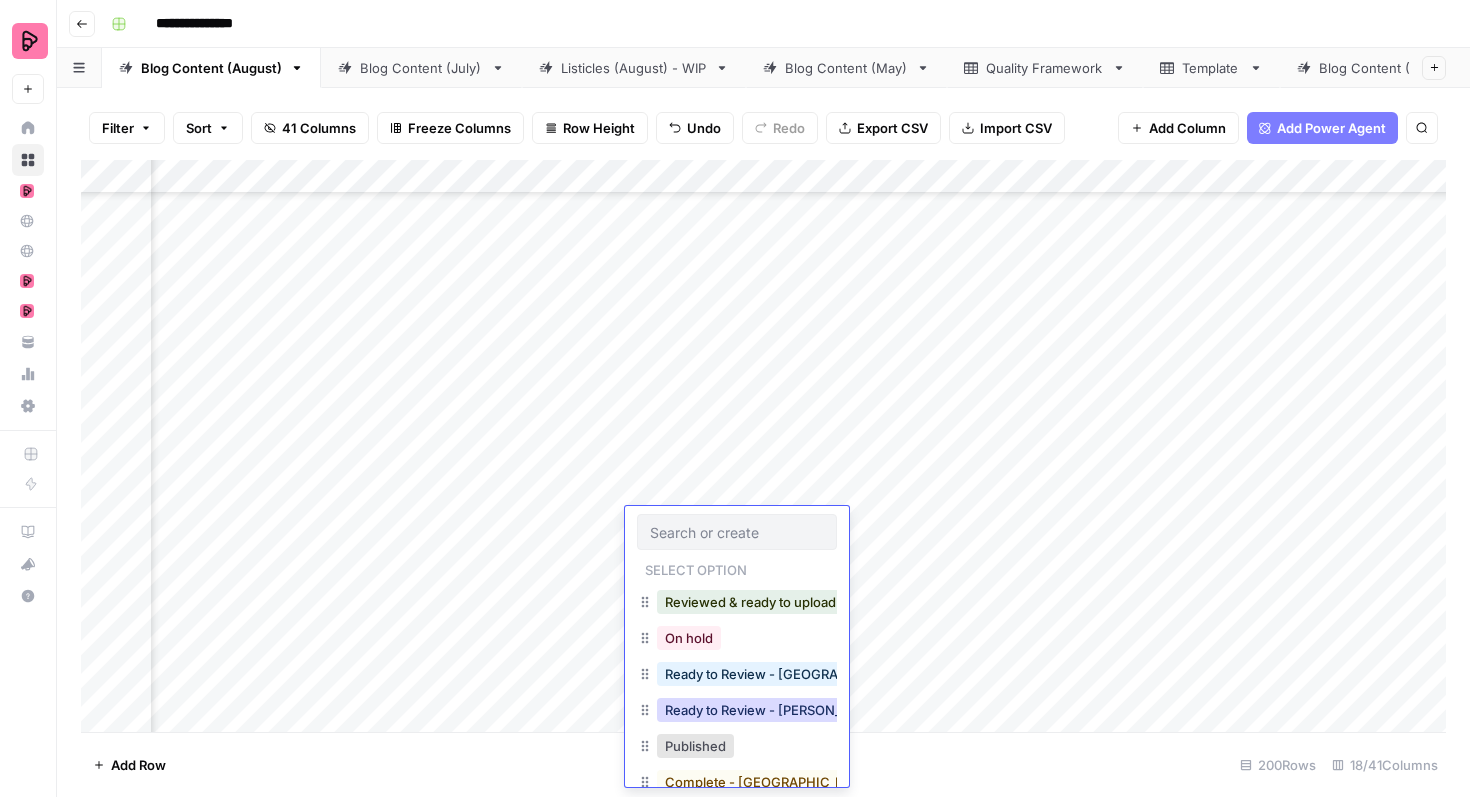
click at [740, 714] on button "Ready to Review - [PERSON_NAME]" at bounding box center [775, 710] width 236 height 24
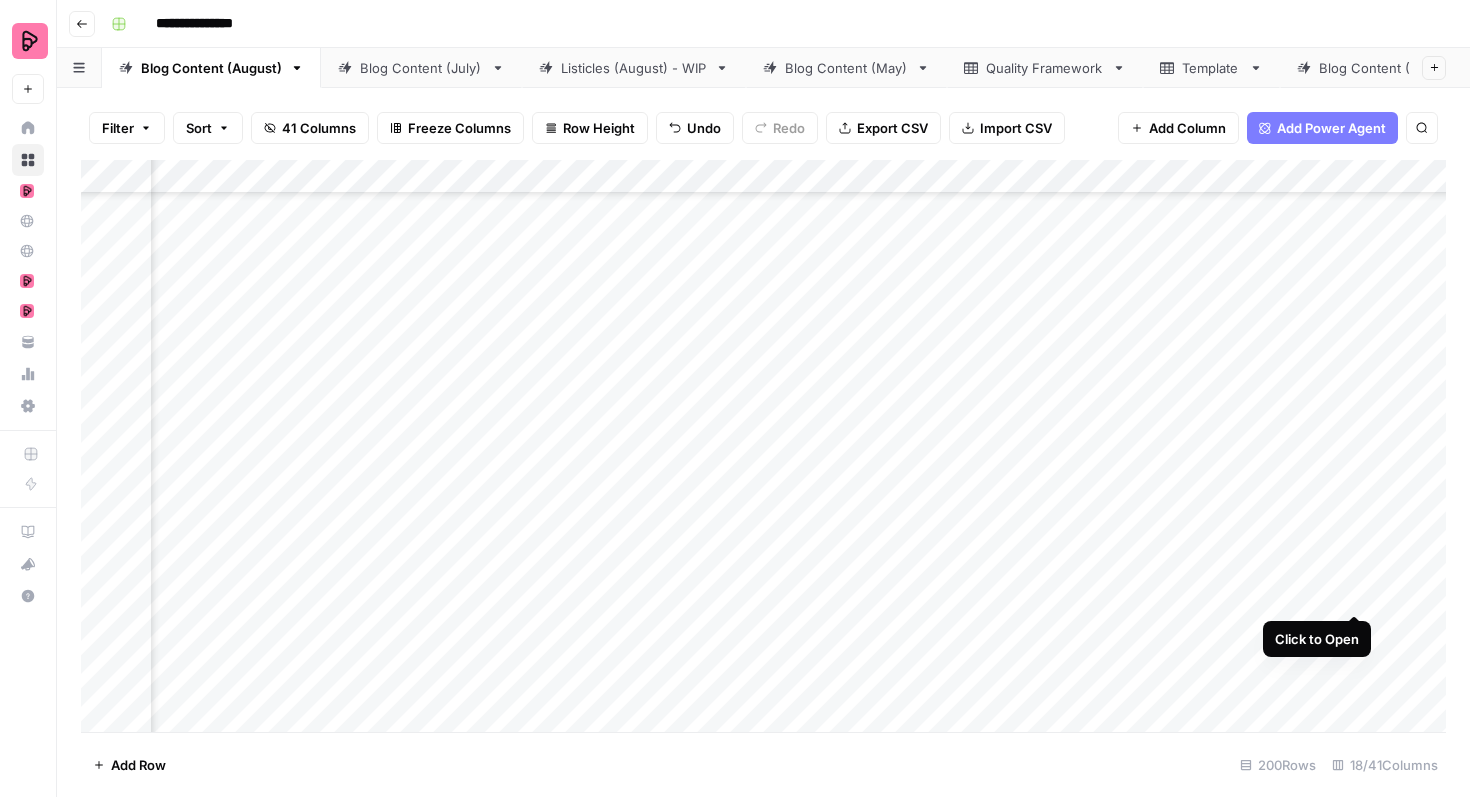
click at [1353, 576] on div "Add Column" at bounding box center [763, 446] width 1365 height 572
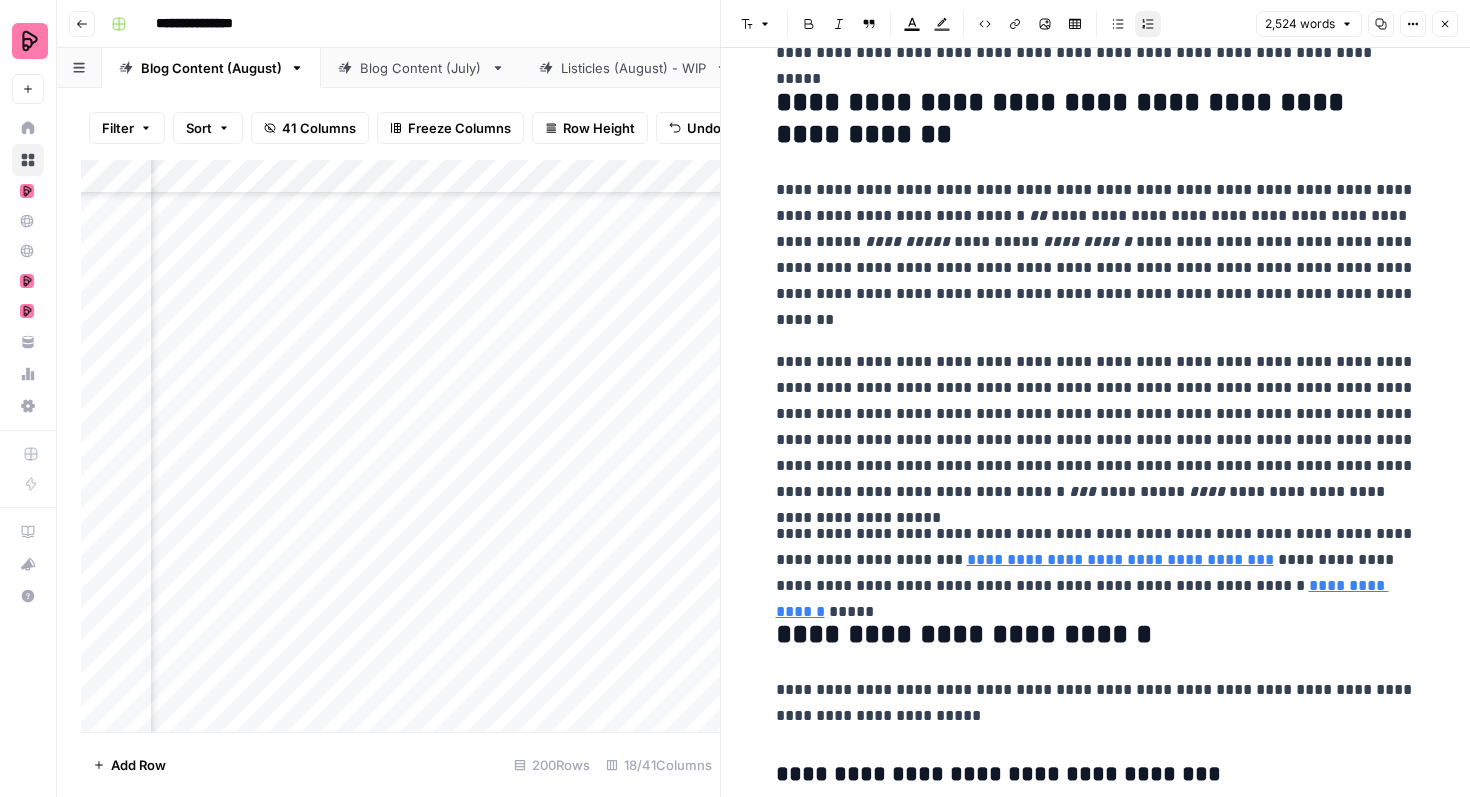
scroll to position [8488, 0]
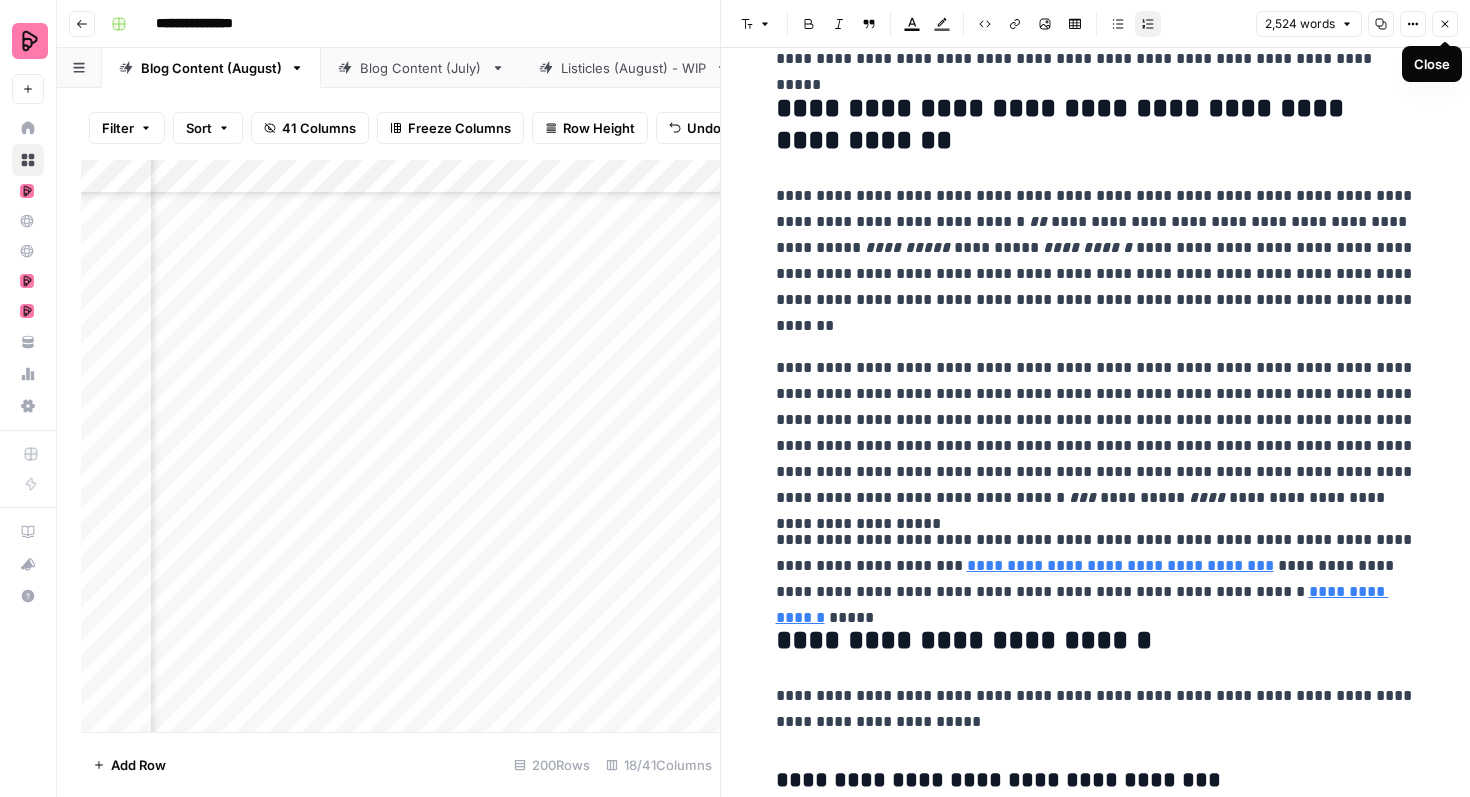
click at [1447, 19] on icon "button" at bounding box center [1445, 24] width 12 height 12
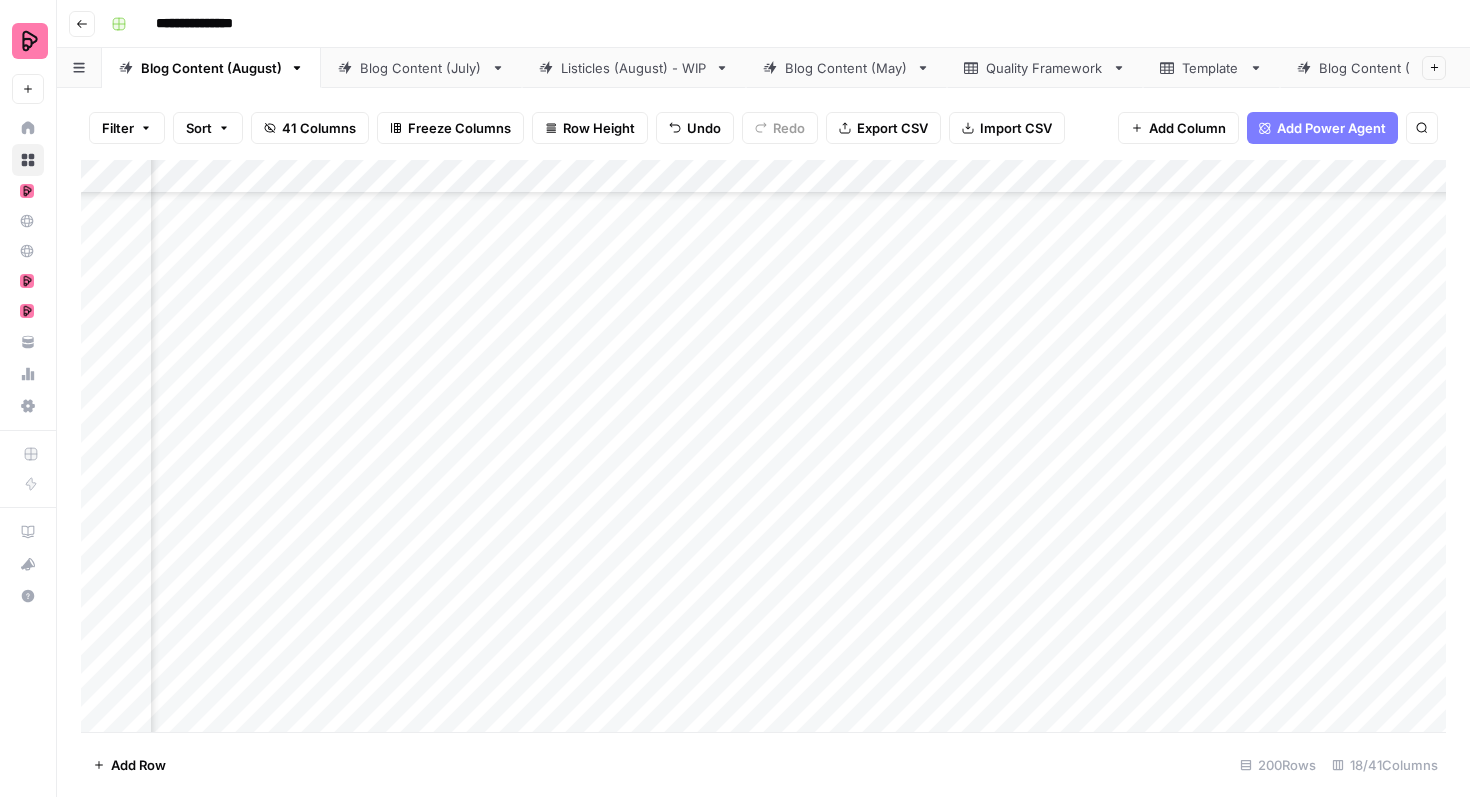
click at [1352, 631] on div "Add Column" at bounding box center [763, 446] width 1365 height 572
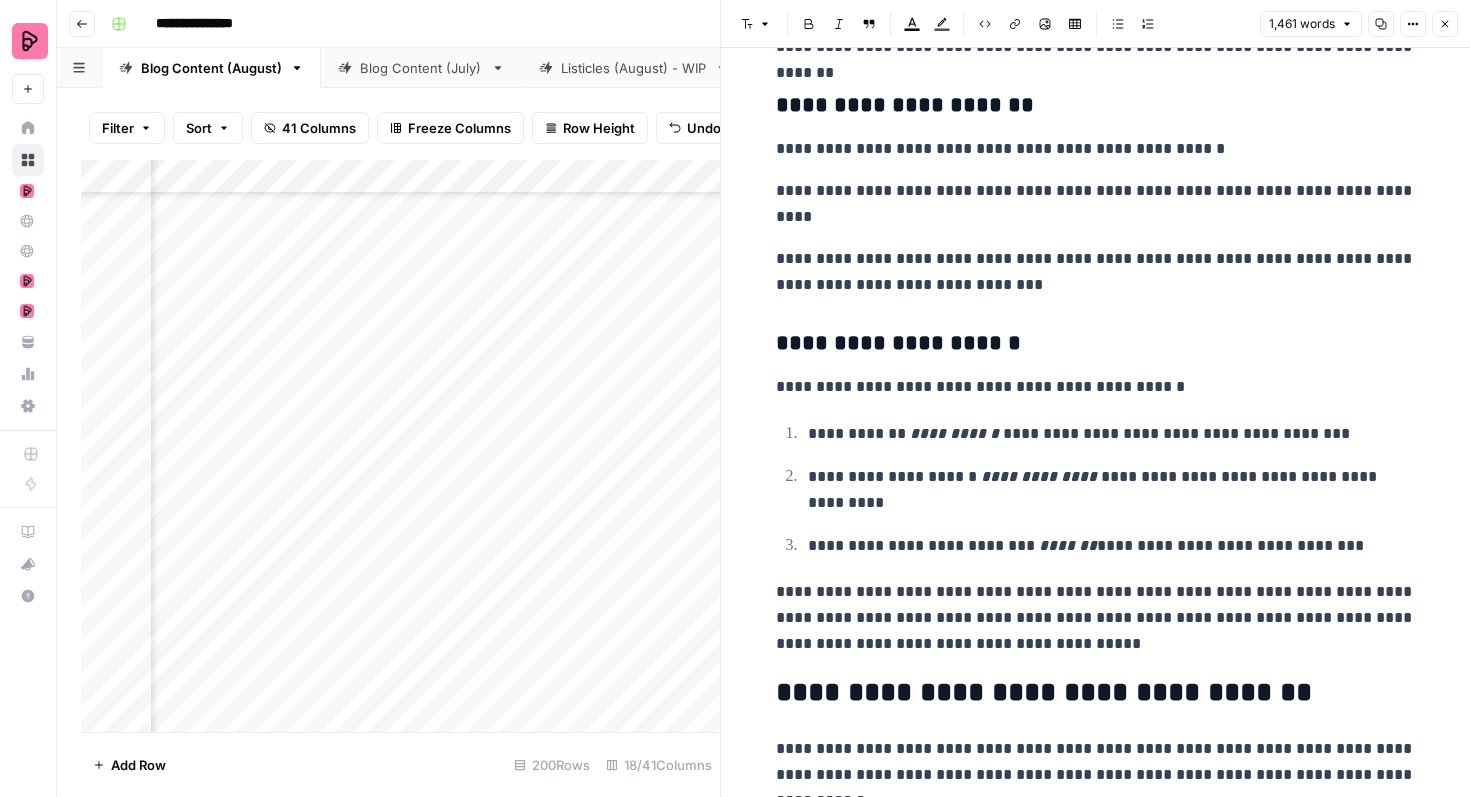
scroll to position [2845, 0]
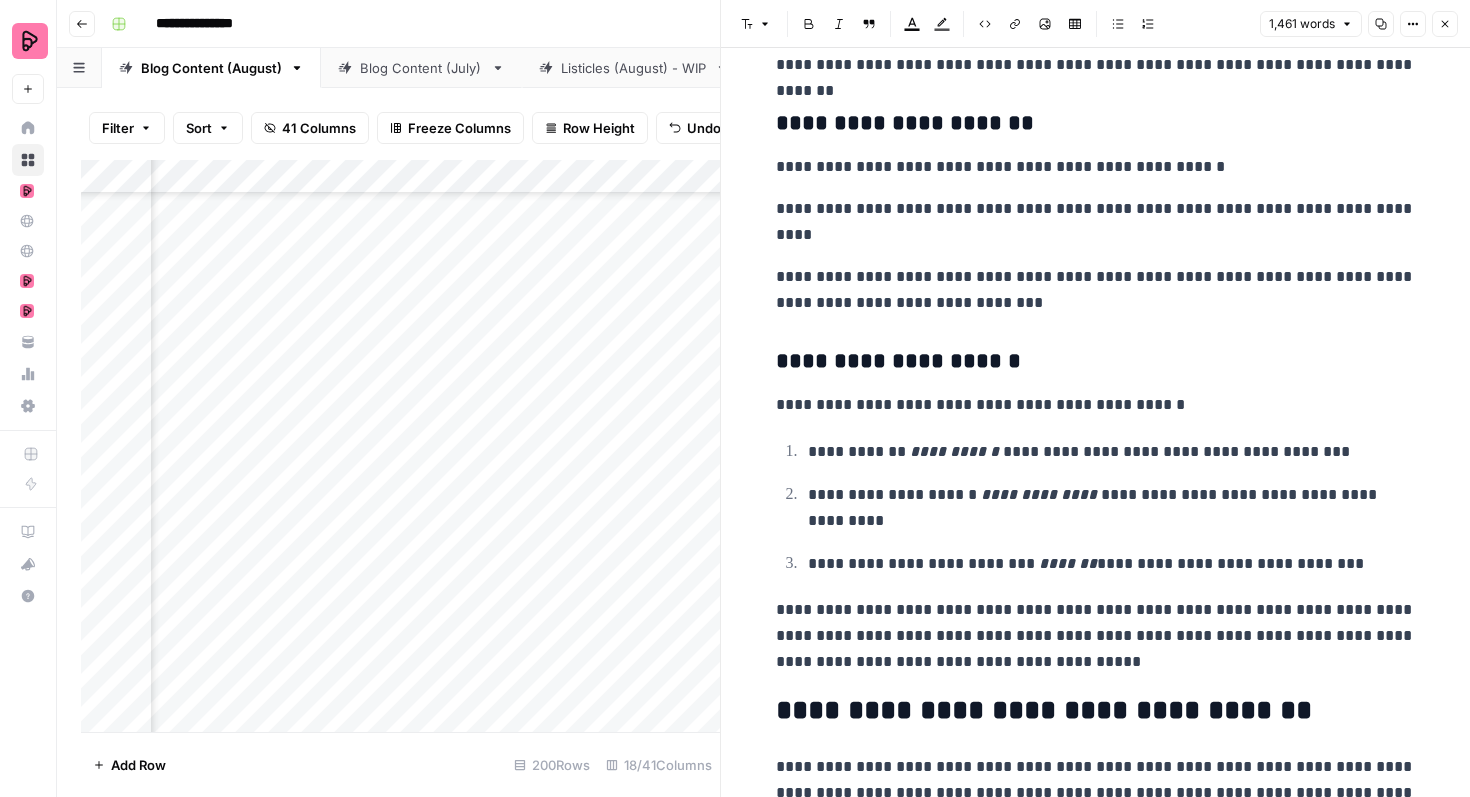
click at [905, 212] on p "**********" at bounding box center [1096, 222] width 640 height 52
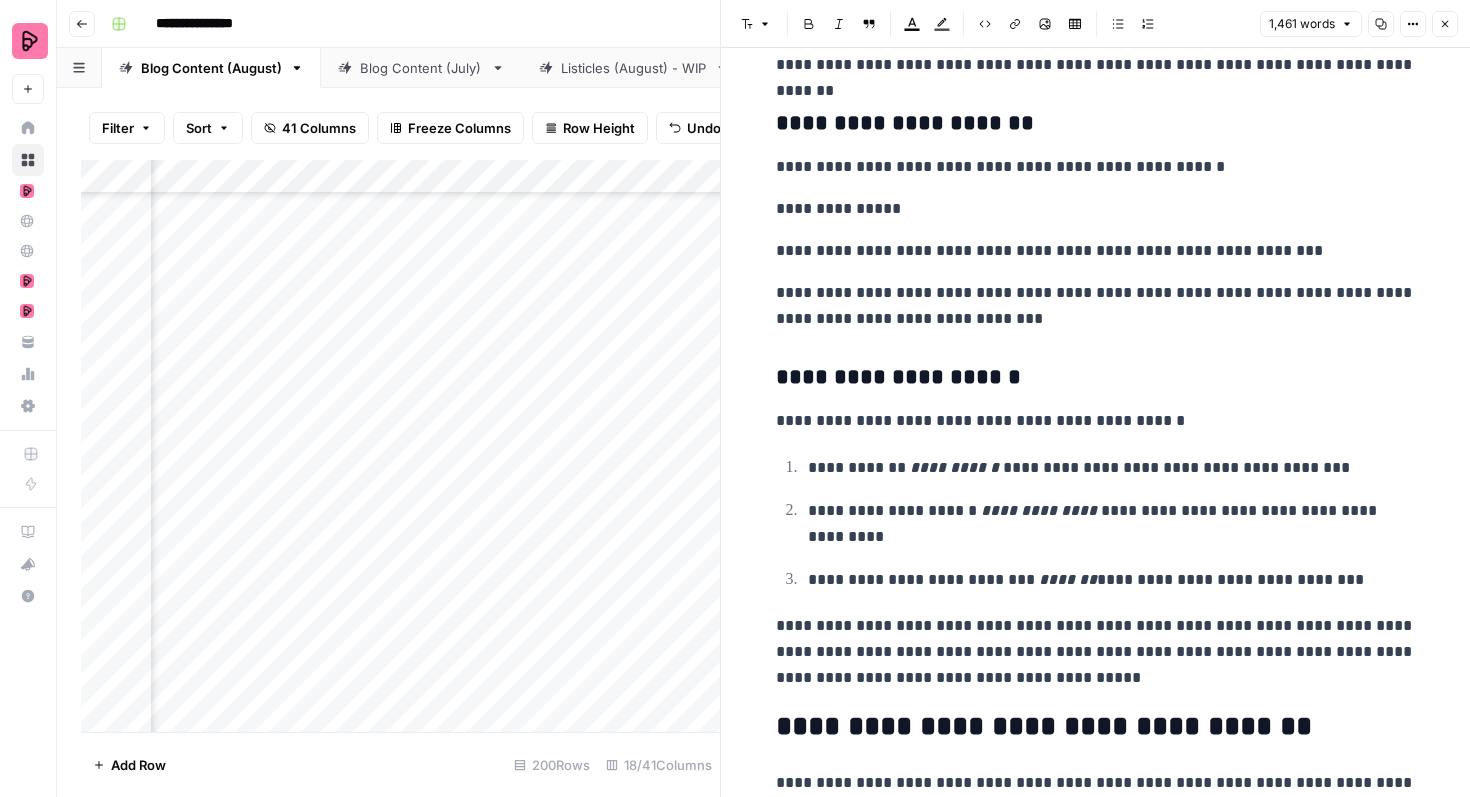
click at [916, 250] on p "**********" at bounding box center [1096, 251] width 640 height 26
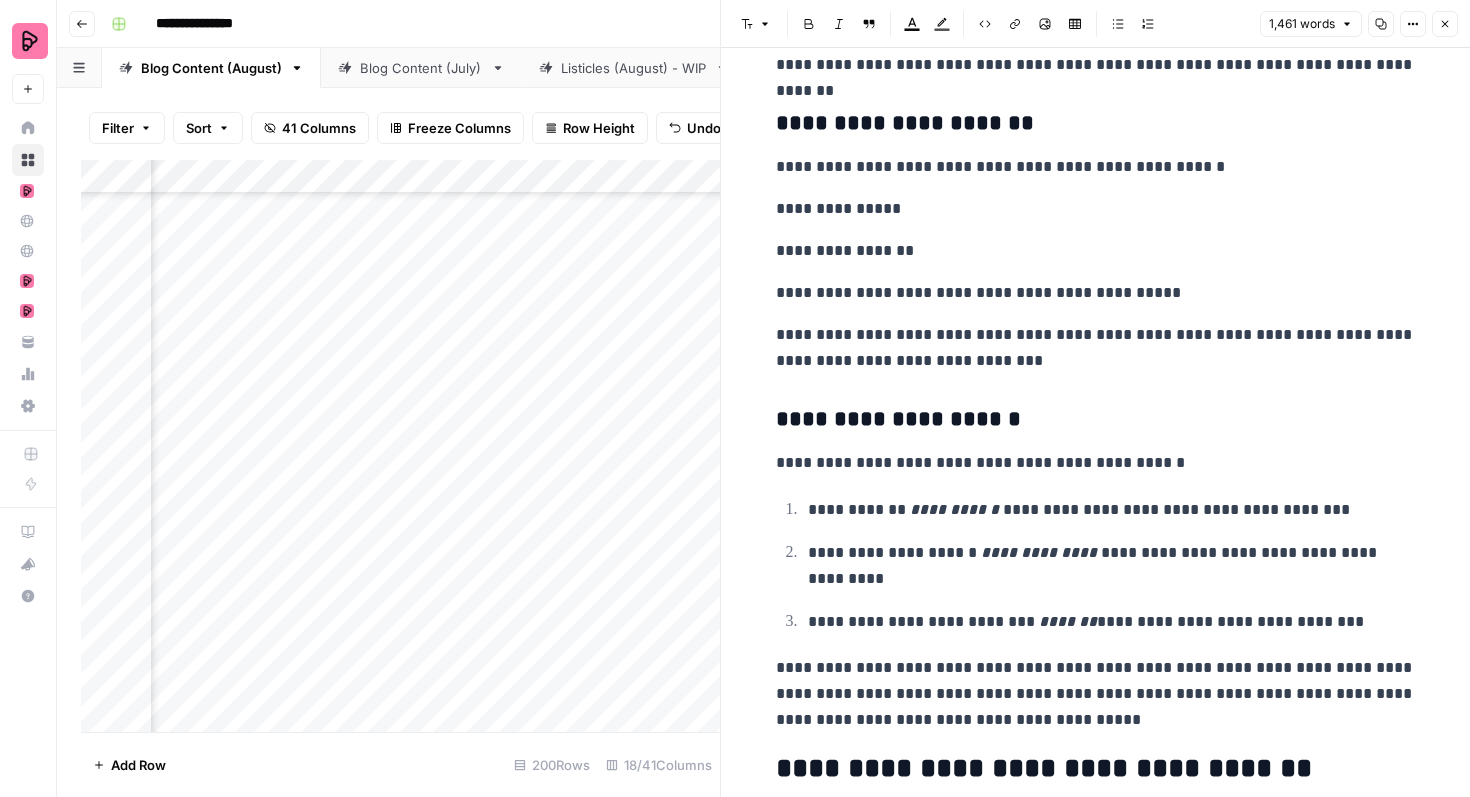
click at [902, 295] on p "**********" at bounding box center [1096, 293] width 640 height 26
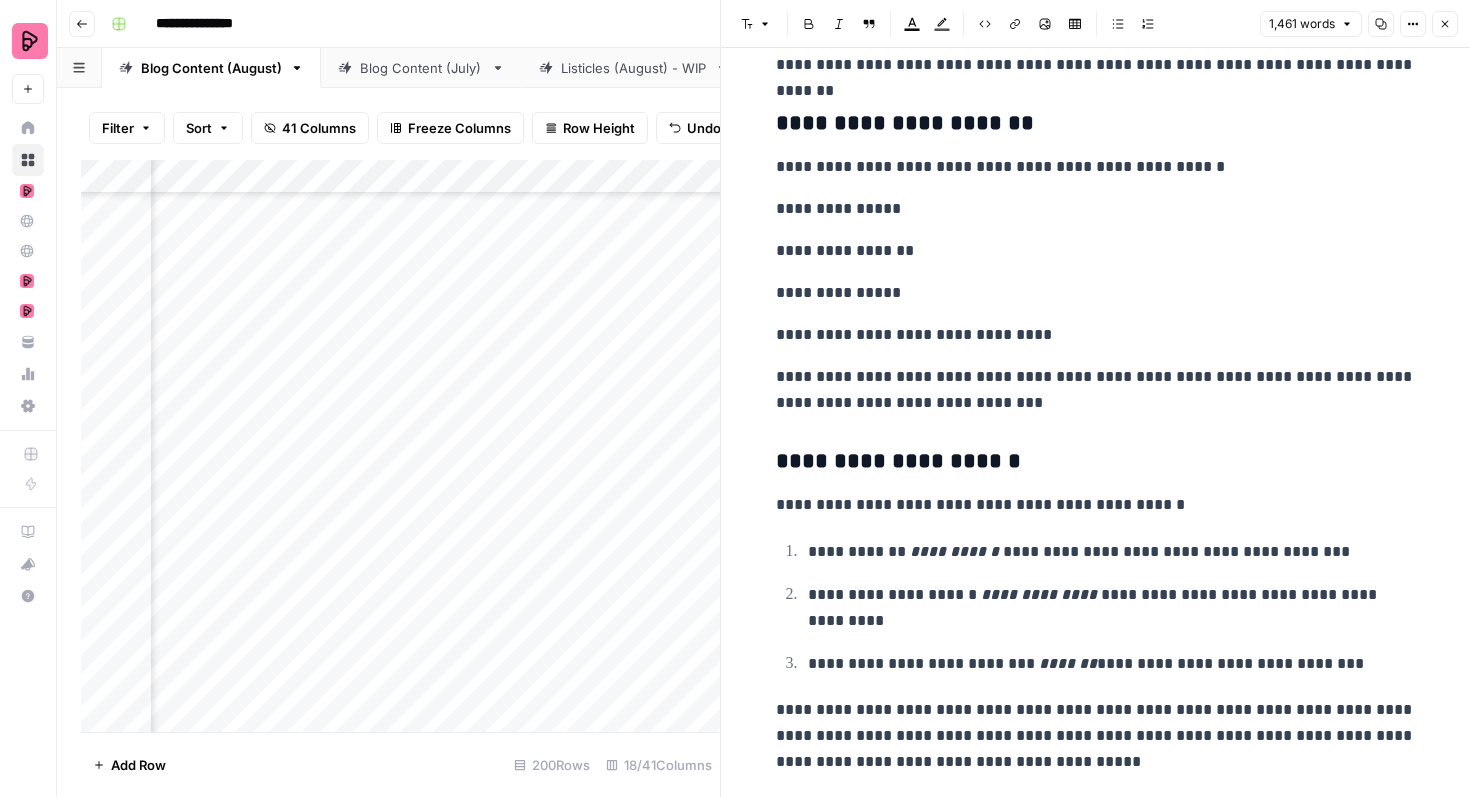
click at [931, 341] on p "**********" at bounding box center [1096, 335] width 640 height 26
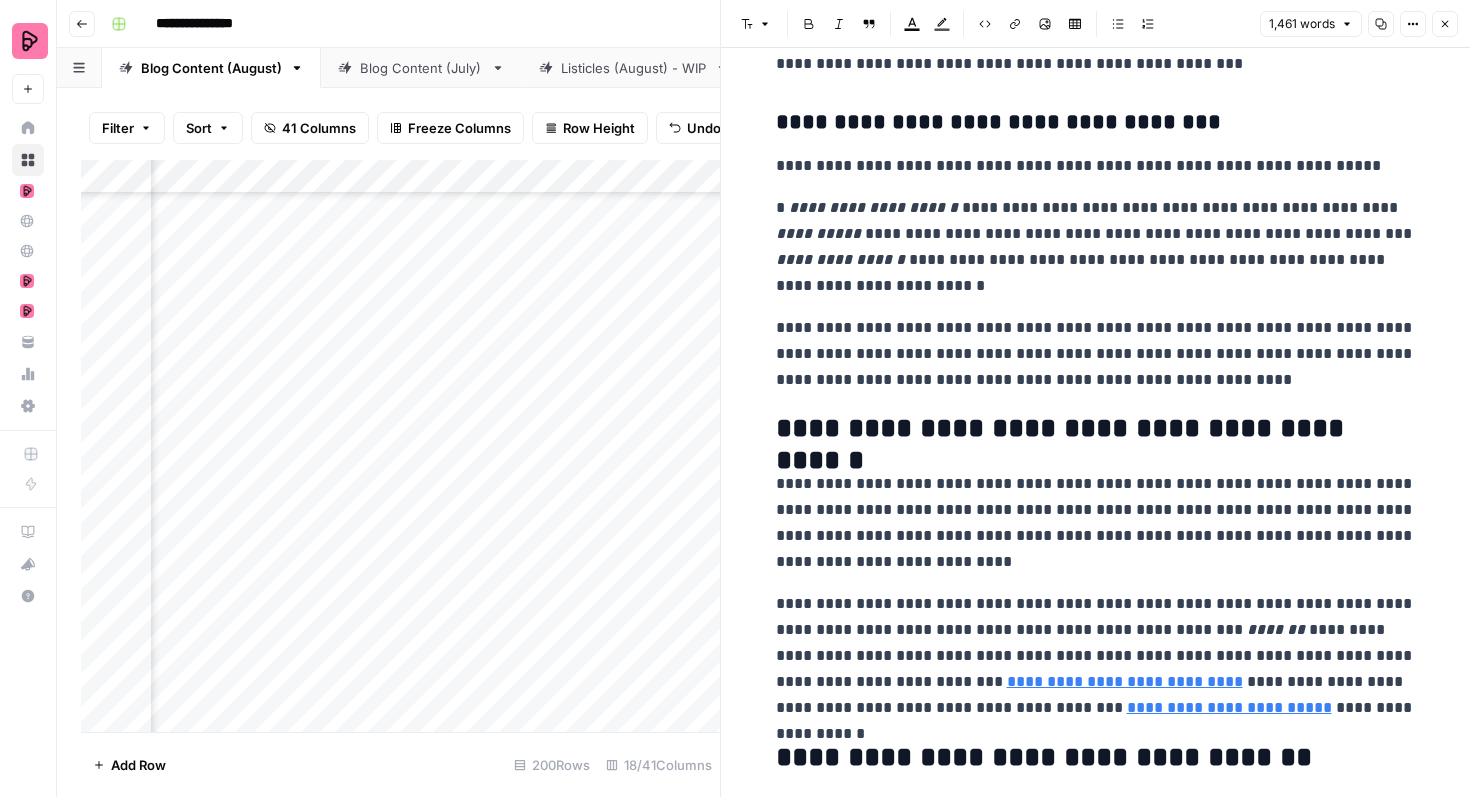
scroll to position [4917, 0]
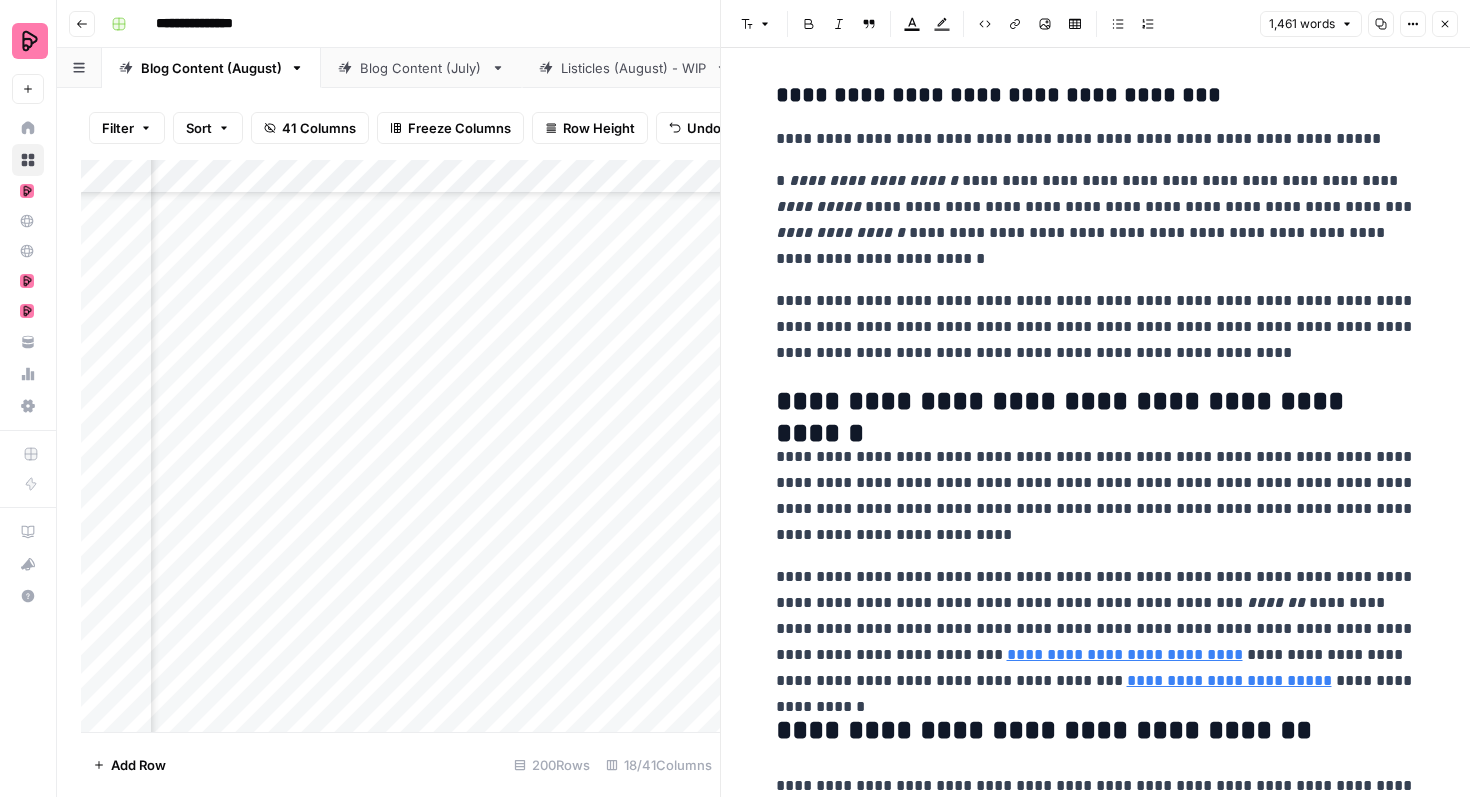
click at [1362, 185] on p "**********" at bounding box center [1096, 220] width 640 height 104
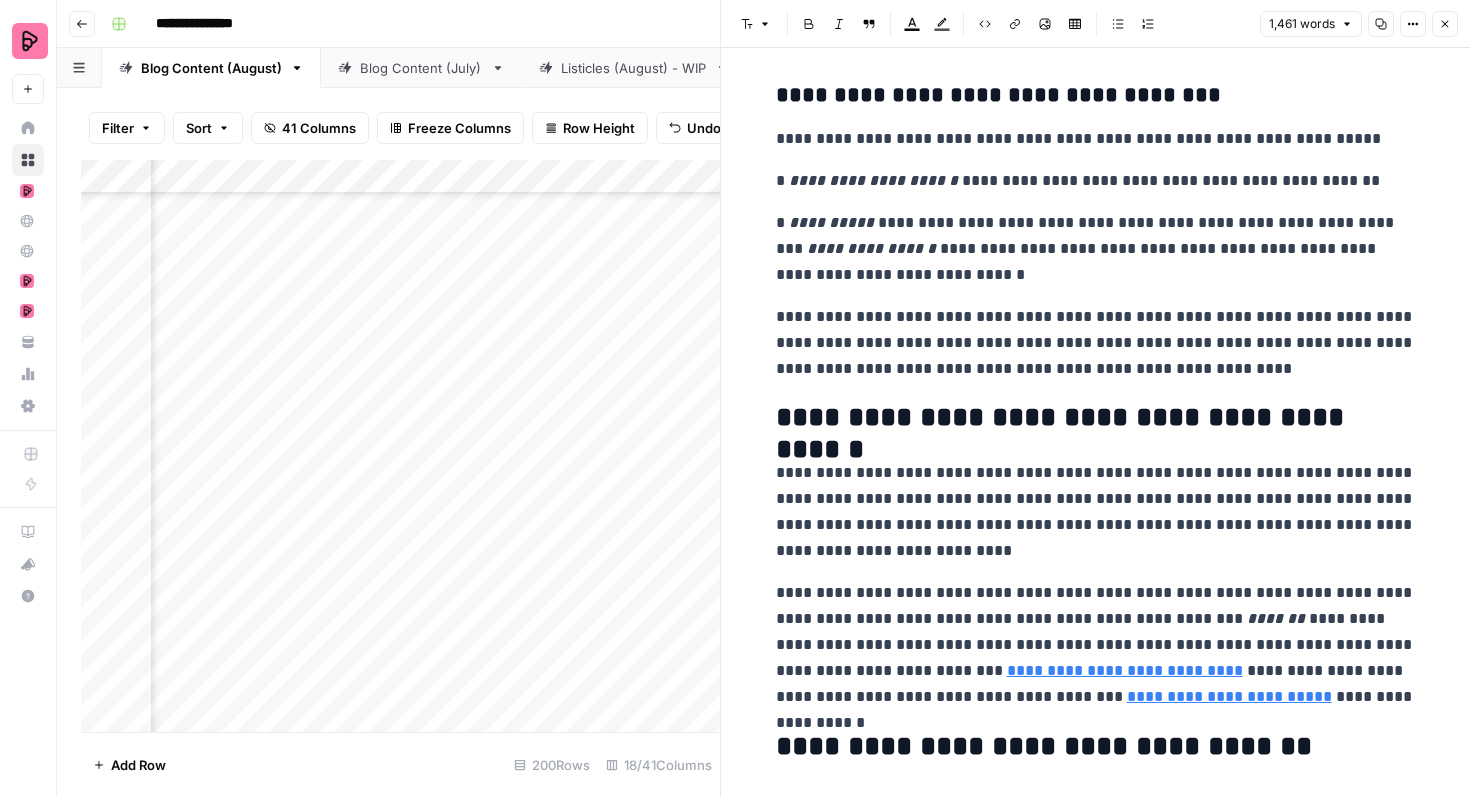
click at [1374, 227] on p "**********" at bounding box center [1096, 249] width 640 height 78
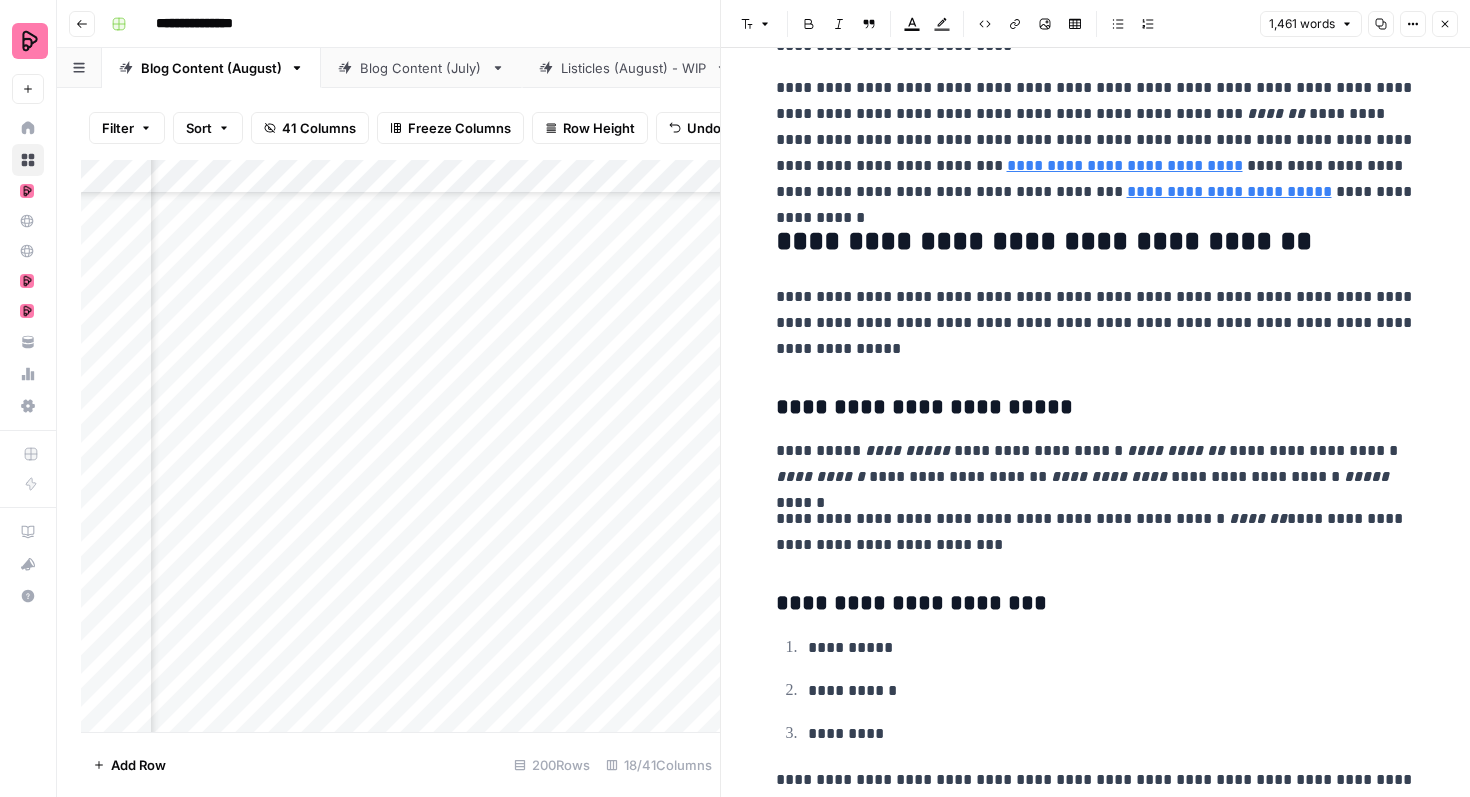
scroll to position [5557, 0]
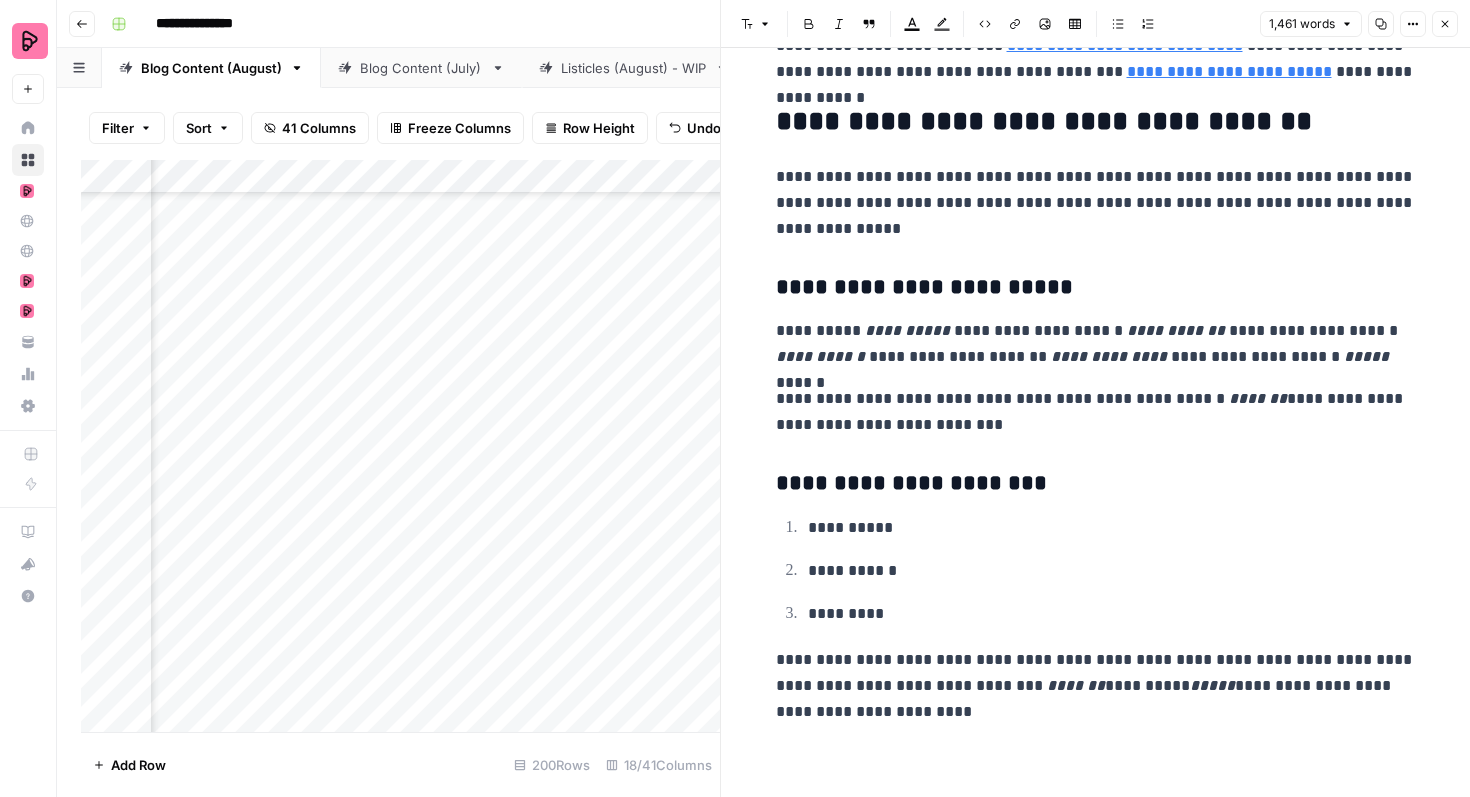
click at [1012, 337] on p "**********" at bounding box center [1096, 344] width 640 height 52
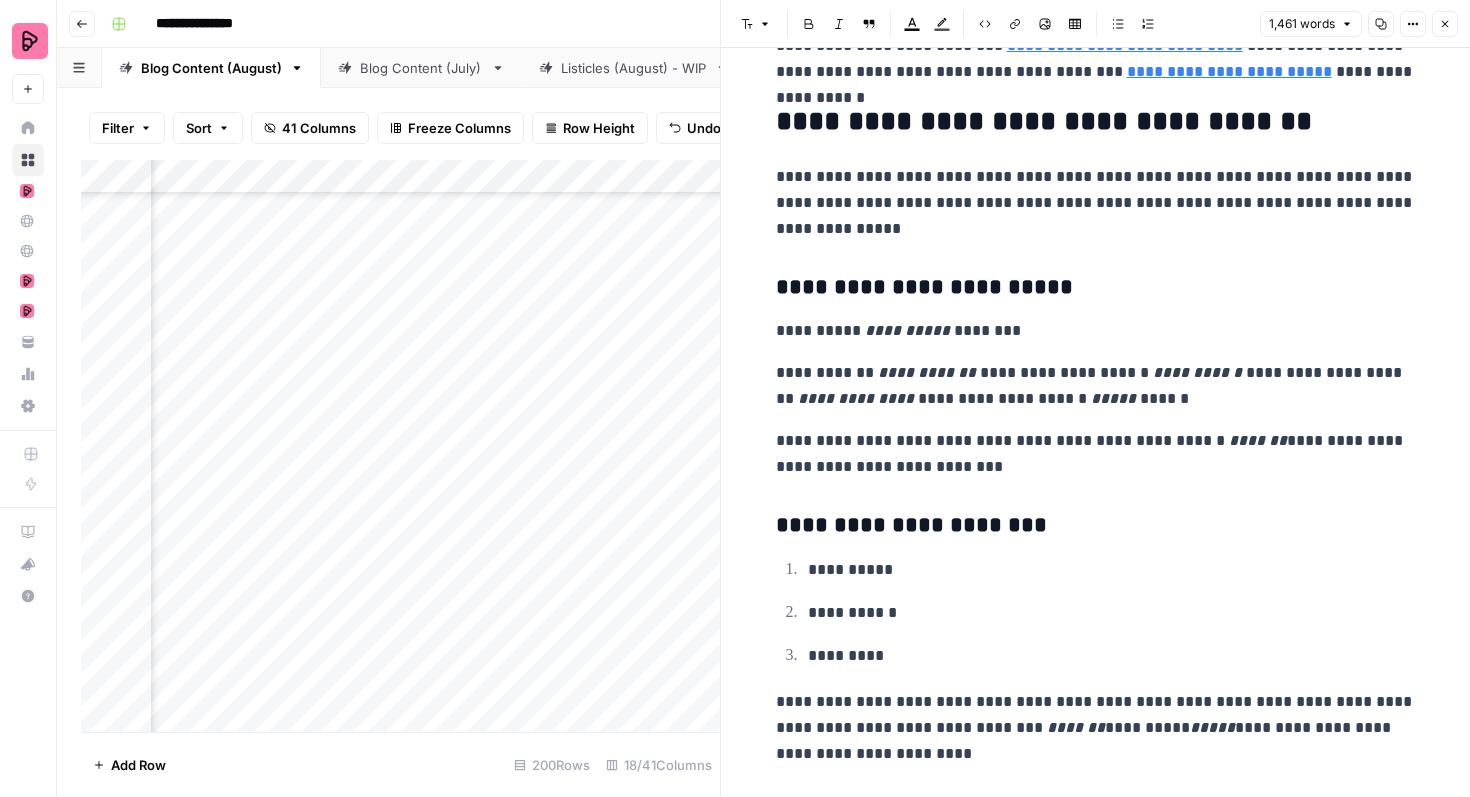
click at [1043, 376] on p "**********" at bounding box center [1096, 386] width 640 height 52
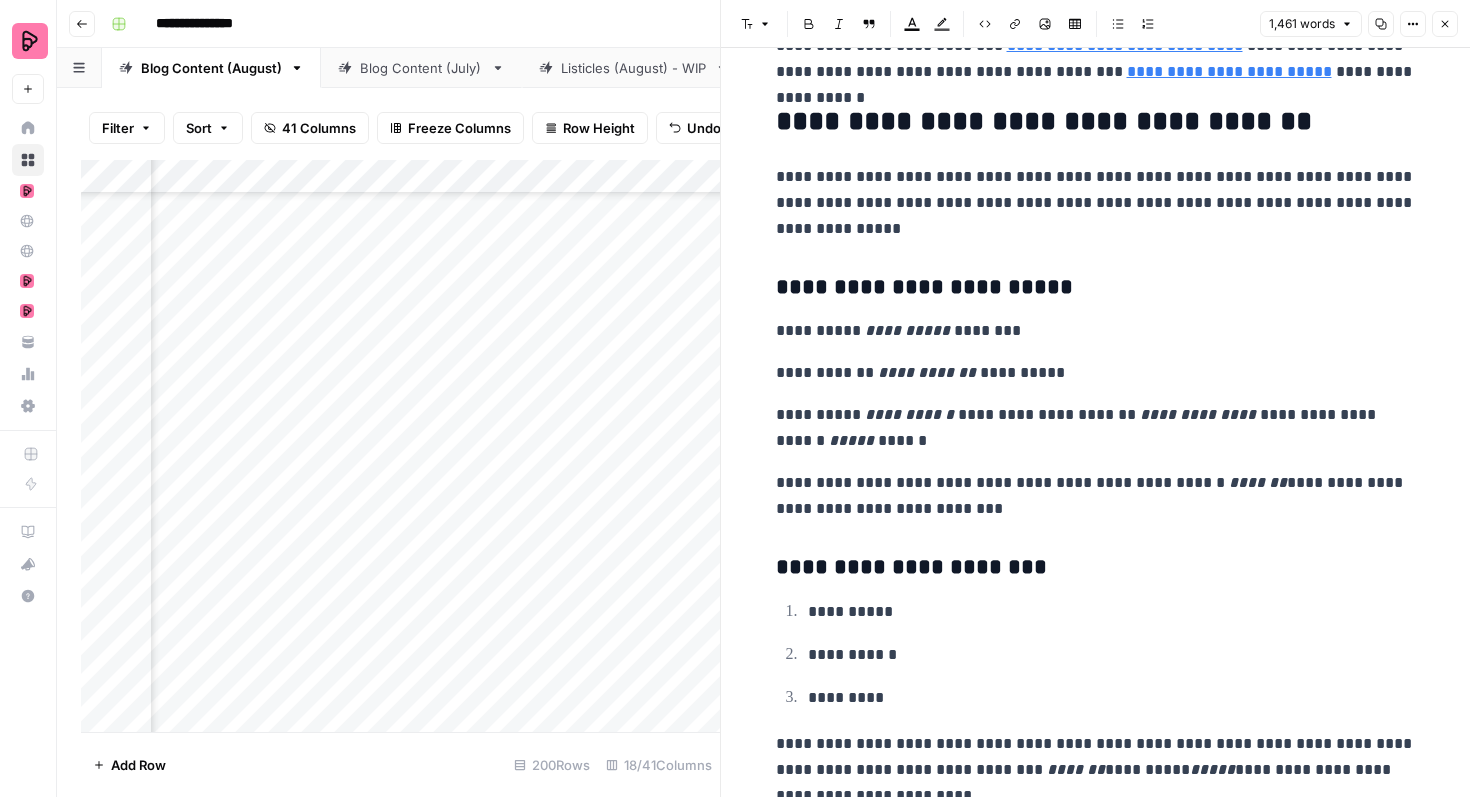
click at [1015, 420] on p "**********" at bounding box center [1096, 428] width 640 height 52
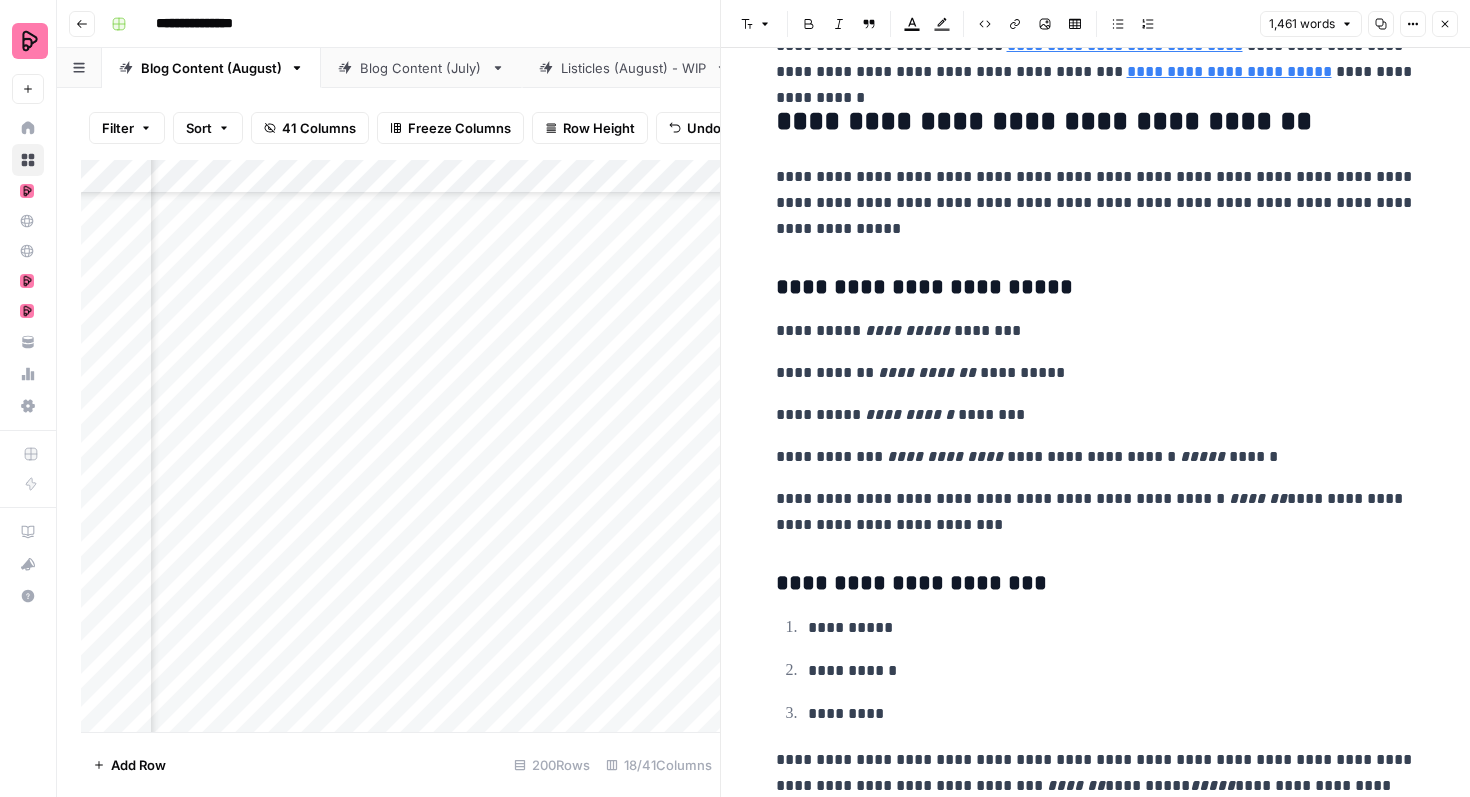
click at [1086, 458] on p "**********" at bounding box center [1096, 457] width 640 height 26
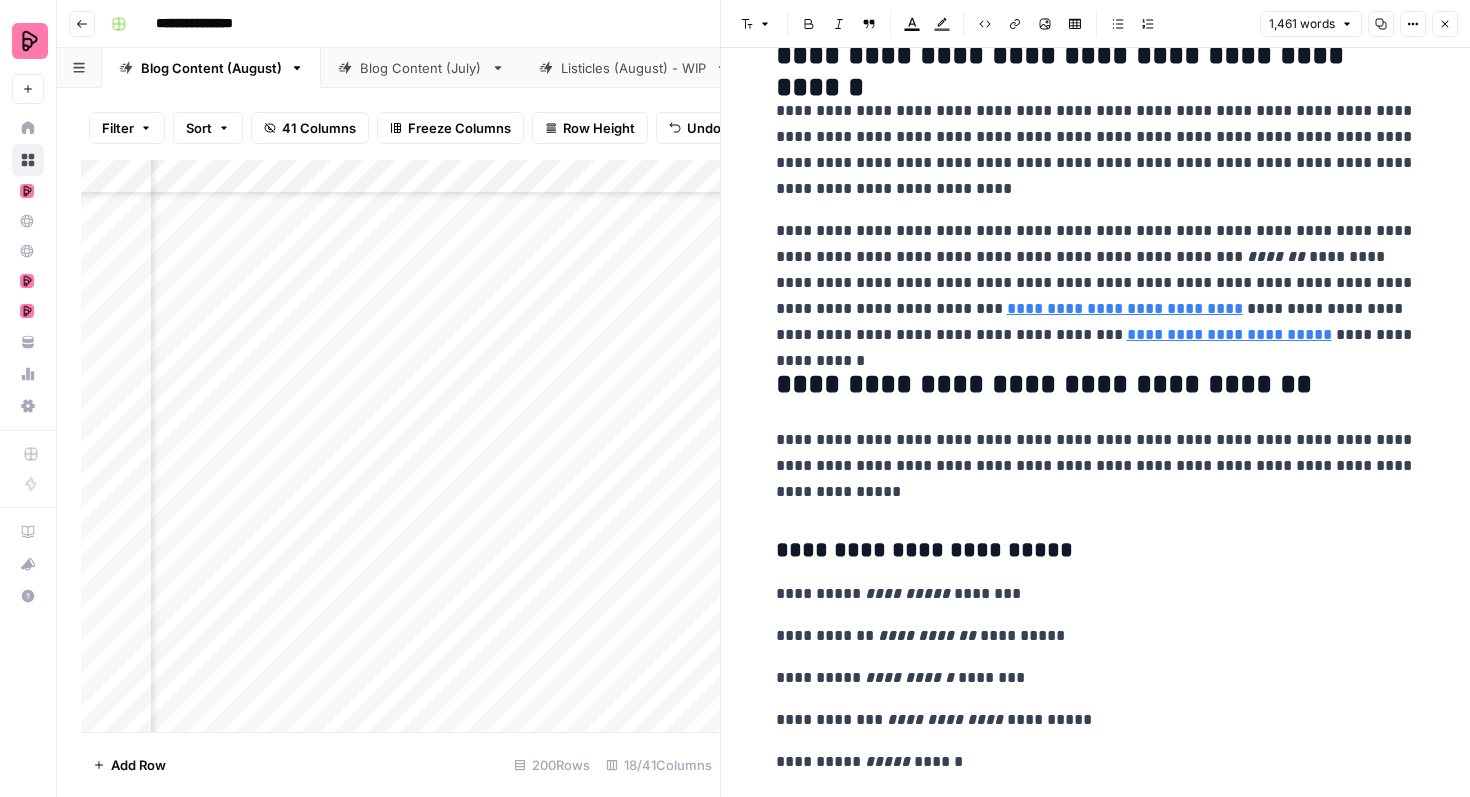
scroll to position [5293, 0]
click at [1448, 32] on button "Close" at bounding box center [1445, 24] width 26 height 26
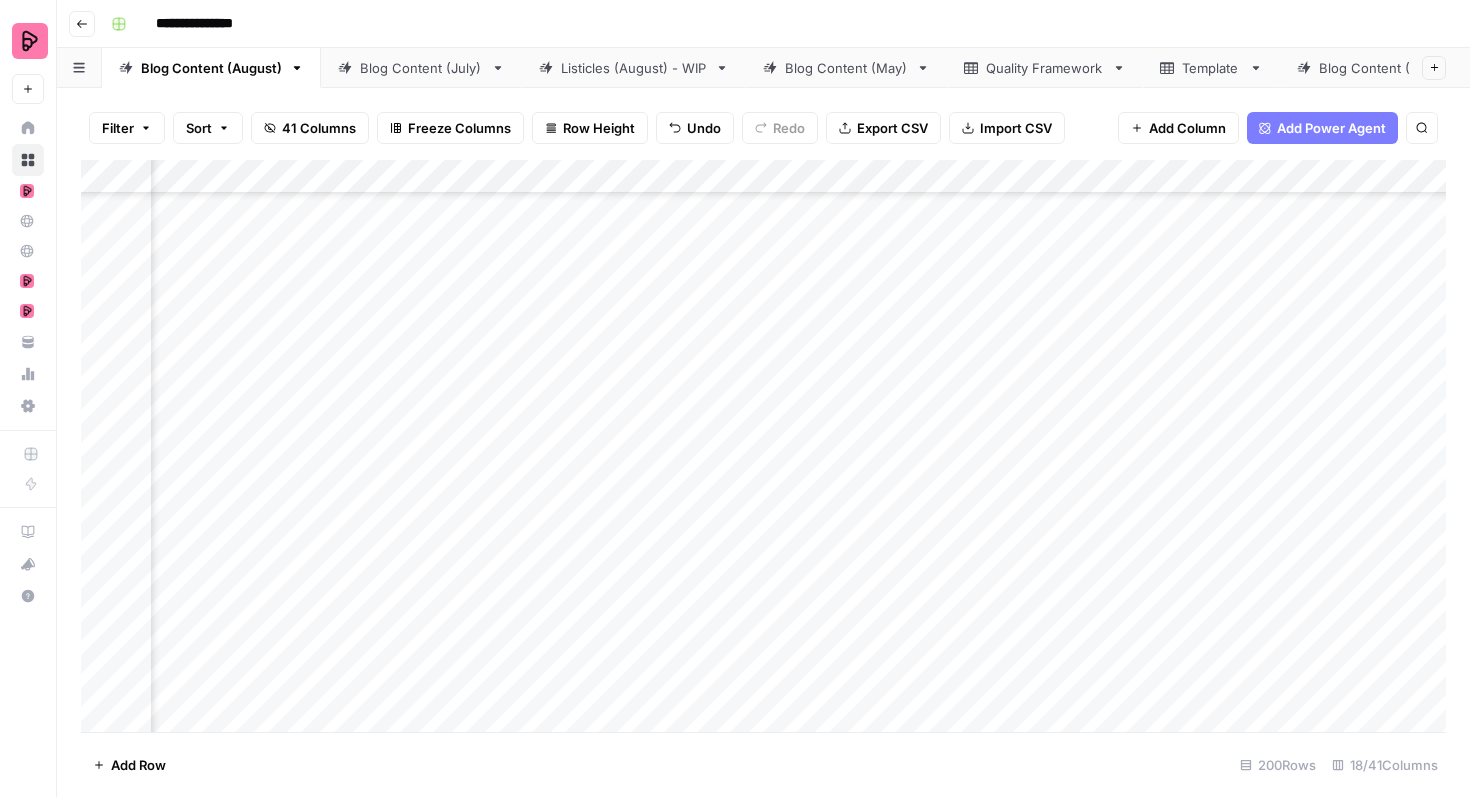
click at [774, 628] on div "Add Column" at bounding box center [763, 446] width 1365 height 572
click at [741, 640] on div "Add Column" at bounding box center [763, 446] width 1365 height 572
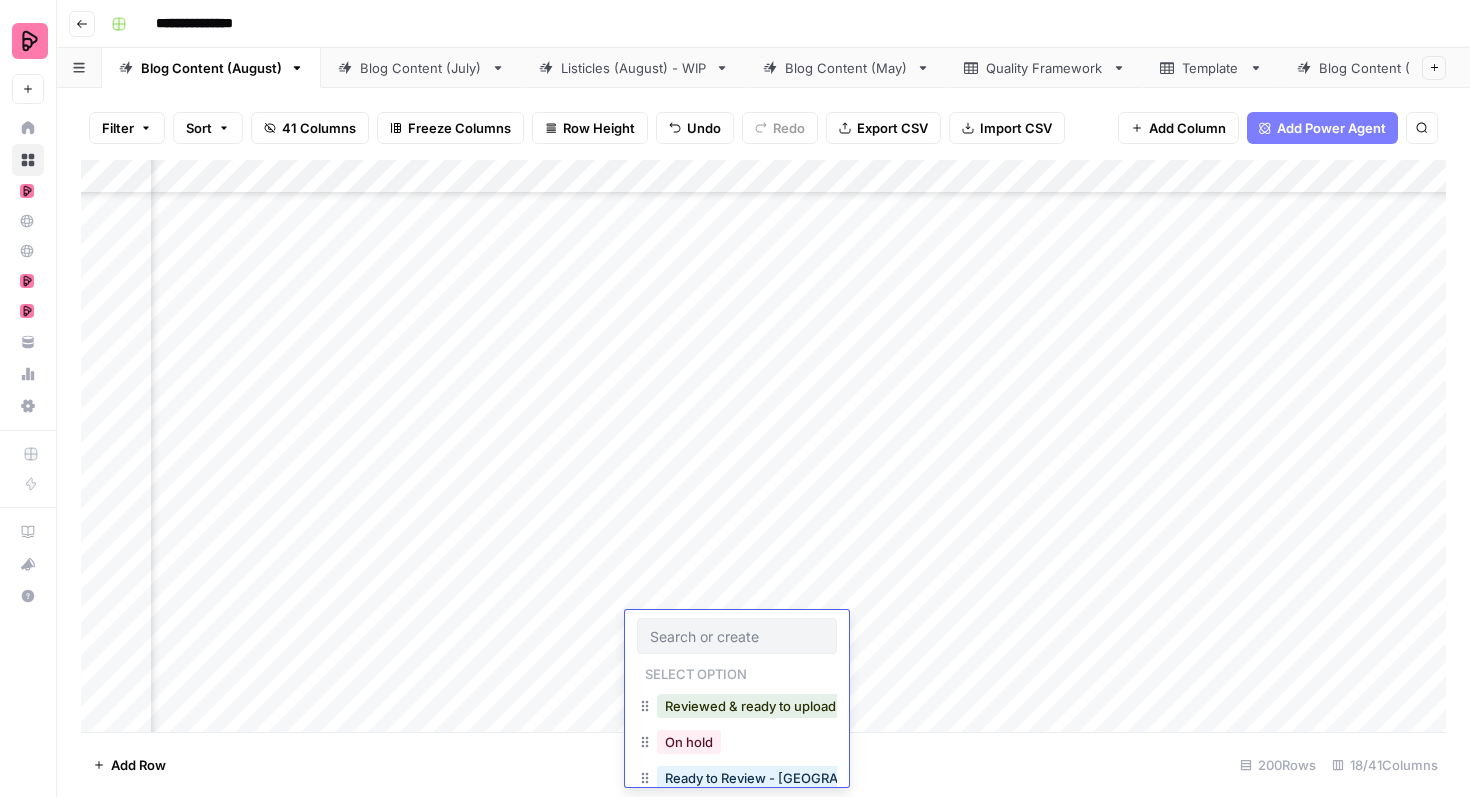
scroll to position [32, 0]
click at [731, 774] on button "Ready to Review - [PERSON_NAME]" at bounding box center [775, 782] width 236 height 24
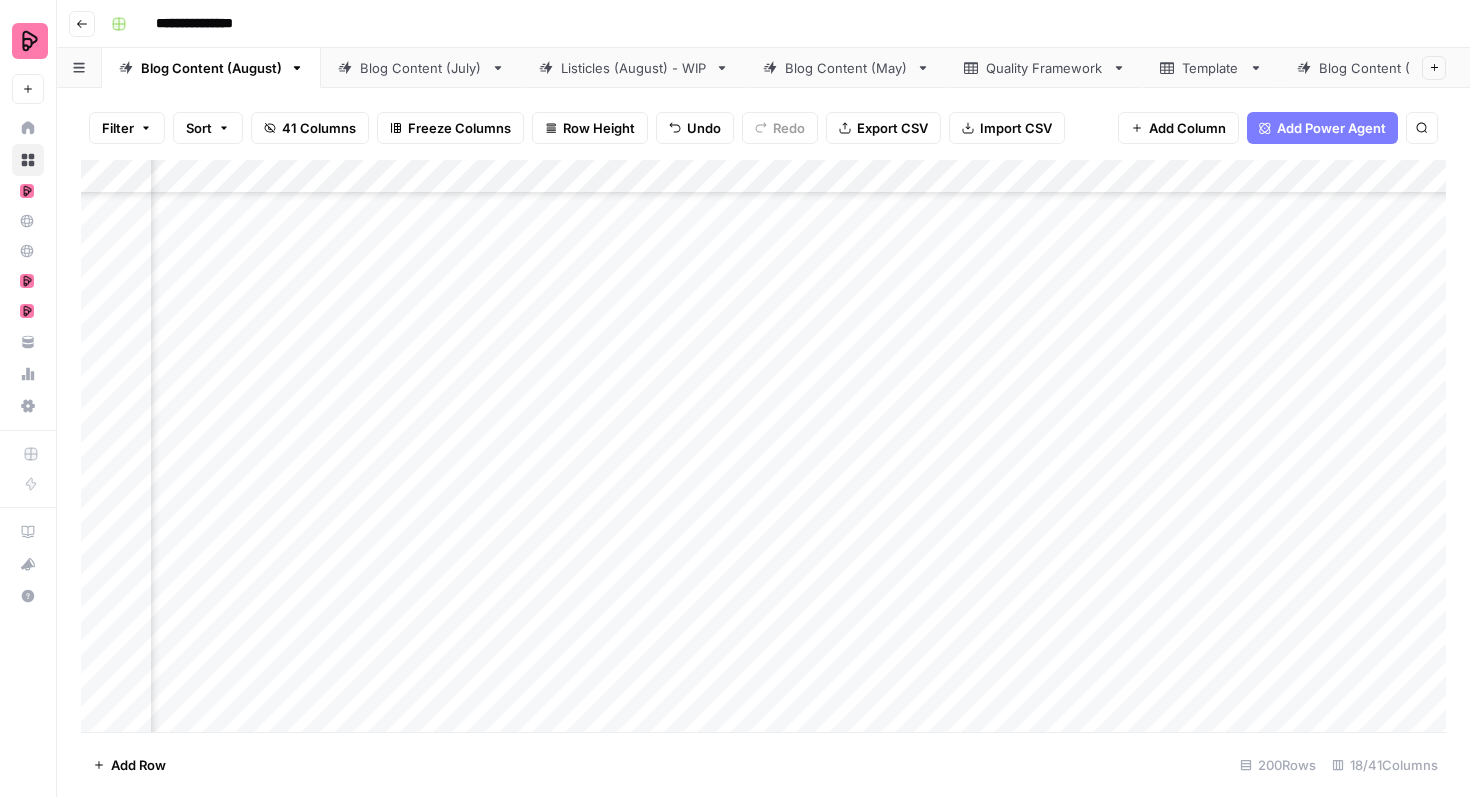
scroll to position [4143, 747]
click at [764, 645] on div "Add Column" at bounding box center [763, 446] width 1365 height 572
click at [1329, 484] on div "Add Column" at bounding box center [763, 446] width 1365 height 572
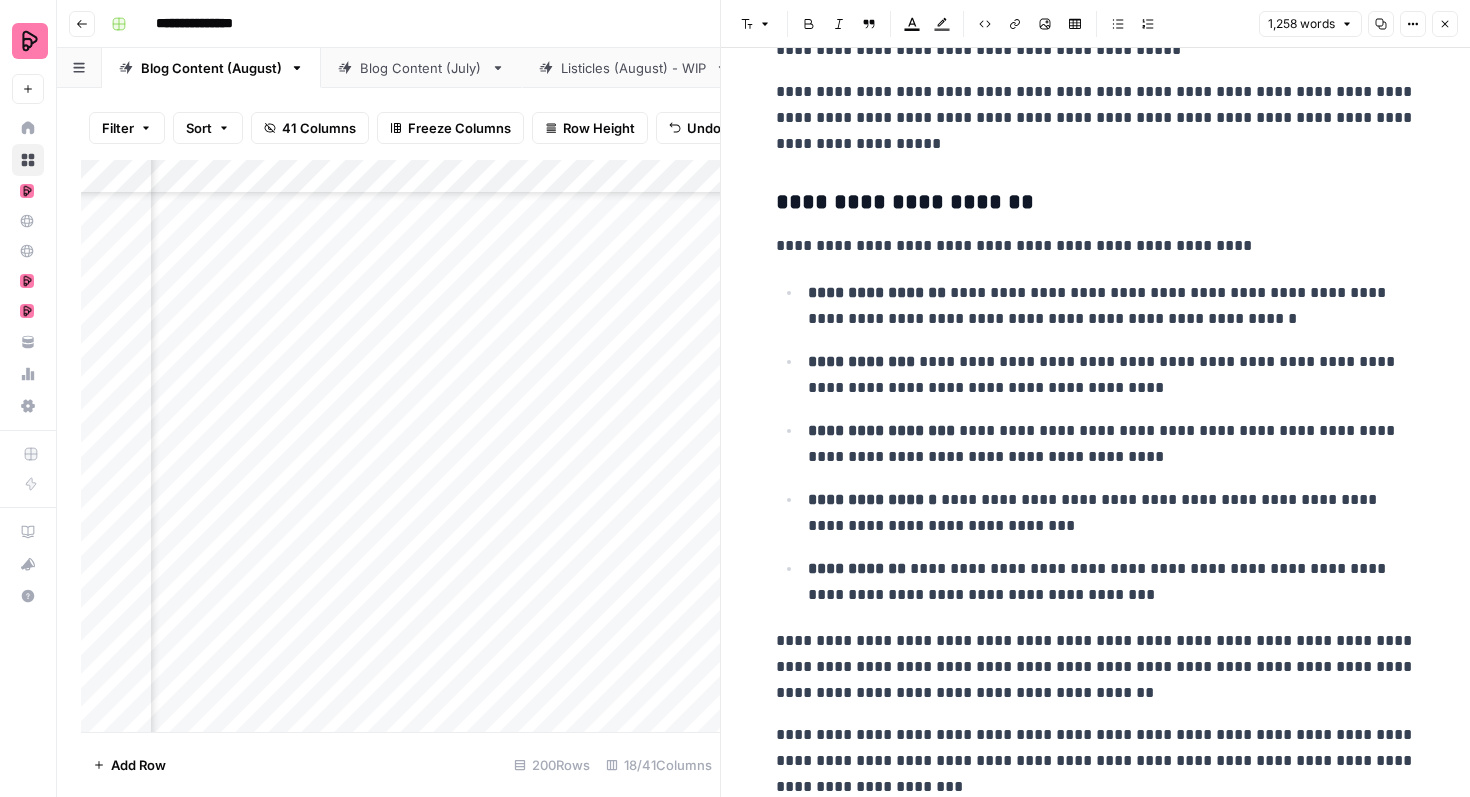
scroll to position [3436, 0]
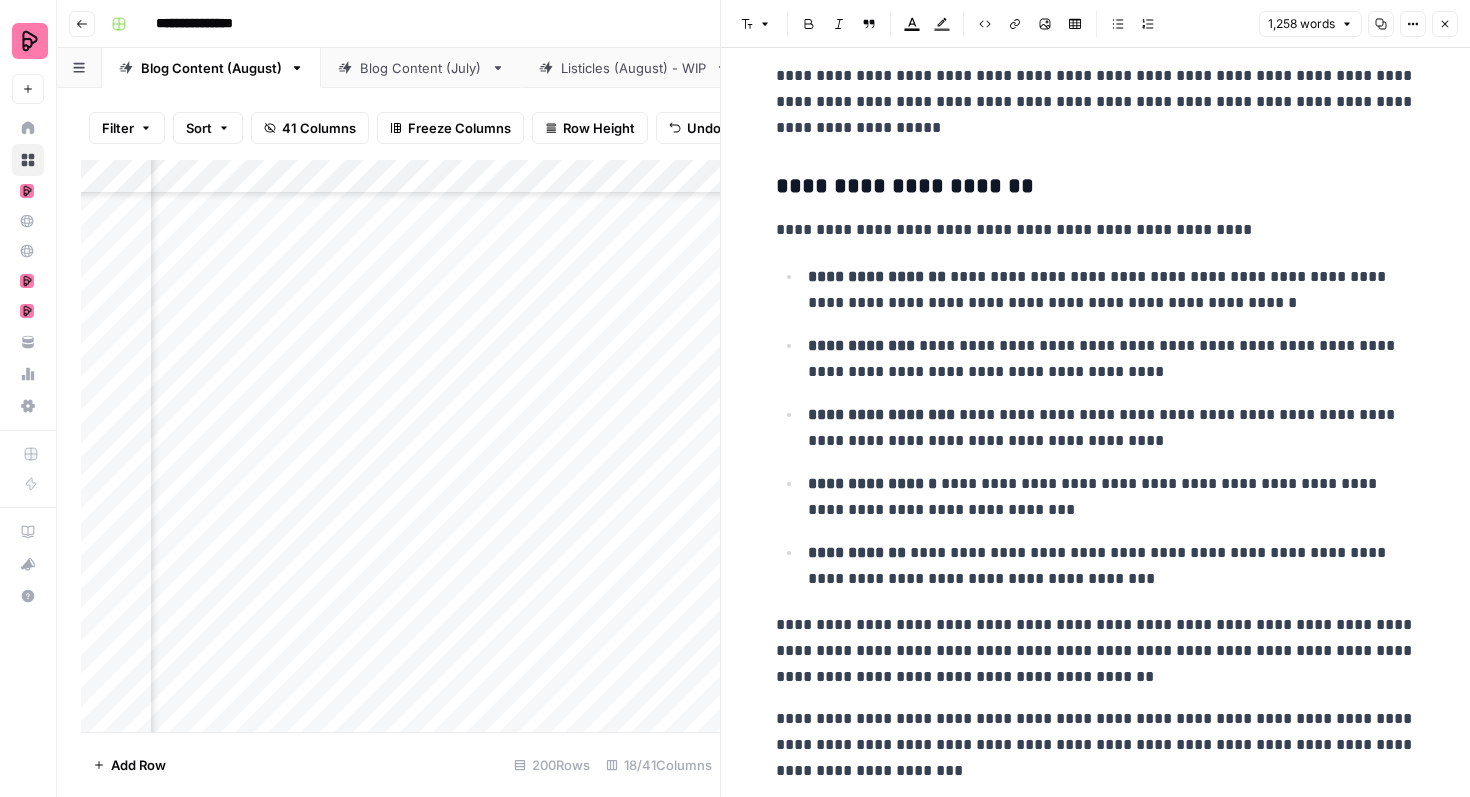
click at [1447, 19] on icon "button" at bounding box center [1445, 24] width 12 height 12
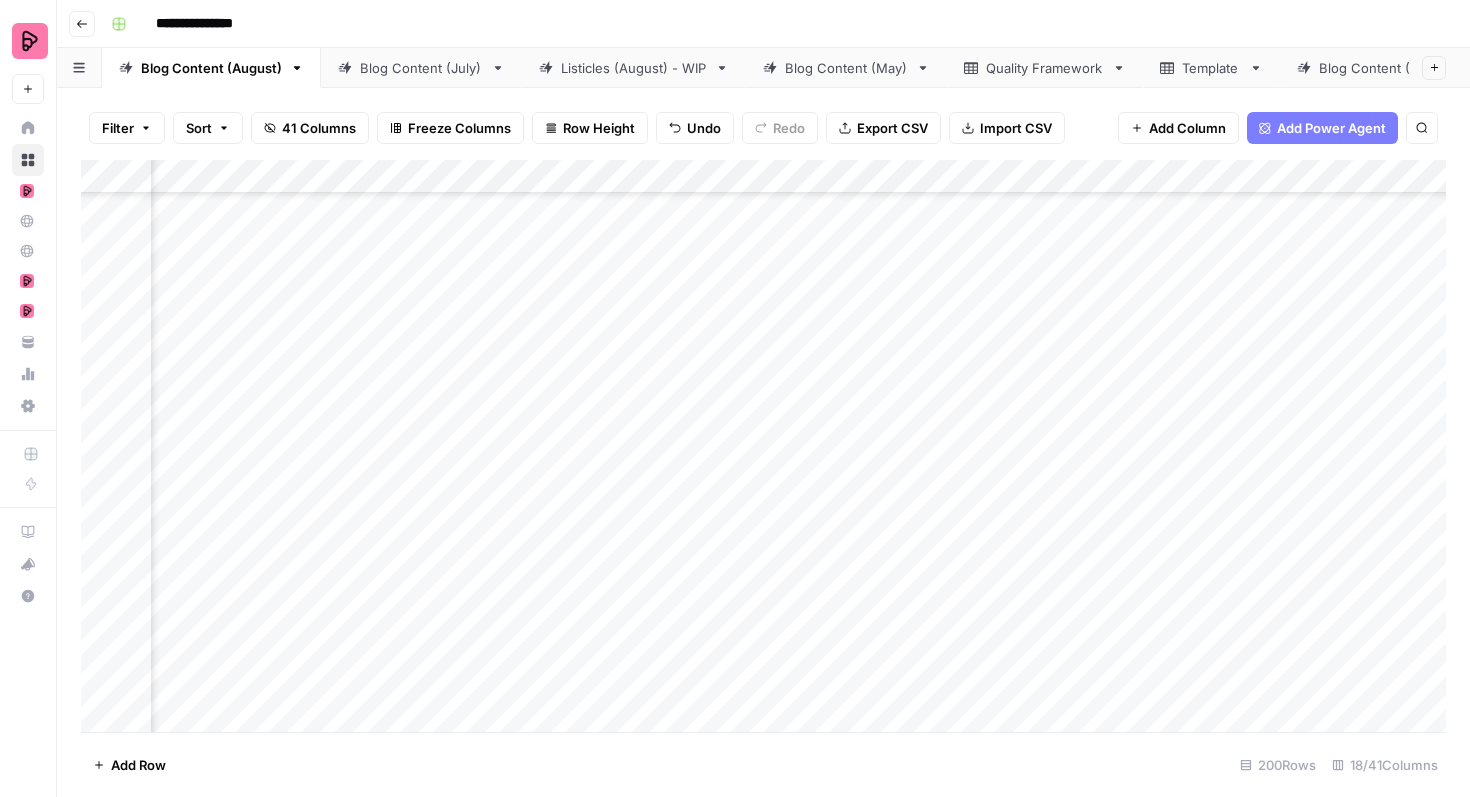
scroll to position [3522, 666]
click at [484, 498] on div "Add Column" at bounding box center [763, 446] width 1365 height 572
click at [518, 477] on div "Add Column" at bounding box center [763, 446] width 1365 height 572
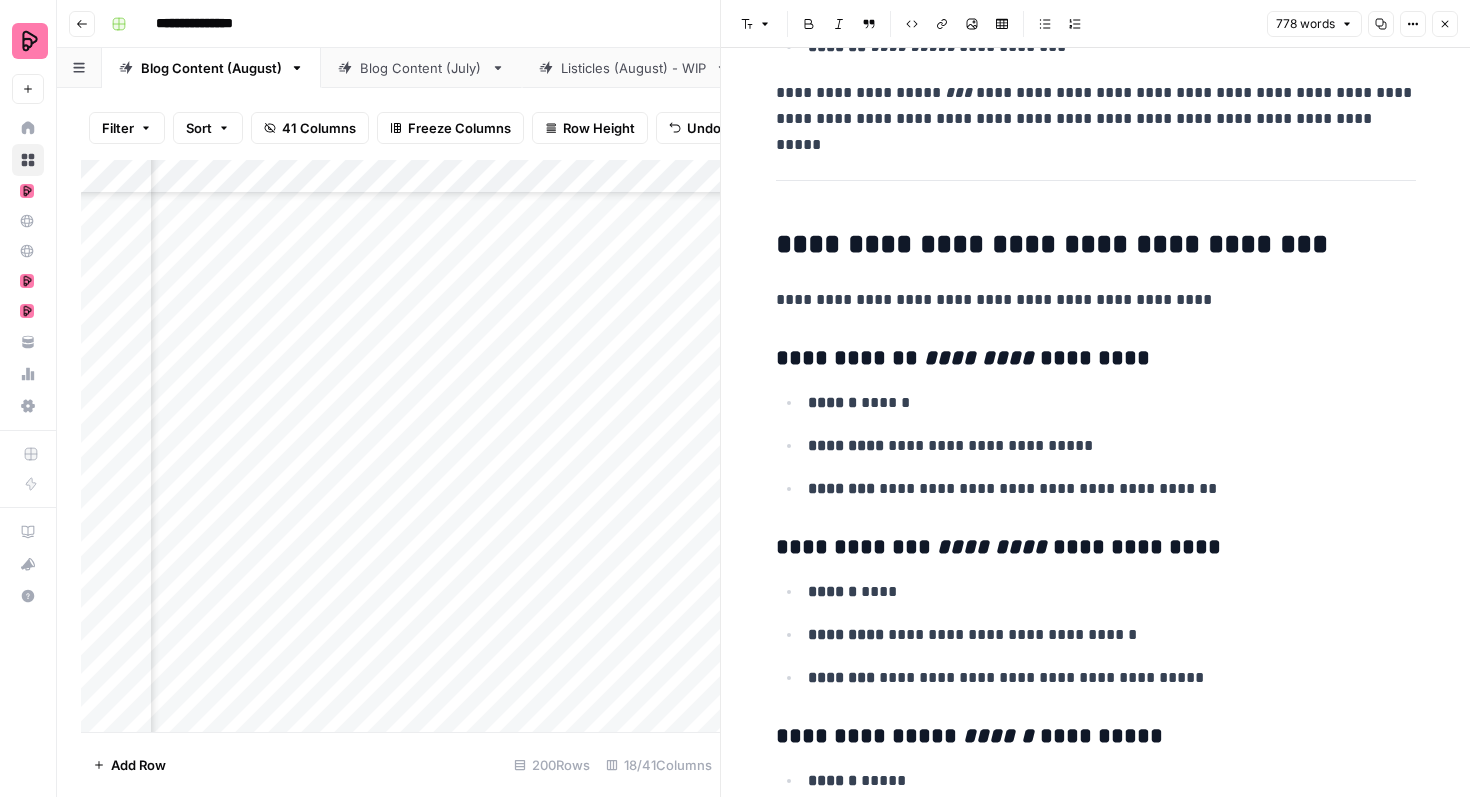
scroll to position [628, 0]
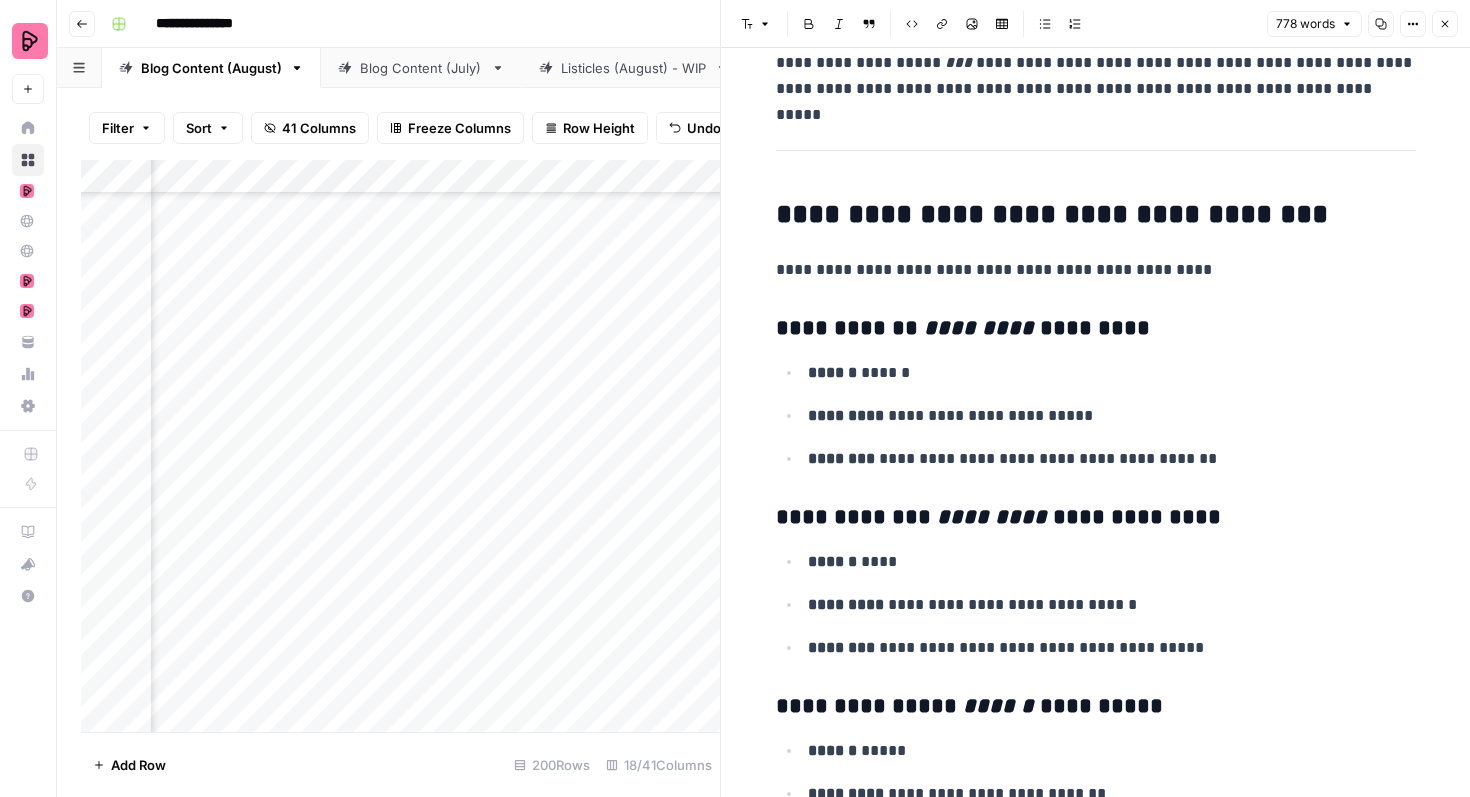
click at [1435, 32] on button "Close" at bounding box center [1445, 24] width 26 height 26
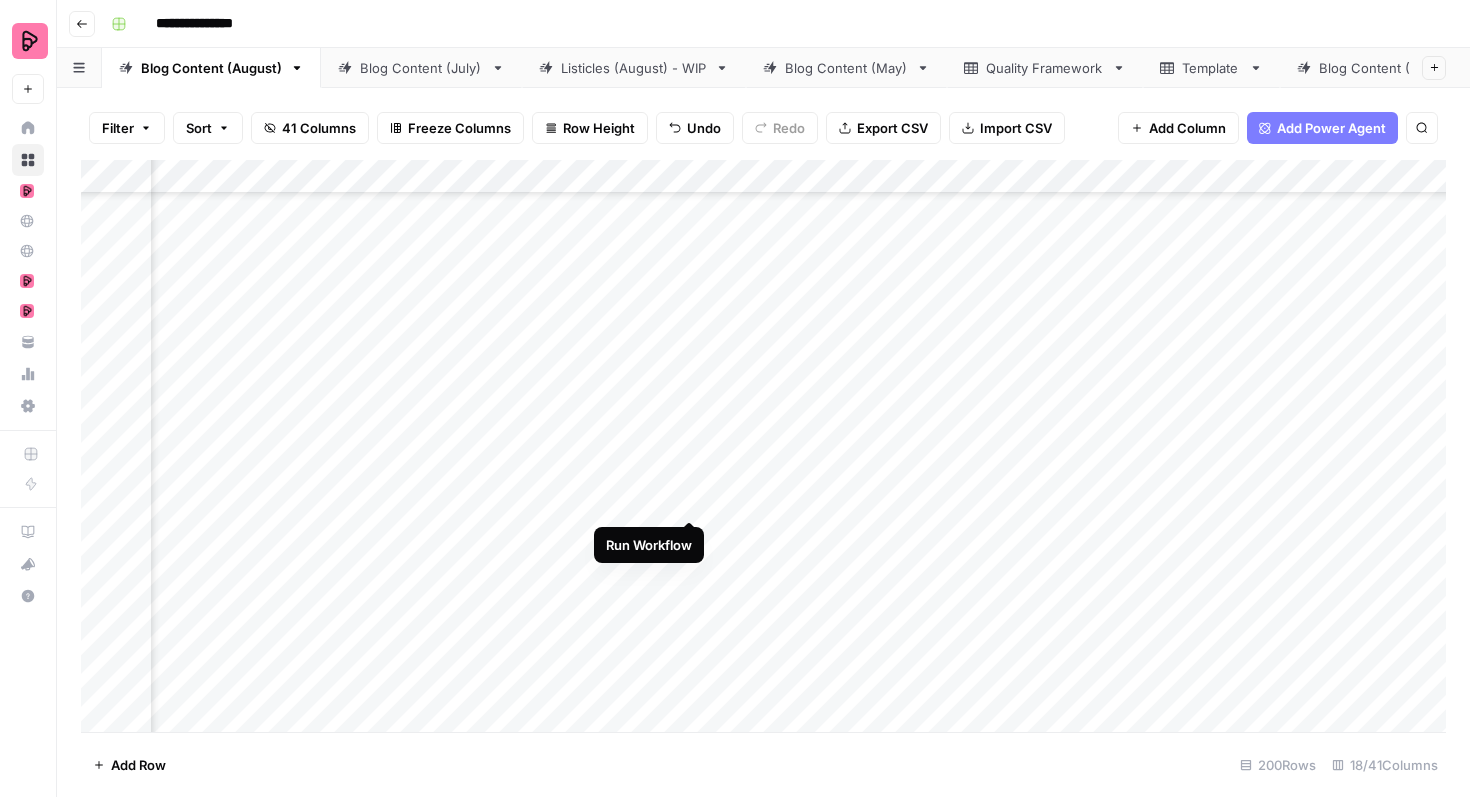
click at [692, 478] on div "Add Column" at bounding box center [763, 446] width 1365 height 572
click at [806, 488] on div "Add Column" at bounding box center [763, 446] width 1365 height 572
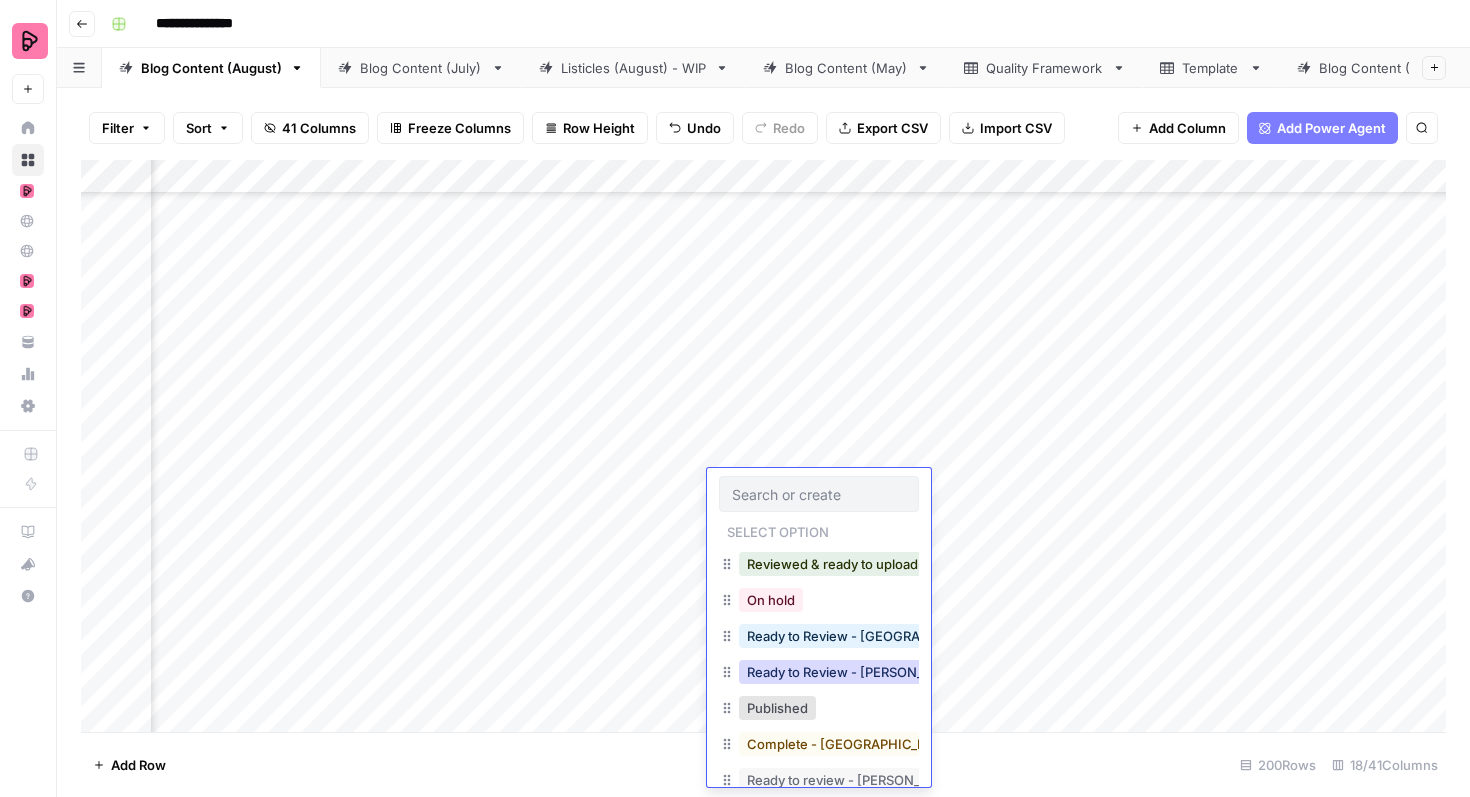
click at [811, 664] on button "Ready to Review - [PERSON_NAME]" at bounding box center [857, 672] width 236 height 24
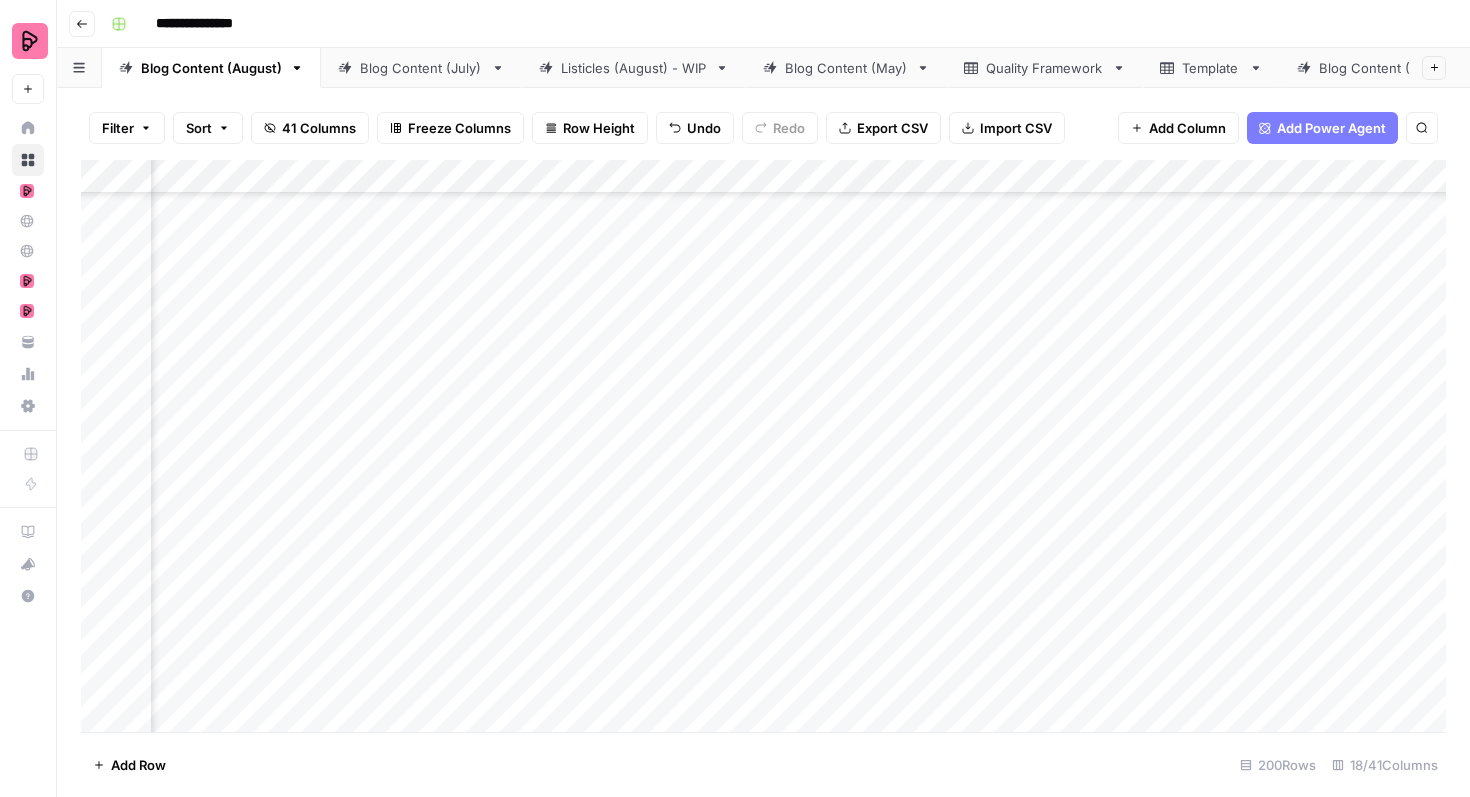
scroll to position [2456, 666]
click at [103, 311] on div "Add Column" at bounding box center [763, 446] width 1365 height 572
click at [99, 359] on div "Add Column" at bounding box center [763, 446] width 1365 height 572
click at [101, 410] on div "Add Column" at bounding box center [763, 446] width 1365 height 572
click at [99, 462] on div "Add Column" at bounding box center [763, 446] width 1365 height 572
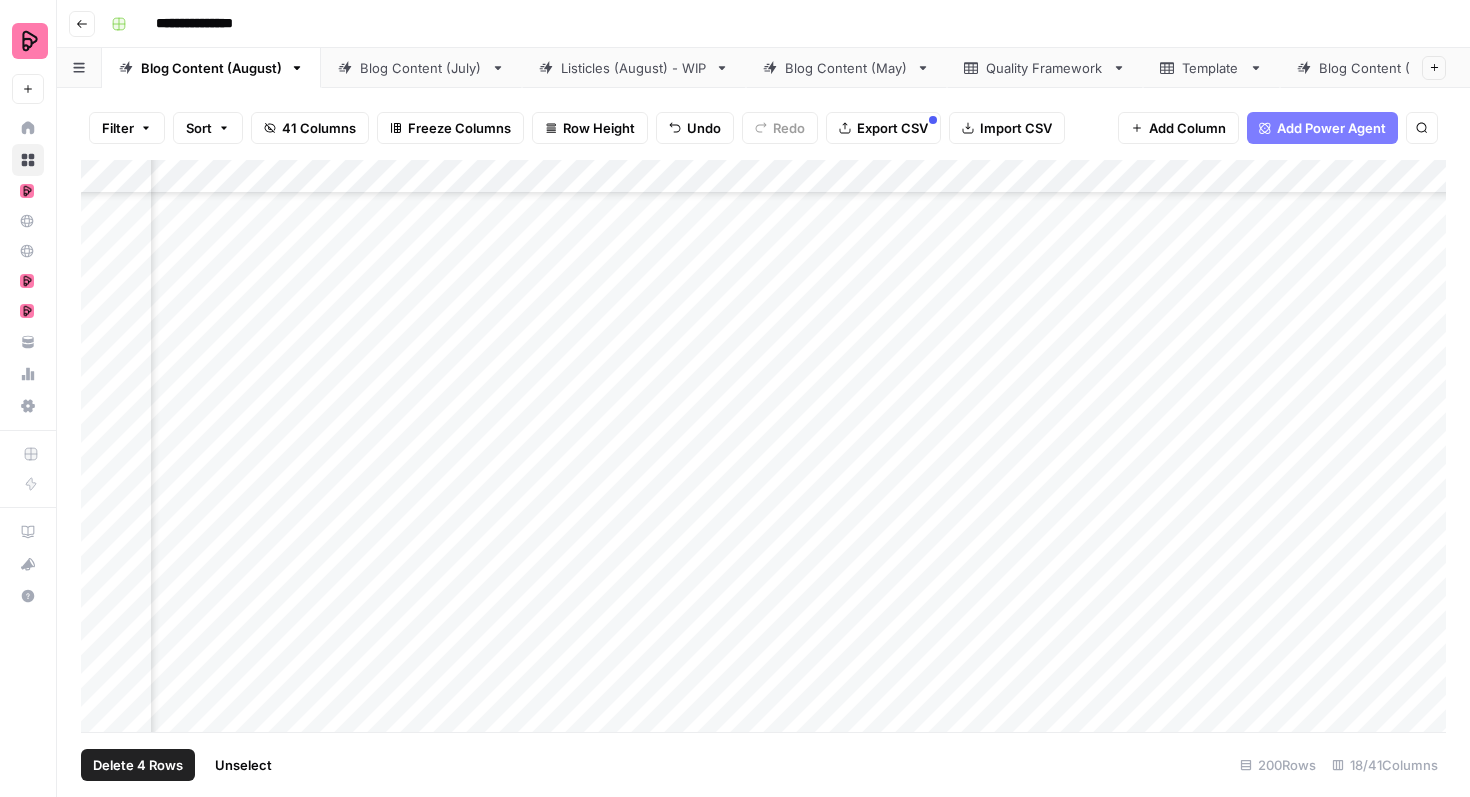
scroll to position [2496, 666]
click at [104, 475] on div "Add Column" at bounding box center [763, 446] width 1365 height 572
click at [106, 312] on div "Add Column" at bounding box center [763, 446] width 1365 height 572
click at [99, 356] on div "Add Column" at bounding box center [763, 446] width 1365 height 572
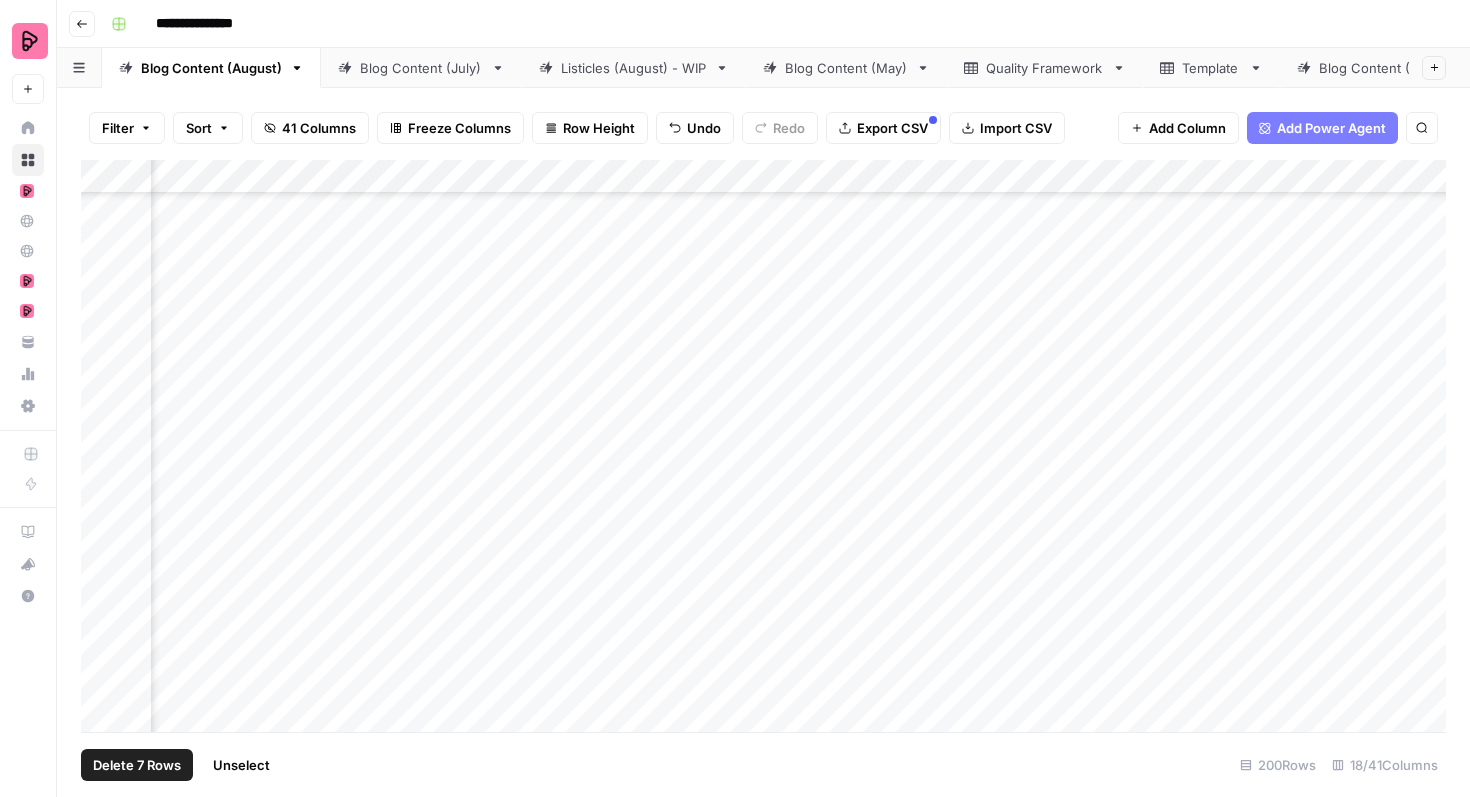
click at [103, 405] on div "Add Column" at bounding box center [763, 446] width 1365 height 572
click at [103, 454] on div "Add Column" at bounding box center [763, 446] width 1365 height 572
click at [103, 507] on div "Add Column" at bounding box center [763, 446] width 1365 height 572
click at [875, 134] on span "Export CSV" at bounding box center [892, 128] width 71 height 20
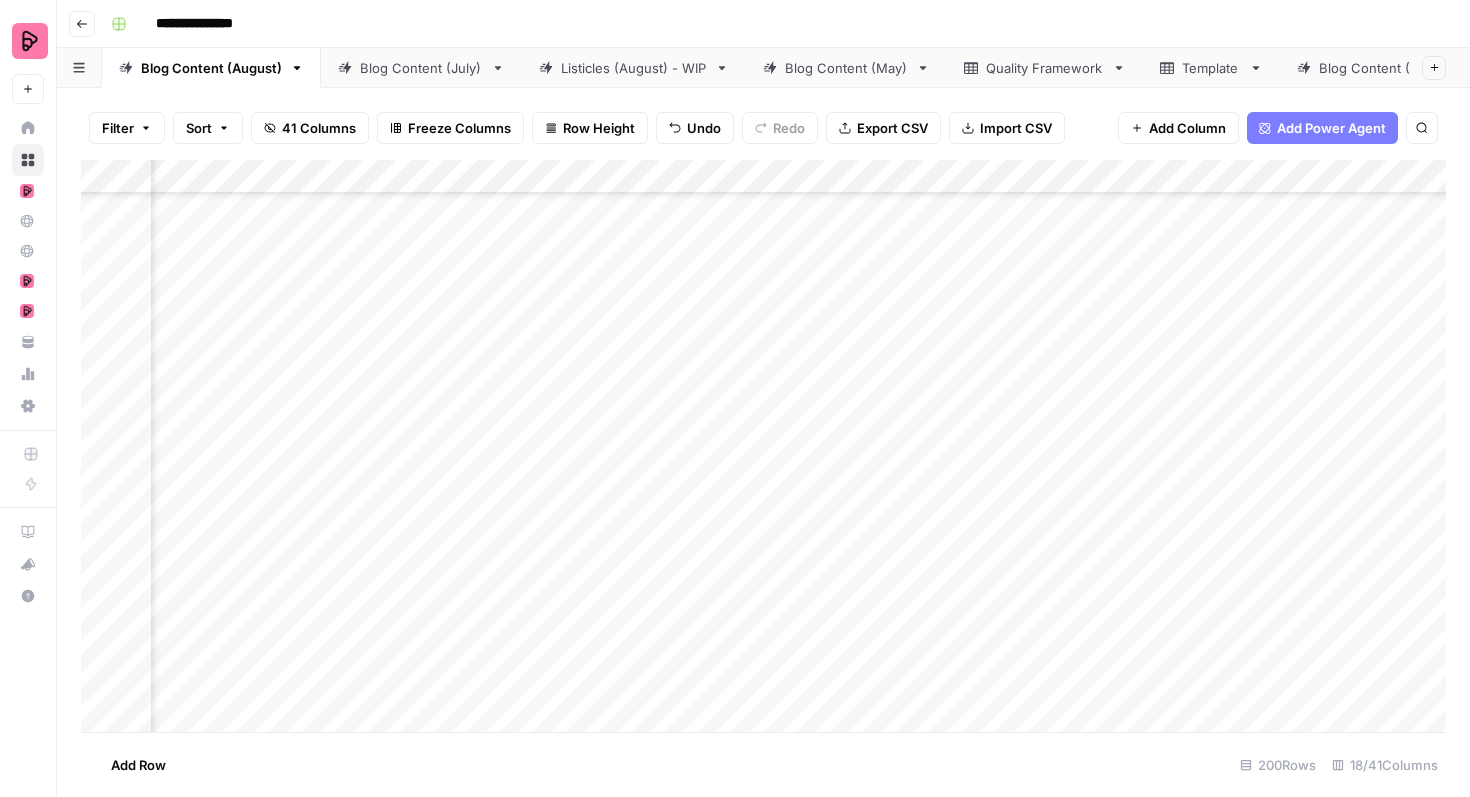
click at [854, 469] on div "Add Column" at bounding box center [763, 446] width 1365 height 572
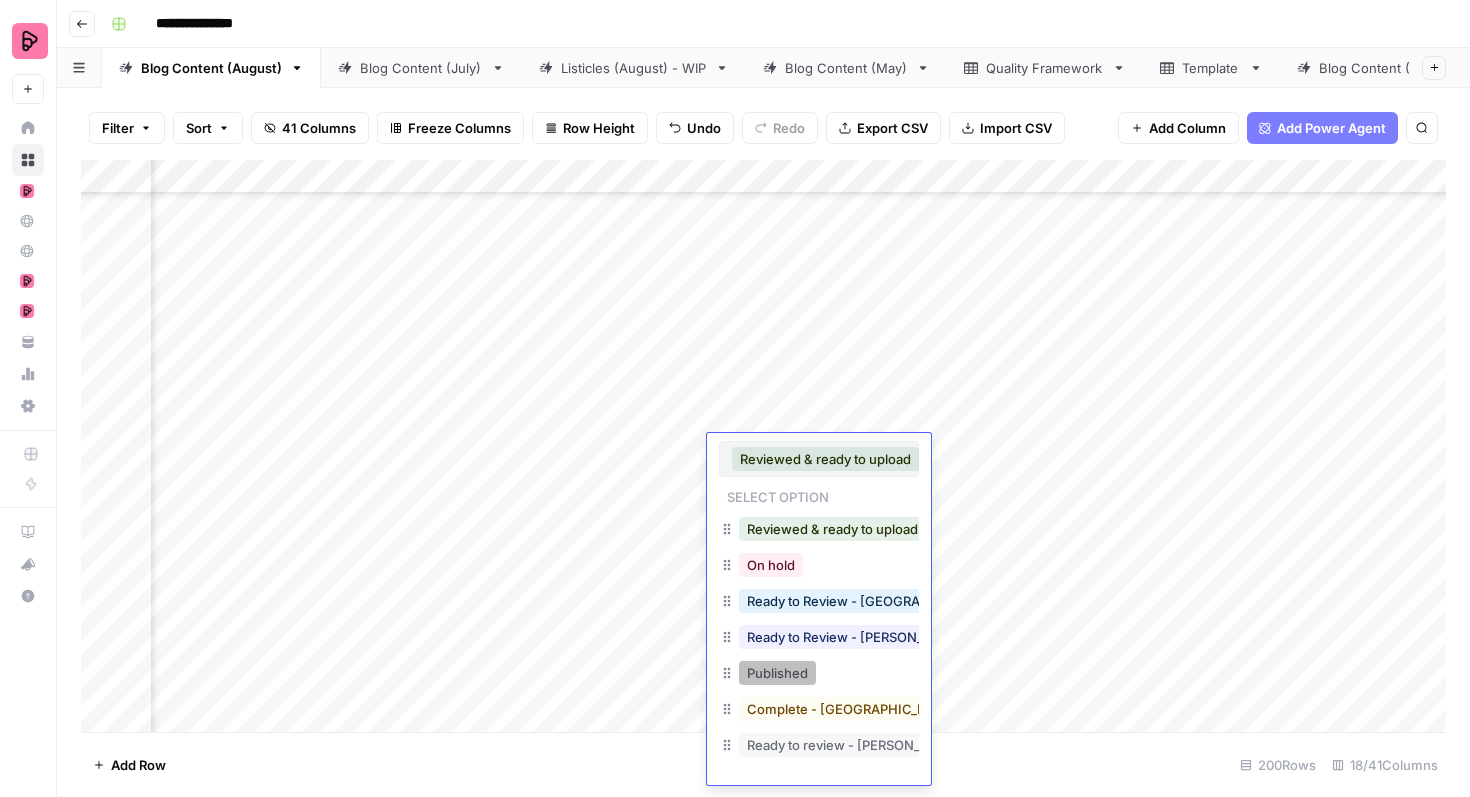
scroll to position [32, 0]
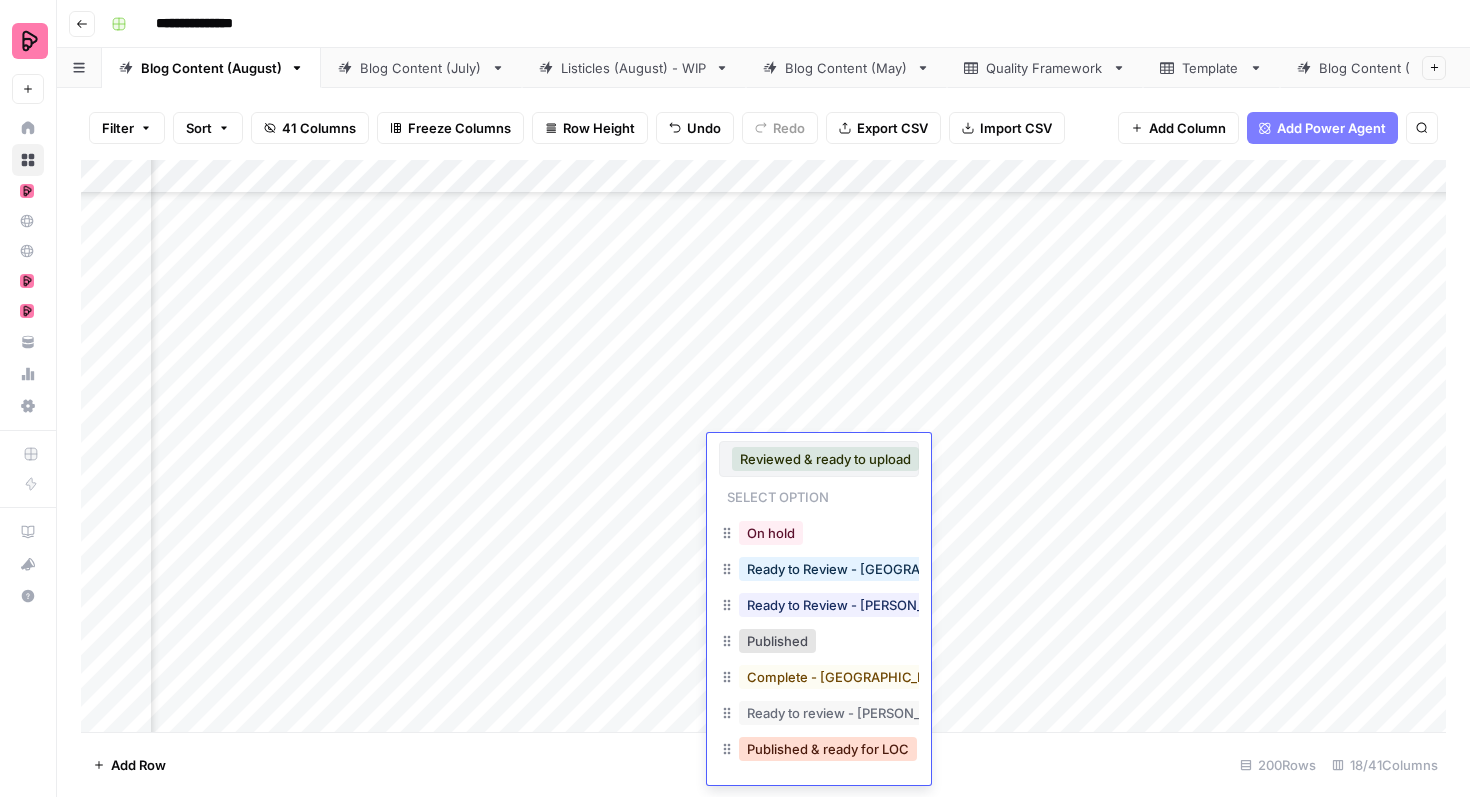
click at [809, 744] on button "Published & ready for LOC" at bounding box center [828, 749] width 178 height 24
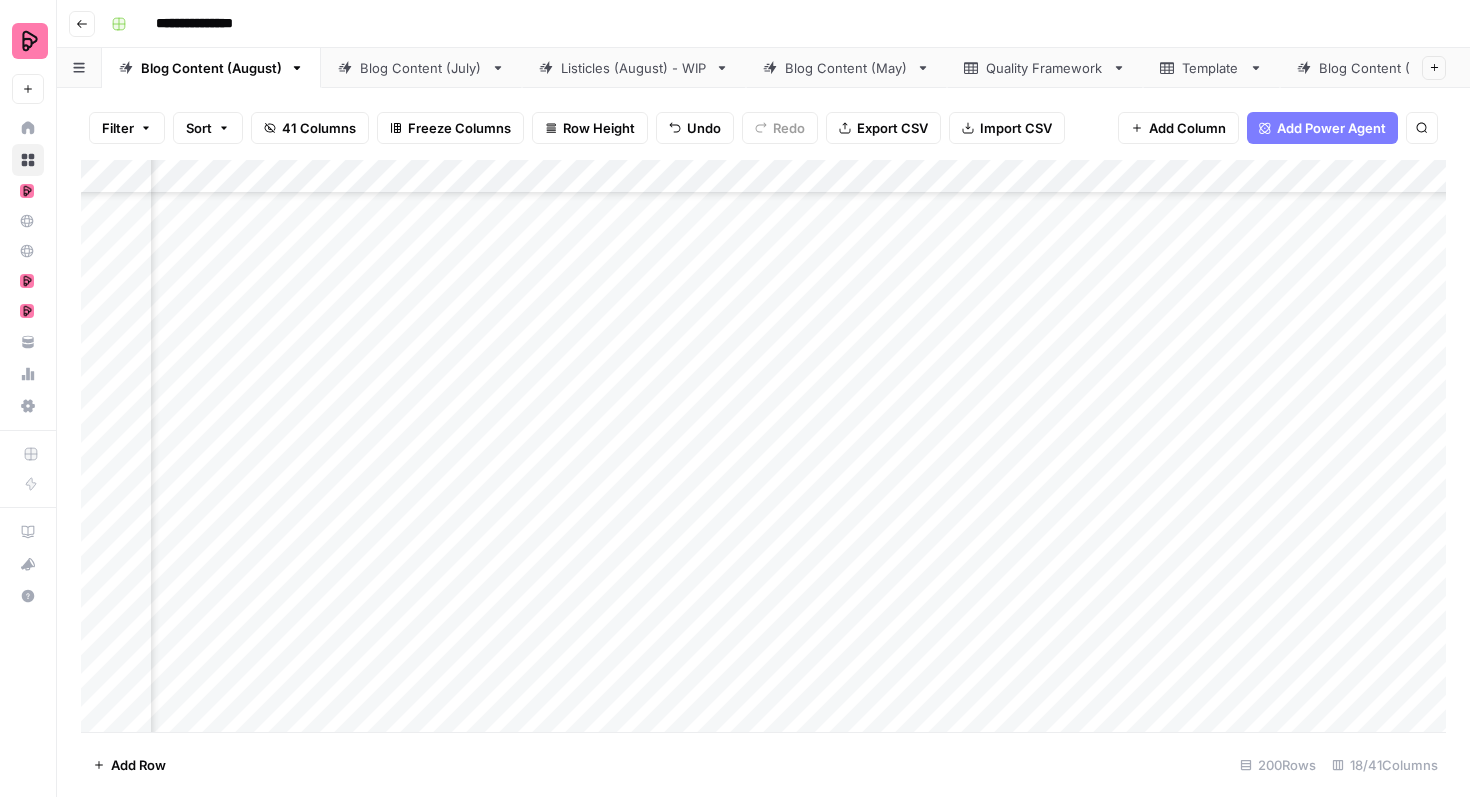
click at [862, 526] on div "Add Column" at bounding box center [763, 446] width 1365 height 572
click at [846, 526] on div "Add Column" at bounding box center [763, 446] width 1365 height 572
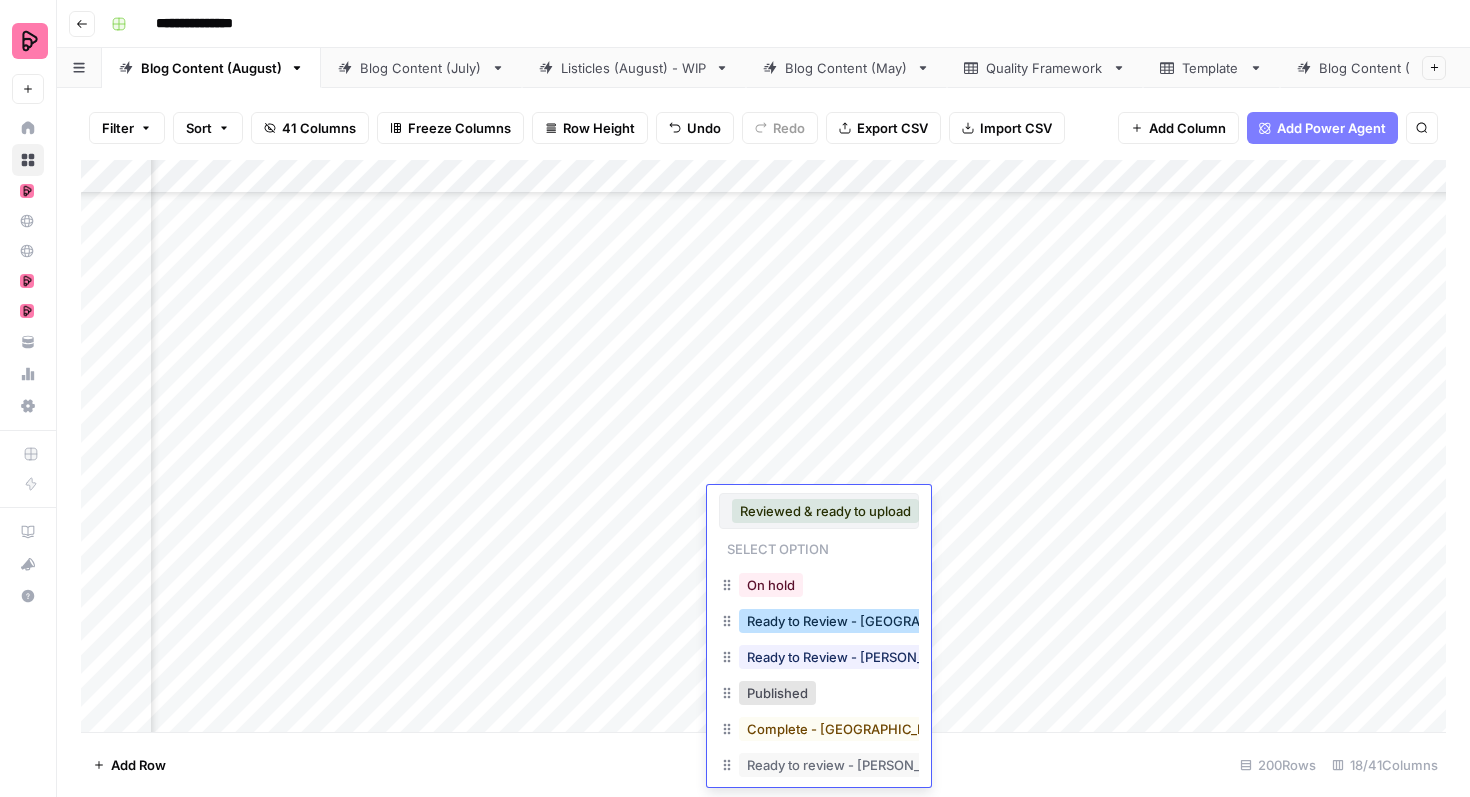
scroll to position [50, 0]
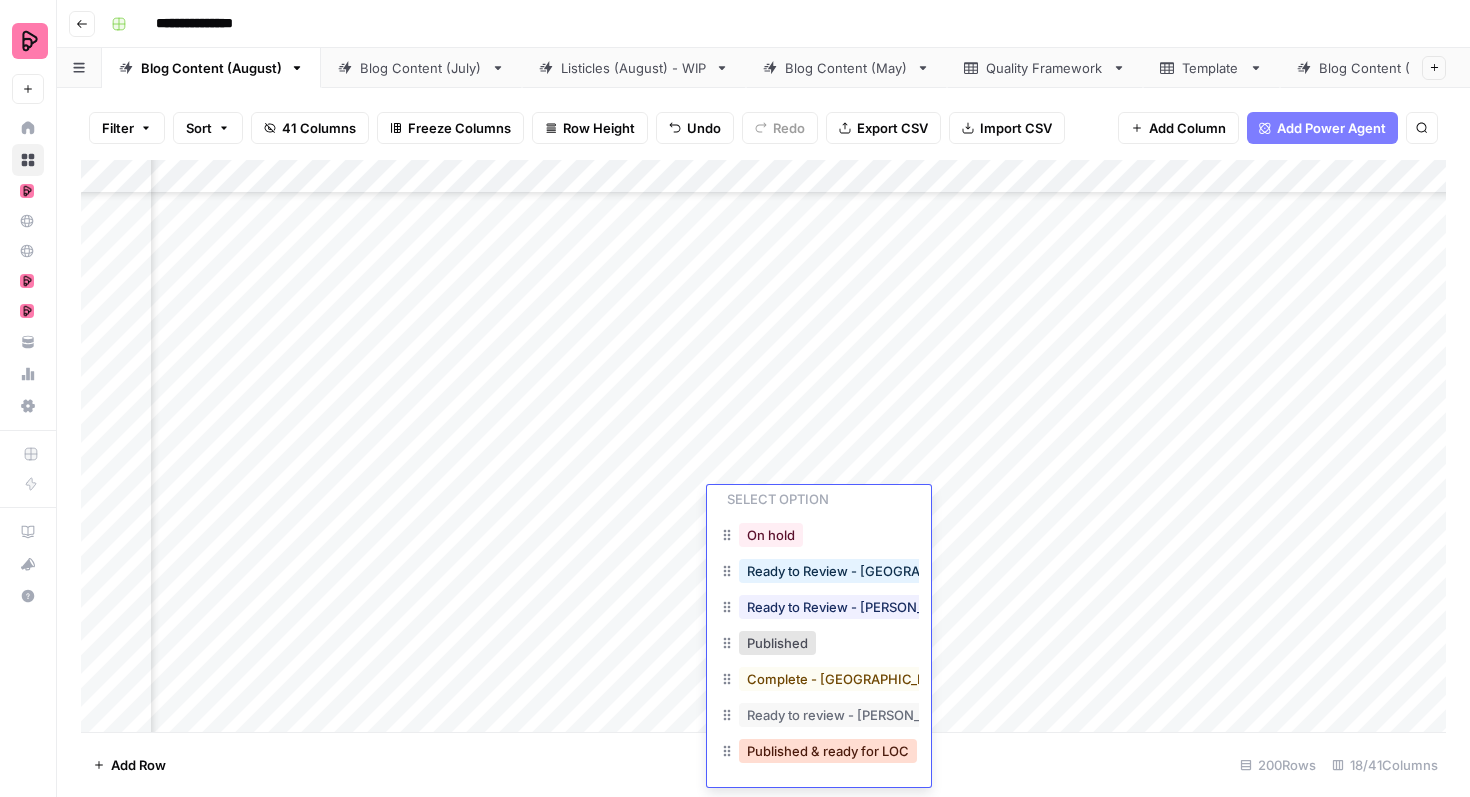
click at [813, 749] on button "Published & ready for LOC" at bounding box center [828, 751] width 178 height 24
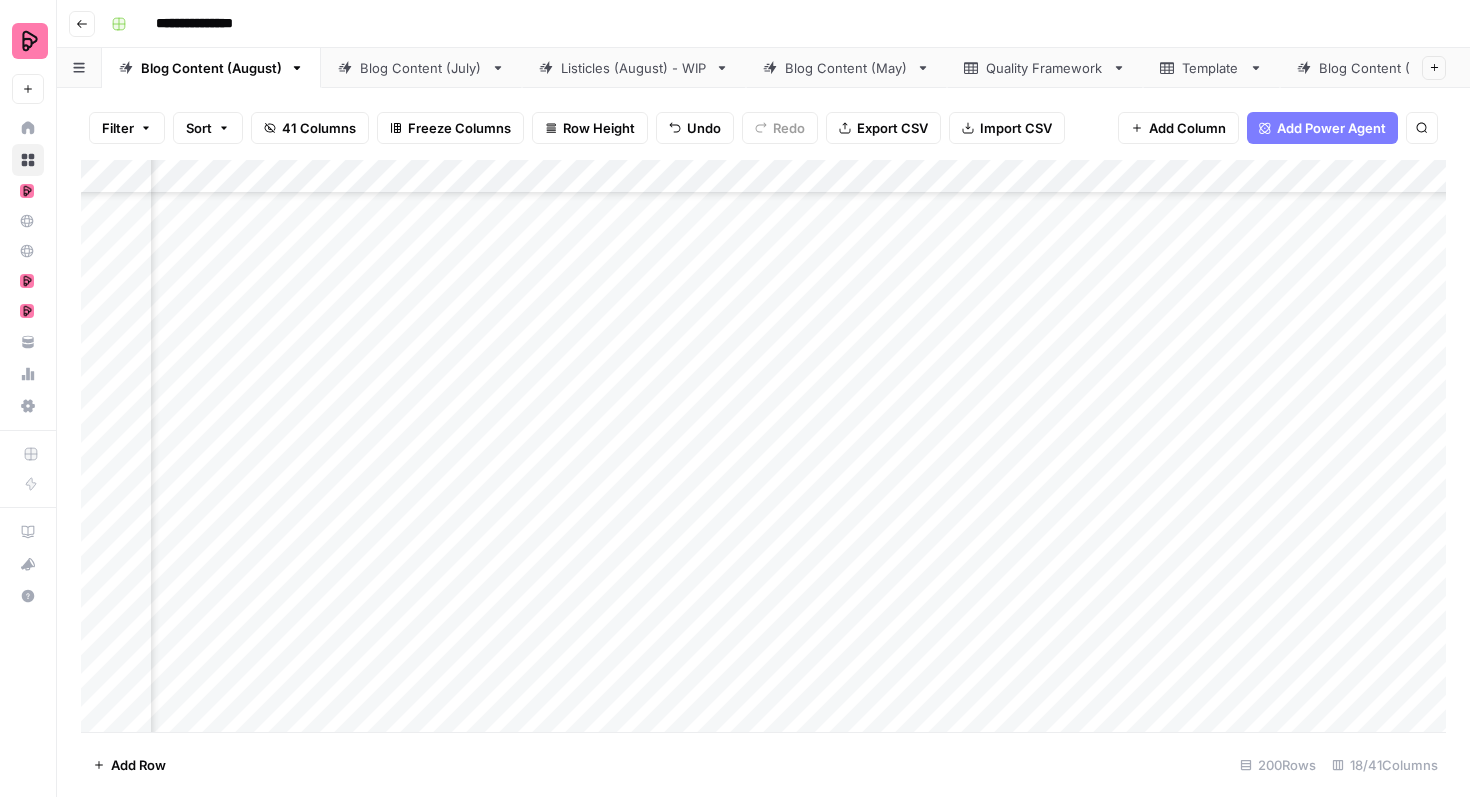
click at [906, 567] on div "Add Column" at bounding box center [763, 446] width 1365 height 572
click at [895, 567] on div "Add Column" at bounding box center [763, 446] width 1365 height 572
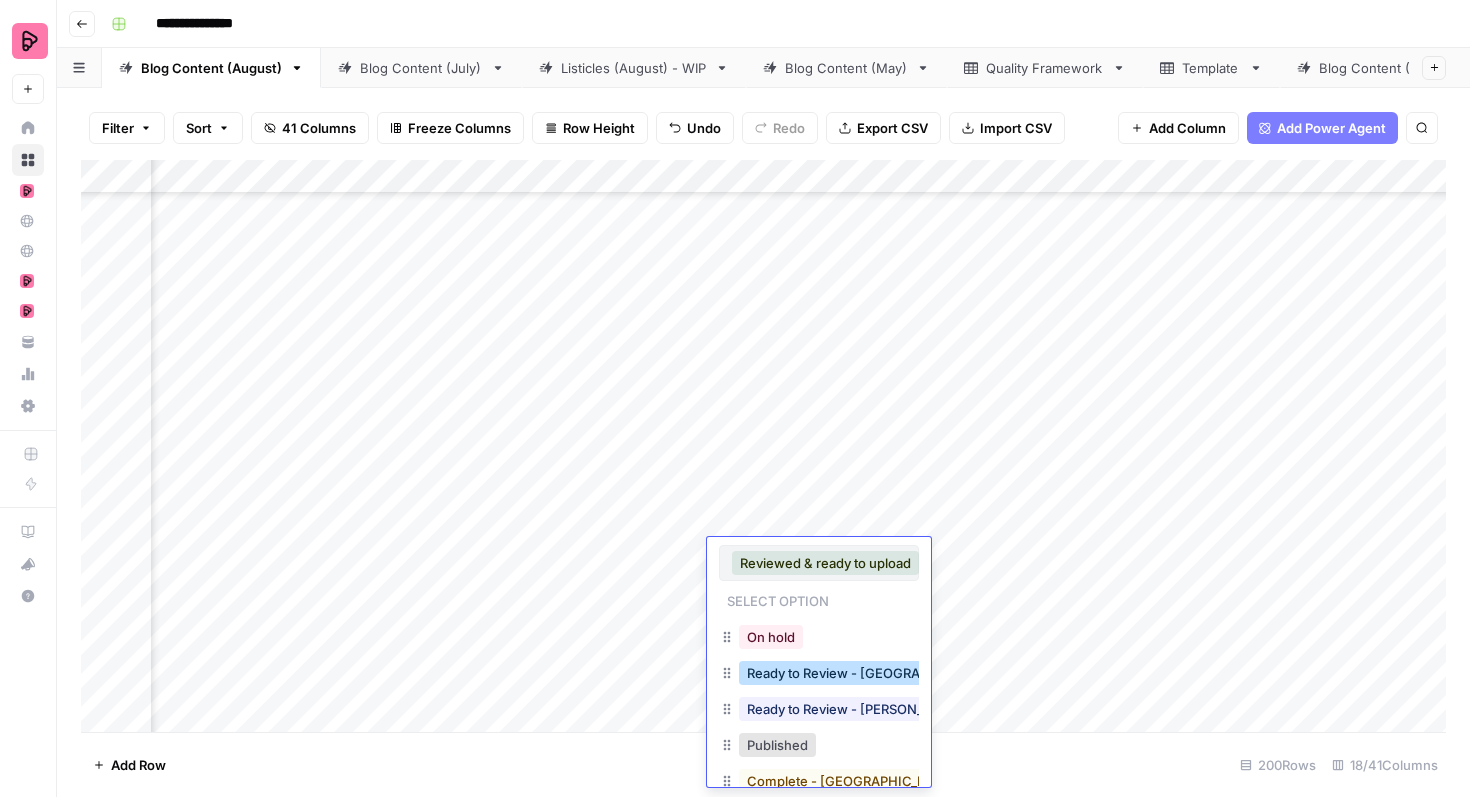
scroll to position [102, 0]
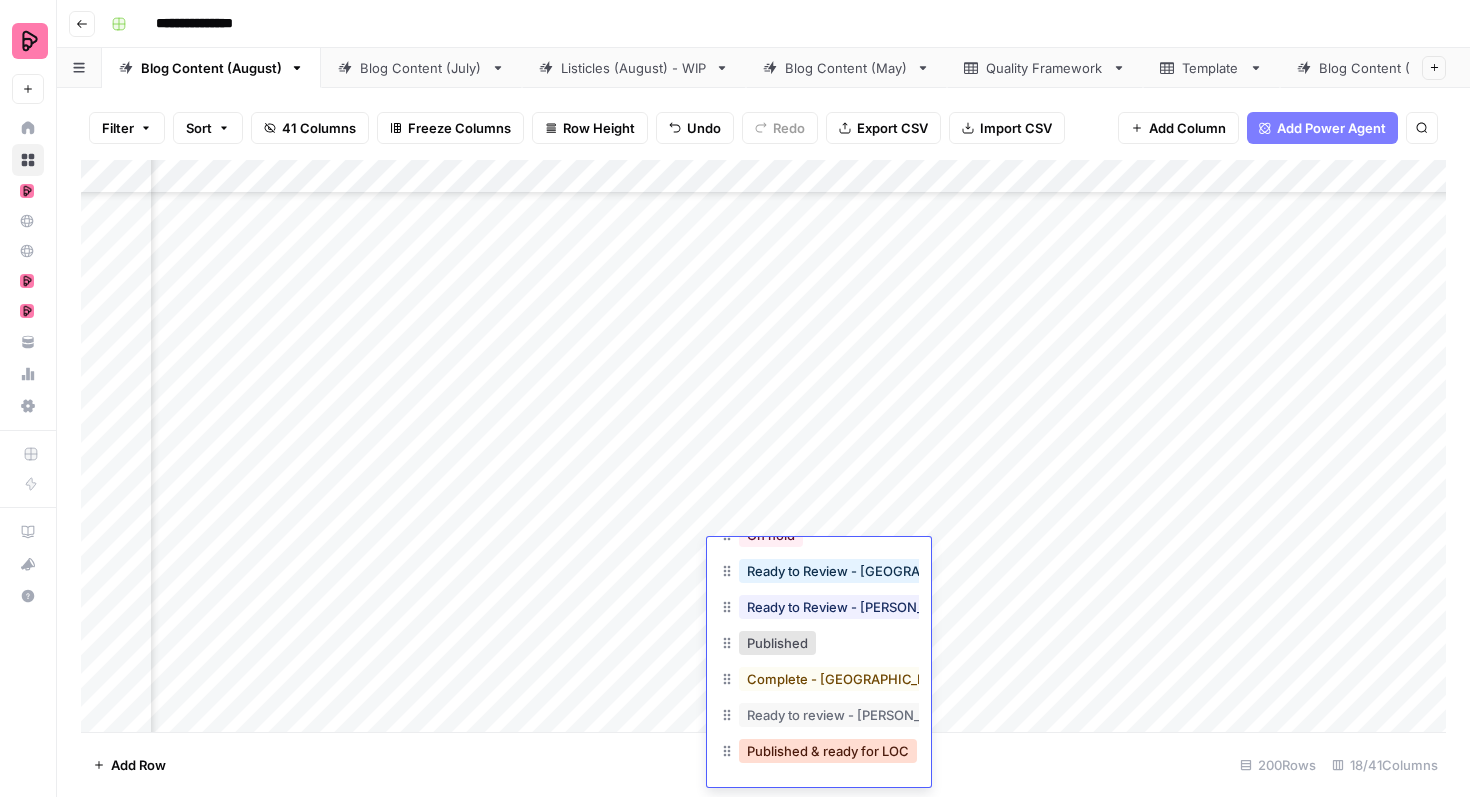
click at [822, 746] on button "Published & ready for LOC" at bounding box center [828, 751] width 178 height 24
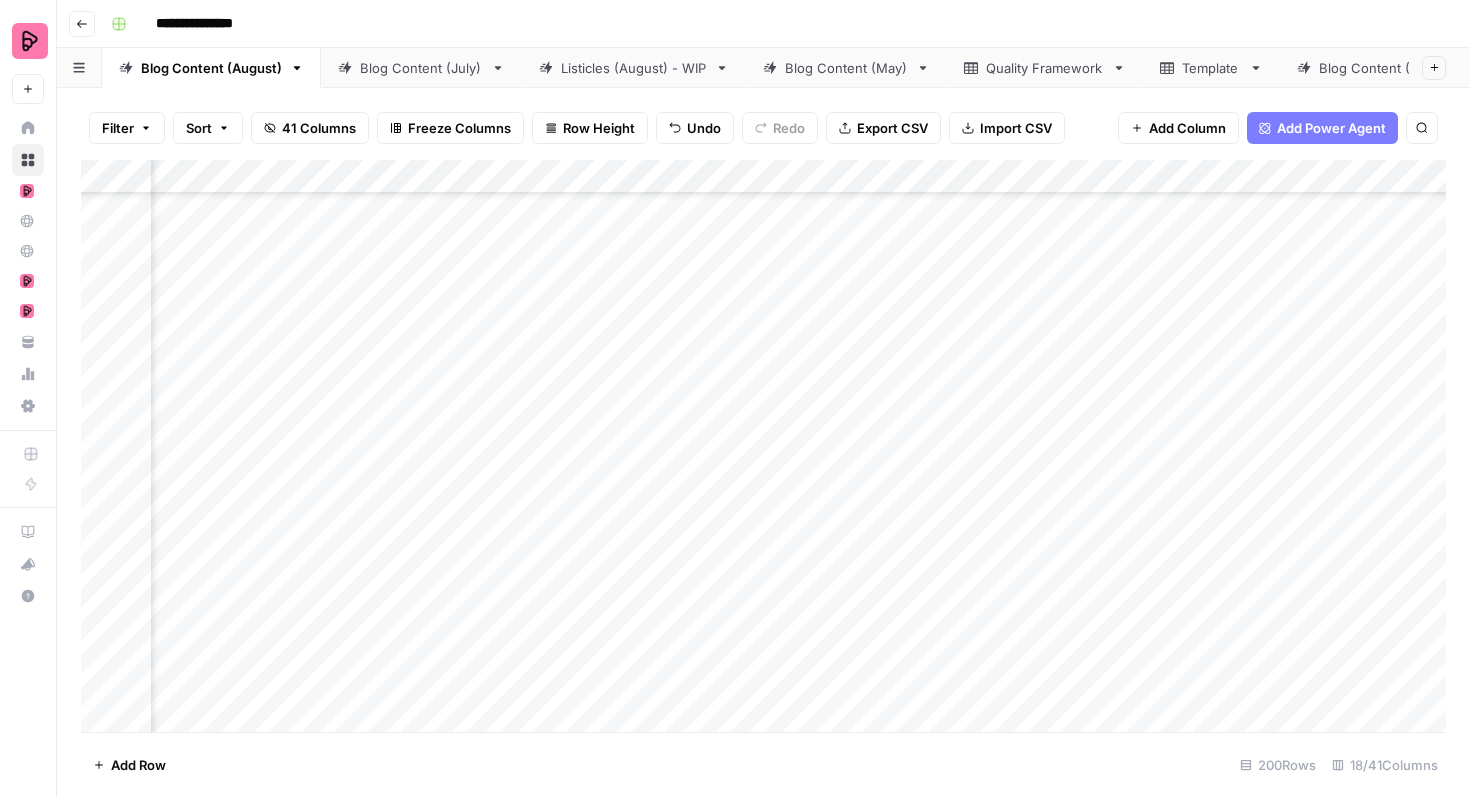
click at [893, 623] on div "Add Column" at bounding box center [763, 446] width 1365 height 572
click at [875, 627] on div "Add Column" at bounding box center [763, 446] width 1365 height 572
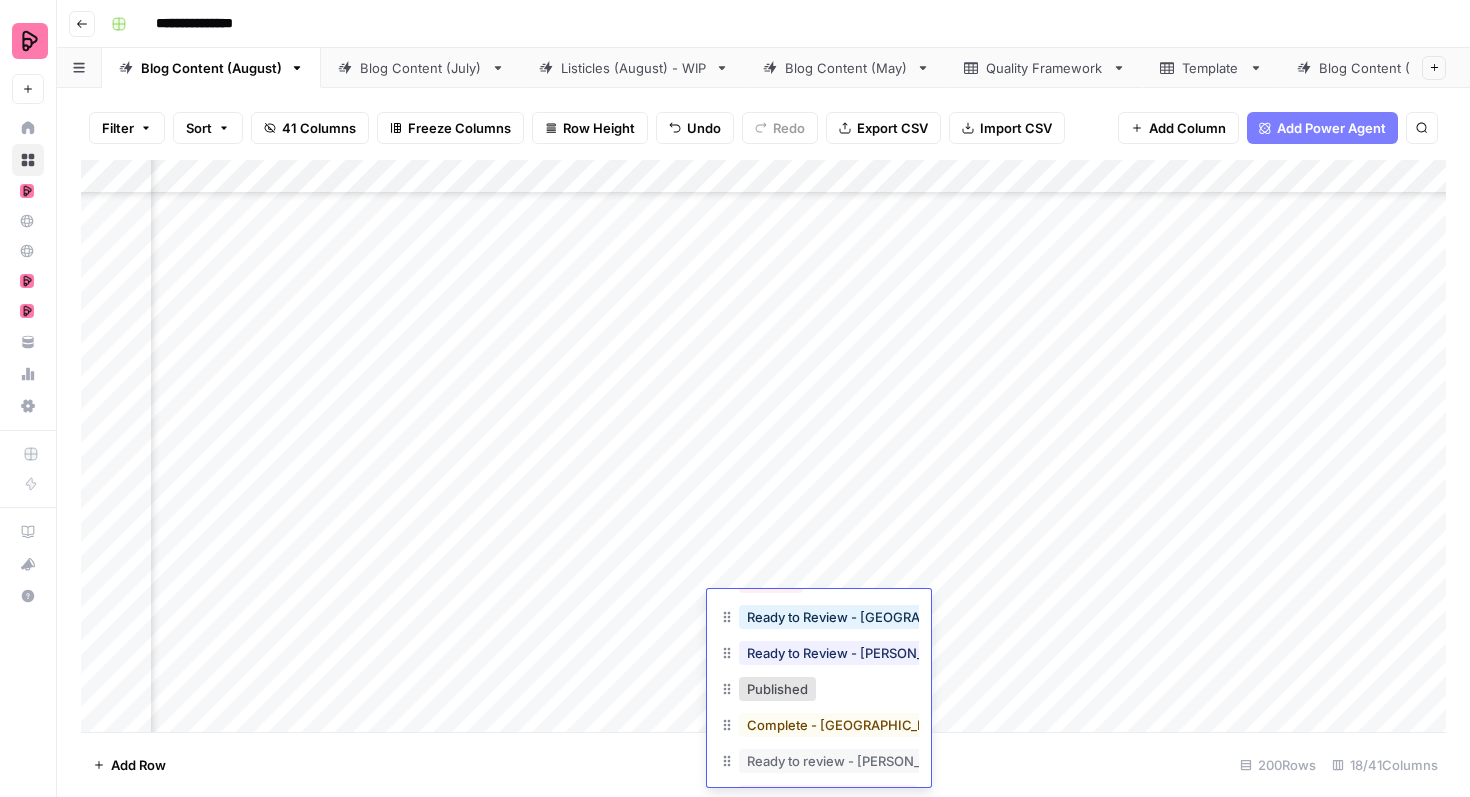
scroll to position [154, 0]
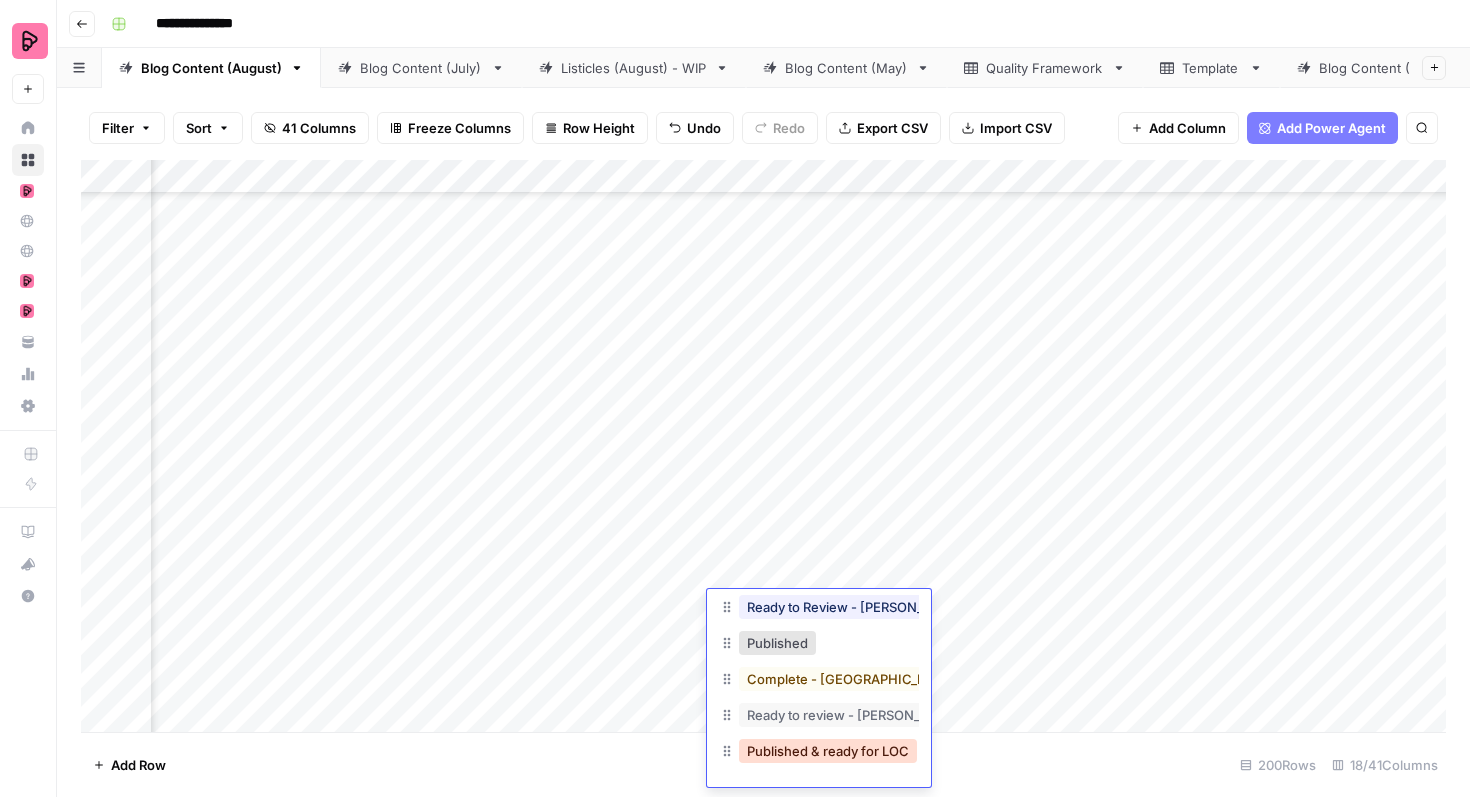
click at [819, 751] on button "Published & ready for LOC" at bounding box center [828, 751] width 178 height 24
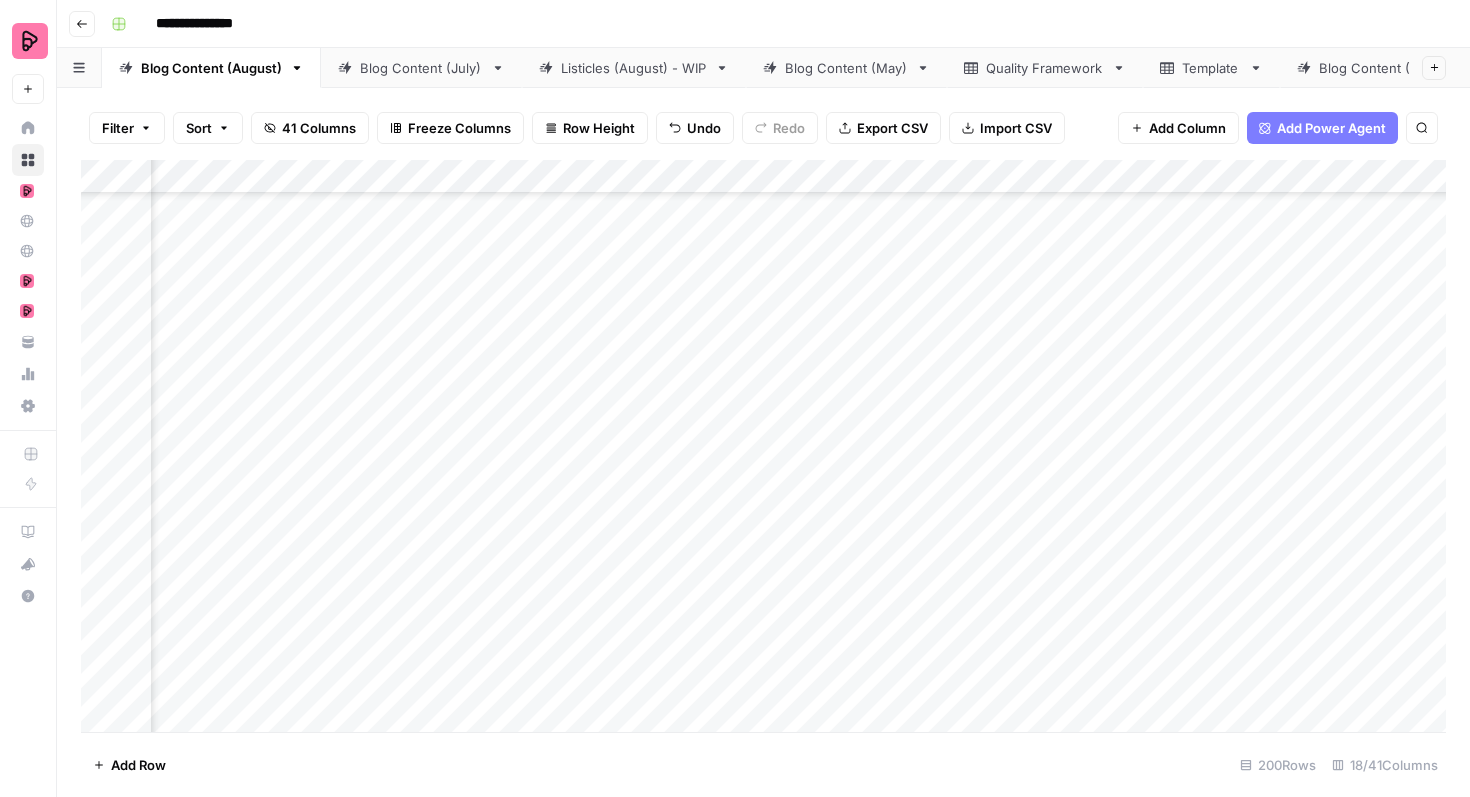
scroll to position [2434, 666]
click at [894, 540] on div "Add Column" at bounding box center [763, 446] width 1365 height 572
click at [890, 540] on div "Add Column" at bounding box center [763, 446] width 1365 height 572
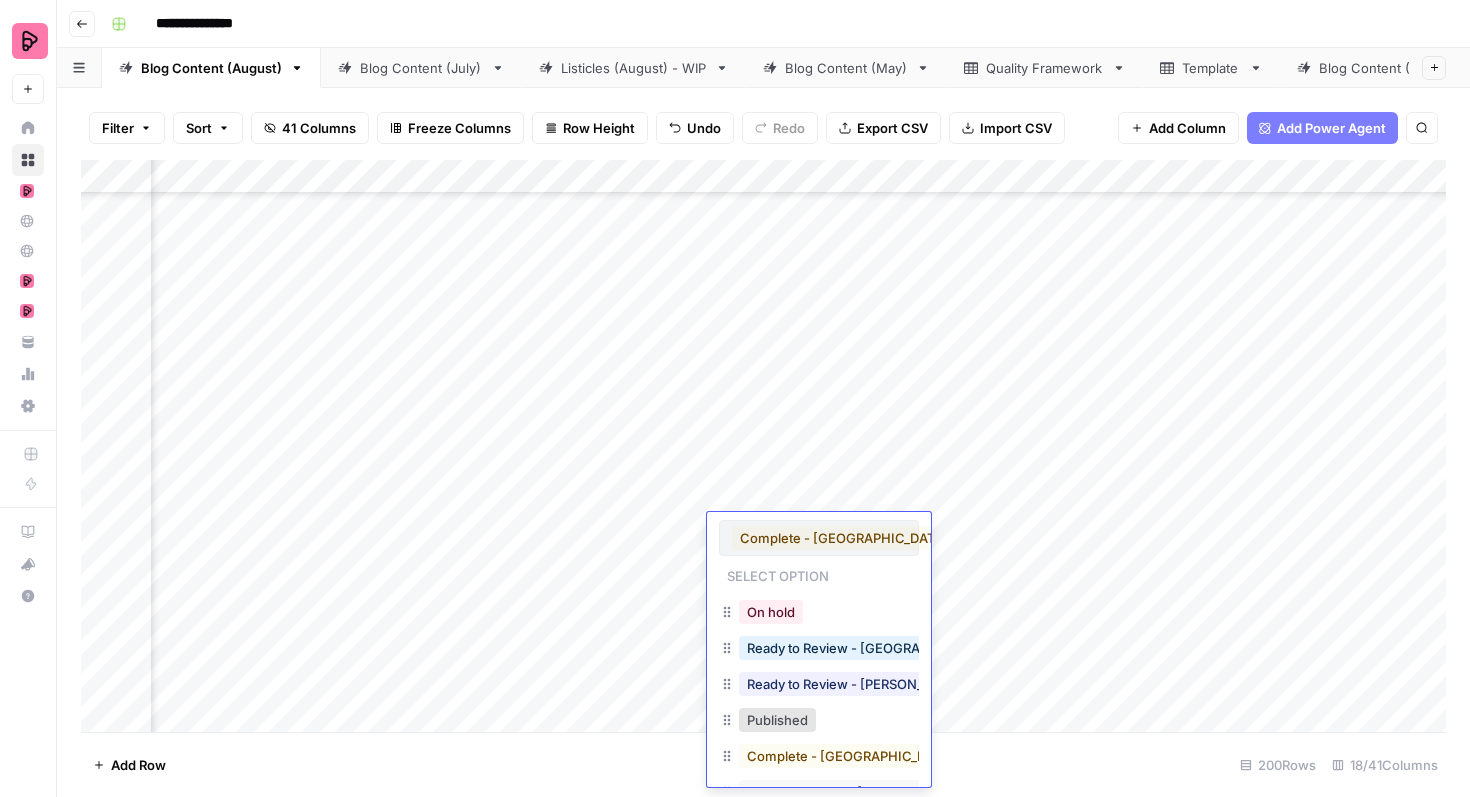
scroll to position [77, 0]
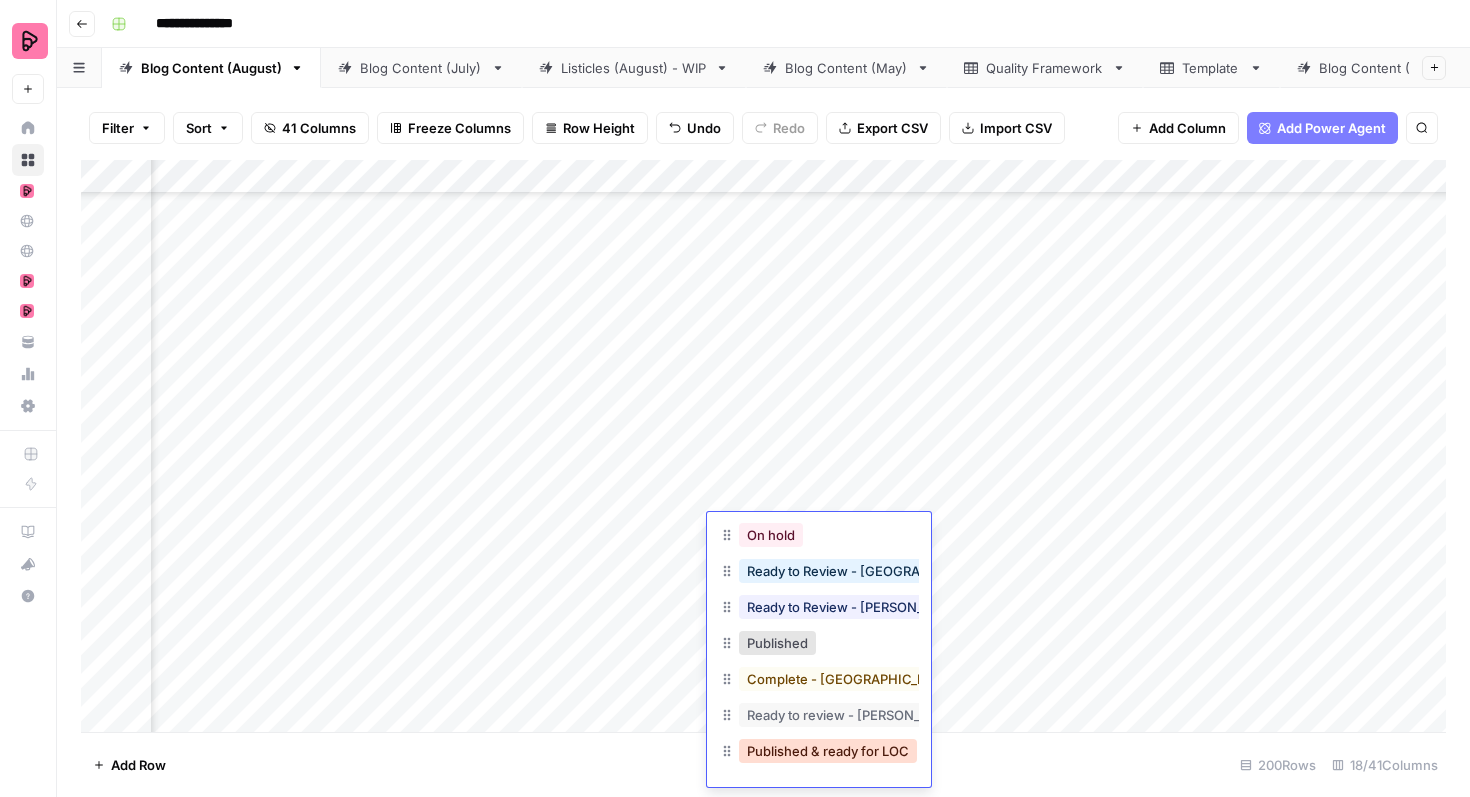
click at [833, 758] on button "Published & ready for LOC" at bounding box center [828, 751] width 178 height 24
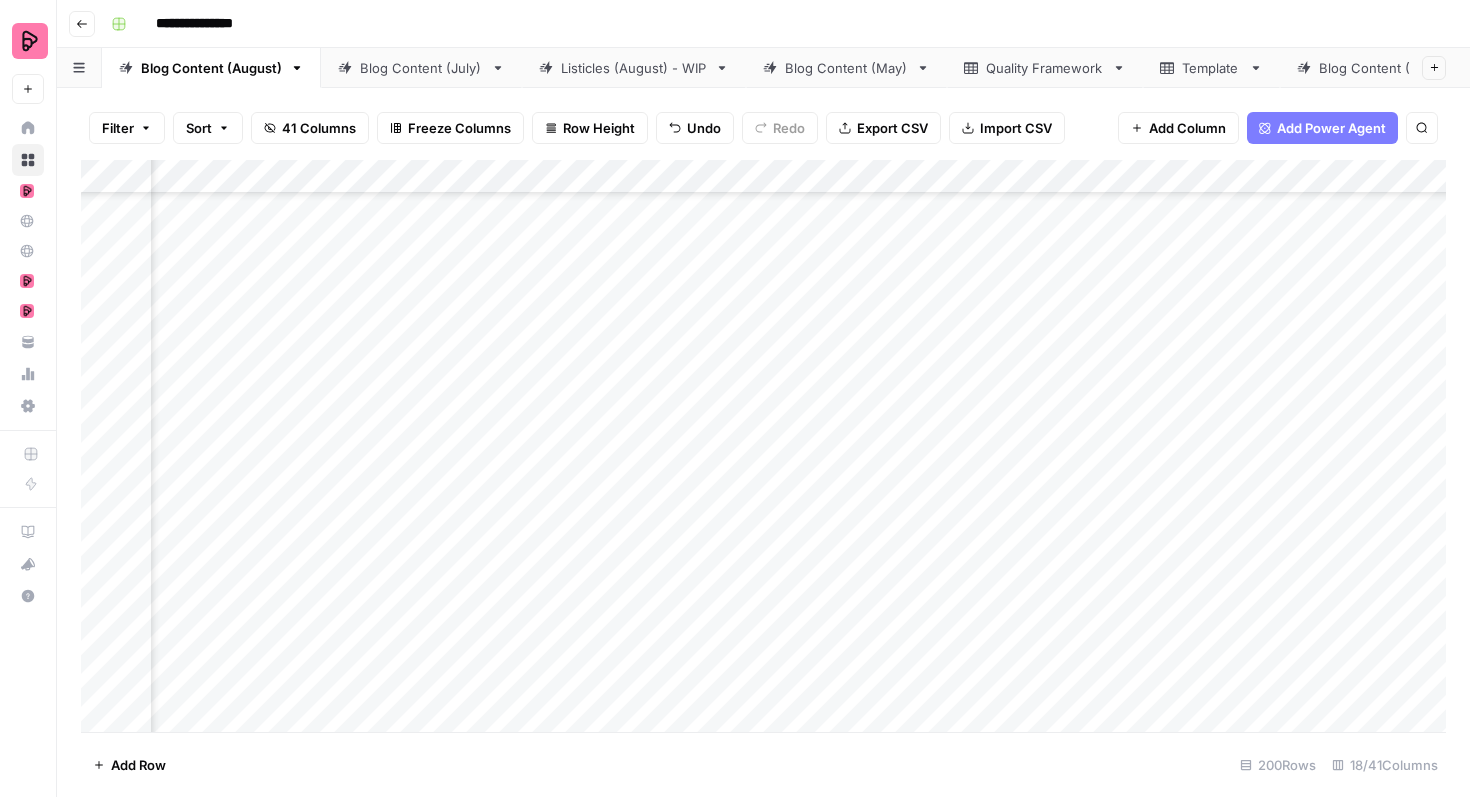
scroll to position [4181, 666]
